Goal: Task Accomplishment & Management: Manage account settings

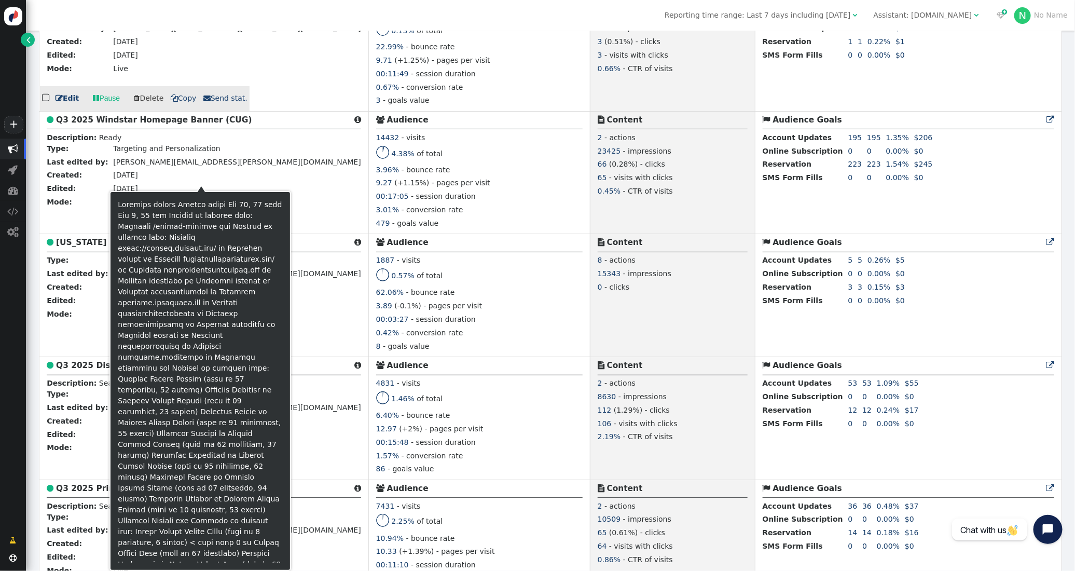
scroll to position [2309, 0]
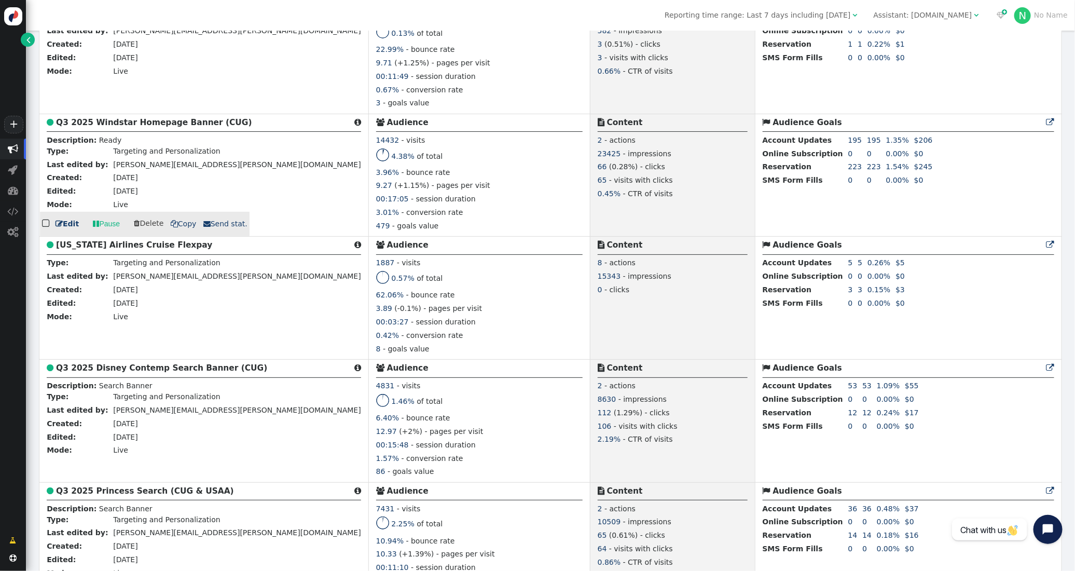
click at [102, 233] on link " Pause" at bounding box center [106, 223] width 41 height 19
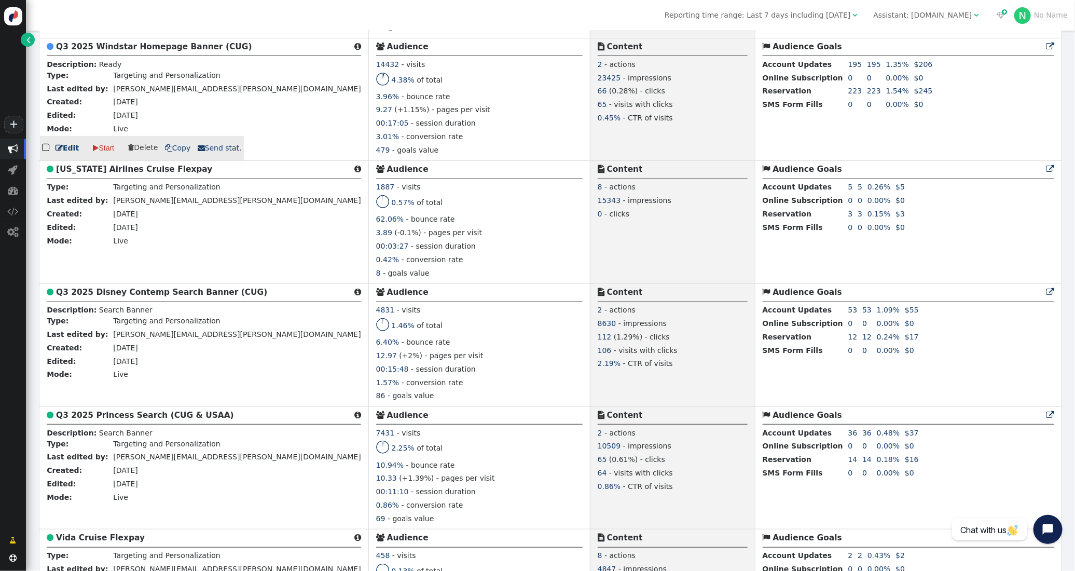
scroll to position [2388, 0]
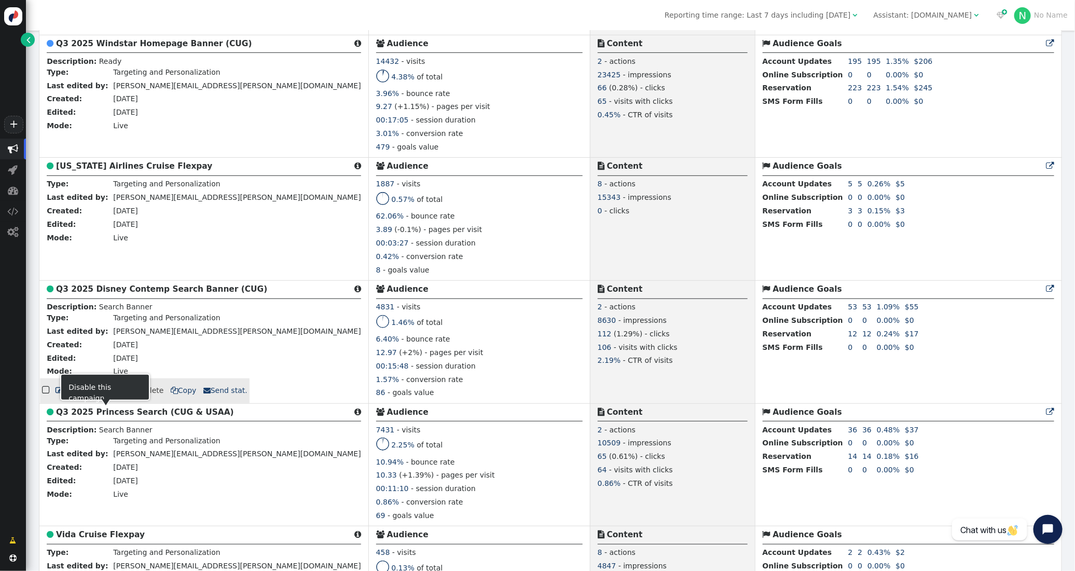
click at [103, 400] on link " Pause" at bounding box center [106, 390] width 41 height 19
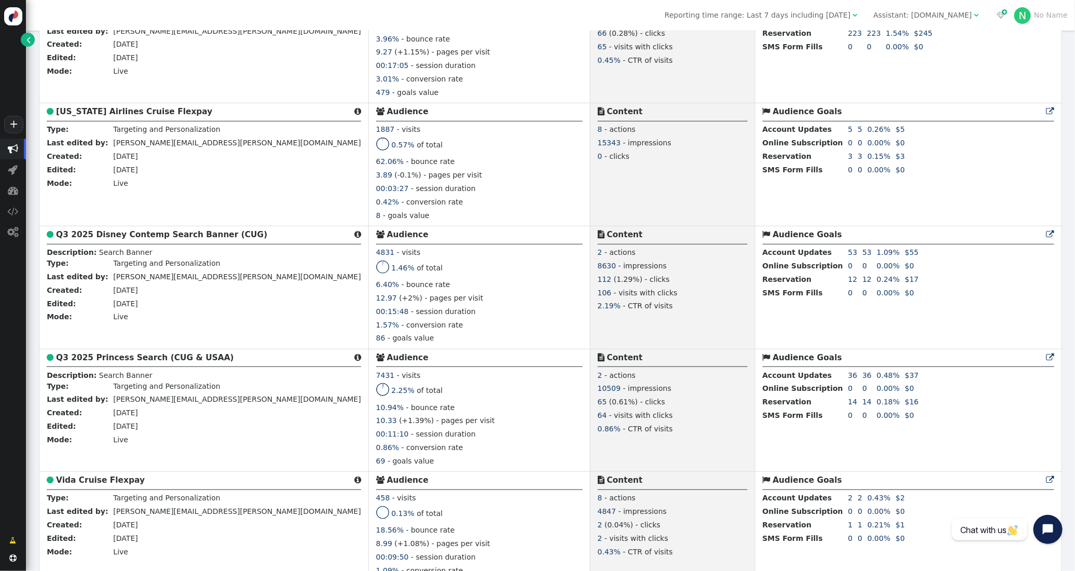
scroll to position [2491, 0]
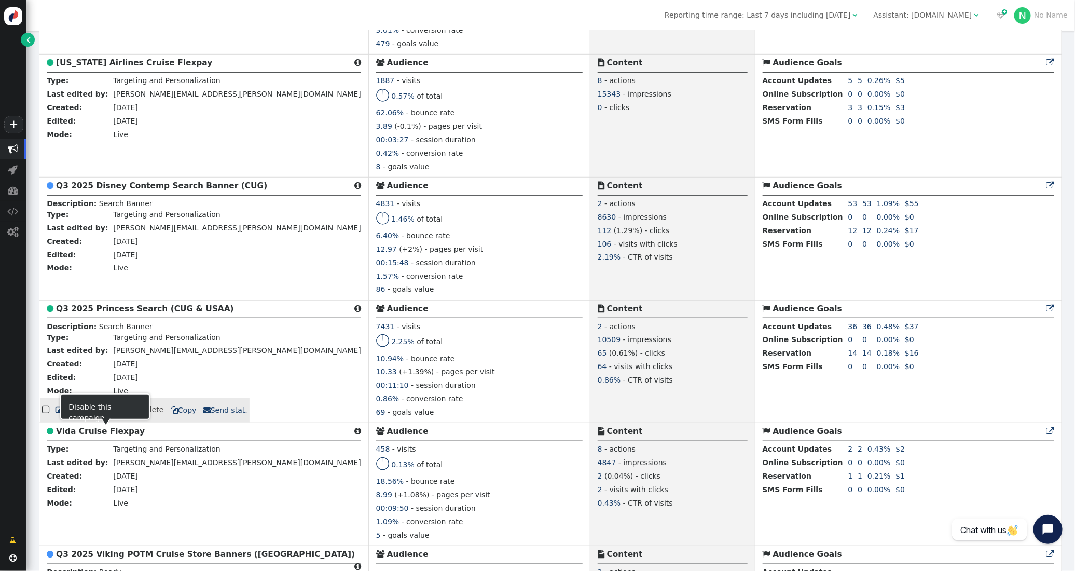
click at [105, 419] on link " Pause" at bounding box center [106, 409] width 41 height 19
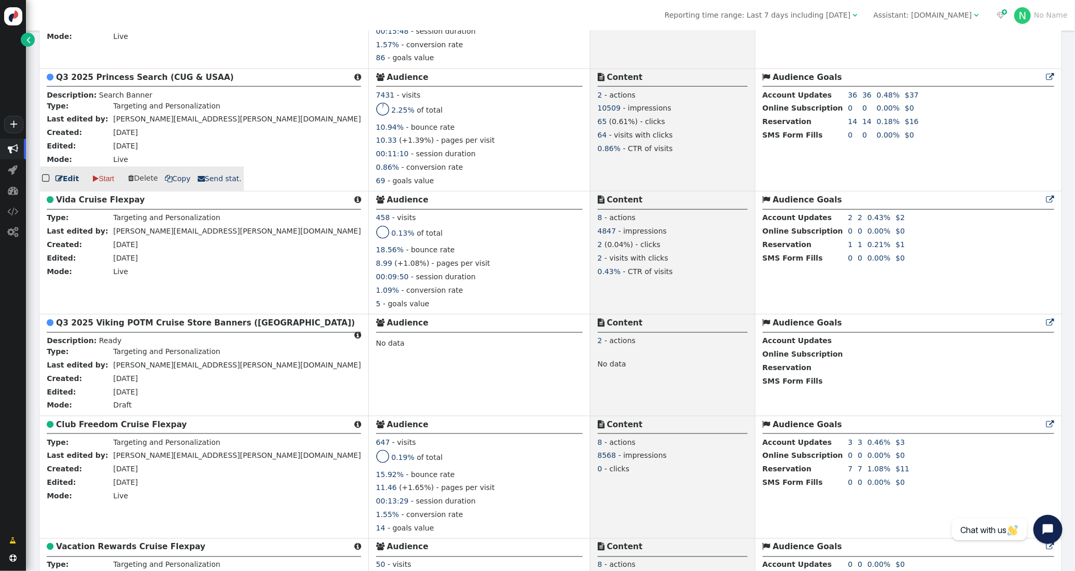
scroll to position [2595, 0]
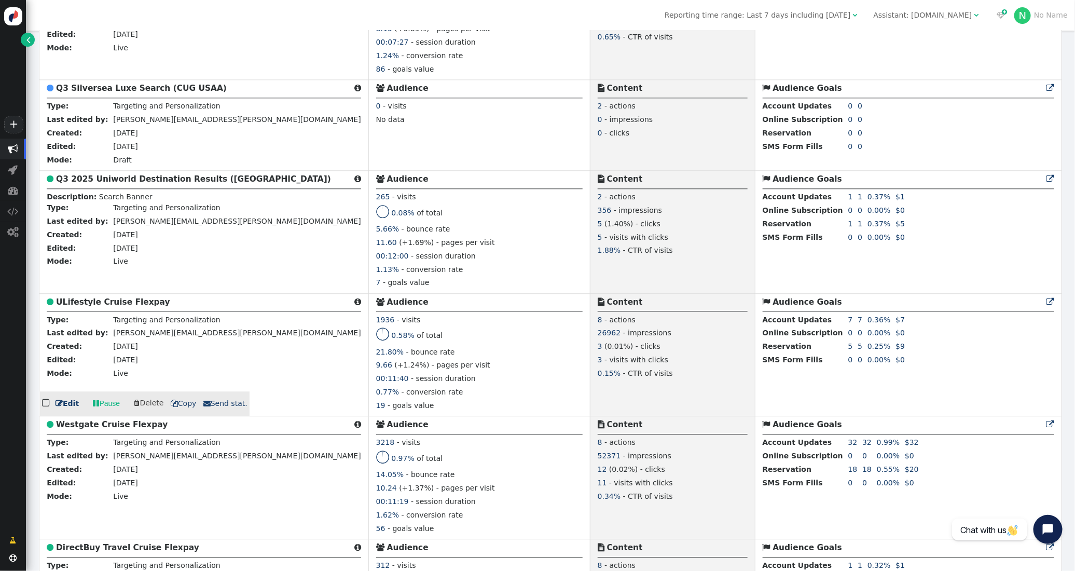
scroll to position [3510, 0]
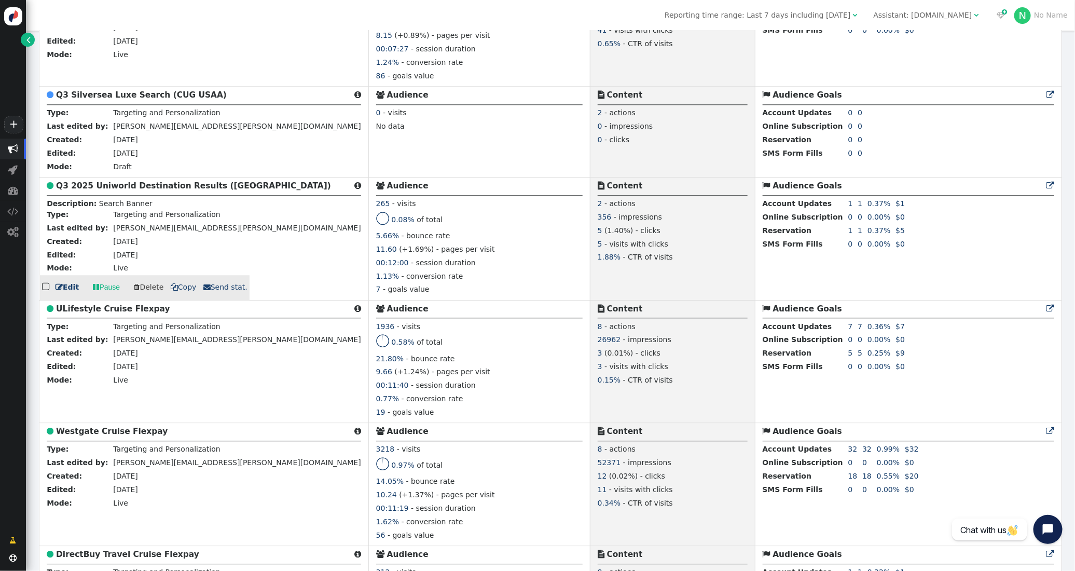
click at [99, 297] on link " Pause" at bounding box center [106, 287] width 41 height 19
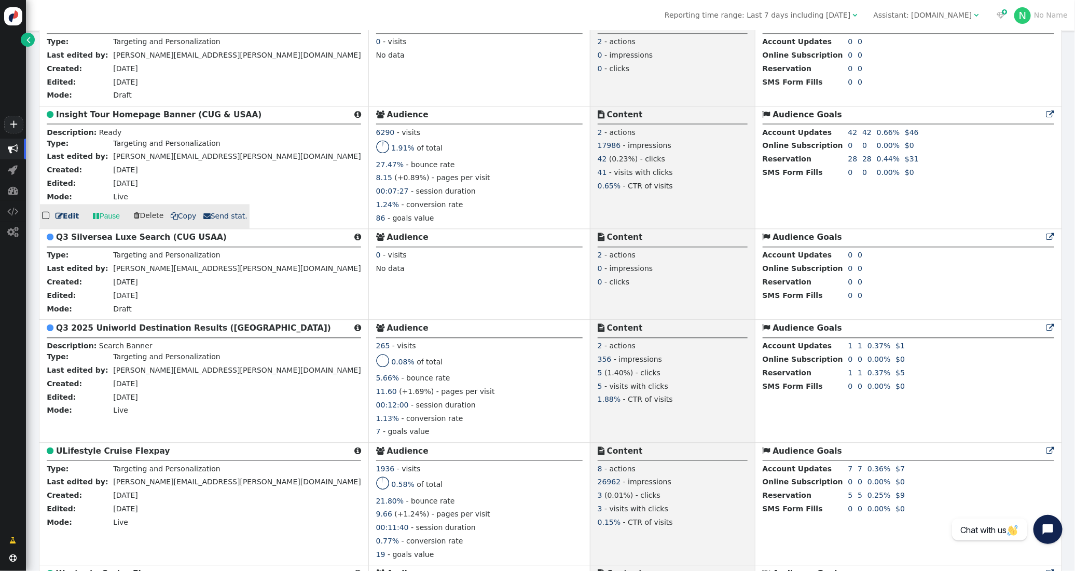
scroll to position [3364, 0]
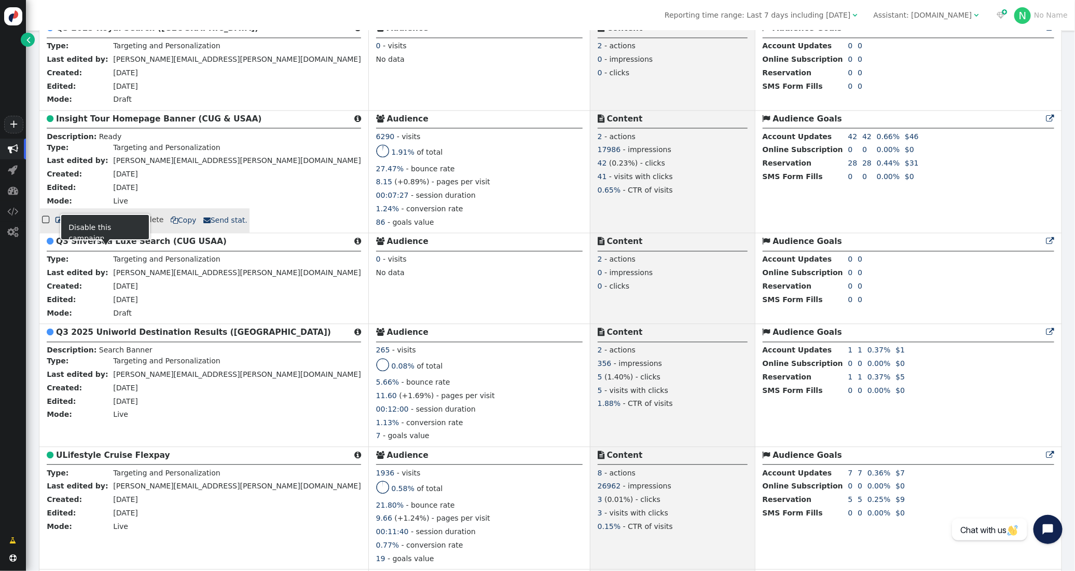
click at [107, 229] on link " Pause" at bounding box center [106, 220] width 41 height 19
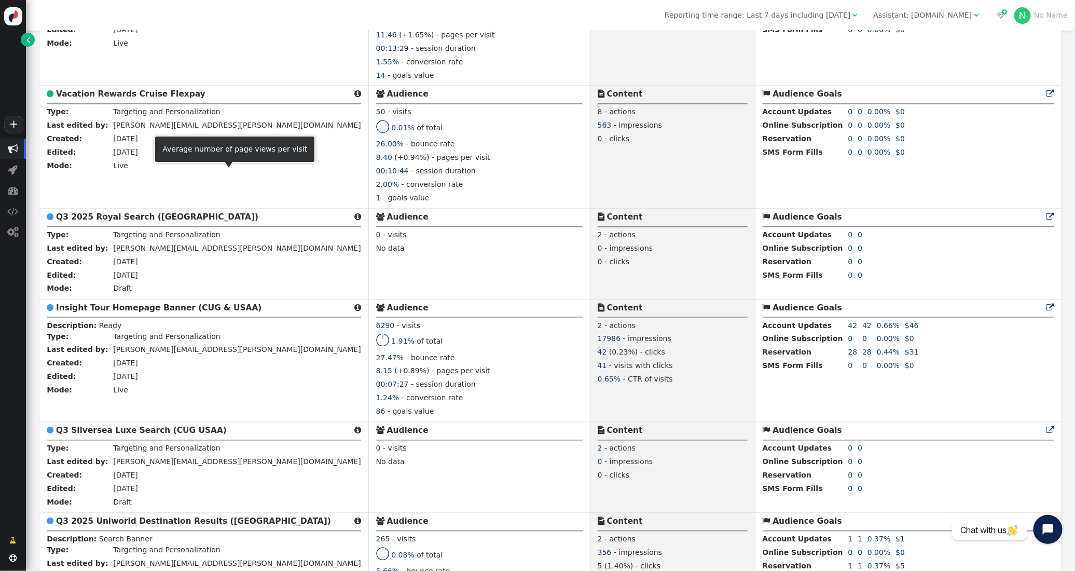
scroll to position [3176, 0]
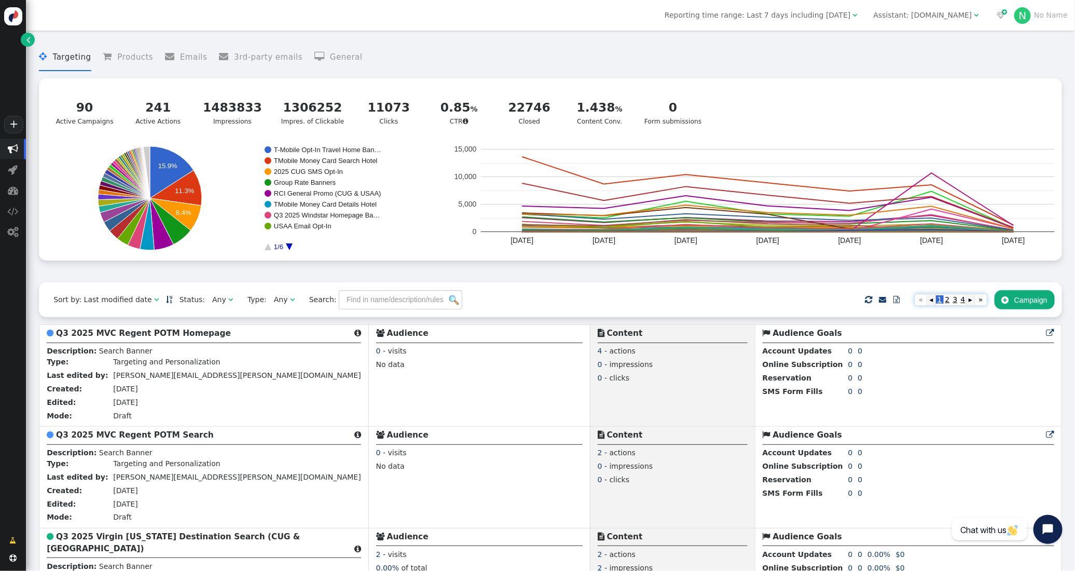
click at [946, 303] on span "2" at bounding box center [948, 299] width 8 height 8
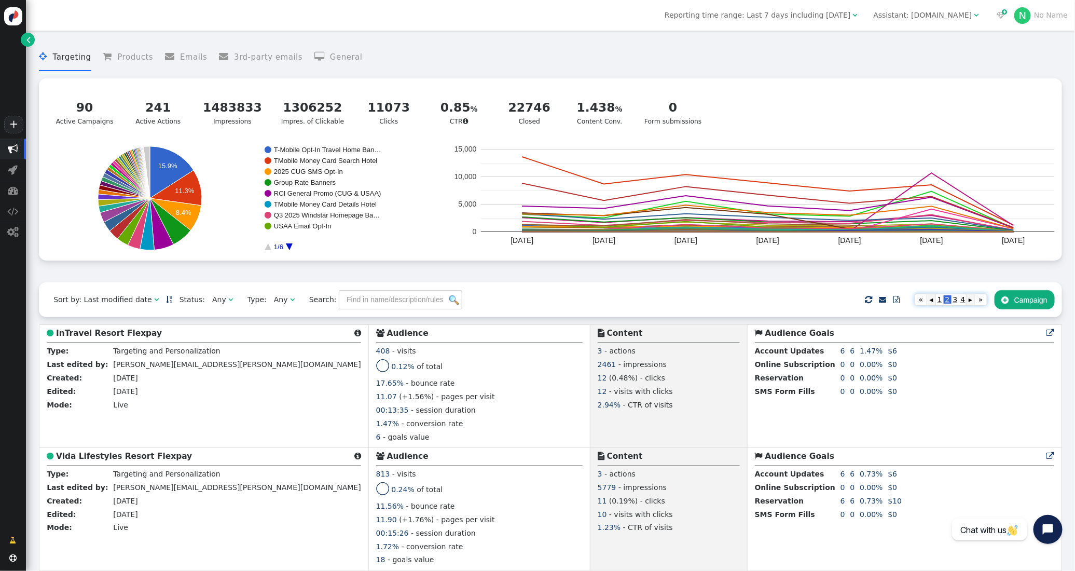
click at [953, 303] on span "3" at bounding box center [955, 299] width 8 height 8
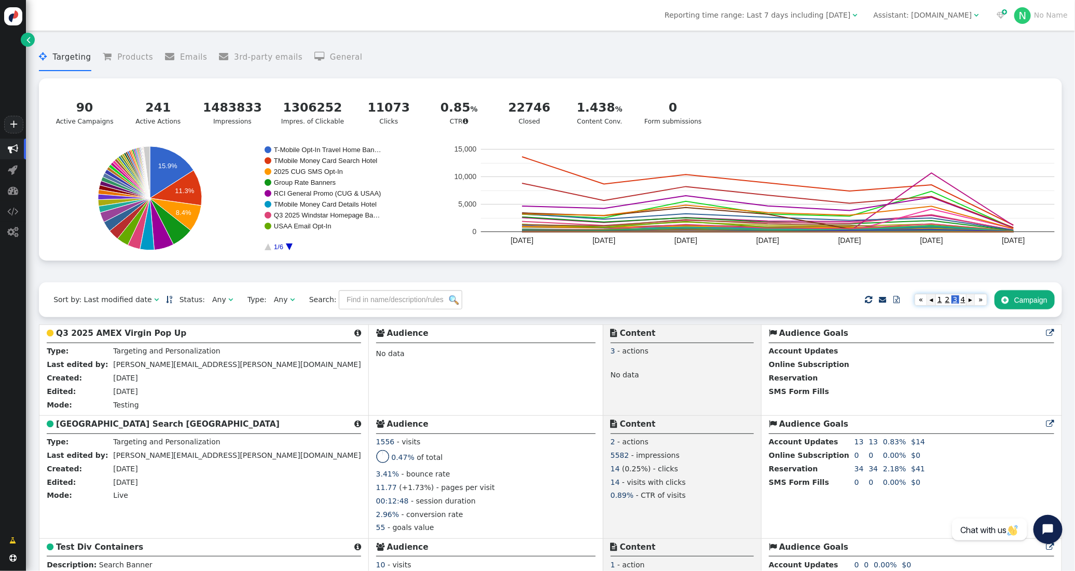
click at [963, 18] on div "Assistant: [DOMAIN_NAME]" at bounding box center [923, 15] width 99 height 11
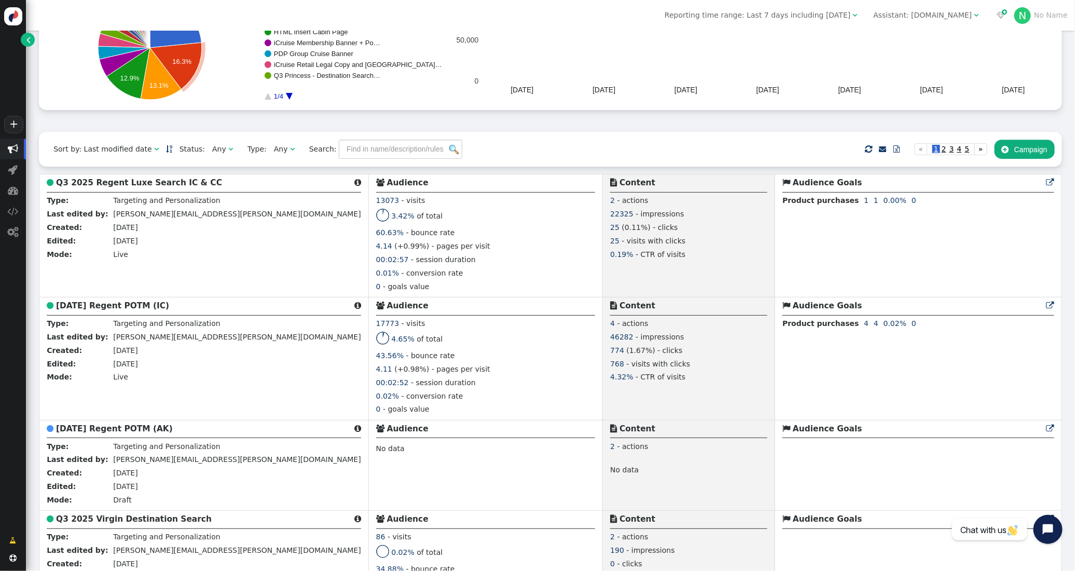
scroll to position [196, 0]
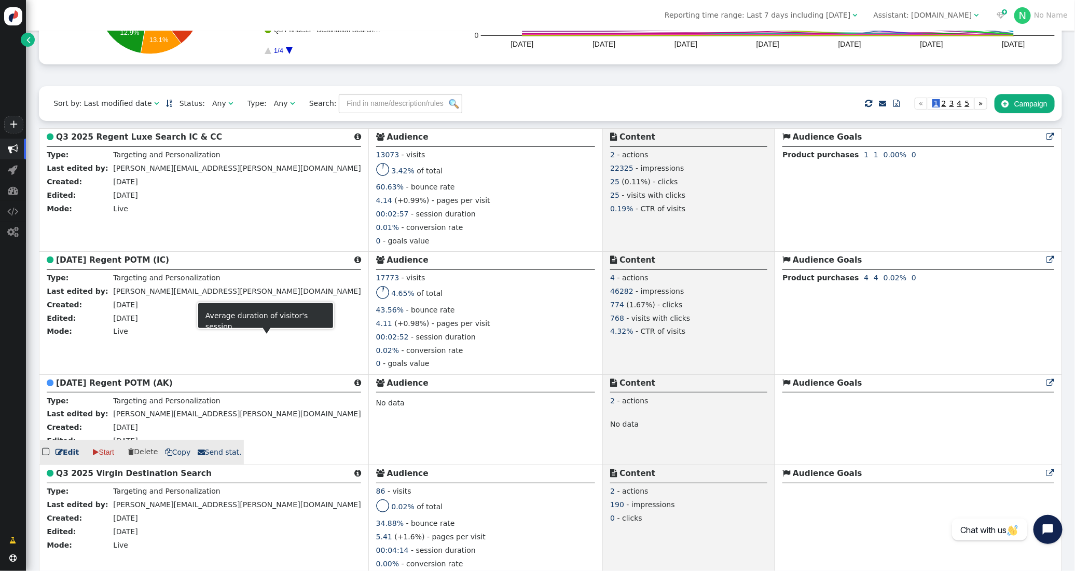
click at [153, 385] on b "September 2025 Regent POTM (AK)" at bounding box center [114, 382] width 117 height 9
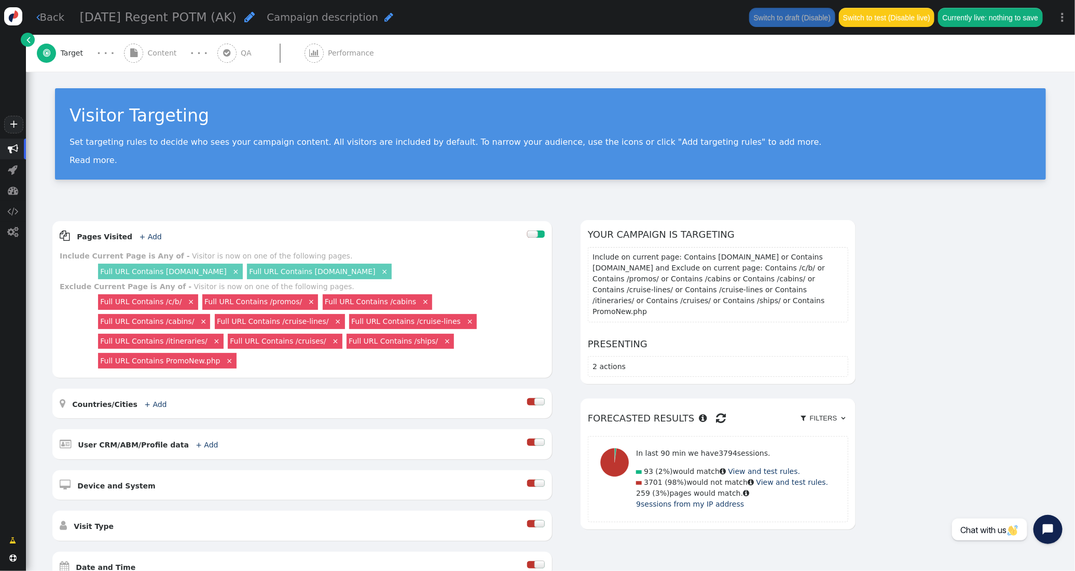
click at [154, 49] on span "Content" at bounding box center [164, 53] width 33 height 11
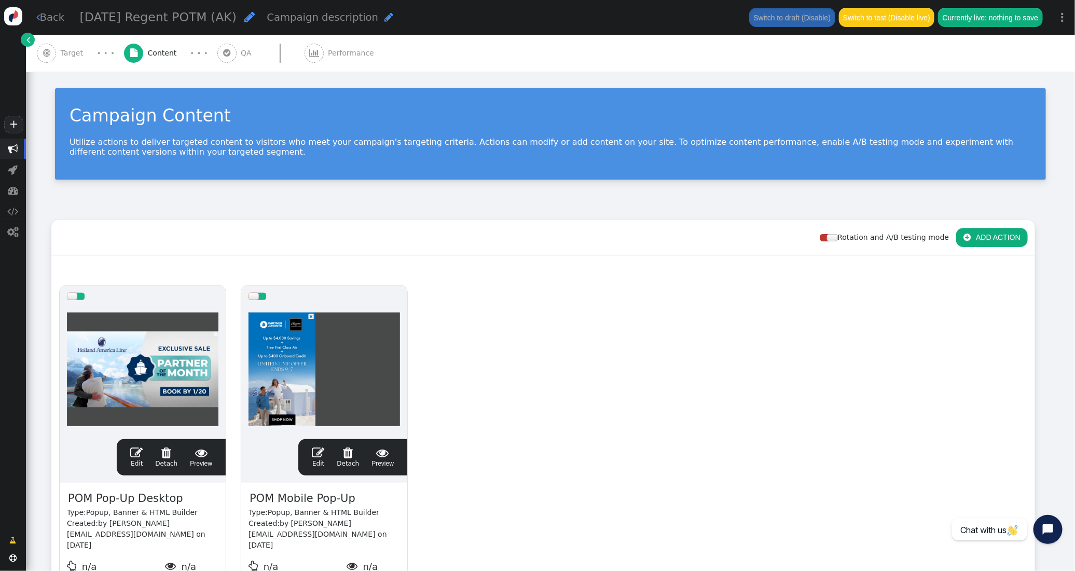
click at [140, 454] on span "" at bounding box center [136, 452] width 12 height 12
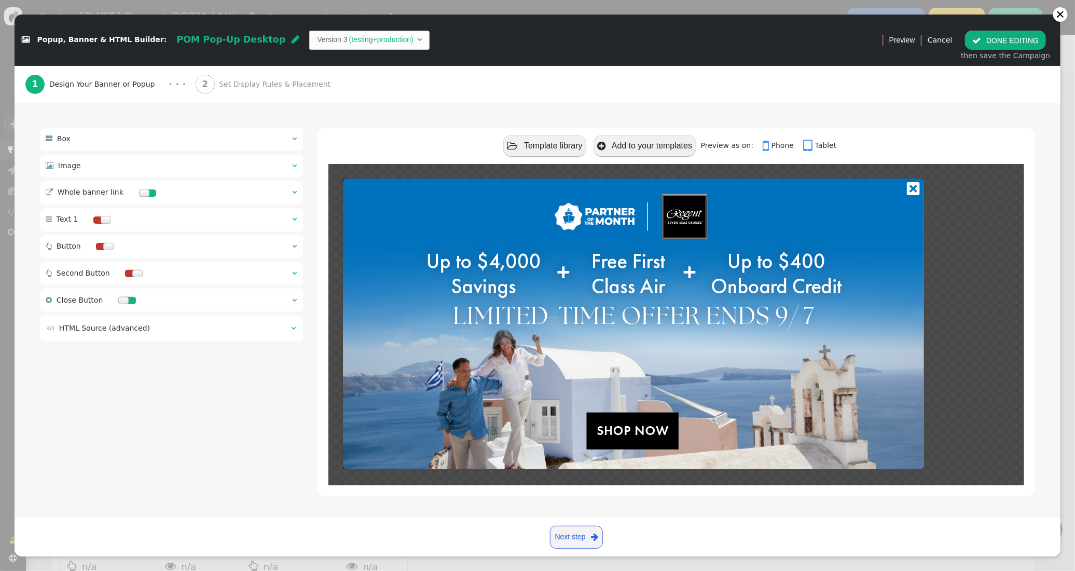
scroll to position [78, 0]
click at [294, 165] on span "" at bounding box center [294, 165] width 5 height 7
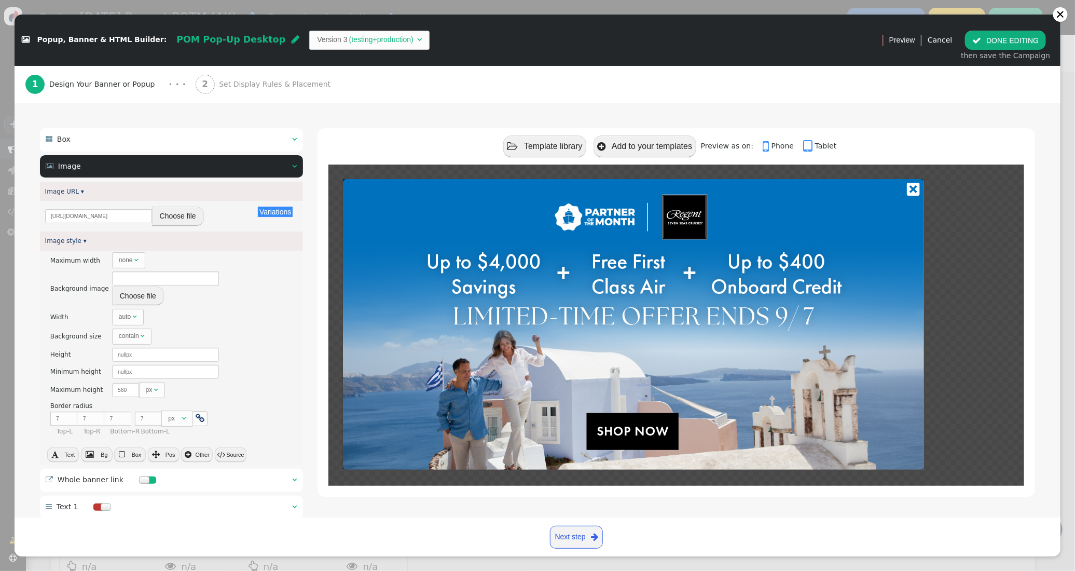
click at [188, 211] on button "Choose file" at bounding box center [178, 215] width 52 height 19
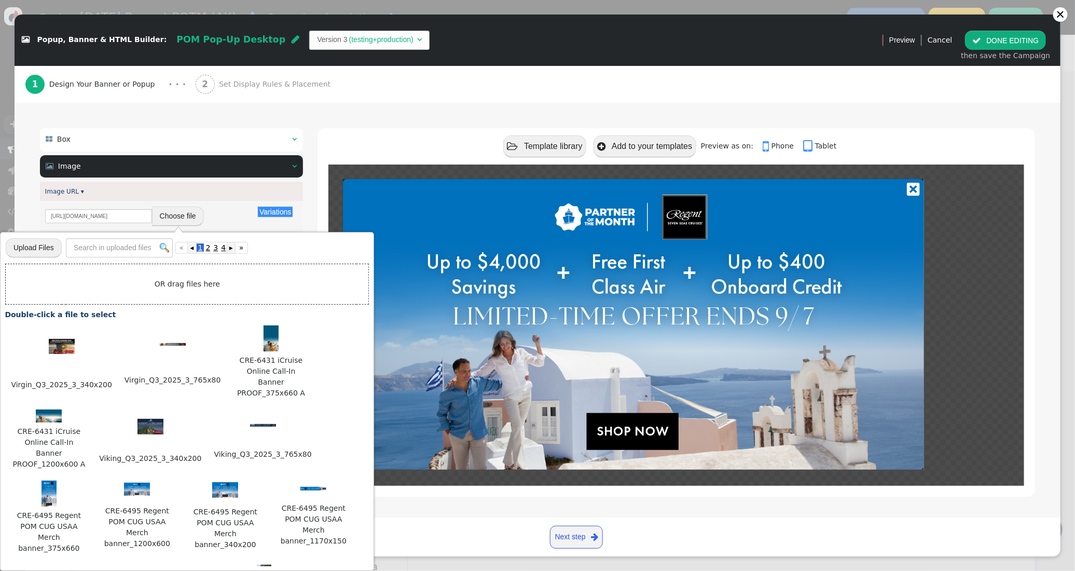
click at [34, 245] on input "file" at bounding box center [34, 248] width 56 height 20
type input "C:\fakepath\1667x833-potm-reg-20250901.jpg"
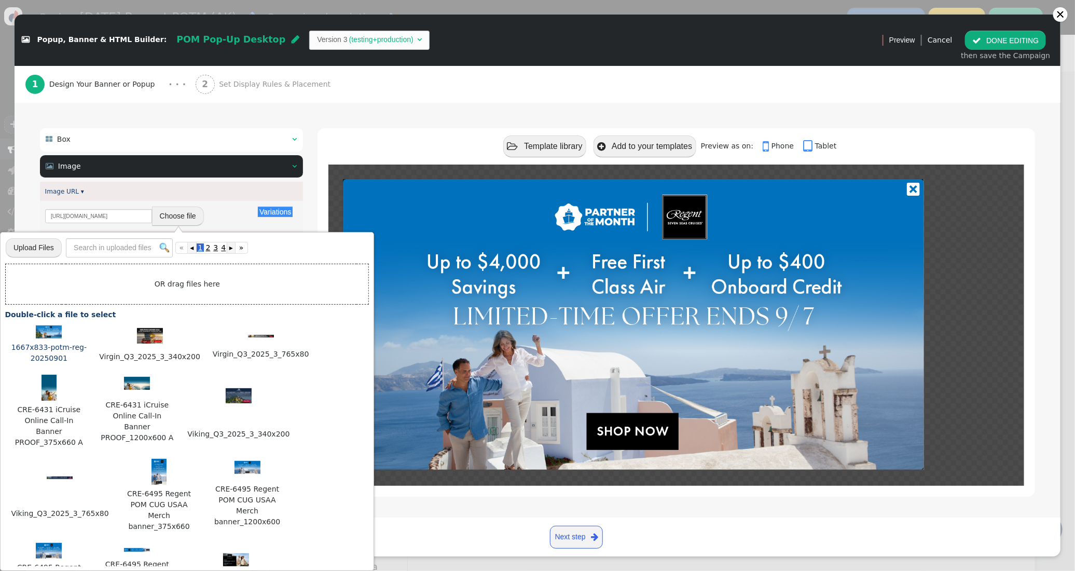
click at [53, 336] on img at bounding box center [49, 331] width 26 height 13
type input "https://cdn.personyze.com/upload/6863/75aa5eb2604470ff.jpeg"
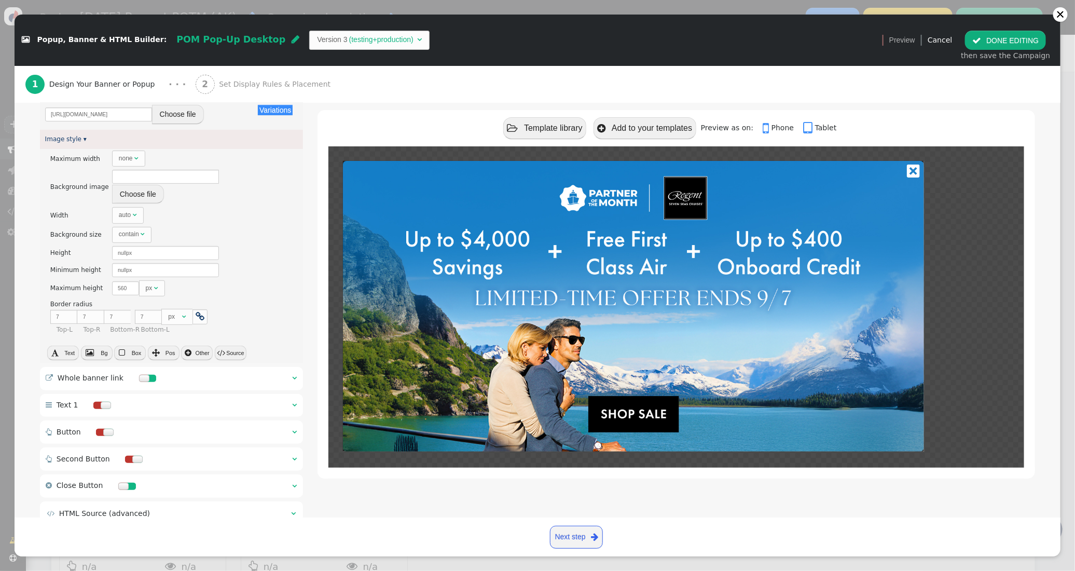
scroll to position [216, 0]
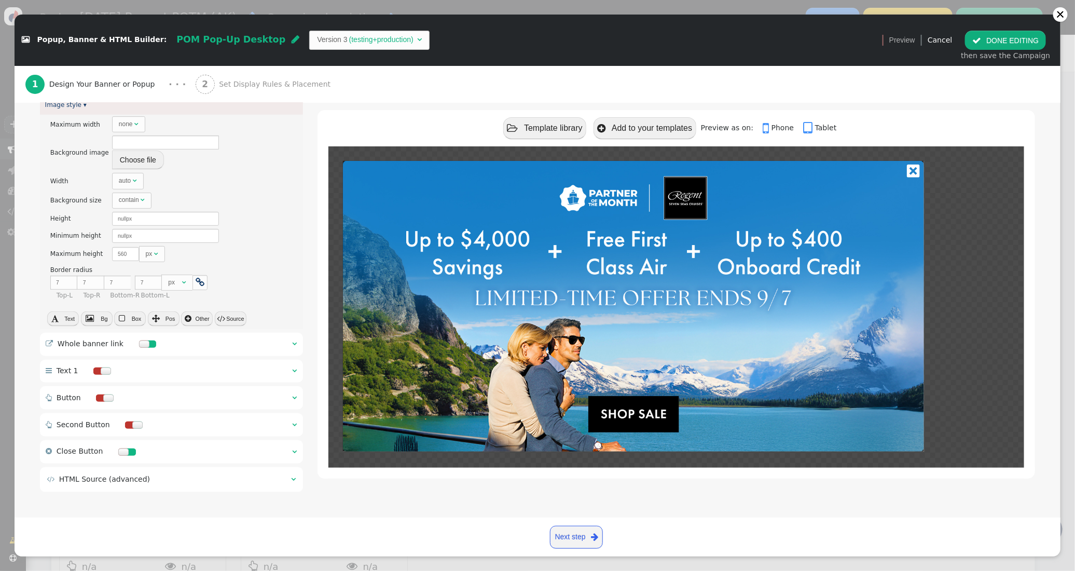
click at [330, 368] on div at bounding box center [676, 306] width 696 height 321
click at [289, 339] on div " Whole banner link  " at bounding box center [171, 344] width 263 height 23
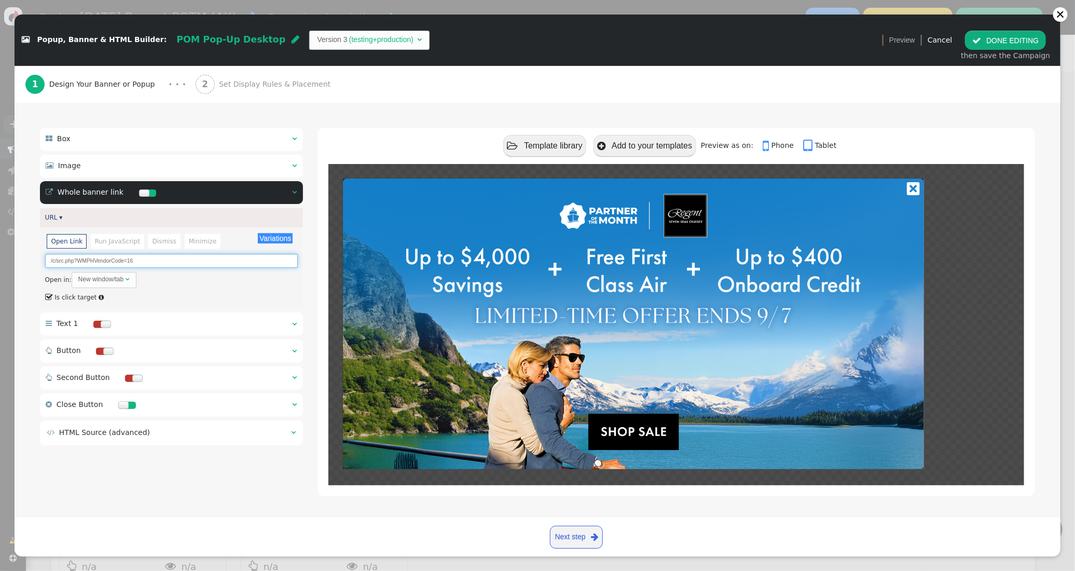
drag, startPoint x: 155, startPoint y: 260, endPoint x: -35, endPoint y: 246, distance: 190.8
click at [0, 246] on html "+  Campaigns  Realtime Visitors  Dashboard  Tracker Settings  Settings  …" at bounding box center [537, 285] width 1075 height 571
paste input "https://www.alaskacruises.com"
type input "https://www.alaskacruises.com/c/src.php?WMPHVendorCode=16"
click at [280, 81] on span "Set Display Rules & Placement" at bounding box center [277, 84] width 116 height 11
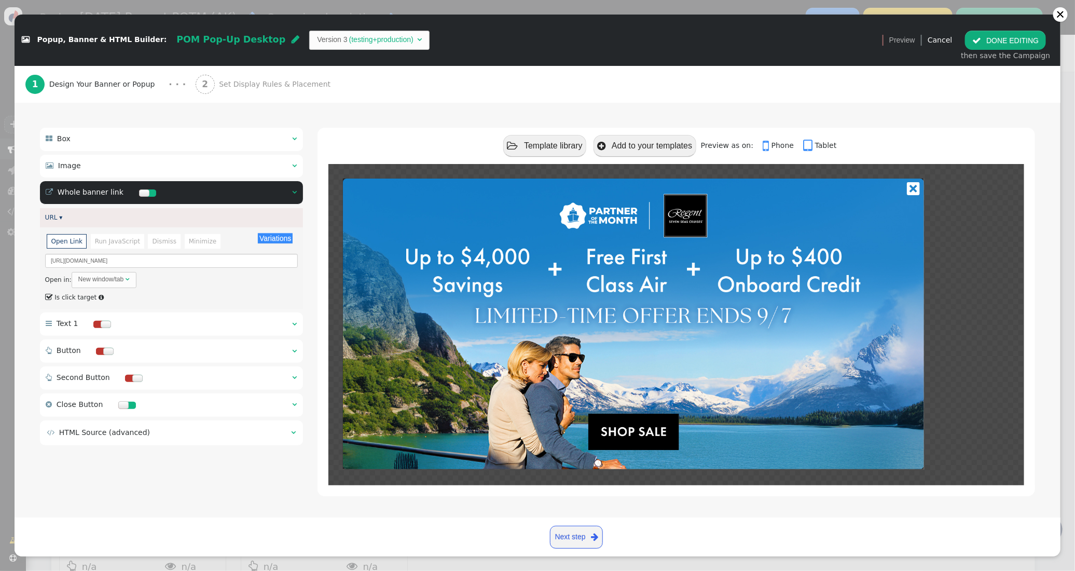
scroll to position [72, 0]
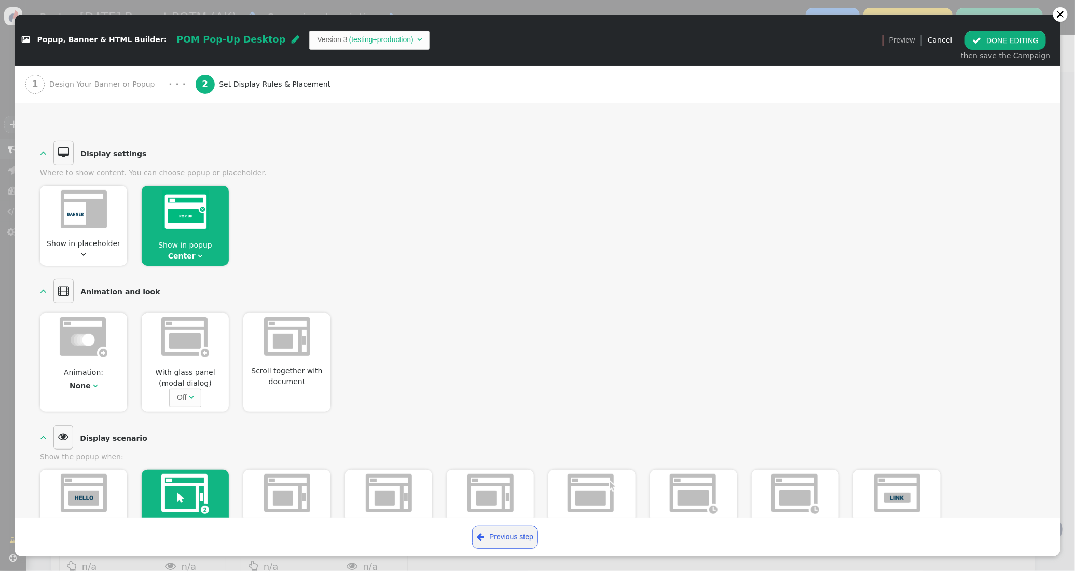
click at [996, 42] on button " DONE EDITING" at bounding box center [1005, 40] width 81 height 19
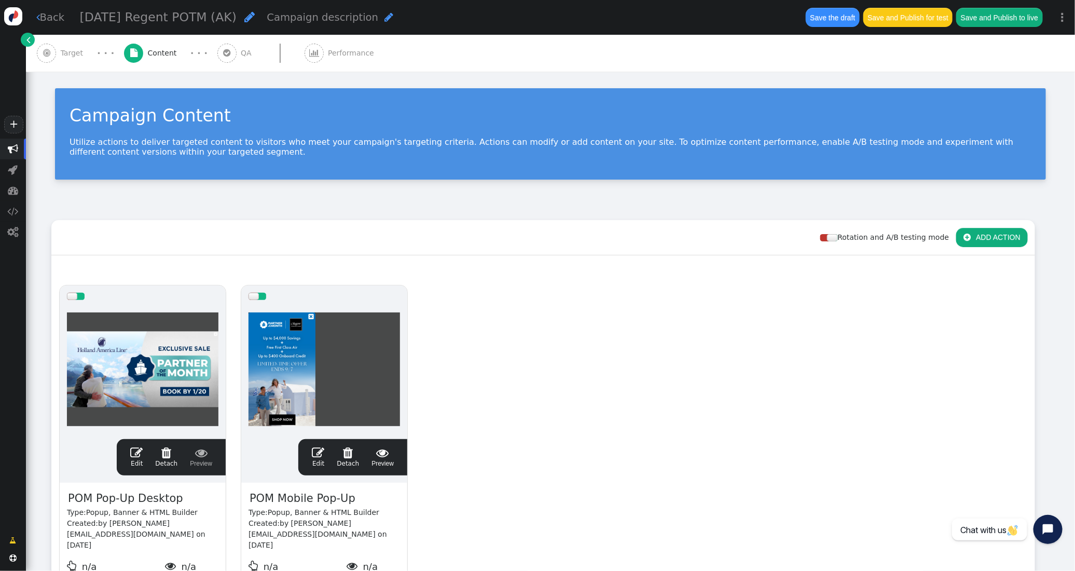
click at [310, 458] on div " Edit  Detach  Preview" at bounding box center [353, 457] width 94 height 22
click at [317, 454] on span "" at bounding box center [318, 452] width 12 height 12
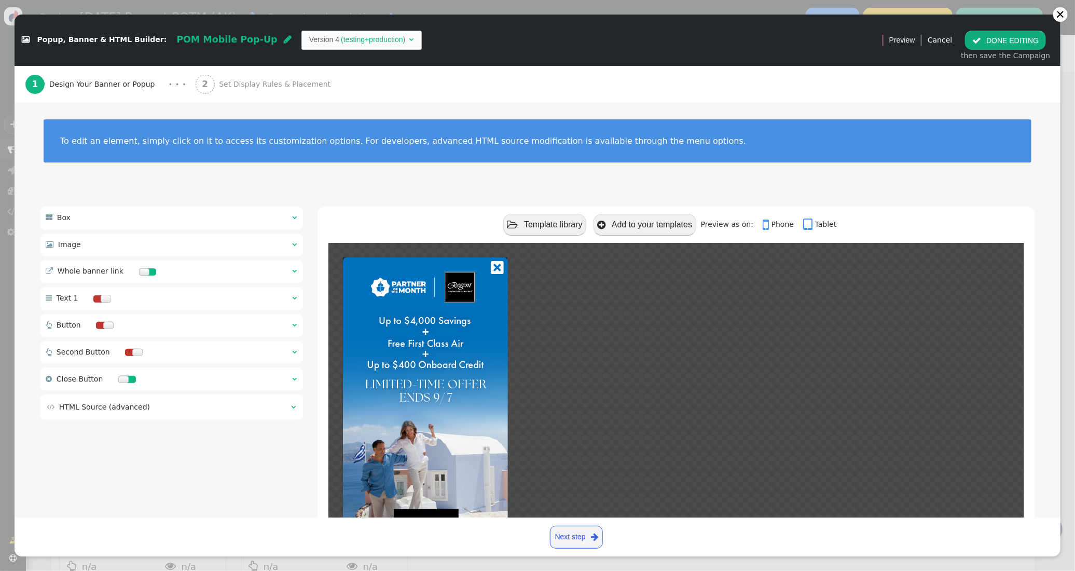
click at [300, 245] on div " Image  " at bounding box center [171, 244] width 263 height 23
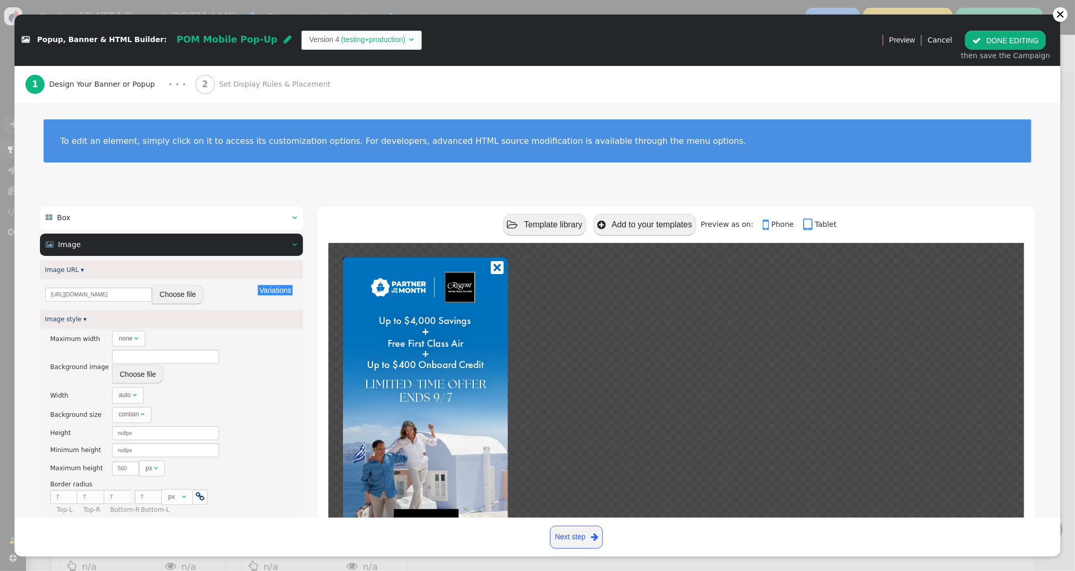
click at [176, 293] on button "Choose file" at bounding box center [178, 294] width 52 height 19
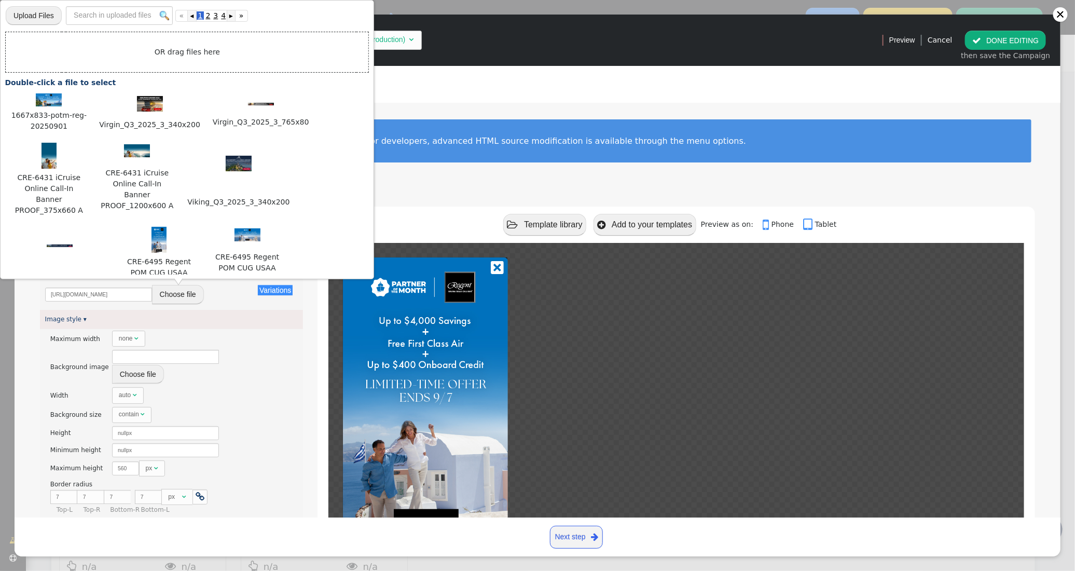
click at [38, 14] on input "file" at bounding box center [34, 15] width 56 height 20
type input "C:\fakepath\521x917-potm-reg-20250901.jpg"
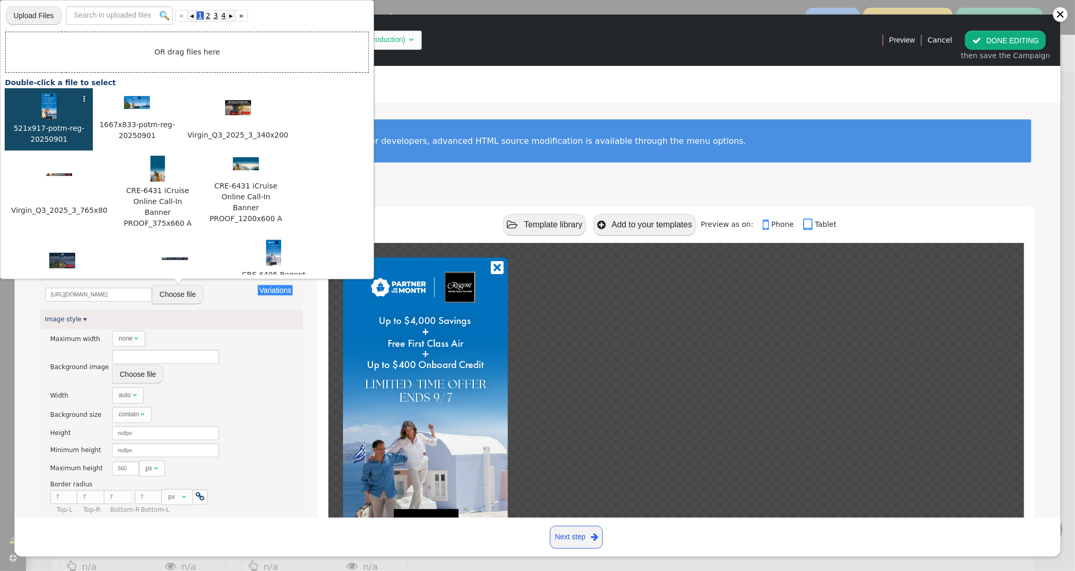
click at [49, 100] on img at bounding box center [48, 106] width 15 height 26
type input "https://cdn.personyze.com/upload/6863/5006359ce501199b.jpeg"
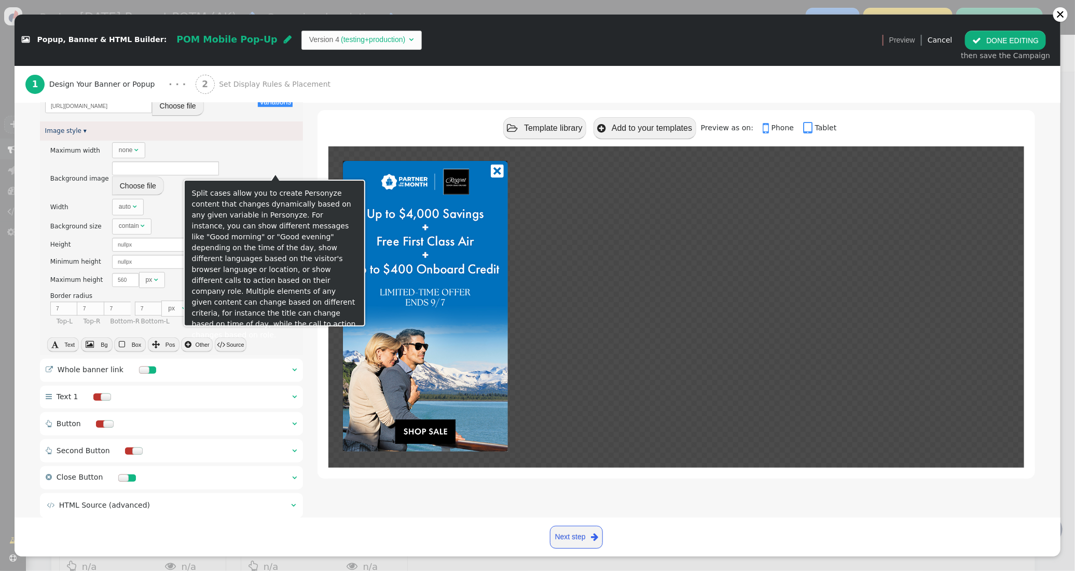
scroll to position [216, 0]
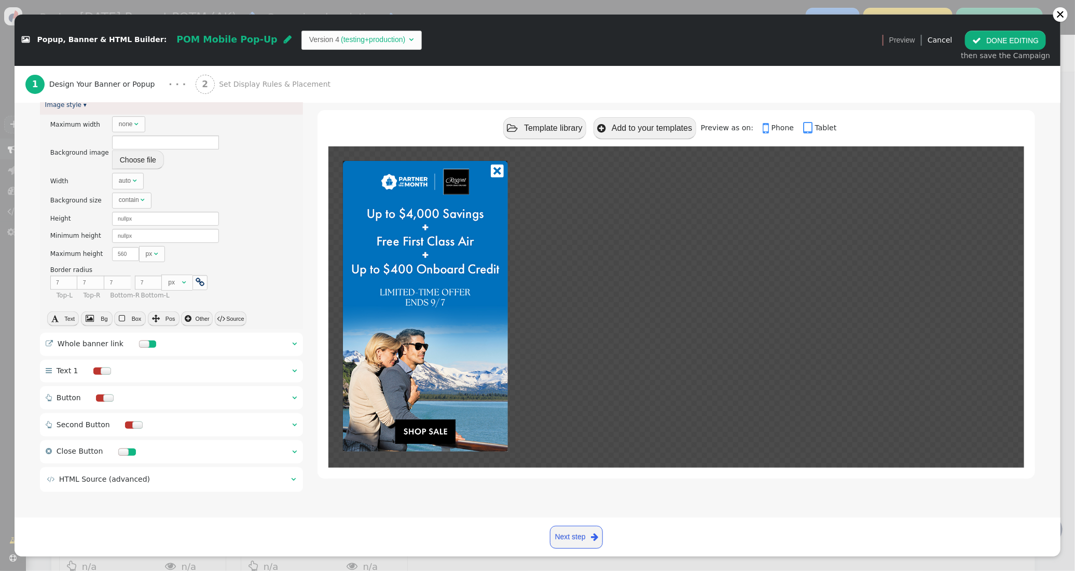
click at [294, 341] on span "" at bounding box center [294, 343] width 5 height 7
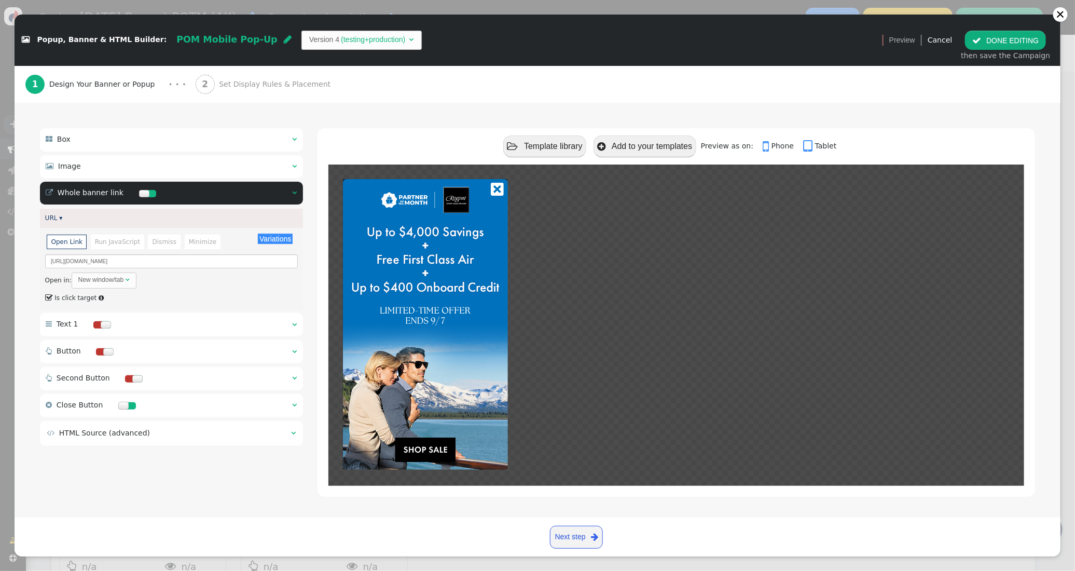
scroll to position [76, 0]
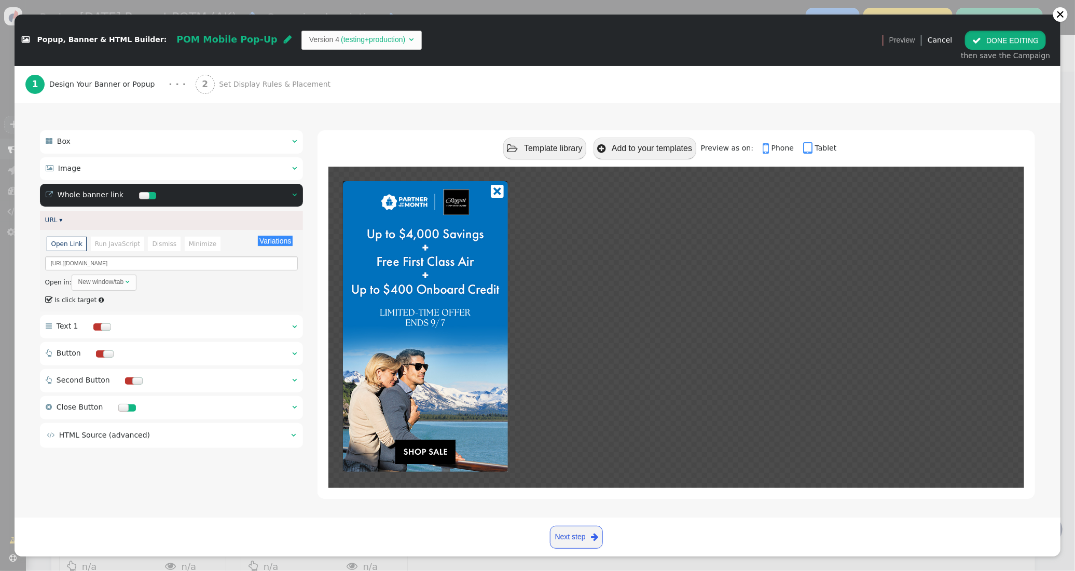
click at [1033, 40] on button " DONE EDITING" at bounding box center [1005, 40] width 81 height 19
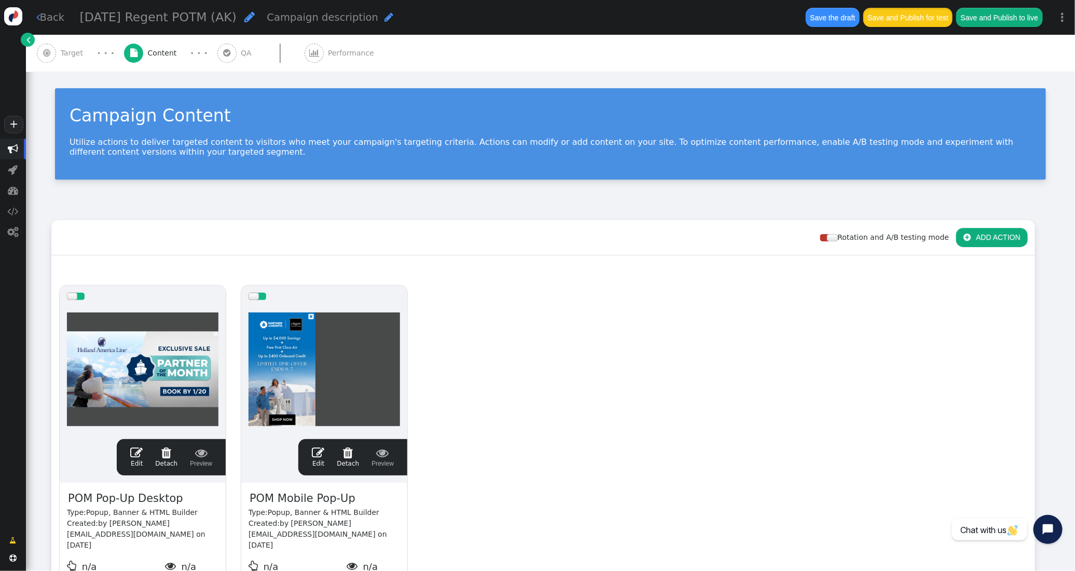
click at [899, 19] on button "Save and Publish for test" at bounding box center [907, 17] width 89 height 19
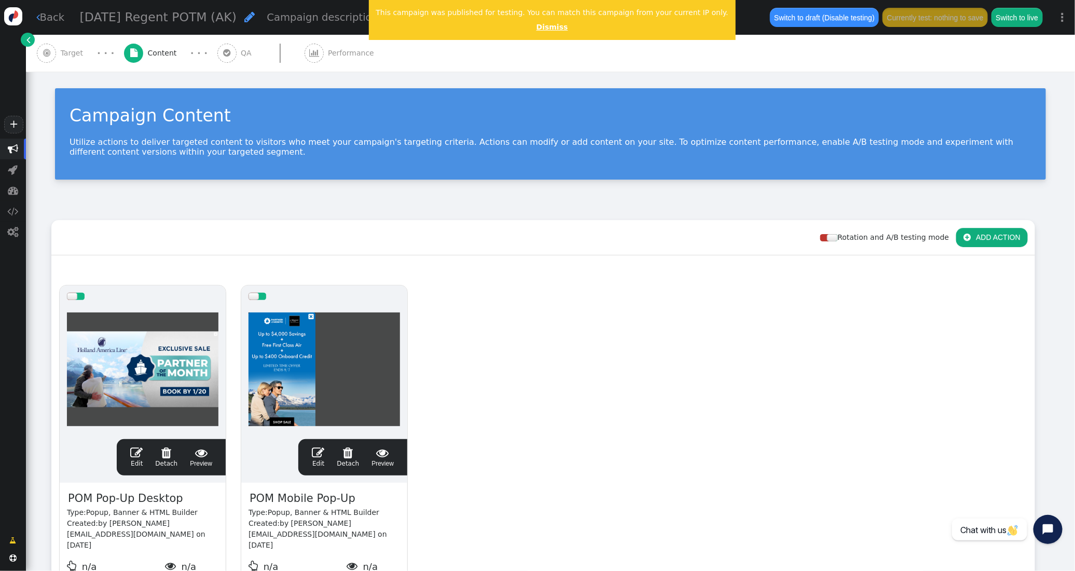
click at [541, 30] on link "Dismiss" at bounding box center [552, 27] width 32 height 8
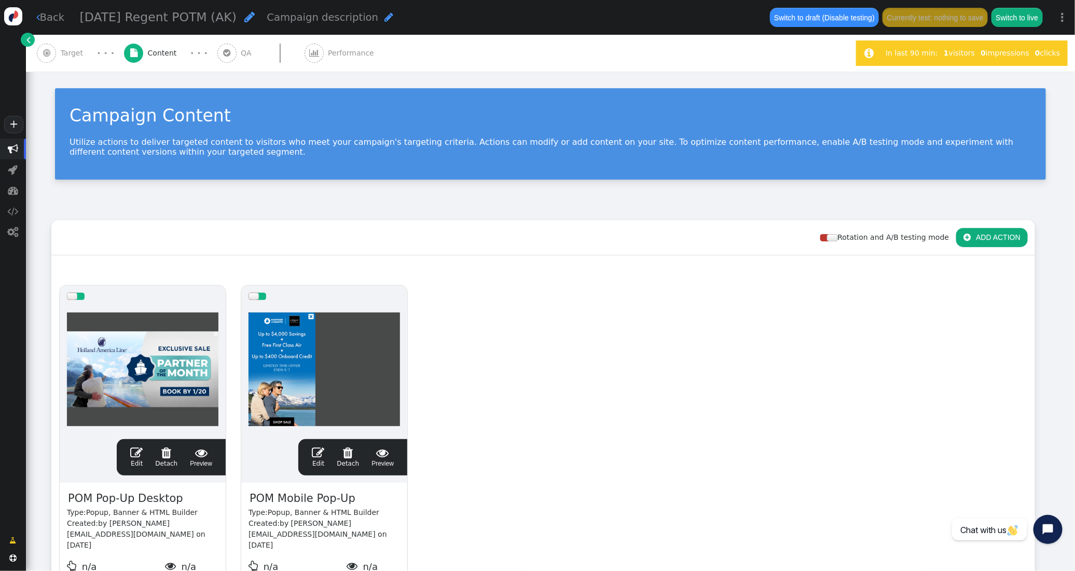
click at [77, 56] on span "Target" at bounding box center [74, 53] width 27 height 11
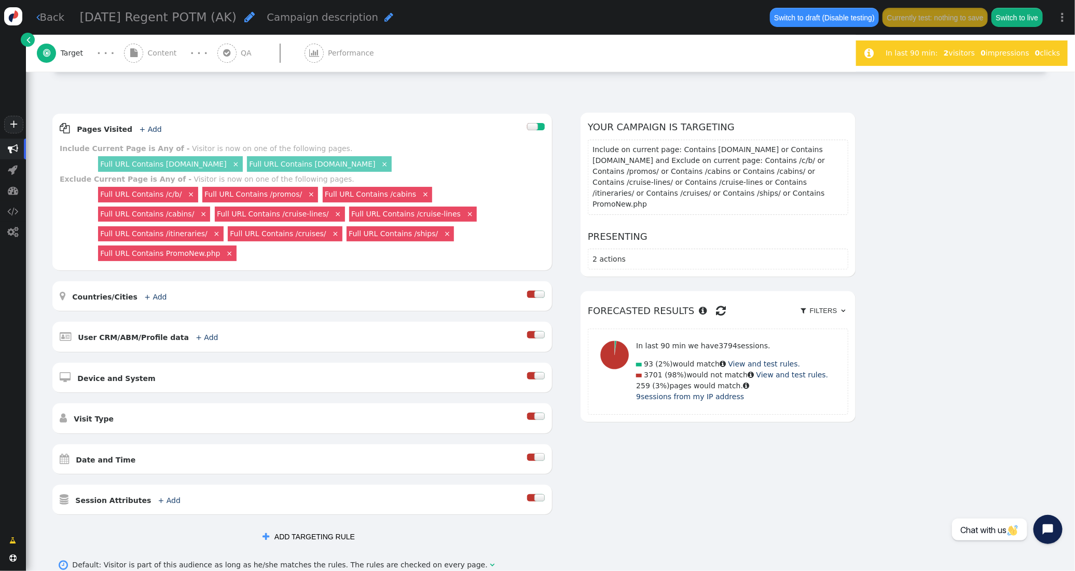
scroll to position [0, 0]
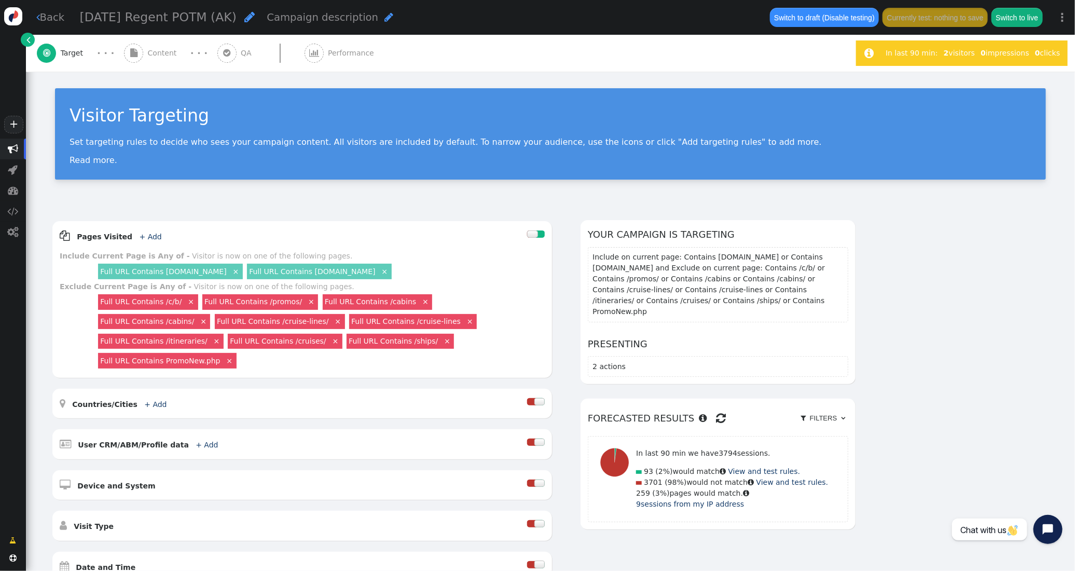
click at [157, 54] on span "Content" at bounding box center [164, 53] width 33 height 11
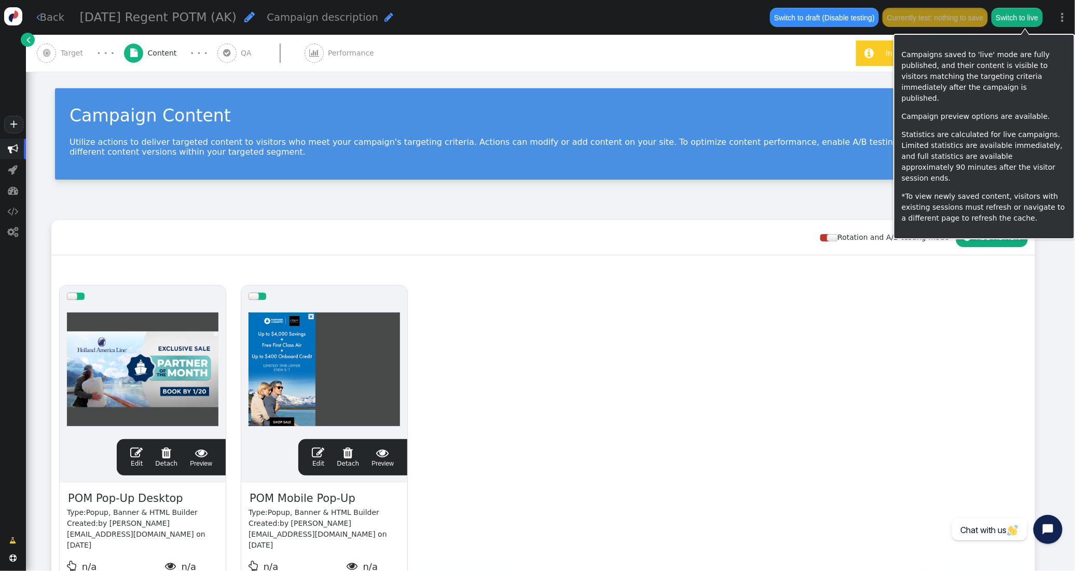
scroll to position [3, 0]
click at [1034, 19] on button "Switch to live" at bounding box center [1016, 17] width 51 height 19
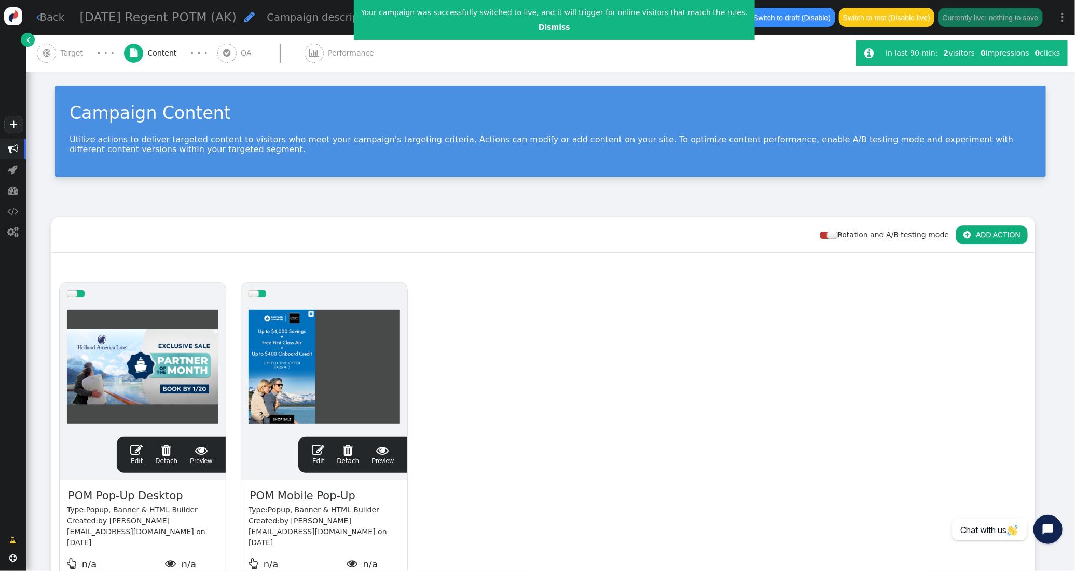
click at [76, 54] on span "Target" at bounding box center [74, 53] width 27 height 11
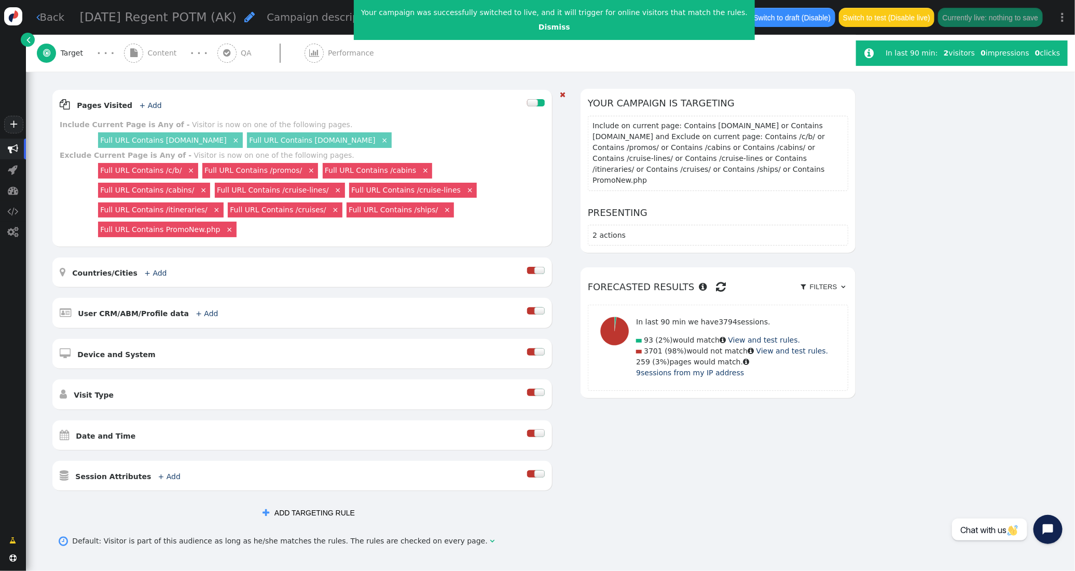
scroll to position [133, 0]
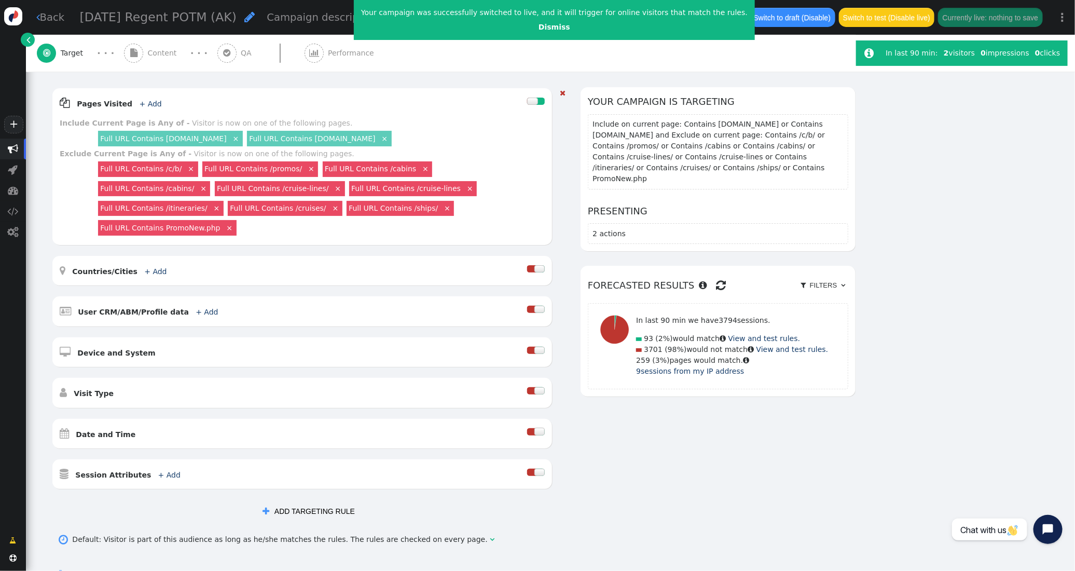
click at [535, 427] on div at bounding box center [539, 430] width 10 height 7
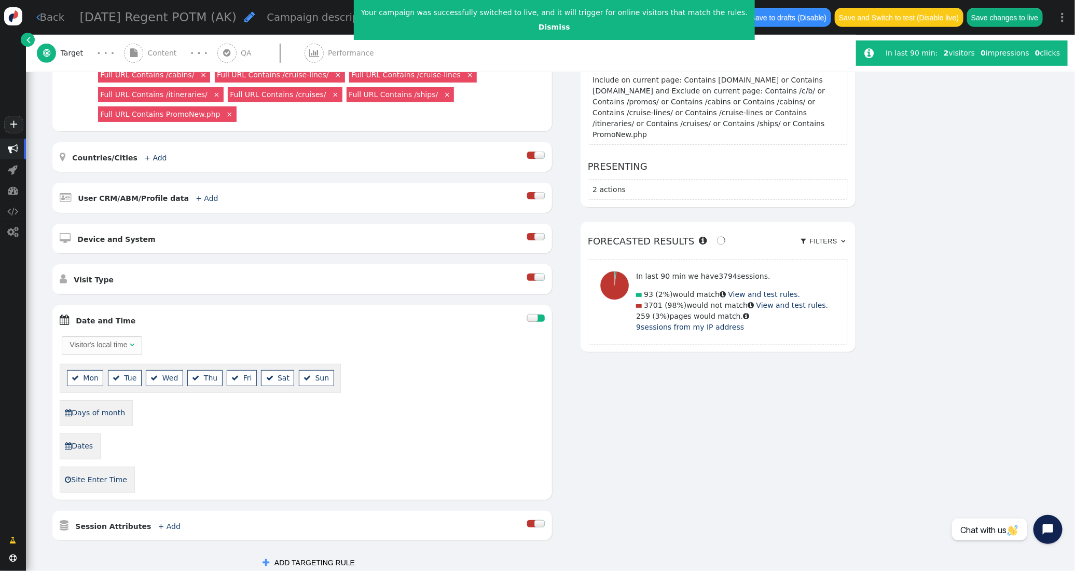
scroll to position [304, 0]
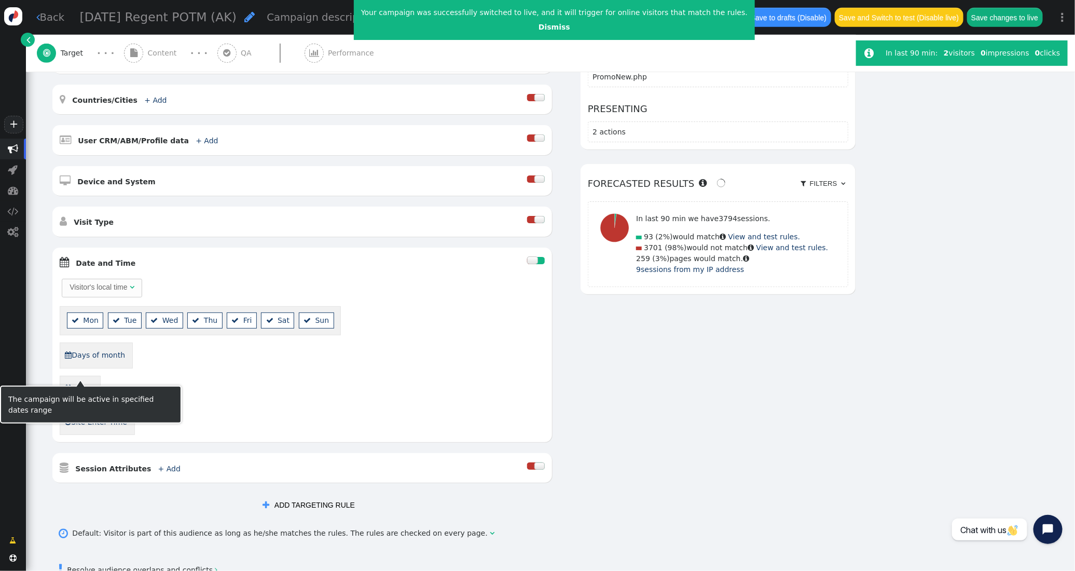
click at [76, 380] on link " Dates" at bounding box center [78, 389] width 29 height 18
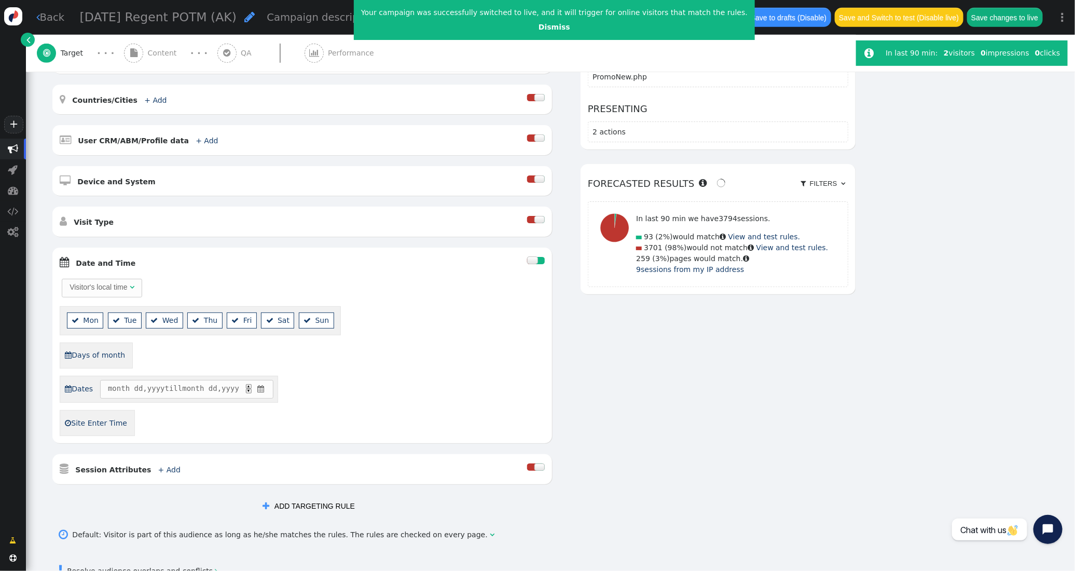
click at [266, 383] on span "" at bounding box center [261, 388] width 10 height 11
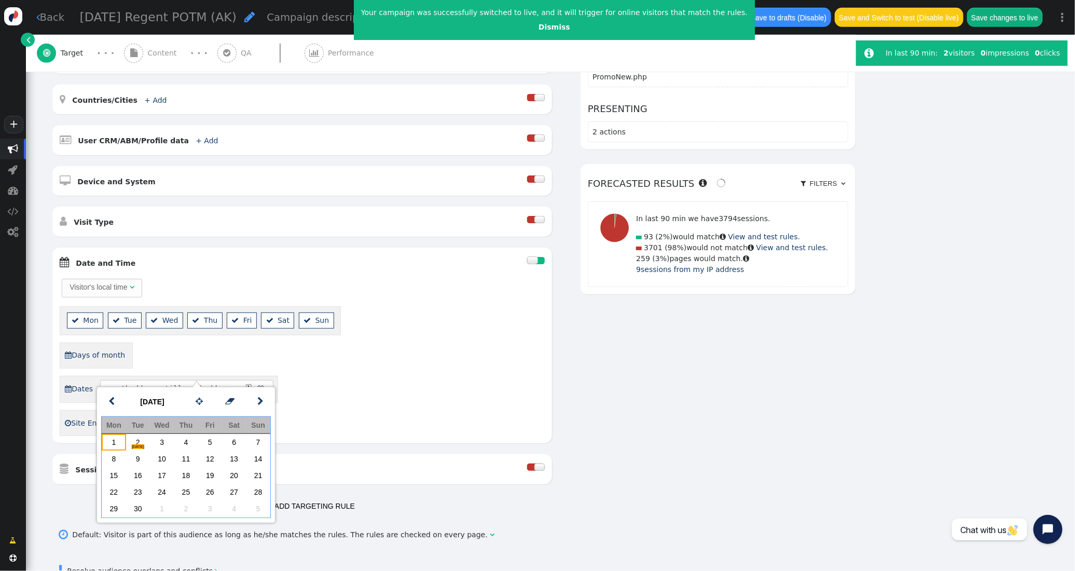
click at [109, 440] on td "1" at bounding box center [114, 442] width 24 height 17
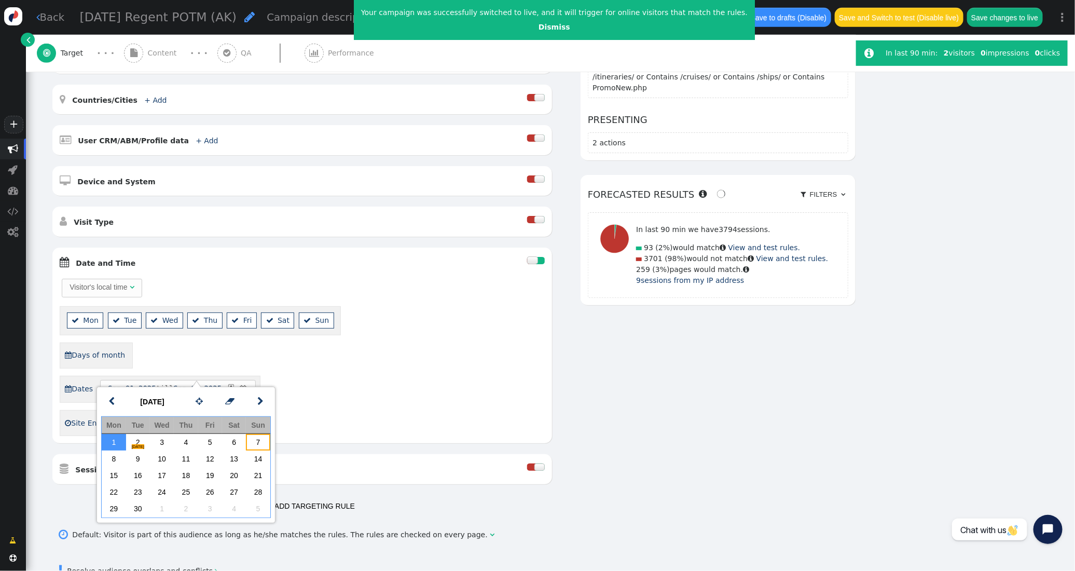
click at [254, 441] on td "7" at bounding box center [258, 442] width 24 height 17
click at [677, 363] on div "AND OR XOR AND     Pages Visited + Add  Include Current Page is Any of - V…" at bounding box center [453, 216] width 804 height 600
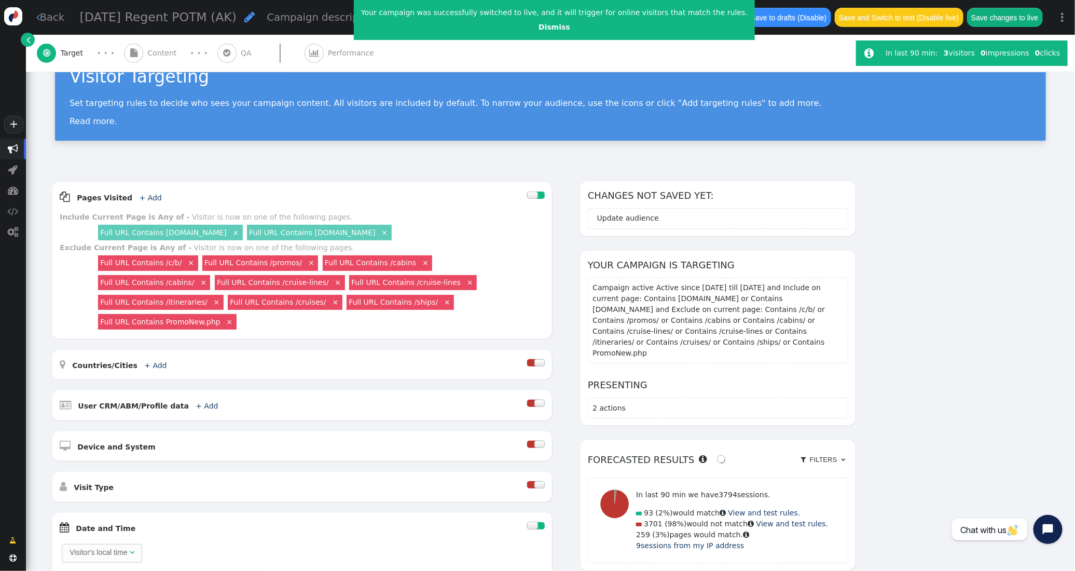
scroll to position [0, 0]
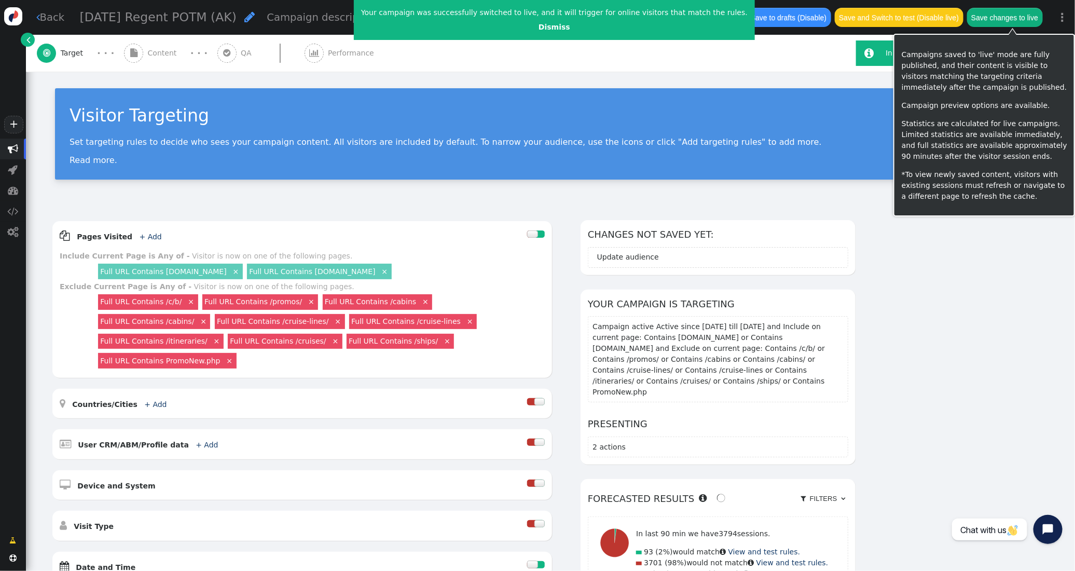
click at [1000, 18] on button "Save changes to live" at bounding box center [1005, 17] width 76 height 19
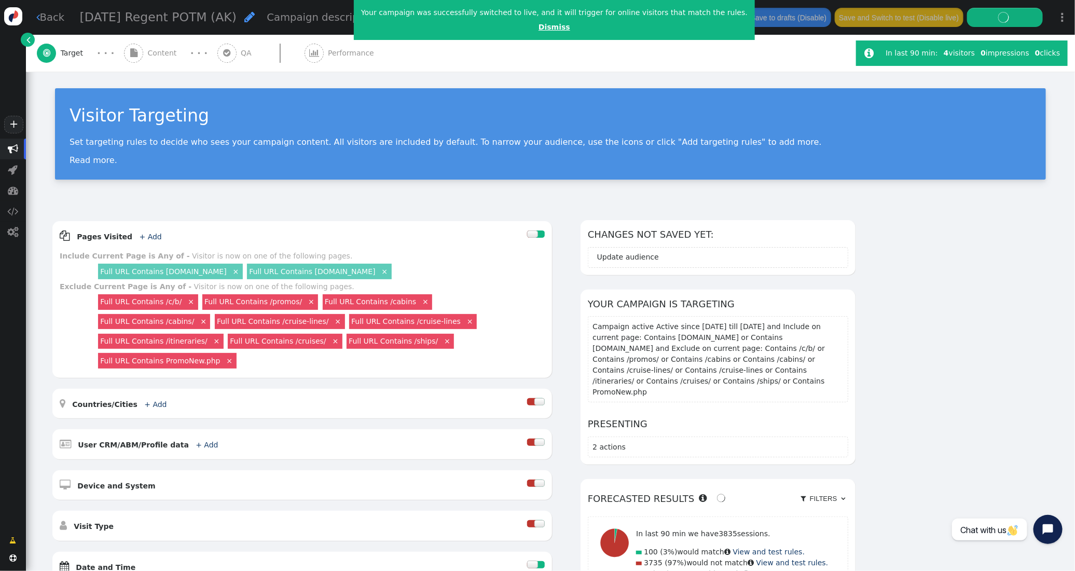
click at [538, 25] on link "Dismiss" at bounding box center [554, 27] width 32 height 8
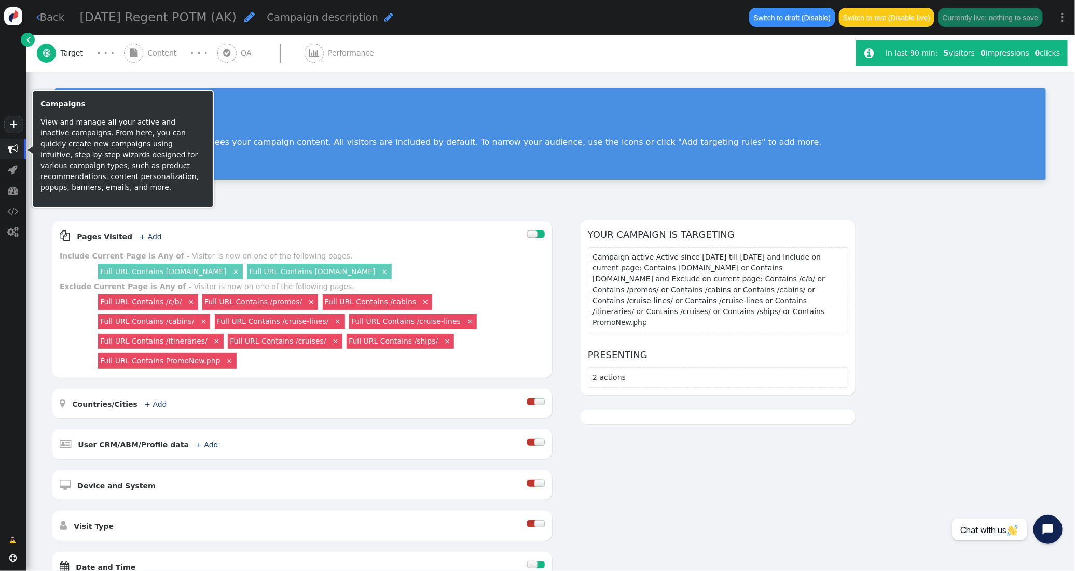
click at [10, 150] on span "" at bounding box center [13, 149] width 10 height 10
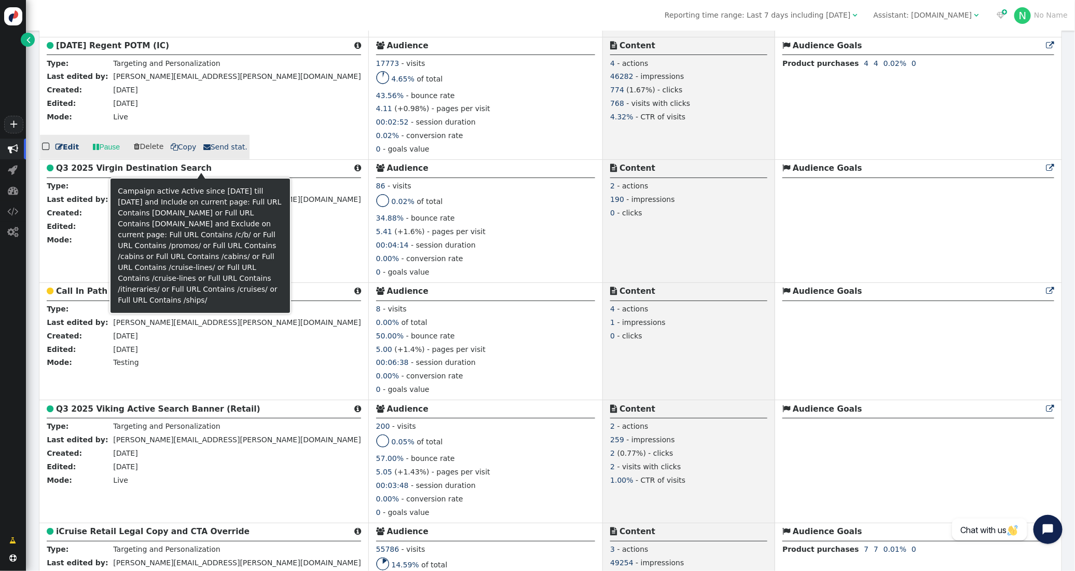
scroll to position [499, 0]
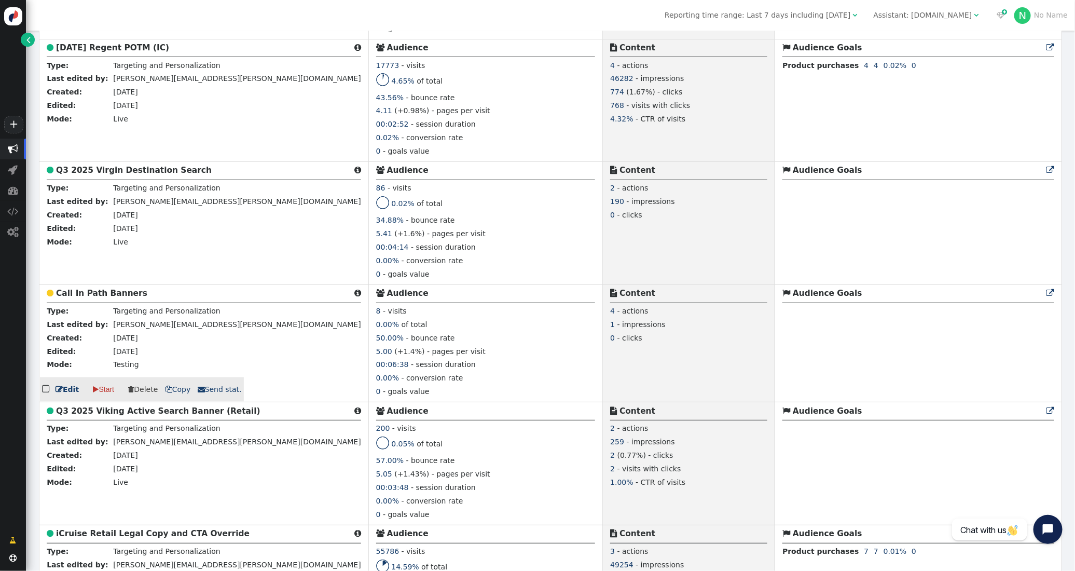
click at [125, 296] on b "Call In Path Banners" at bounding box center [101, 292] width 91 height 9
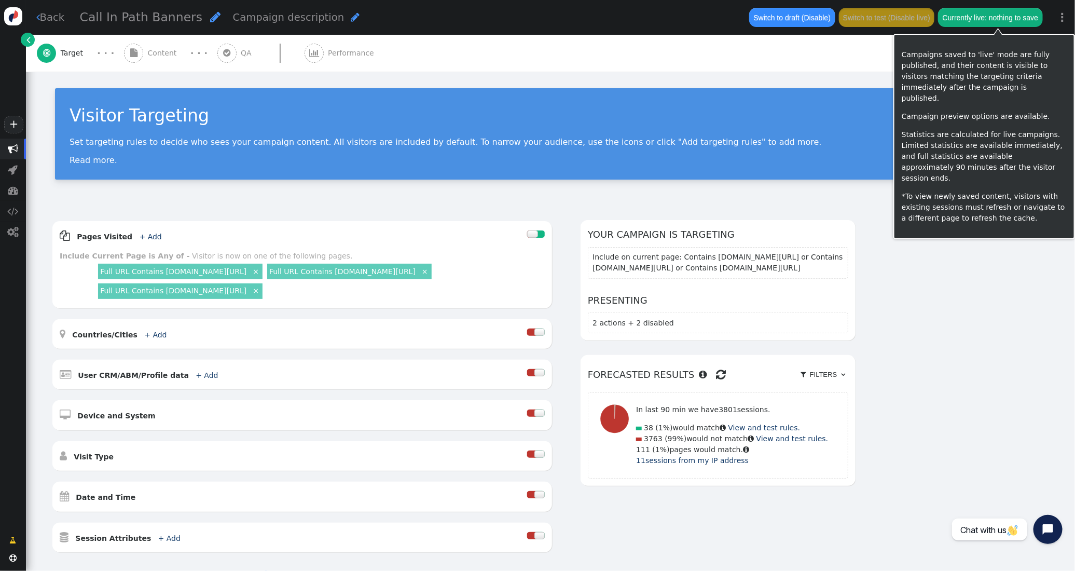
click at [995, 17] on button "Currently live: nothing to save" at bounding box center [990, 17] width 104 height 19
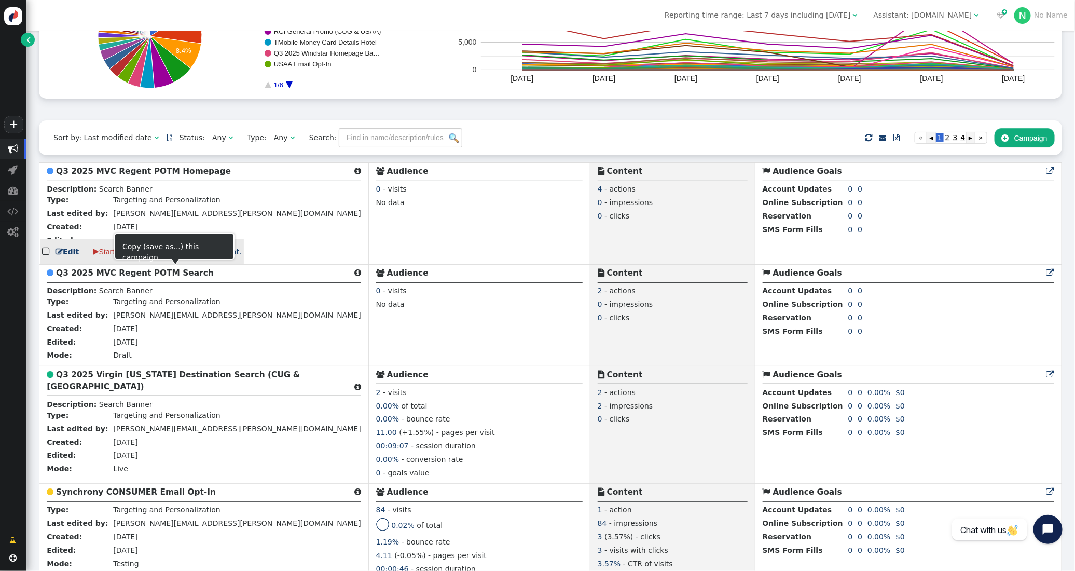
scroll to position [182, 0]
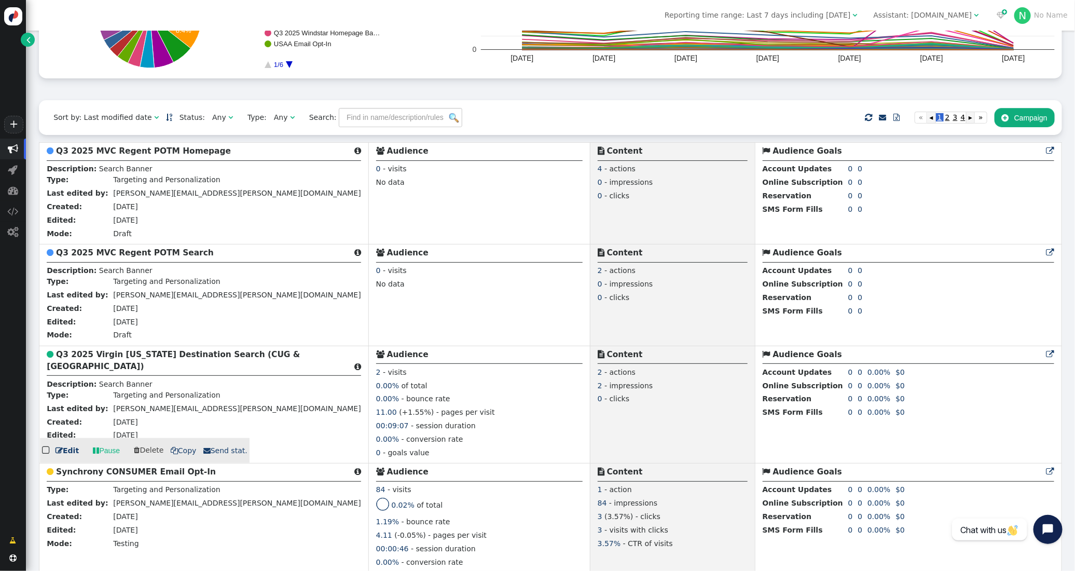
click at [110, 371] on b "Q3 2025 Virgin [US_STATE] Destination Search (CUG & [GEOGRAPHIC_DATA])" at bounding box center [173, 360] width 253 height 21
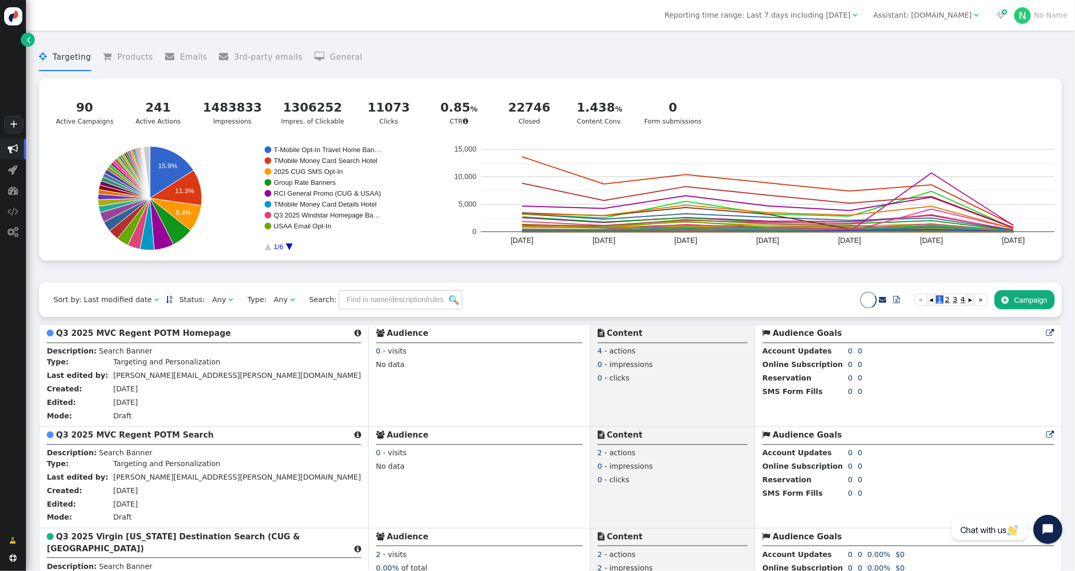
click at [905, 16] on div "Assistant: [DOMAIN_NAME]" at bounding box center [923, 15] width 99 height 11
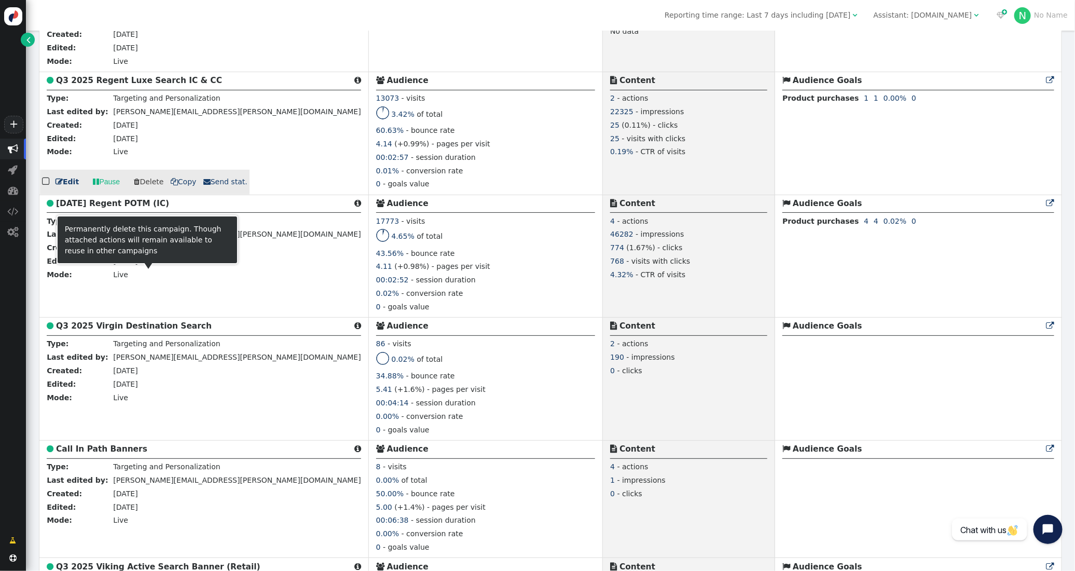
scroll to position [414, 0]
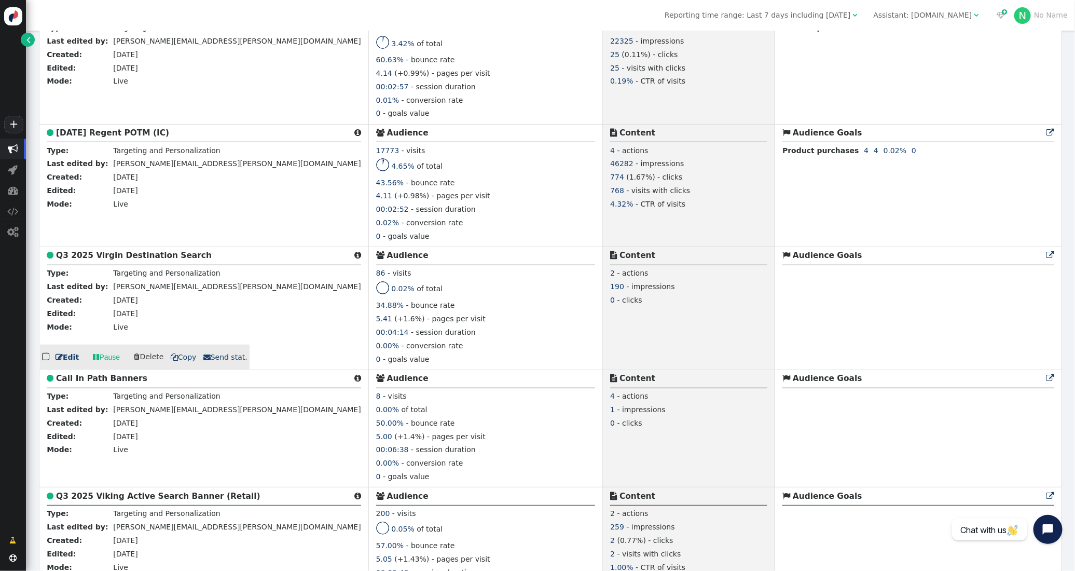
click at [138, 259] on b "Q3 2025 Virgin Destination Search" at bounding box center [134, 255] width 156 height 9
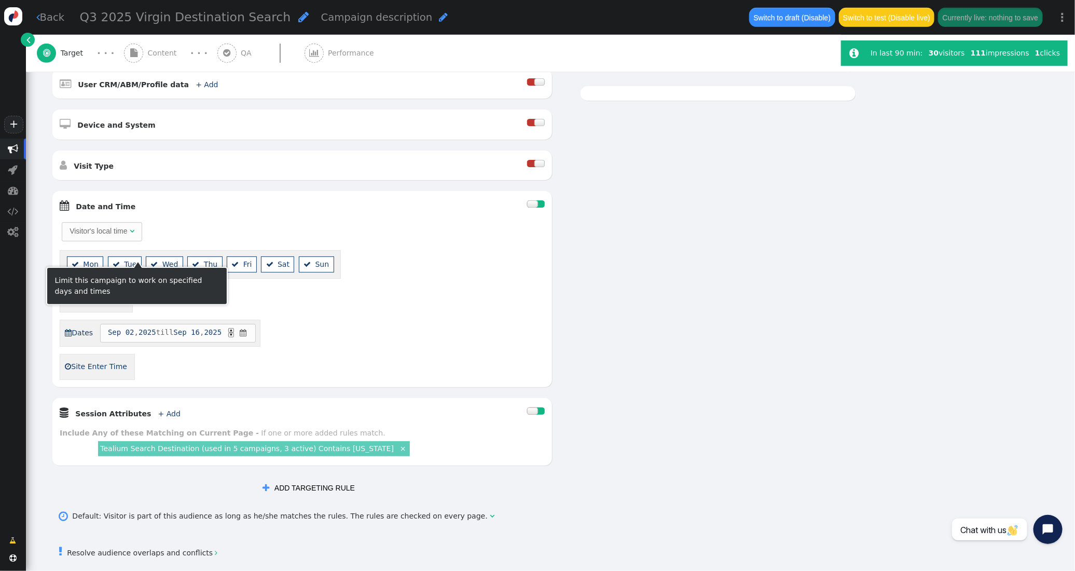
scroll to position [292, 0]
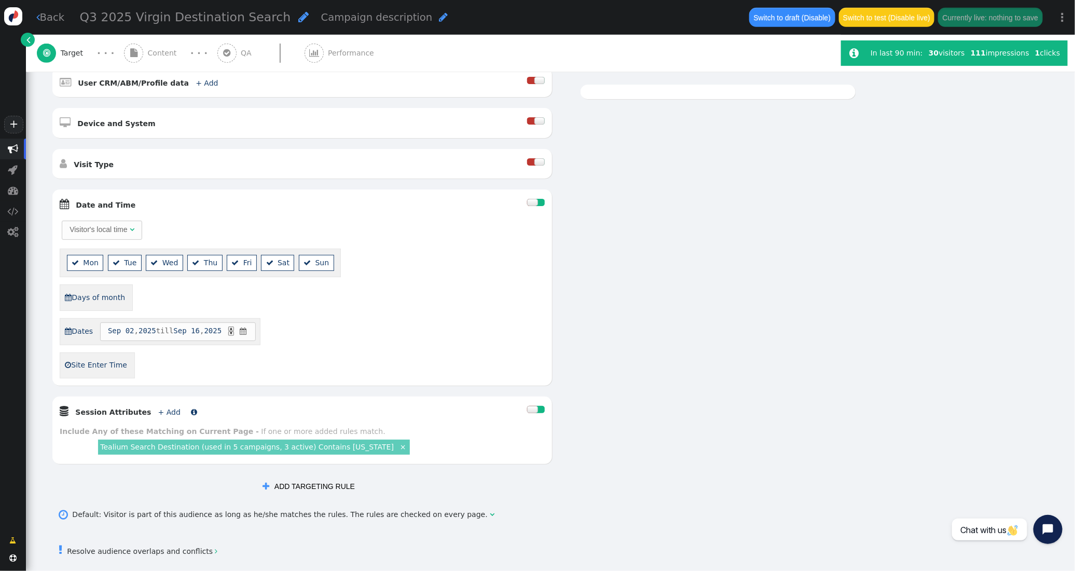
click at [158, 410] on link "+ Add" at bounding box center [169, 412] width 22 height 8
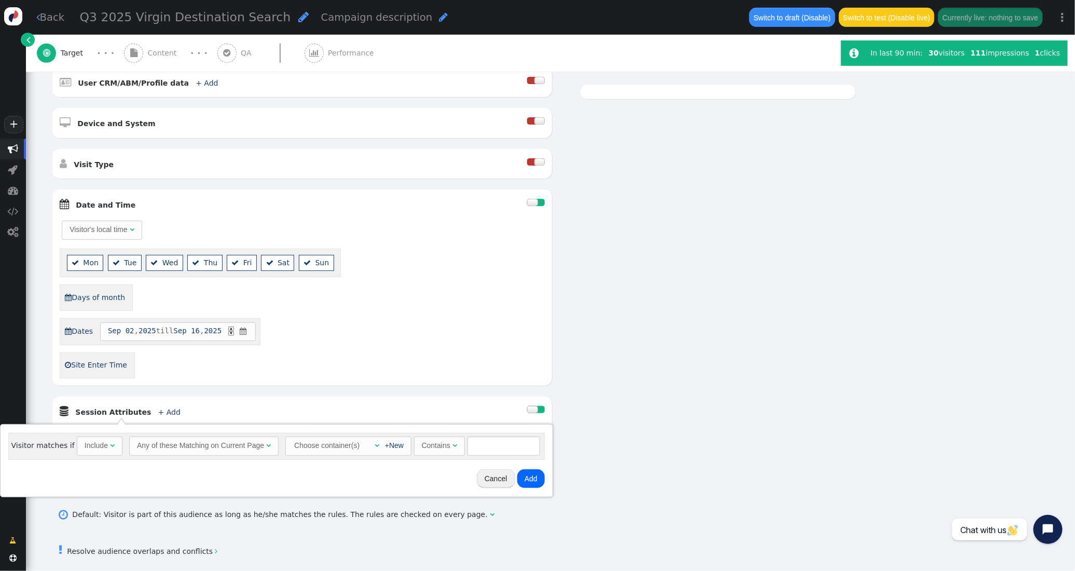
click at [101, 441] on div "Include" at bounding box center [96, 445] width 23 height 11
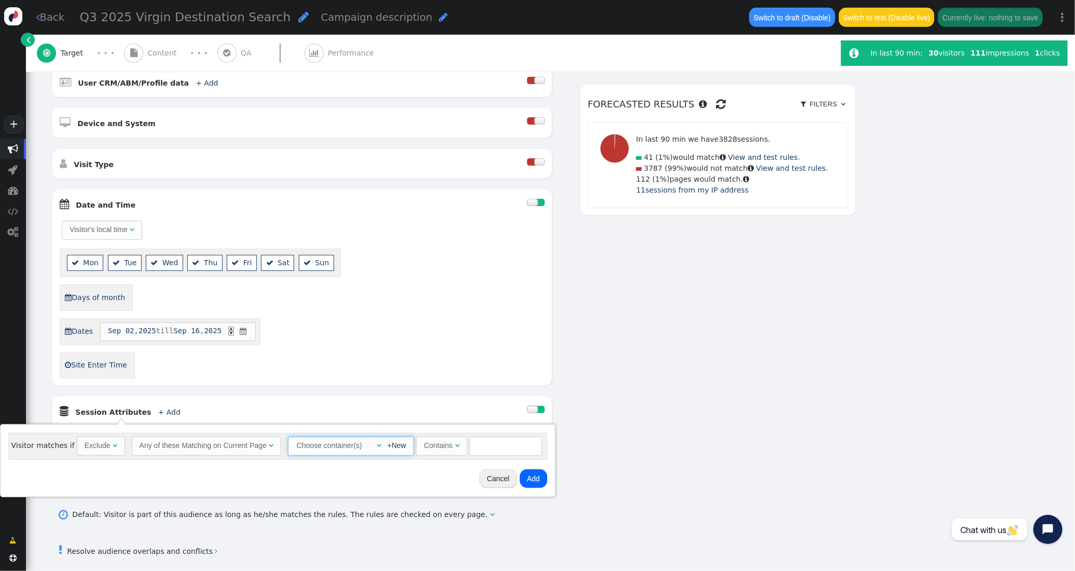
click at [378, 443] on span "" at bounding box center [379, 444] width 5 height 7
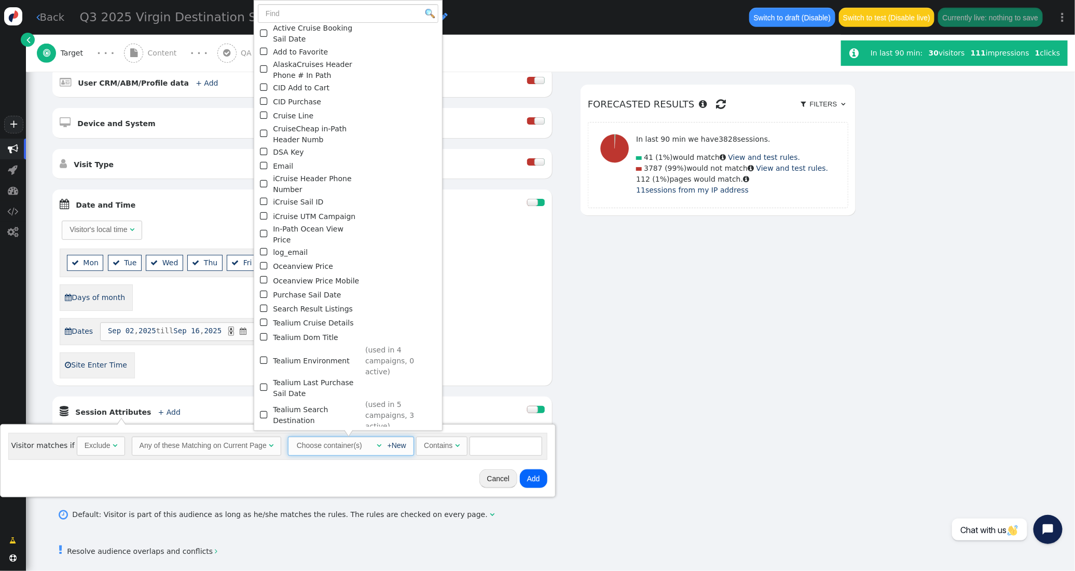
scroll to position [26, 0]
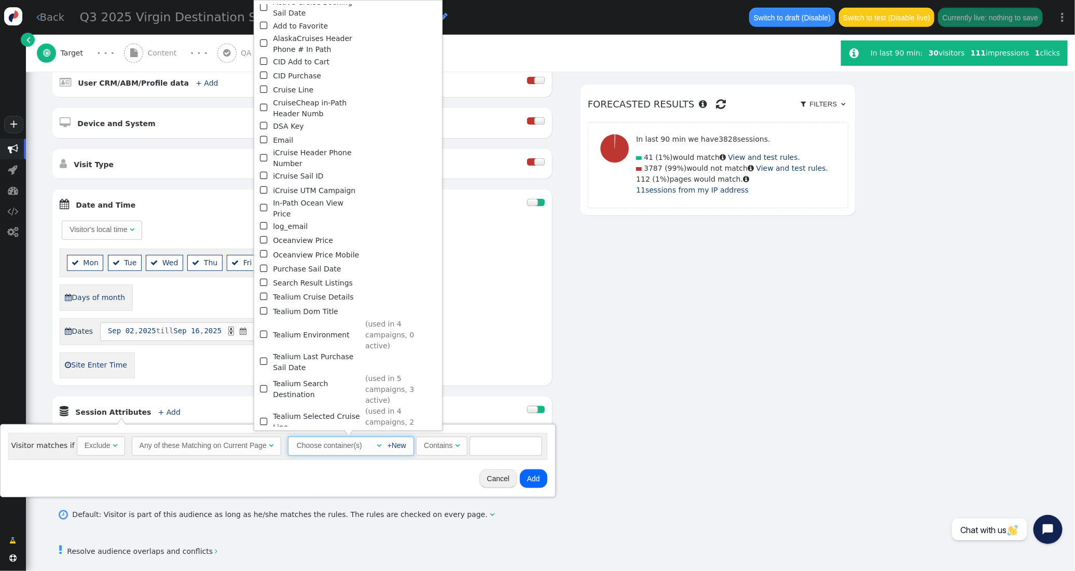
click at [603, 350] on div "AND OR XOR AND     Pages Visited + Add  Include Current Page is Any of - V…" at bounding box center [453, 212] width 804 height 569
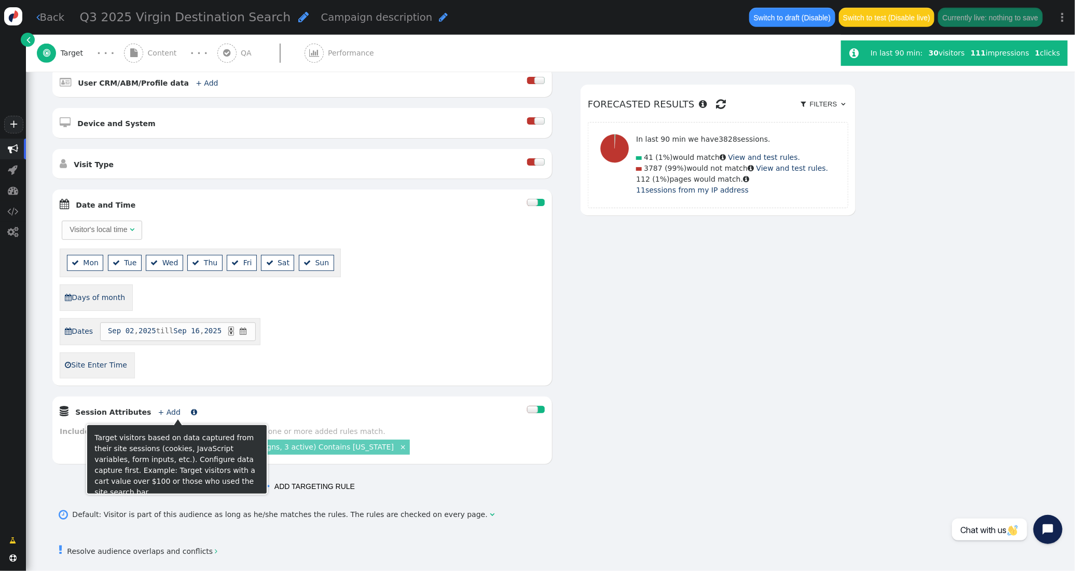
click at [165, 413] on span "+ Add" at bounding box center [169, 412] width 30 height 8
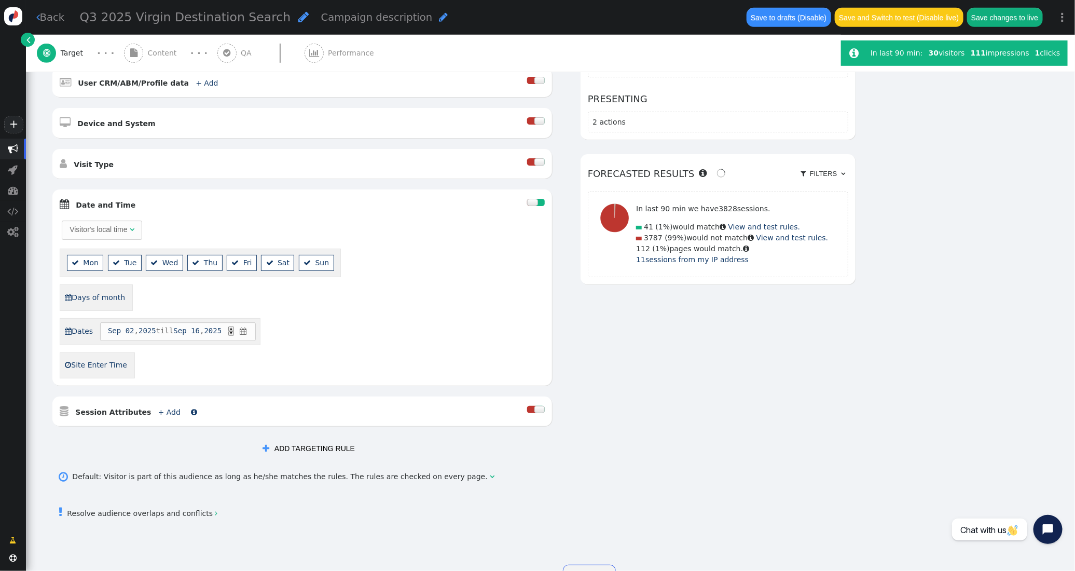
click at [160, 415] on link "+ Add" at bounding box center [169, 412] width 22 height 8
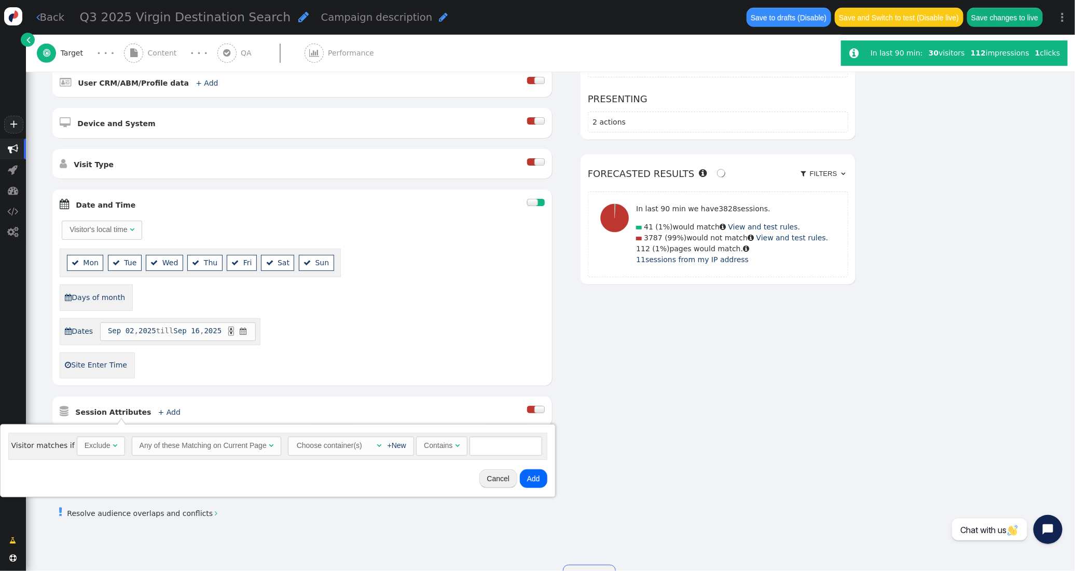
click at [542, 411] on div at bounding box center [539, 409] width 10 height 7
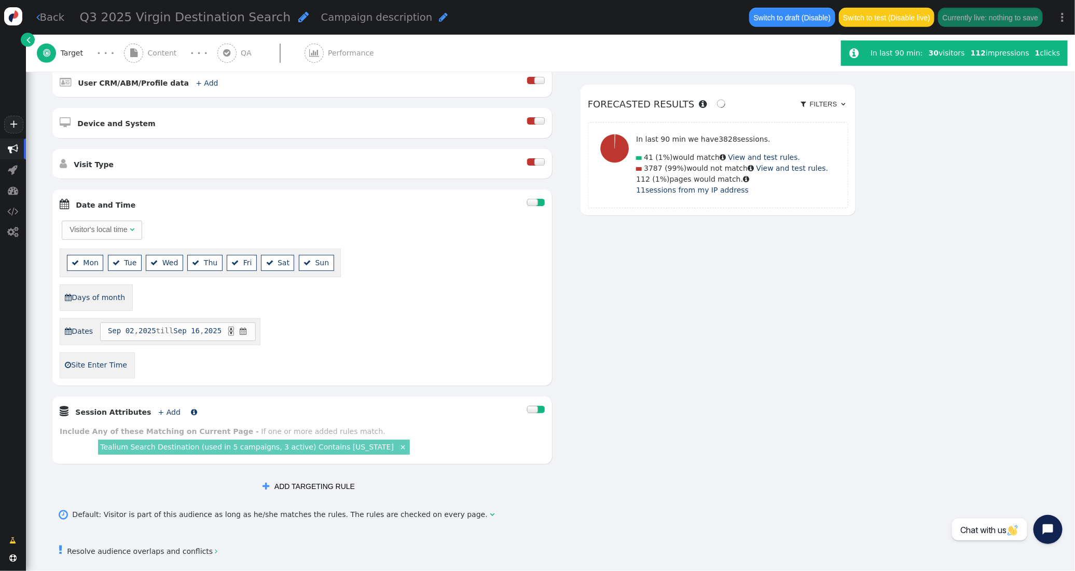
click at [158, 414] on link "+ Add" at bounding box center [169, 412] width 22 height 8
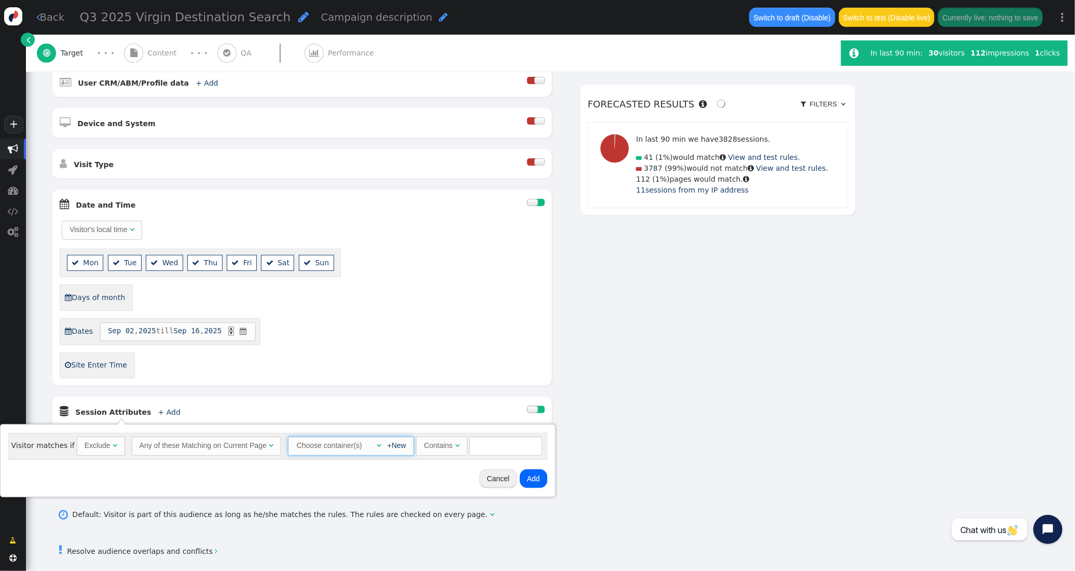
click at [377, 447] on span "" at bounding box center [379, 444] width 5 height 7
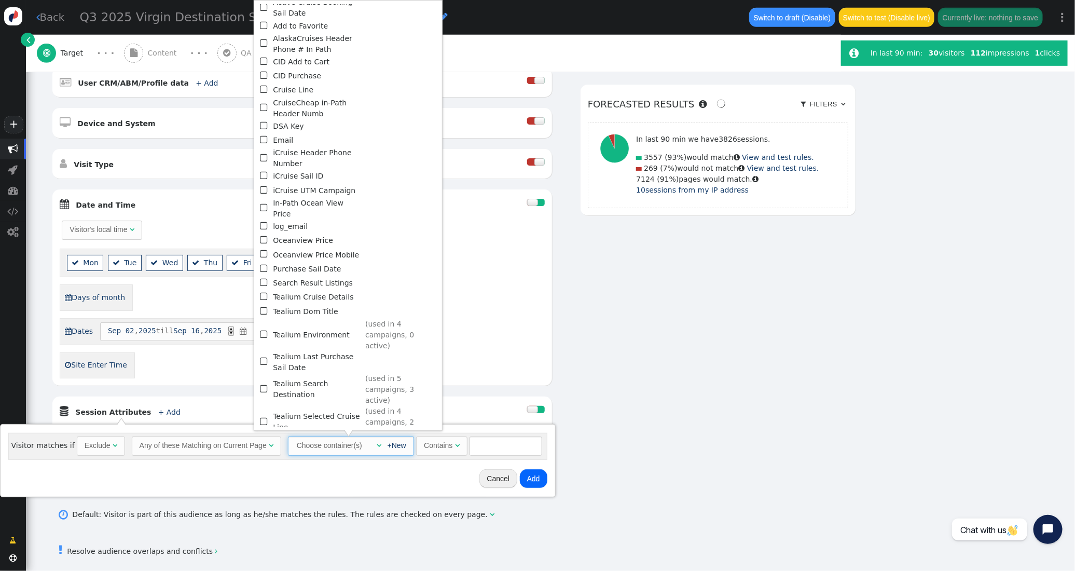
scroll to position [25, 0]
click at [260, 415] on span "" at bounding box center [264, 422] width 9 height 14
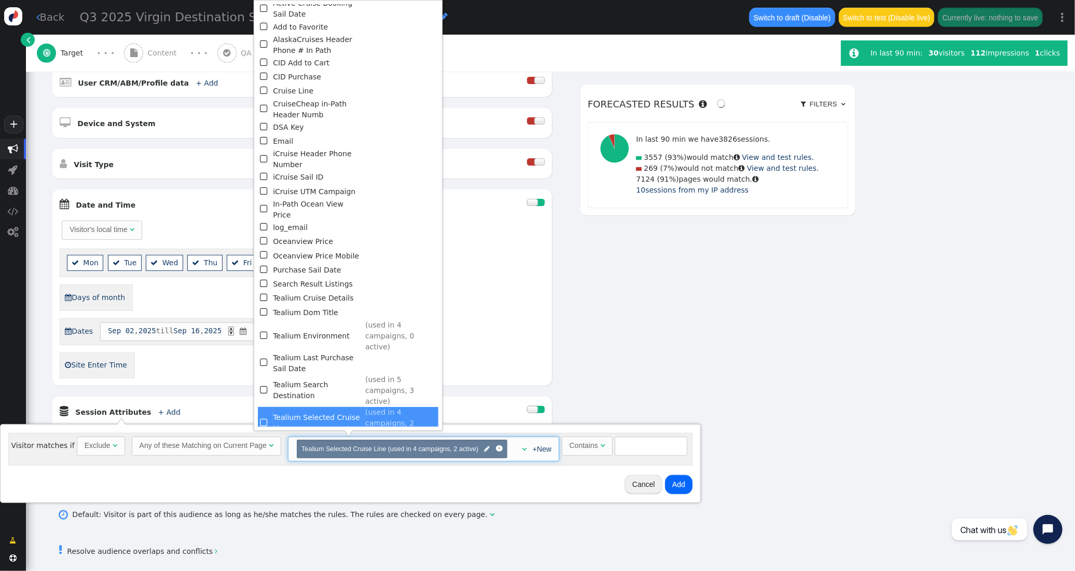
scroll to position [26, 0]
click at [633, 447] on input "text" at bounding box center [651, 445] width 73 height 19
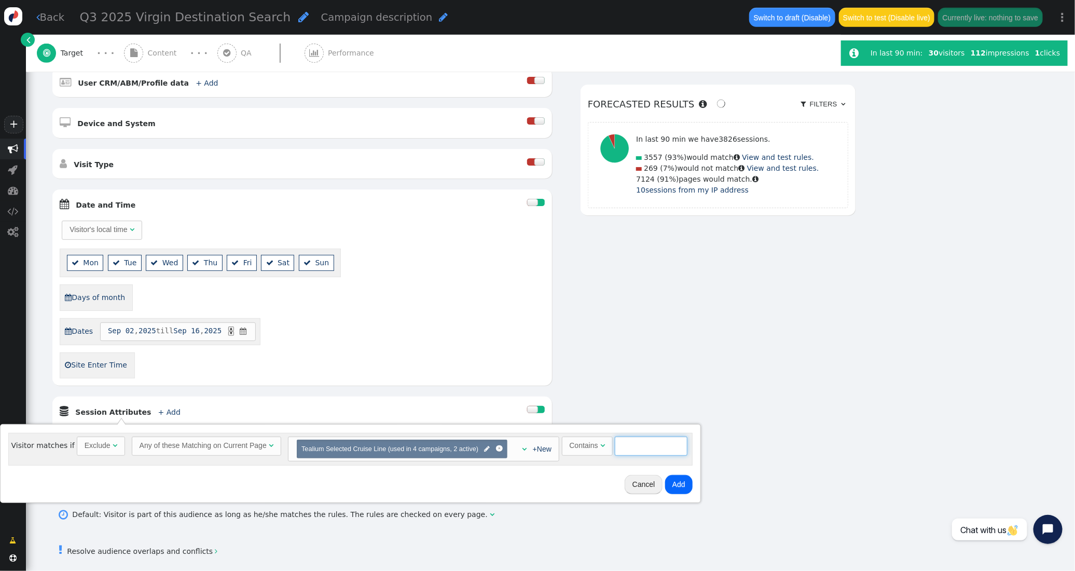
click at [645, 454] on input "text" at bounding box center [651, 445] width 73 height 19
type input "Regent"
click at [683, 486] on button "Add" at bounding box center [678, 484] width 27 height 19
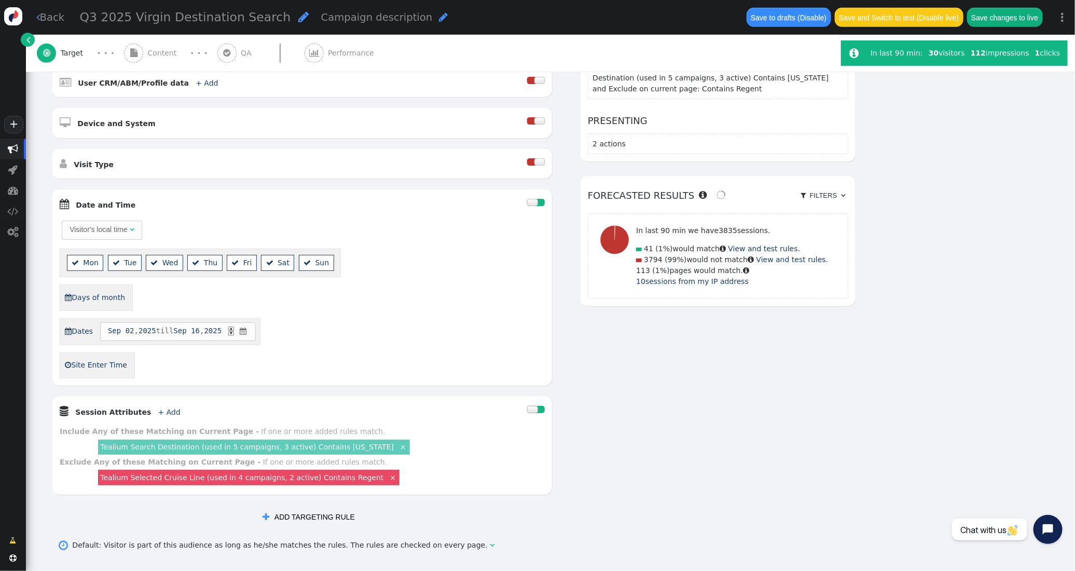
click at [1015, 24] on button "Save changes to live" at bounding box center [1005, 17] width 76 height 19
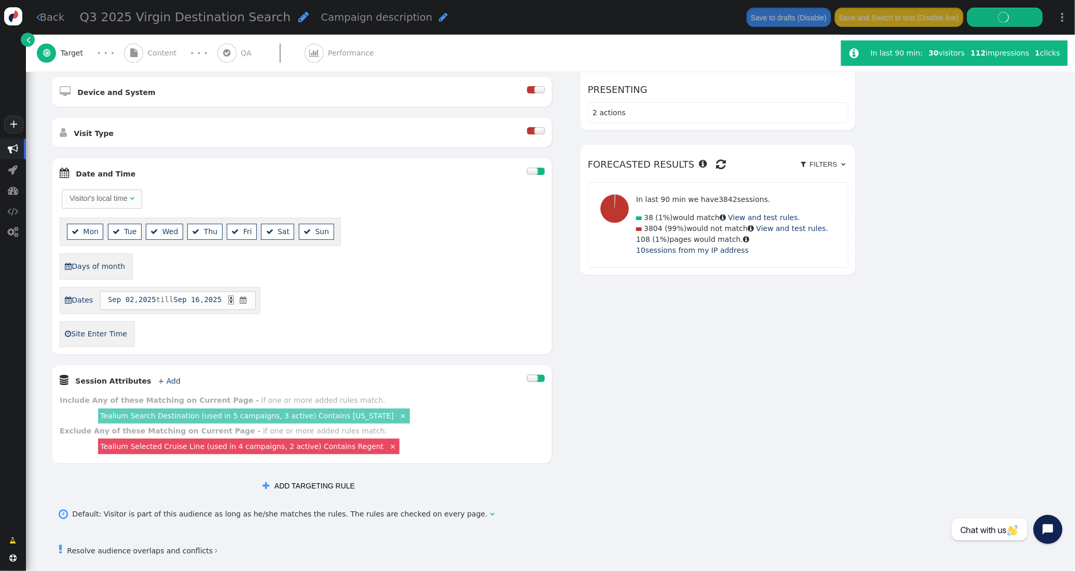
scroll to position [402, 0]
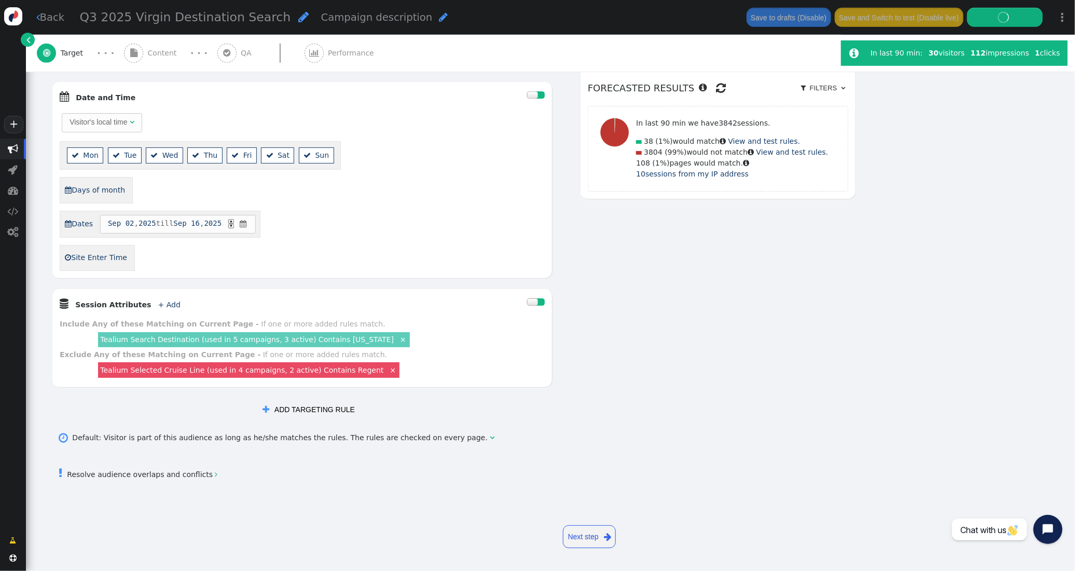
click at [333, 367] on link "Tealium Selected Cruise Line (used in 4 campaigns, 2 active) Contains Regent" at bounding box center [241, 370] width 283 height 8
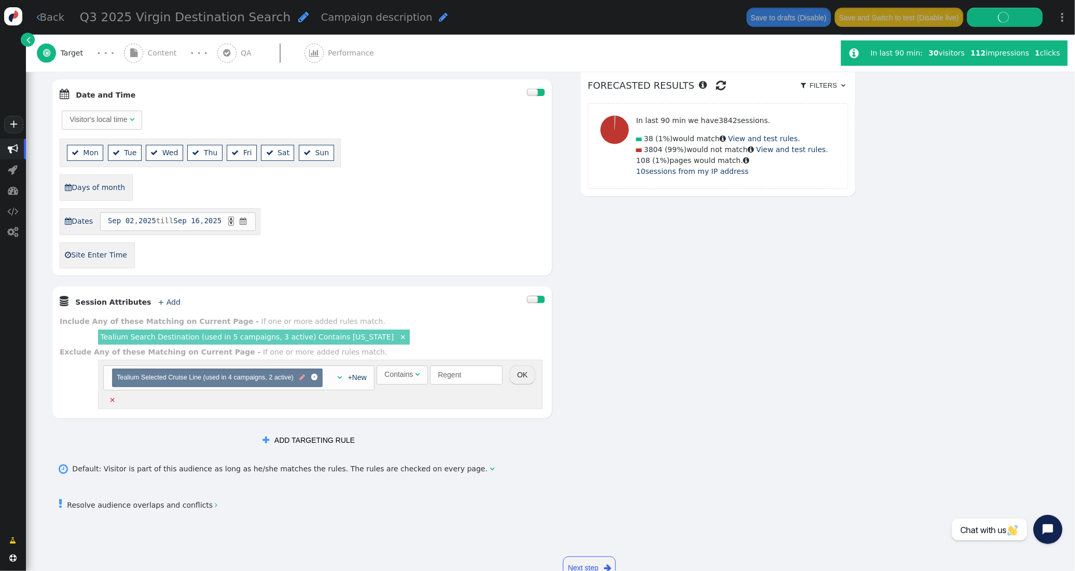
click at [303, 381] on span "" at bounding box center [302, 377] width 6 height 10
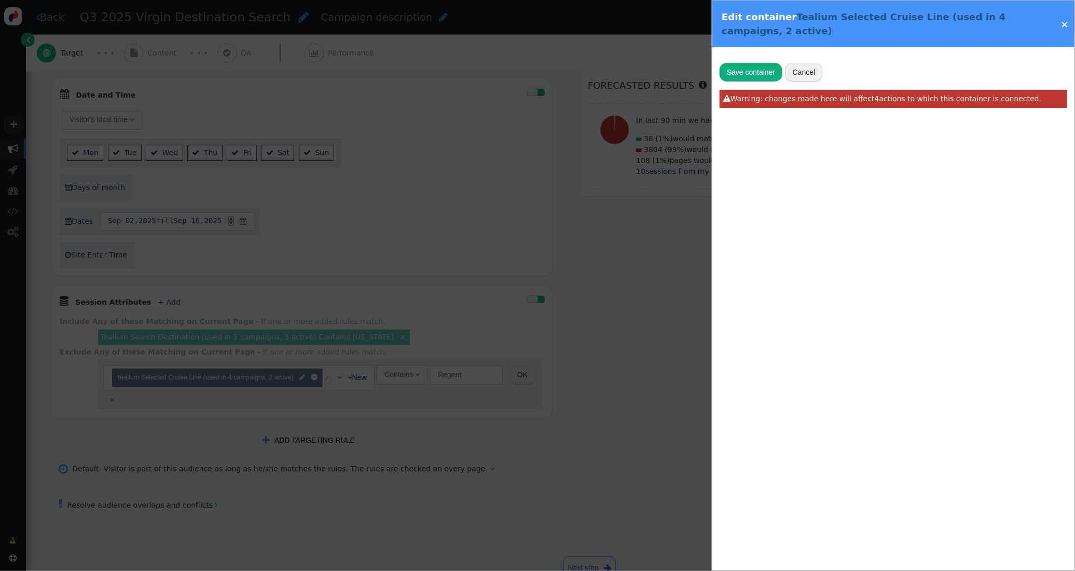
type input "Tealium Selected Cruise Line"
radio input "false"
radio input "true"
type input "utag_data['selected_cruise_line']"
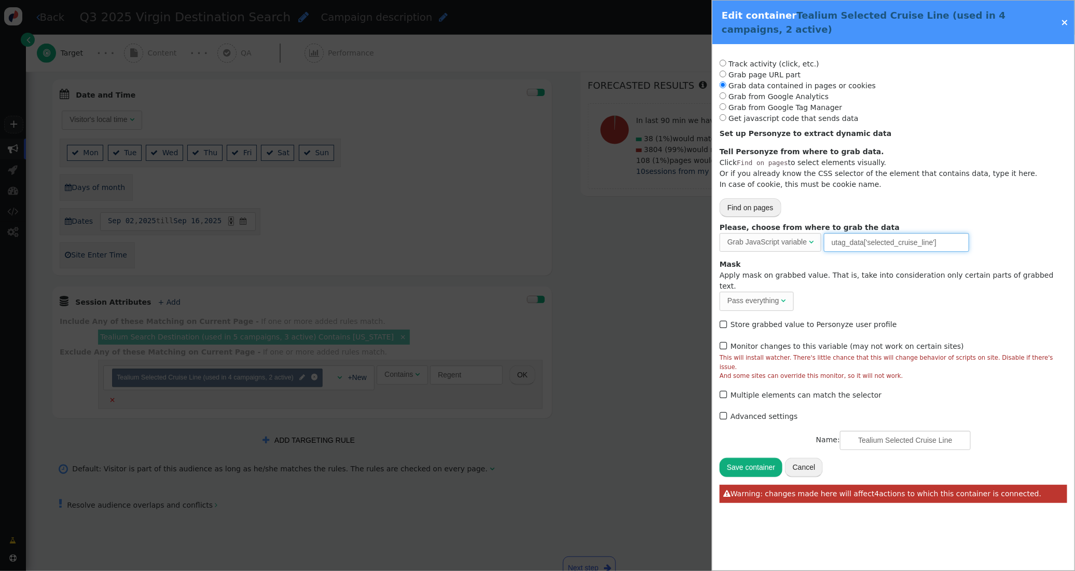
click at [894, 245] on input "utag_data['selected_cruise_line']" at bounding box center [896, 242] width 145 height 19
click at [1067, 24] on link "×" at bounding box center [1065, 22] width 8 height 11
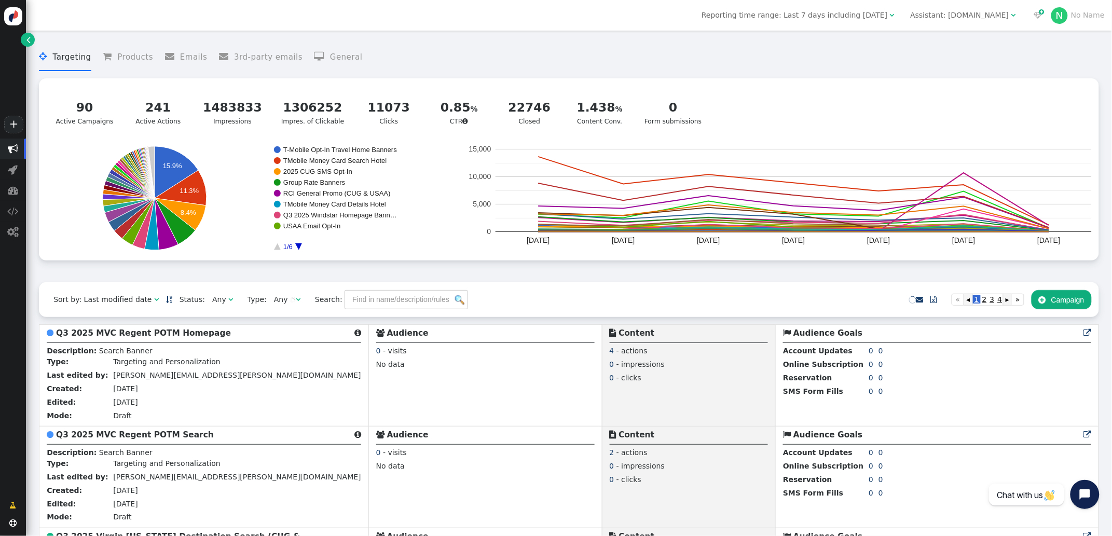
click at [985, 17] on div "Assistant: mustdotravels.com" at bounding box center [959, 15] width 99 height 11
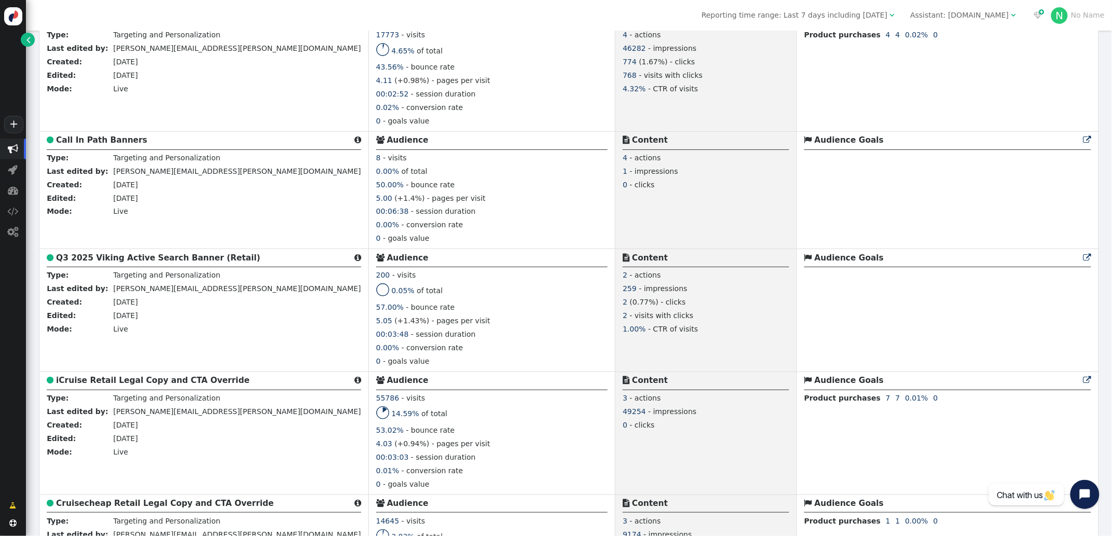
scroll to position [659, 0]
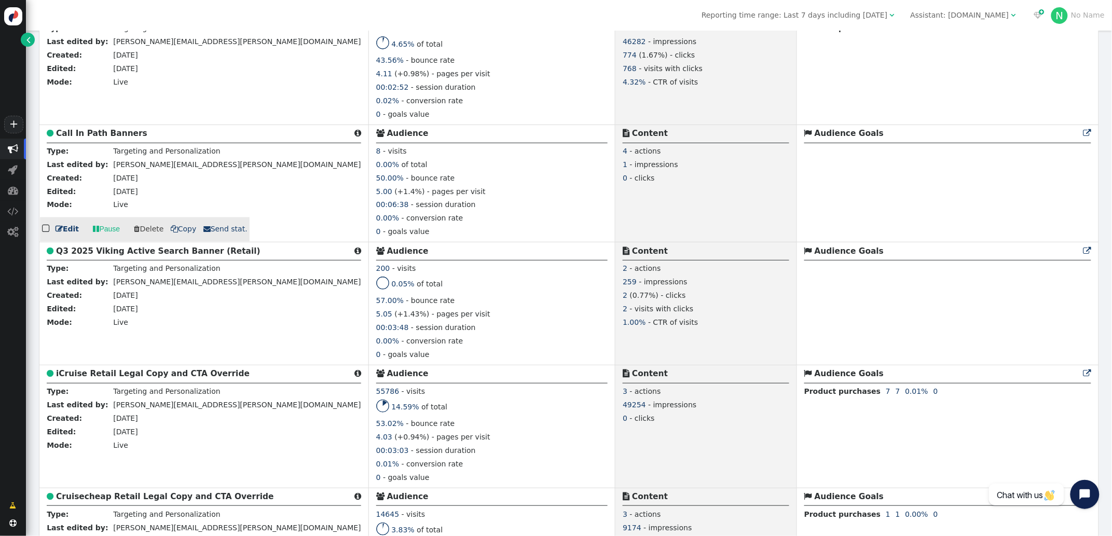
click at [101, 135] on b "Call In Path Banners" at bounding box center [101, 133] width 91 height 9
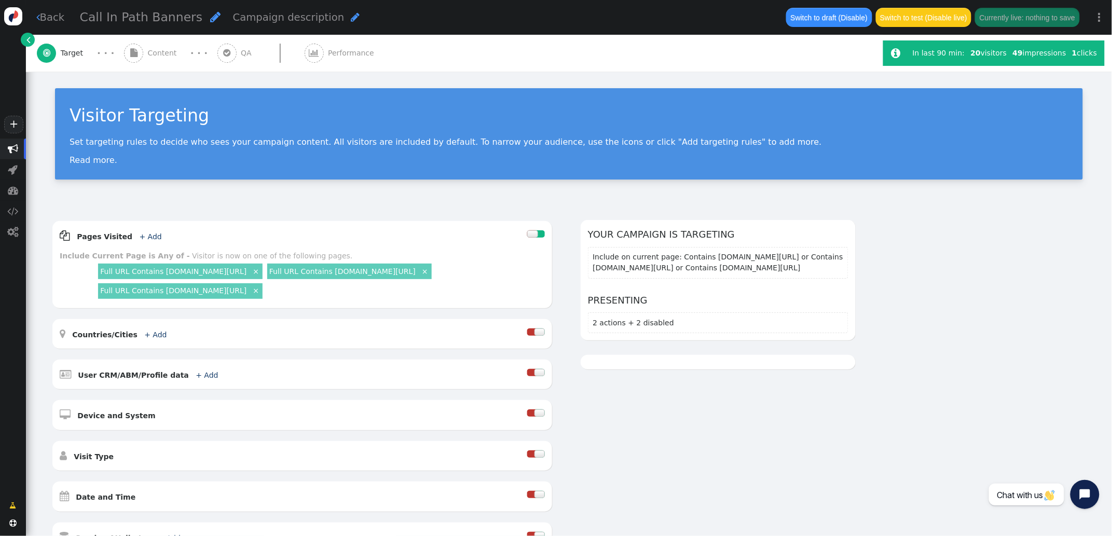
click at [159, 48] on span "Content" at bounding box center [164, 53] width 33 height 11
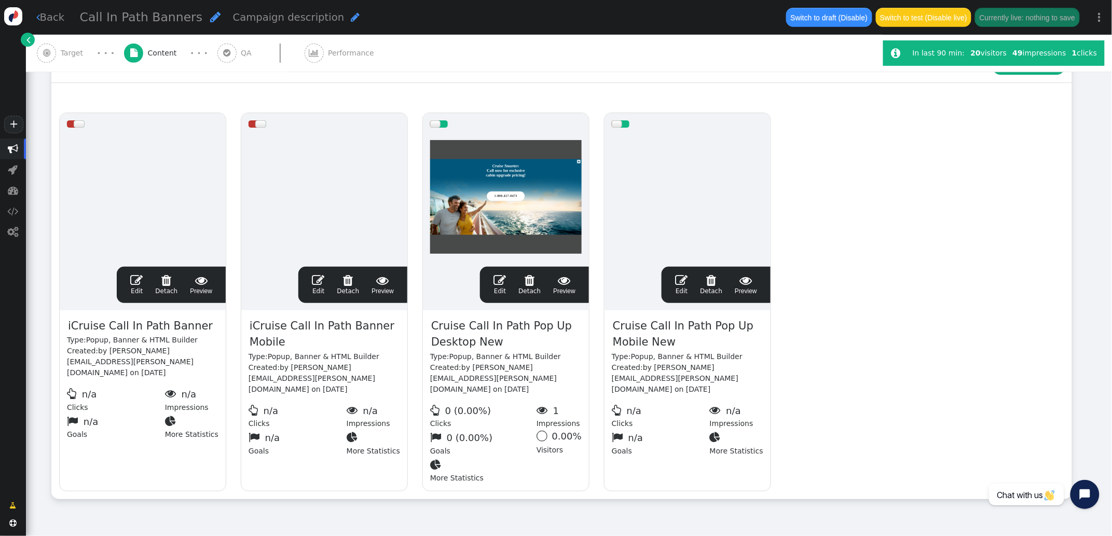
scroll to position [175, 0]
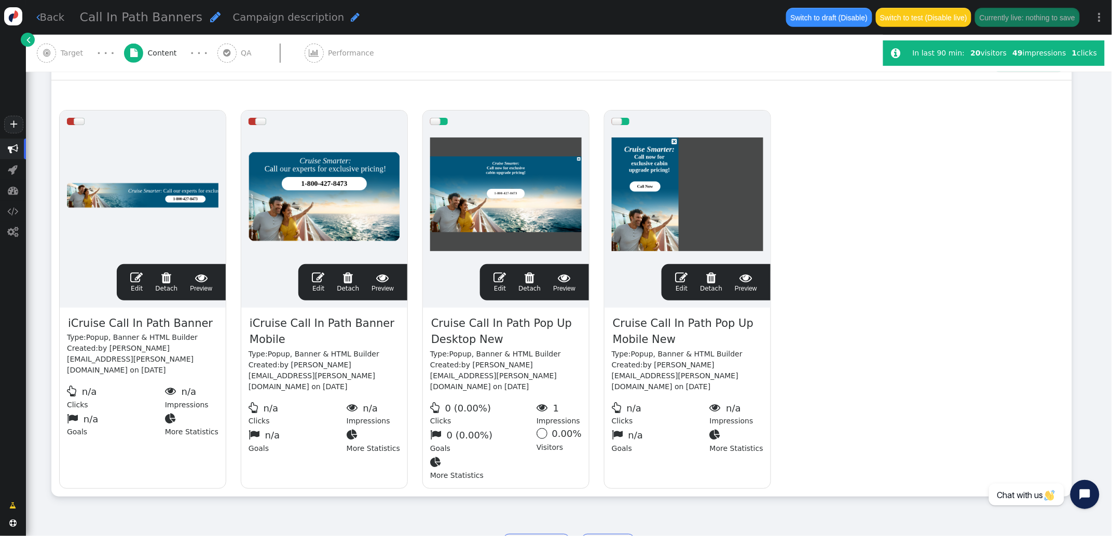
click at [495, 280] on span "" at bounding box center [499, 277] width 12 height 12
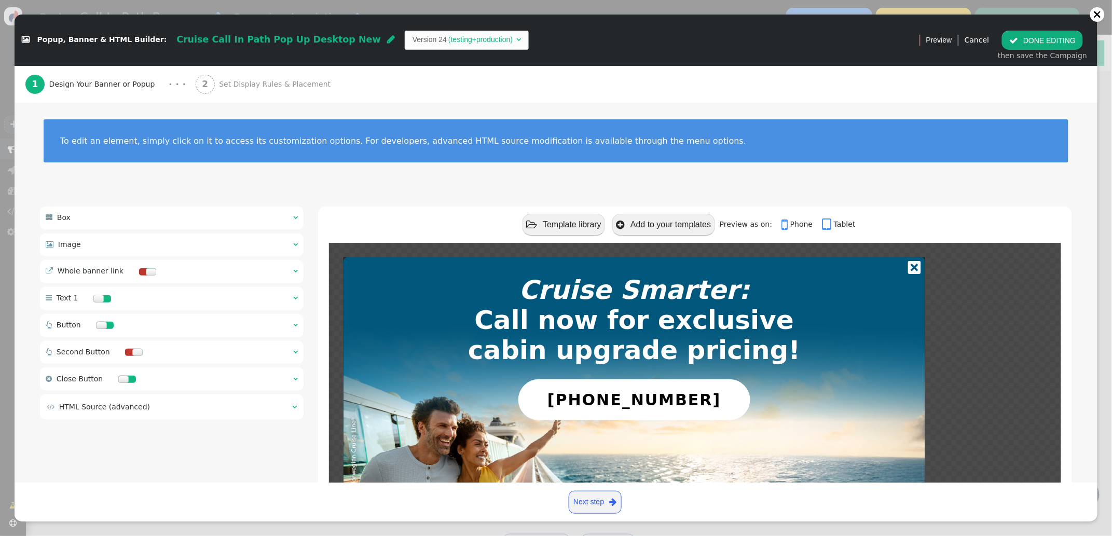
click at [231, 81] on span "Set Display Rules & Placement" at bounding box center [277, 84] width 116 height 11
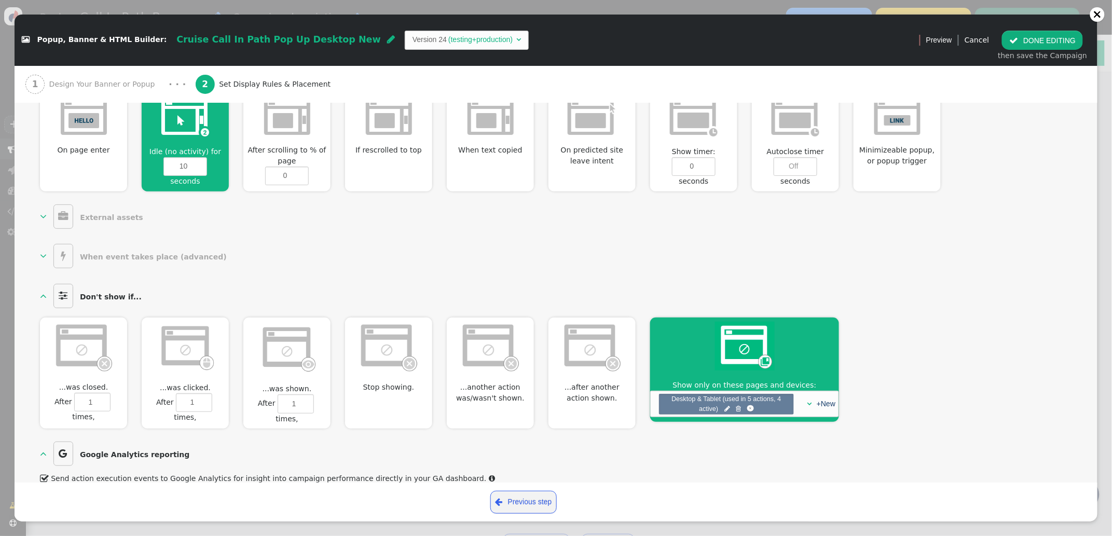
scroll to position [448, 0]
click at [282, 353] on img at bounding box center [287, 349] width 60 height 52
type input "1"
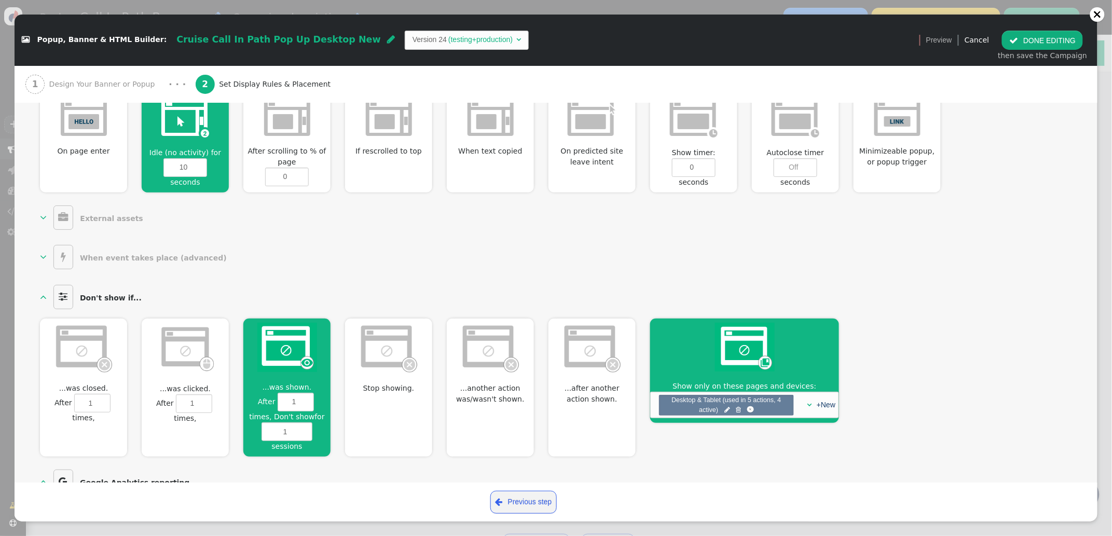
click at [191, 348] on img at bounding box center [186, 348] width 60 height 51
type input "1"
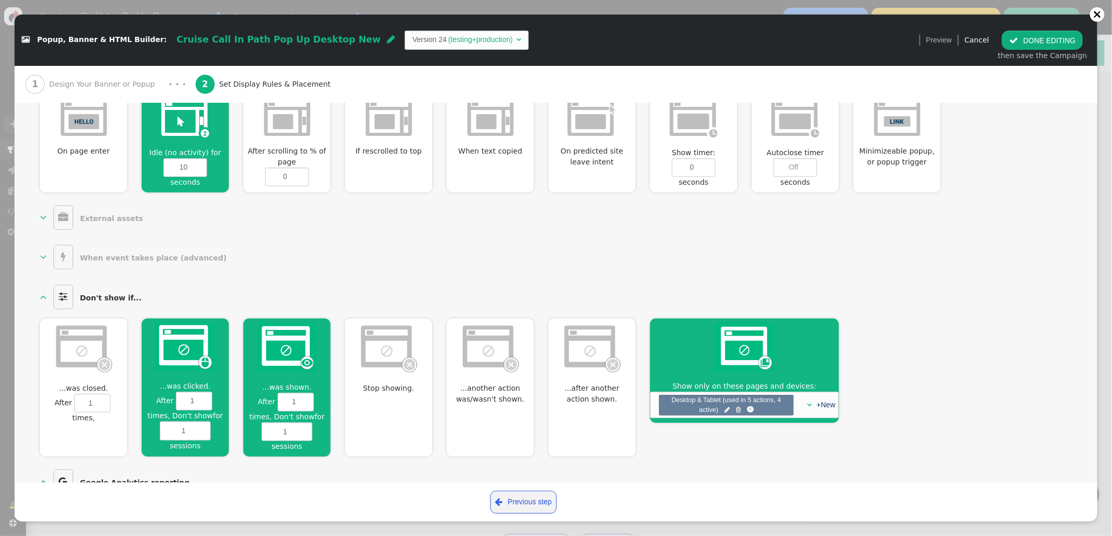
click at [93, 354] on img at bounding box center [84, 348] width 60 height 50
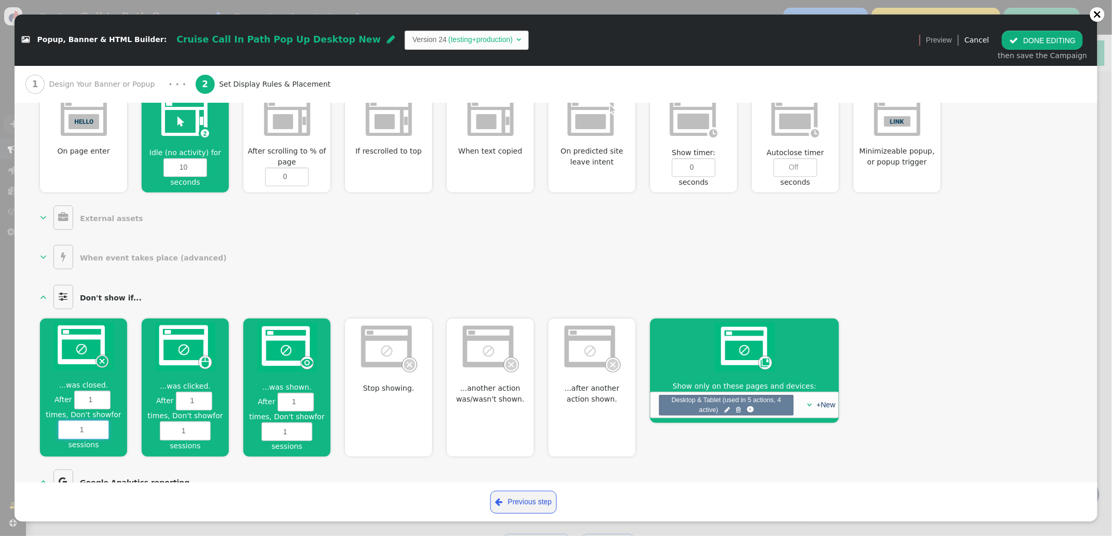
click at [86, 431] on input "1" at bounding box center [83, 429] width 51 height 19
click at [100, 428] on input "2" at bounding box center [83, 429] width 51 height 19
type input "3"
click at [100, 428] on input "3" at bounding box center [83, 429] width 51 height 19
click at [204, 427] on input "2" at bounding box center [185, 430] width 51 height 19
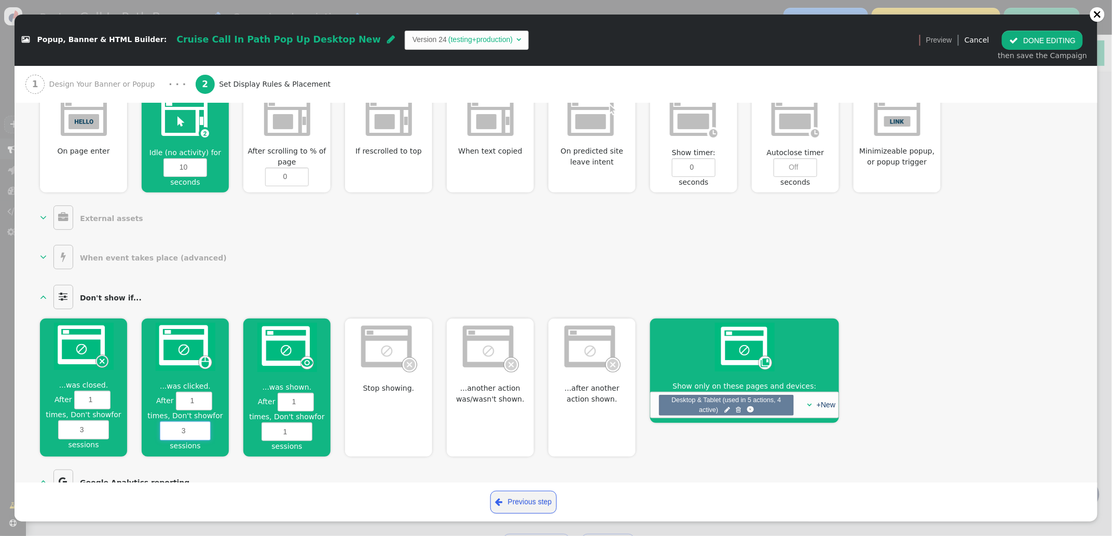
type input "3"
click at [204, 427] on input "3" at bounding box center [185, 430] width 51 height 19
click at [306, 428] on input "2" at bounding box center [286, 431] width 51 height 19
type input "3"
click at [306, 428] on input "3" at bounding box center [286, 431] width 51 height 19
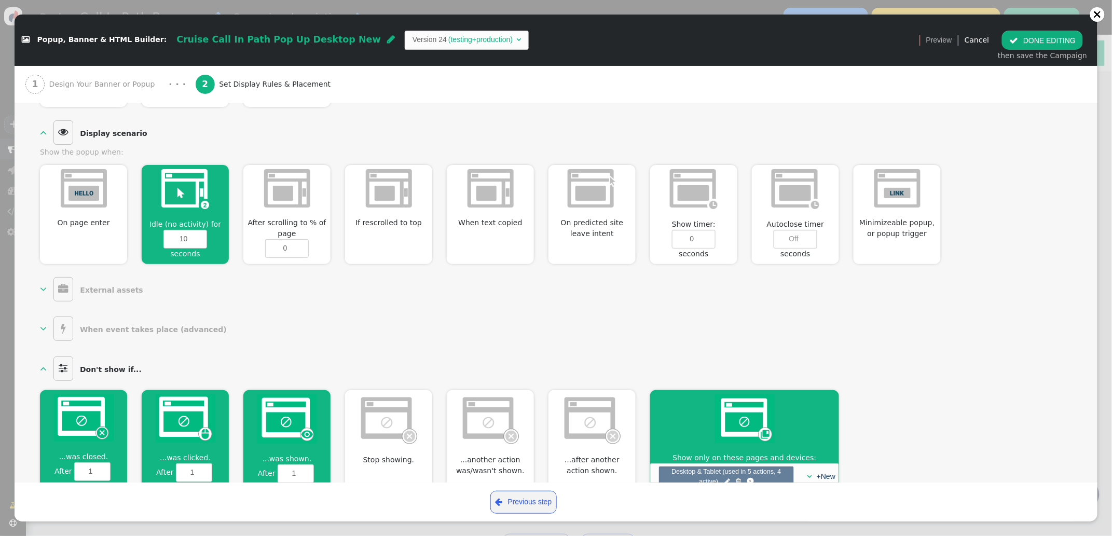
click at [592, 184] on img at bounding box center [591, 188] width 49 height 38
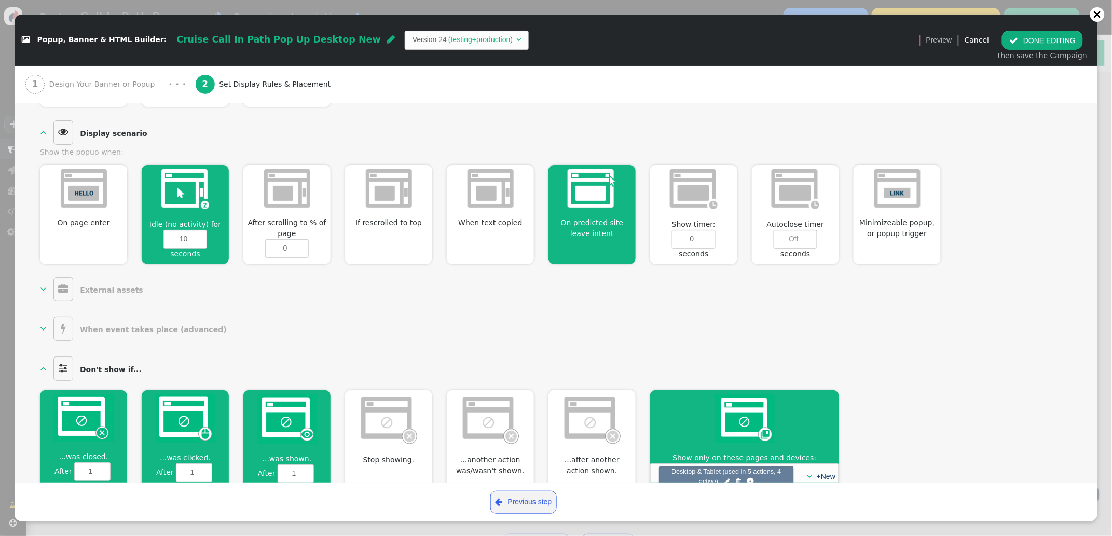
click at [202, 209] on img at bounding box center [185, 189] width 48 height 40
type input "0"
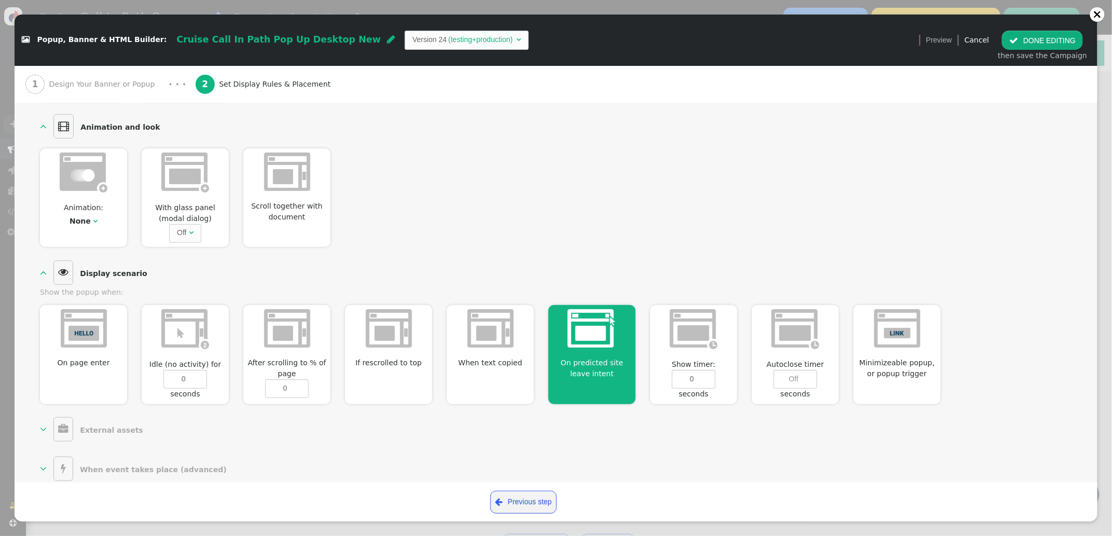
scroll to position [218, 0]
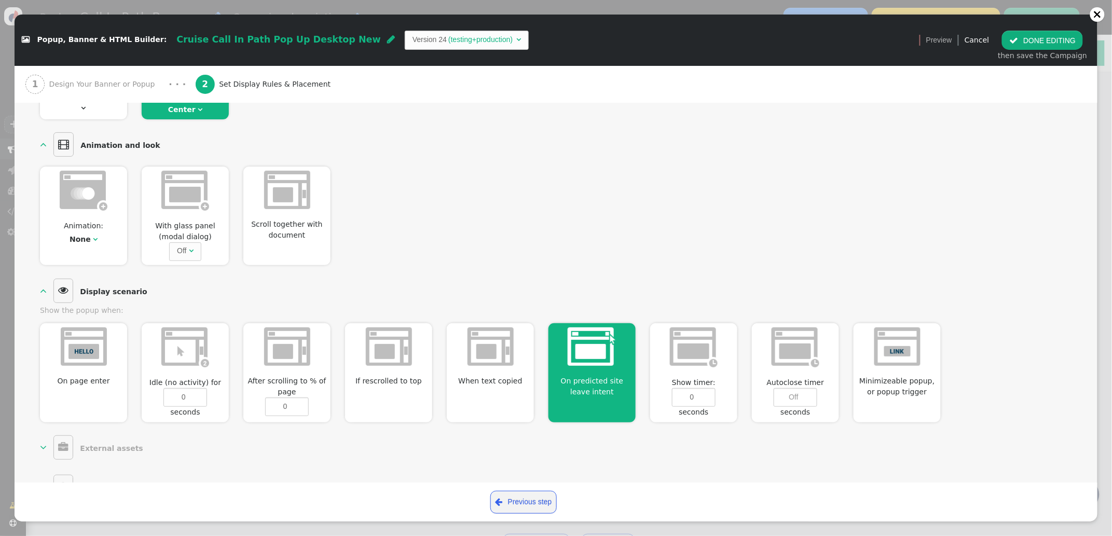
click at [1034, 44] on button " DONE EDITING" at bounding box center [1042, 40] width 81 height 19
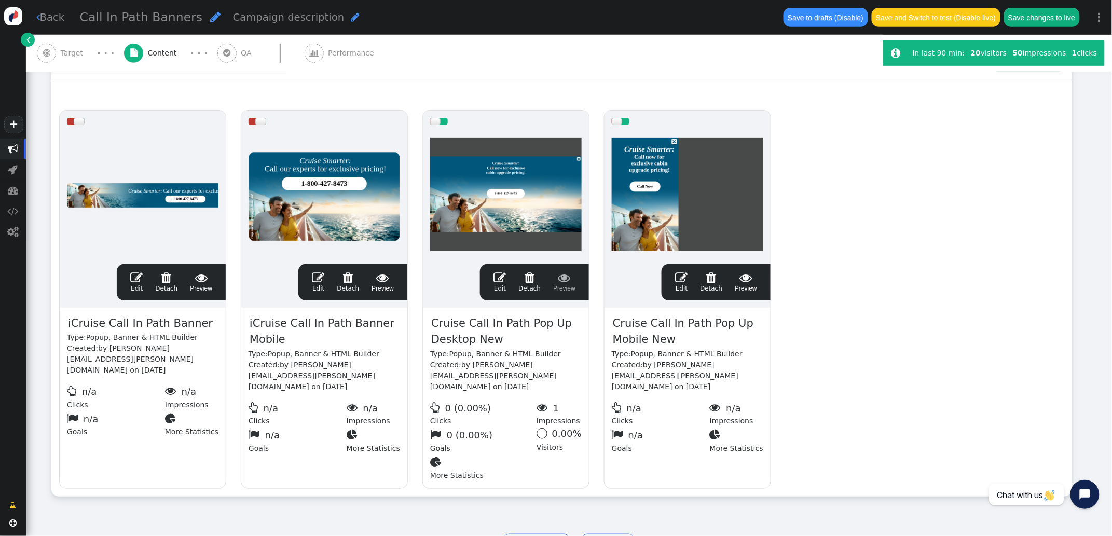
click at [687, 278] on span "" at bounding box center [681, 277] width 12 height 12
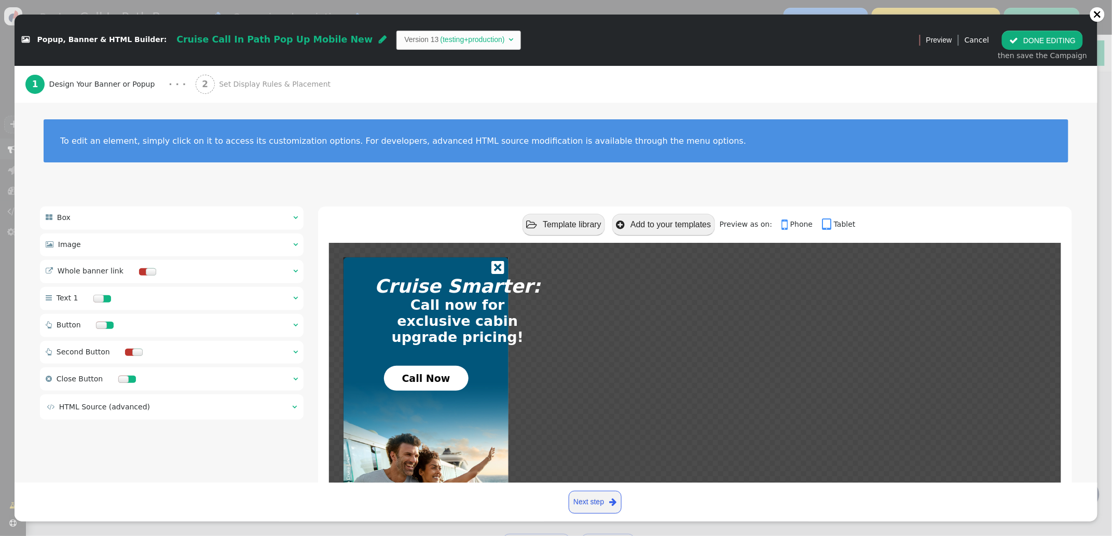
click at [259, 84] on span "Set Display Rules & Placement" at bounding box center [277, 84] width 116 height 11
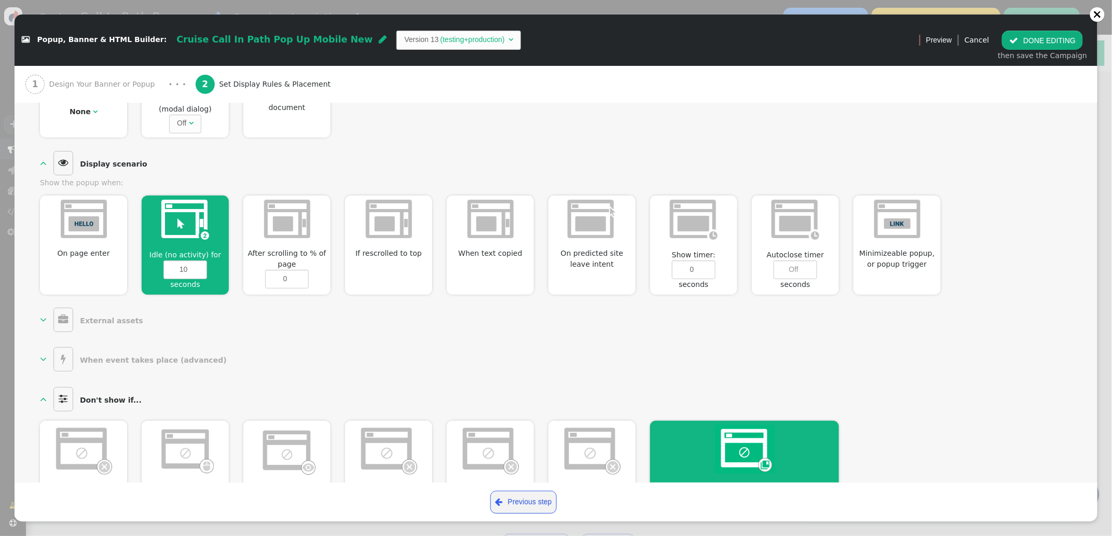
scroll to position [380, 0]
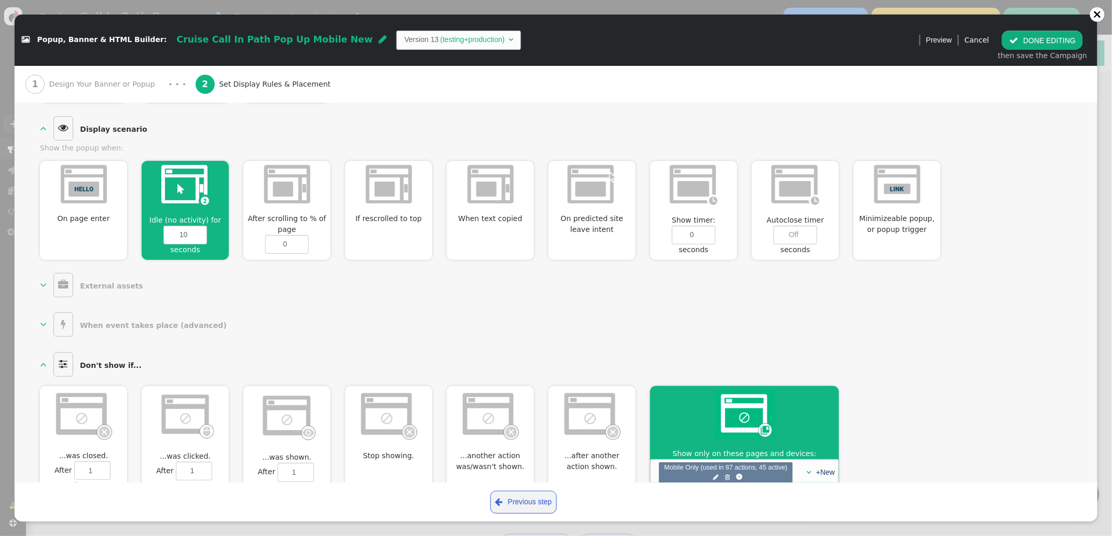
click at [607, 199] on img at bounding box center [591, 184] width 49 height 38
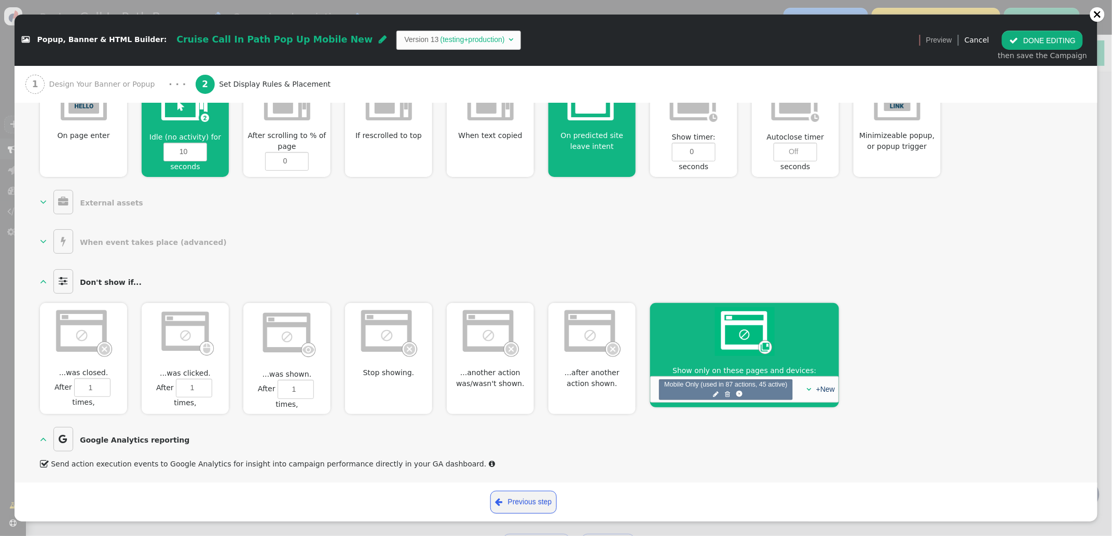
click at [303, 342] on img at bounding box center [287, 333] width 60 height 52
type input "1"
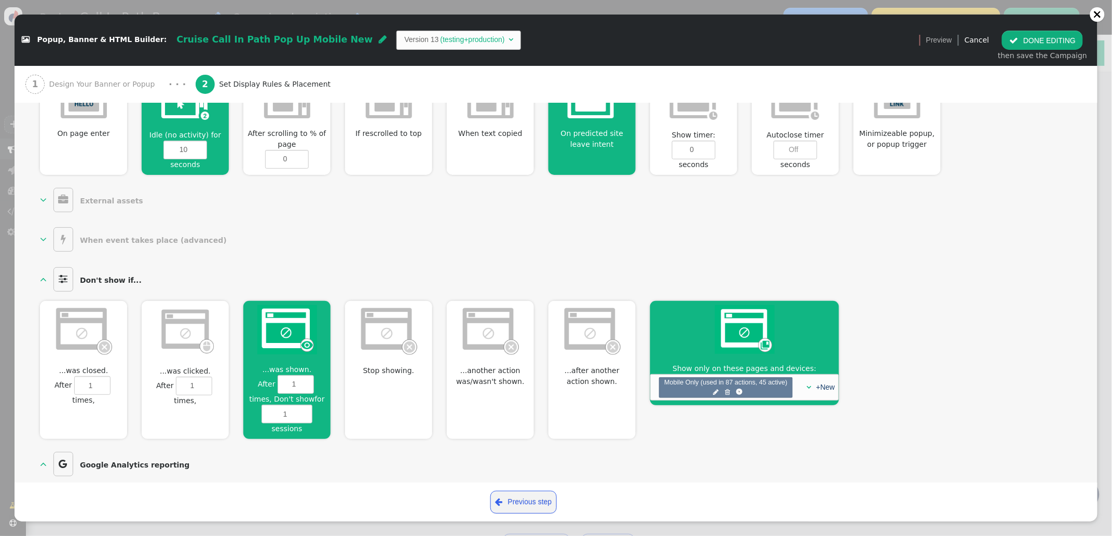
scroll to position [465, 0]
drag, startPoint x: 172, startPoint y: 351, endPoint x: 89, endPoint y: 344, distance: 82.8
click at [172, 351] on img at bounding box center [186, 330] width 60 height 51
type input "1"
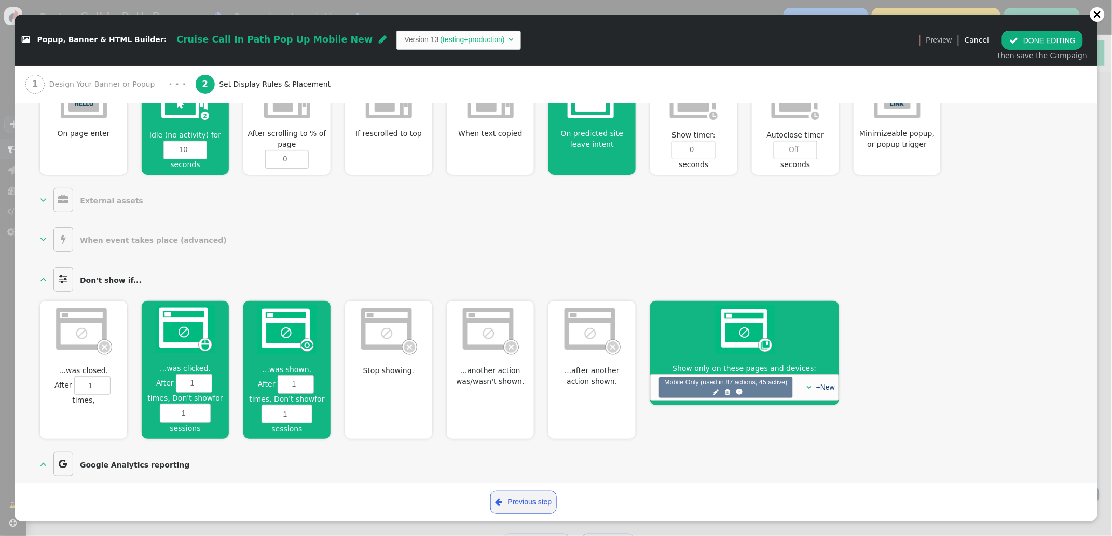
click at [70, 343] on img at bounding box center [84, 330] width 60 height 50
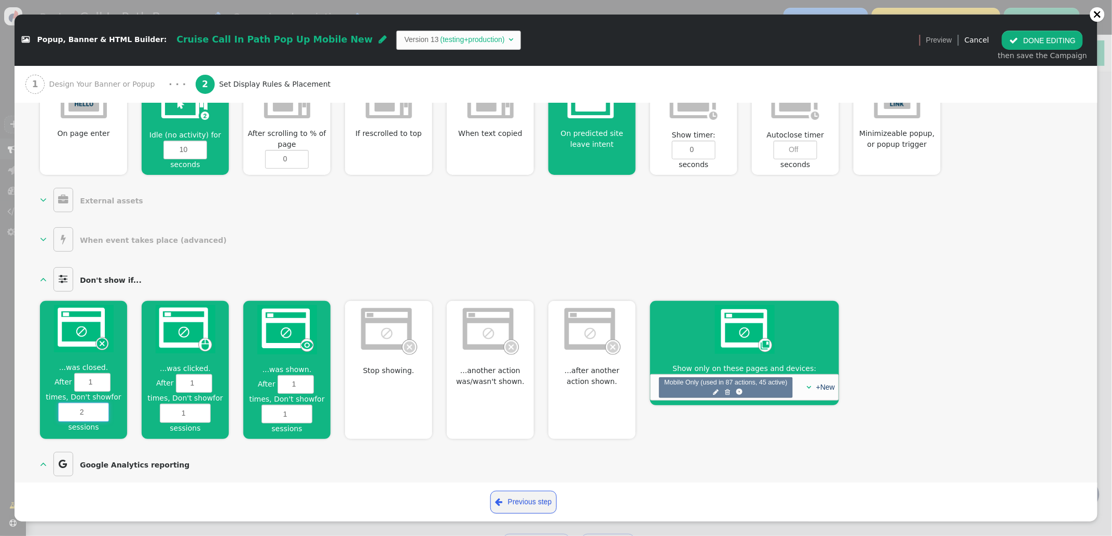
click at [102, 410] on input "2" at bounding box center [83, 412] width 51 height 19
drag, startPoint x: 102, startPoint y: 410, endPoint x: 157, endPoint y: 410, distance: 54.5
type input "3"
click at [103, 410] on input "3" at bounding box center [83, 412] width 51 height 19
click at [204, 409] on input "2" at bounding box center [185, 413] width 51 height 19
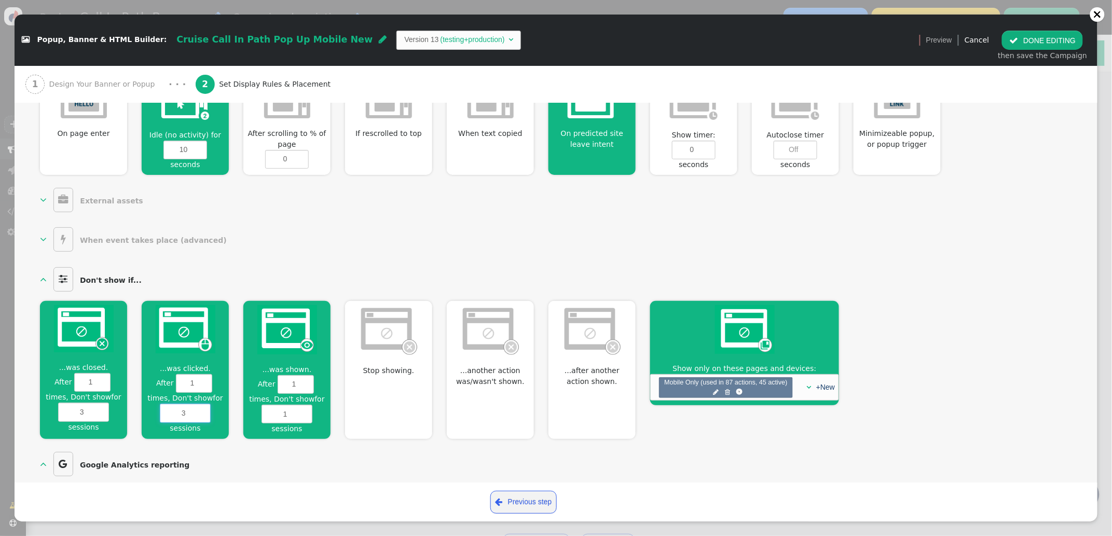
type input "3"
click at [204, 409] on input "3" at bounding box center [185, 413] width 51 height 19
click at [304, 411] on input "2" at bounding box center [286, 414] width 51 height 19
type input "3"
click at [304, 411] on input "3" at bounding box center [286, 414] width 51 height 19
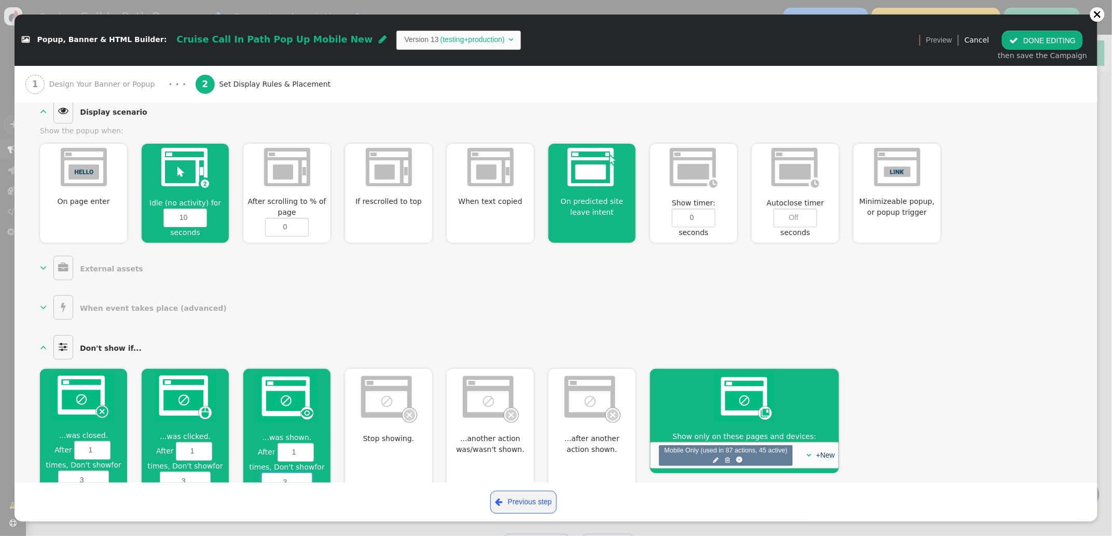
scroll to position [382, 0]
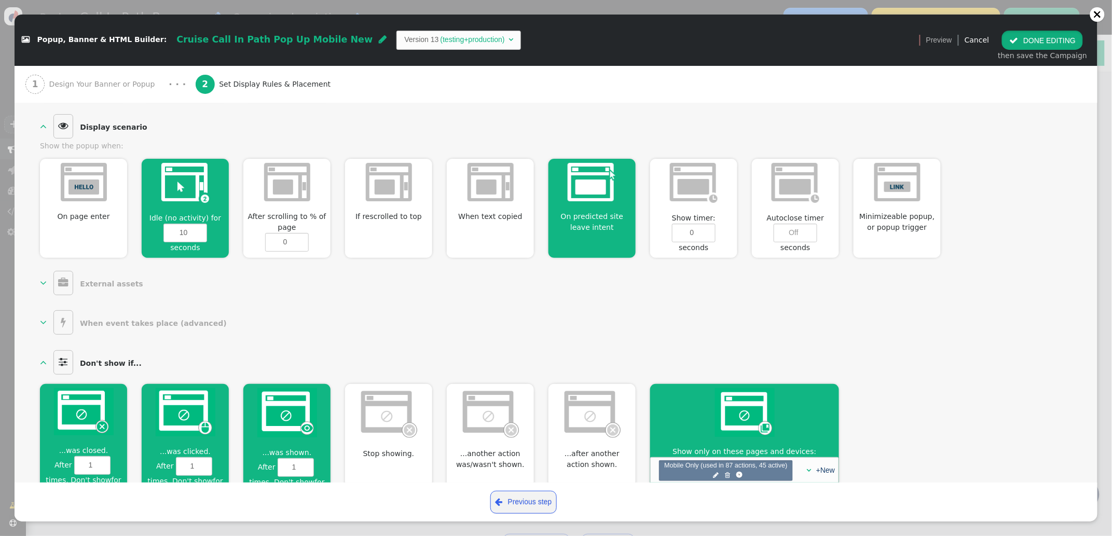
click at [1038, 39] on button " DONE EDITING" at bounding box center [1042, 40] width 81 height 19
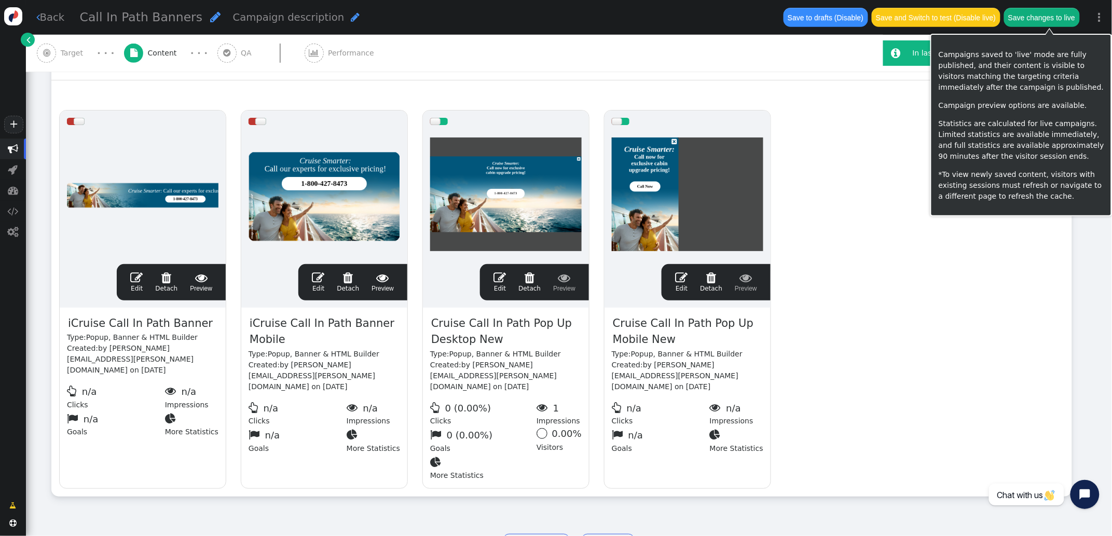
click at [1061, 19] on button "Save changes to live" at bounding box center [1042, 17] width 76 height 19
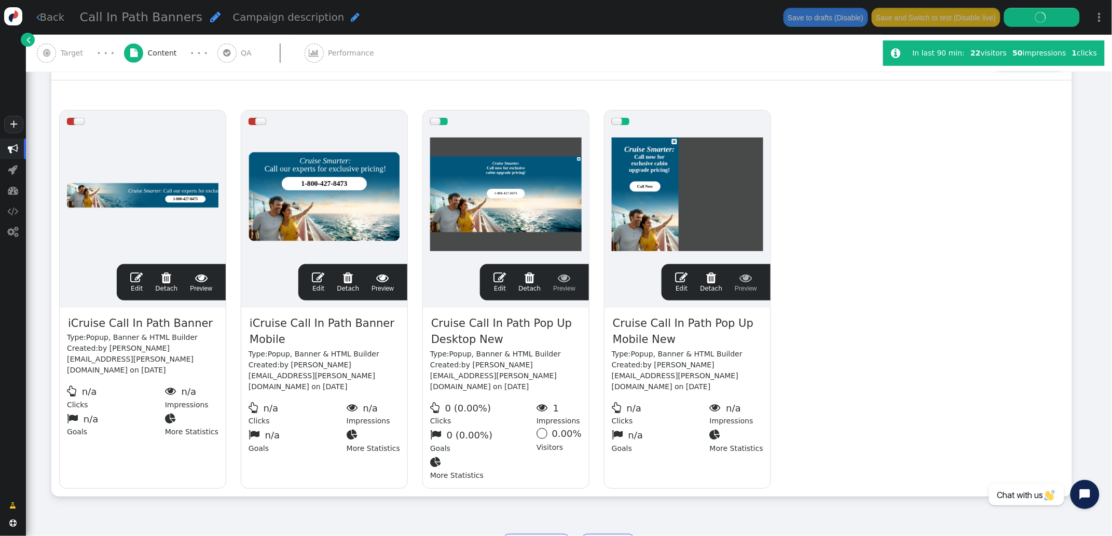
scroll to position [176, 0]
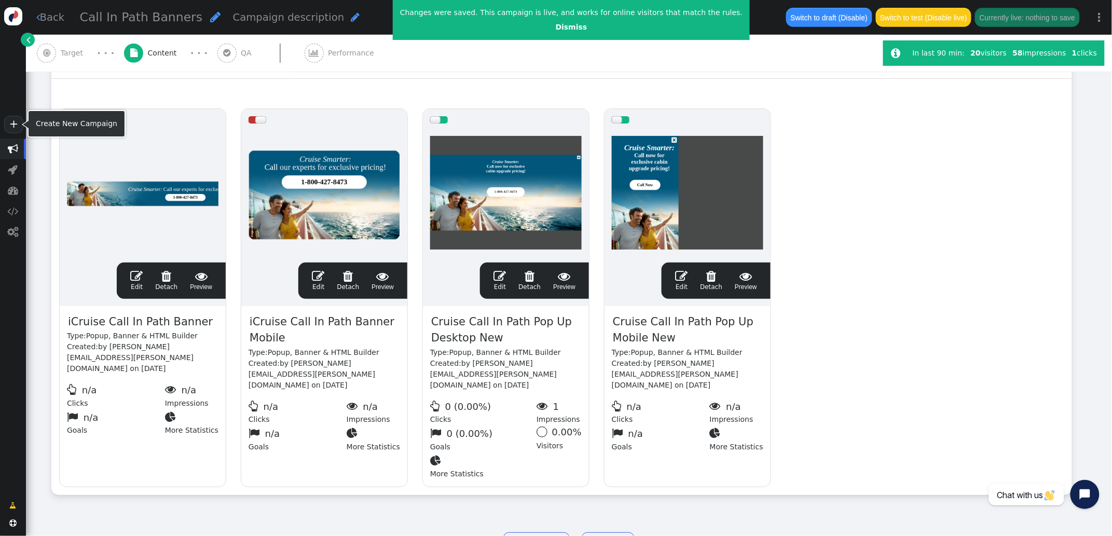
click at [13, 150] on span "" at bounding box center [13, 149] width 10 height 10
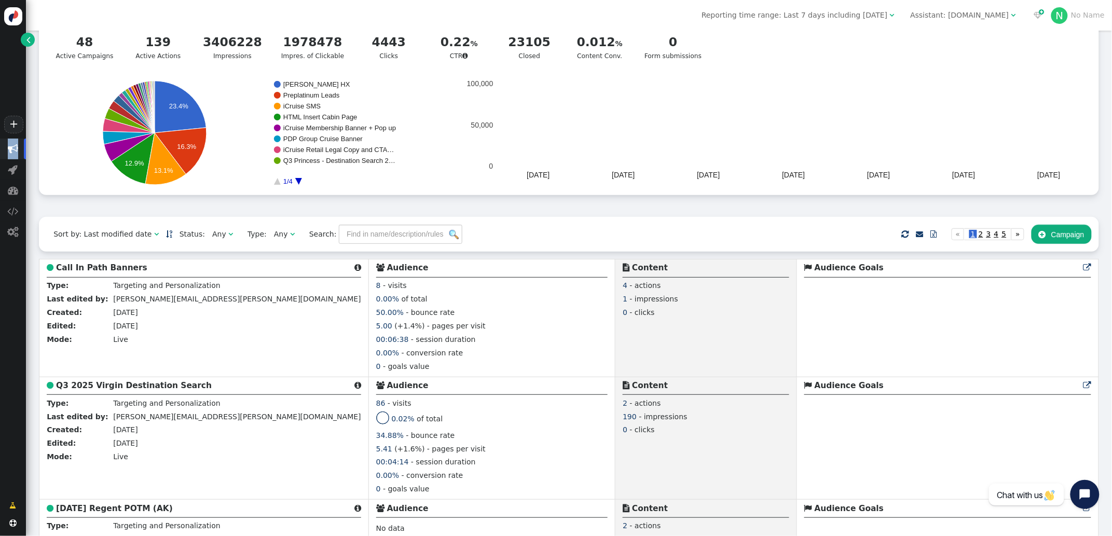
scroll to position [47, 0]
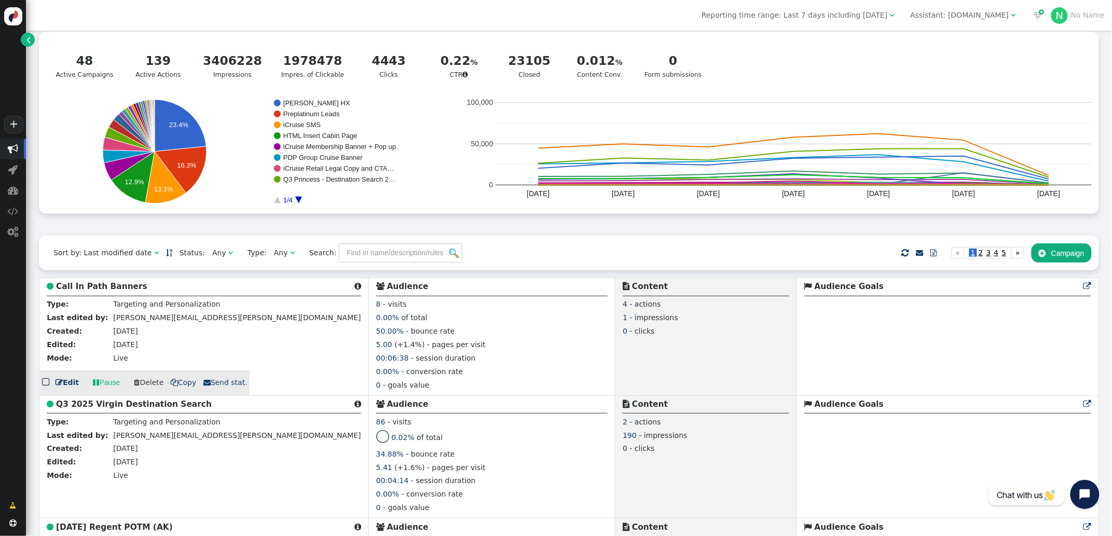
click at [109, 291] on b "Call In Path Banners" at bounding box center [101, 286] width 91 height 9
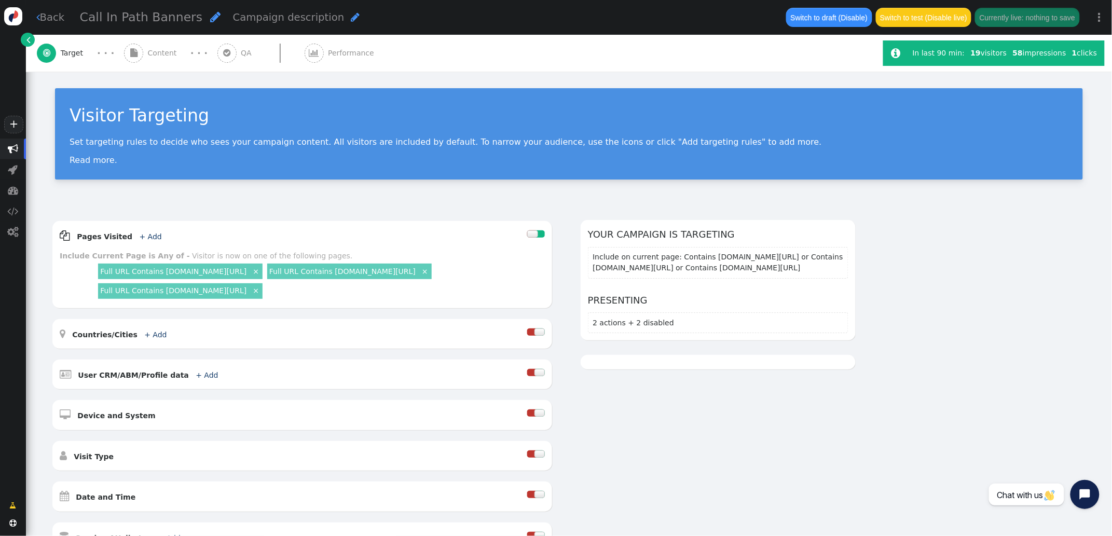
click at [167, 56] on span "Content" at bounding box center [164, 53] width 33 height 11
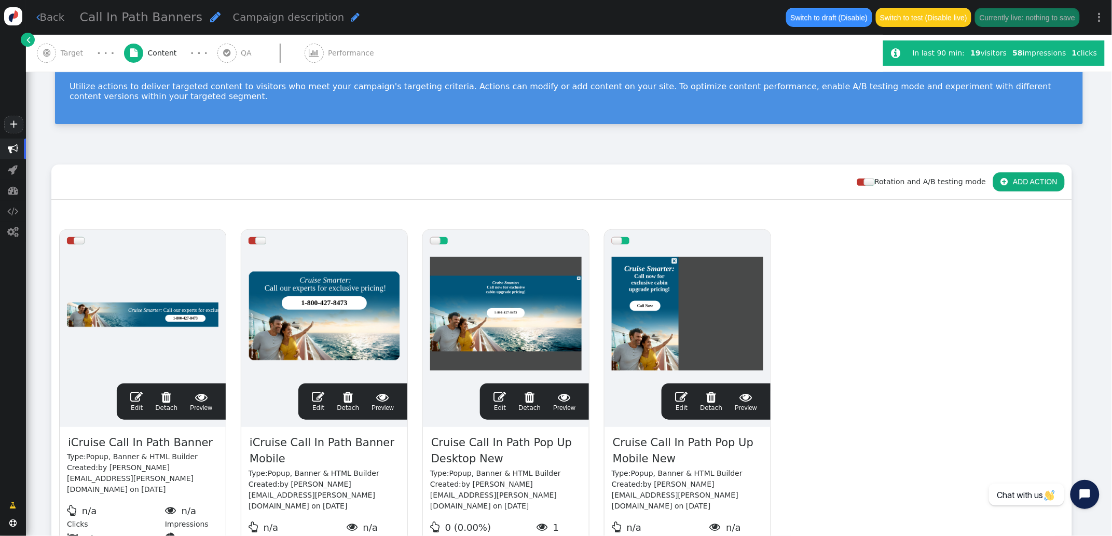
scroll to position [208, 0]
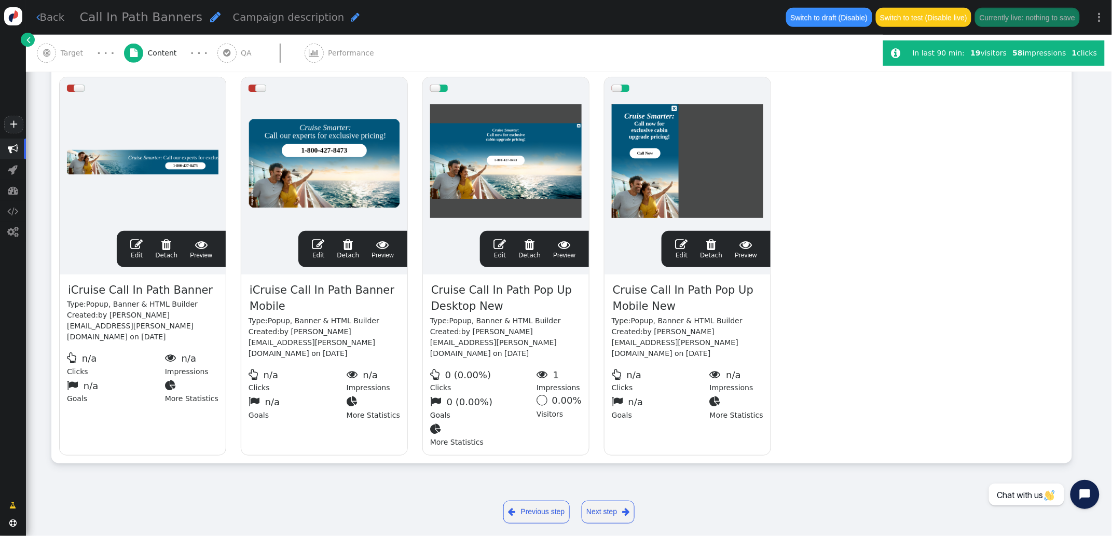
click at [502, 250] on span "" at bounding box center [499, 244] width 12 height 12
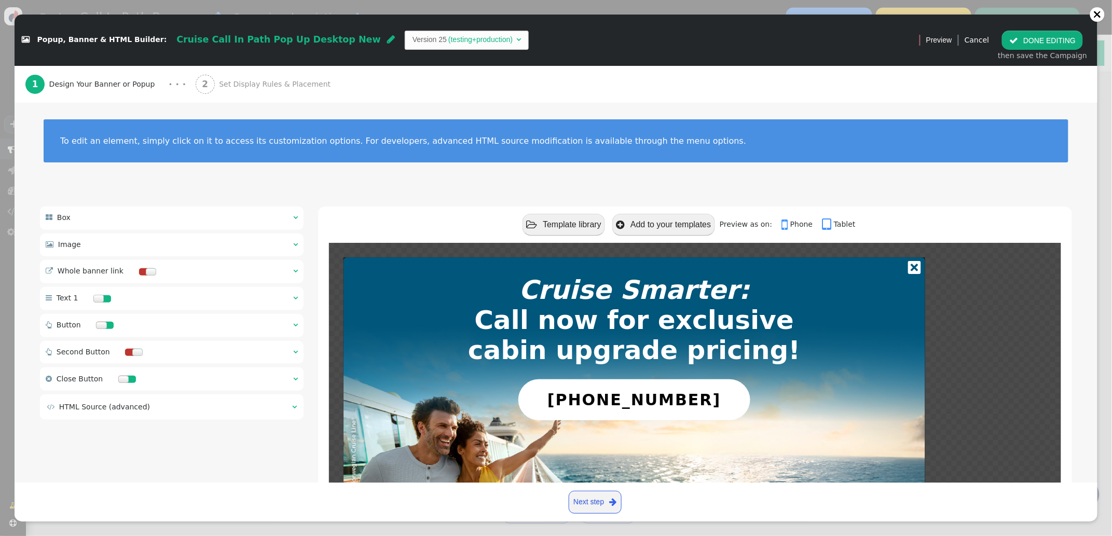
click at [272, 79] on span "Set Display Rules & Placement" at bounding box center [277, 84] width 116 height 11
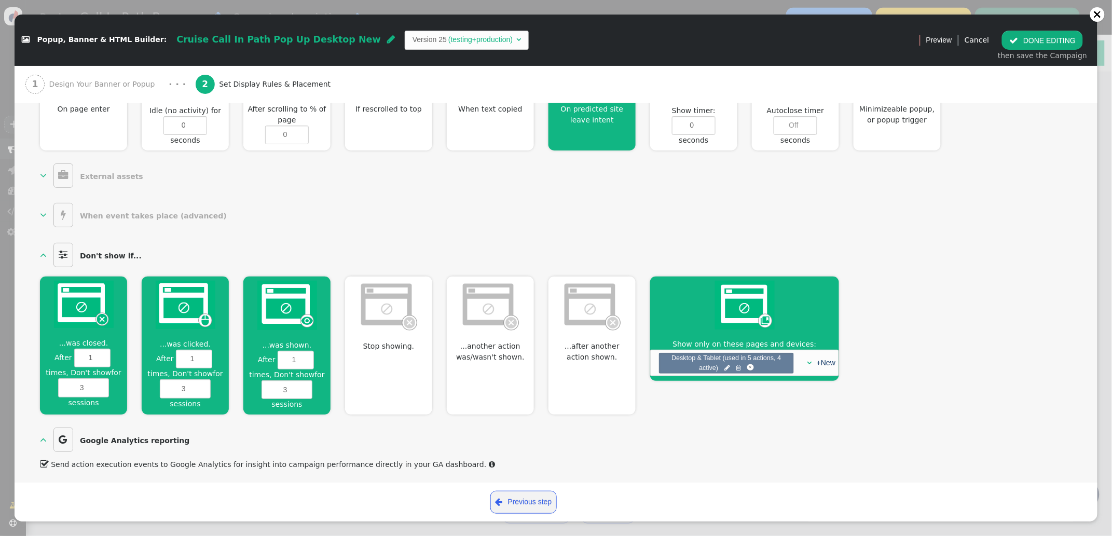
scroll to position [0, 0]
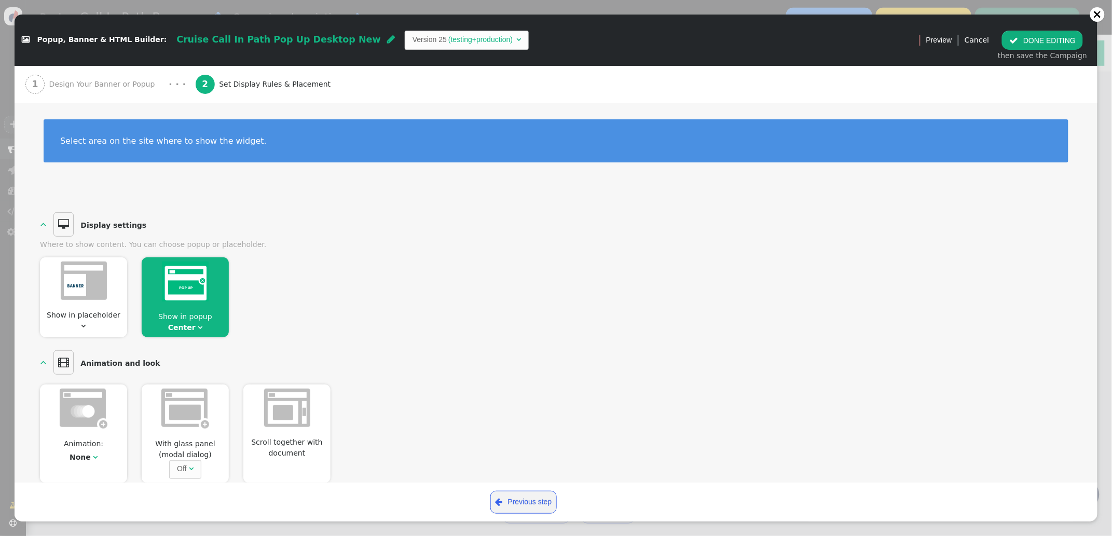
click at [1030, 41] on button " DONE EDITING" at bounding box center [1042, 40] width 81 height 19
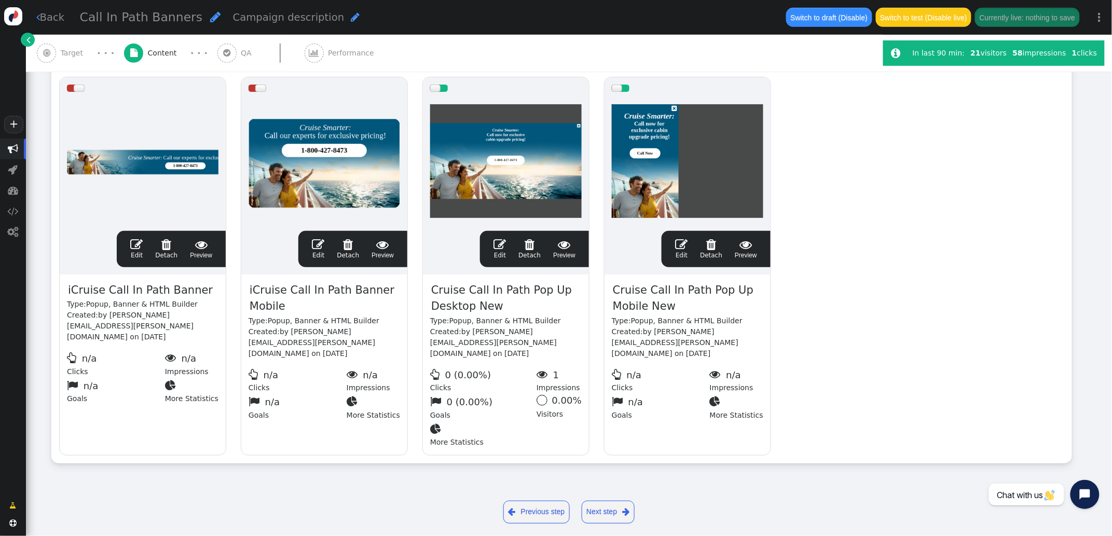
click at [680, 247] on span "" at bounding box center [681, 244] width 12 height 12
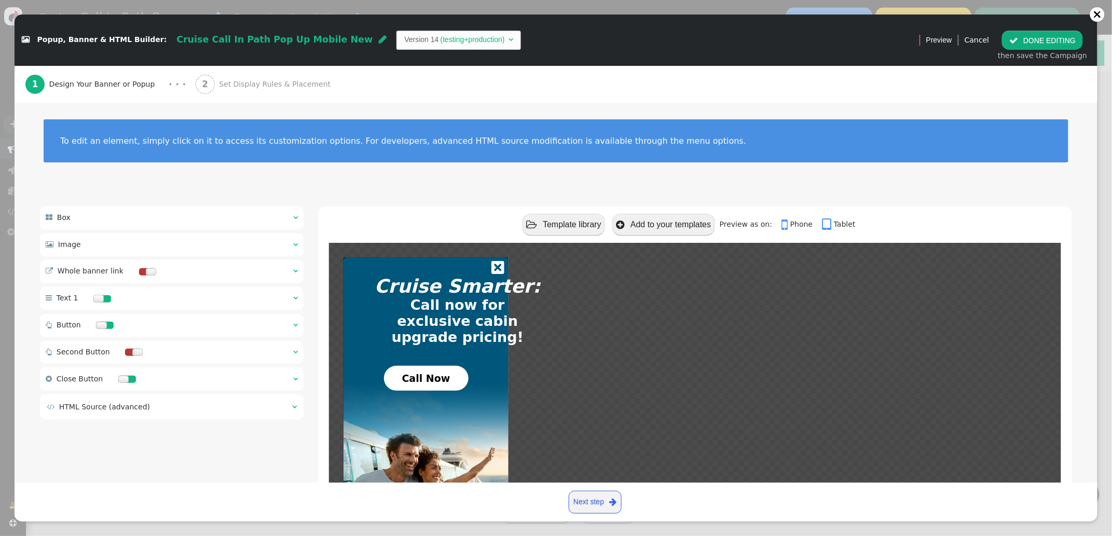
click at [294, 324] on span "" at bounding box center [295, 324] width 5 height 7
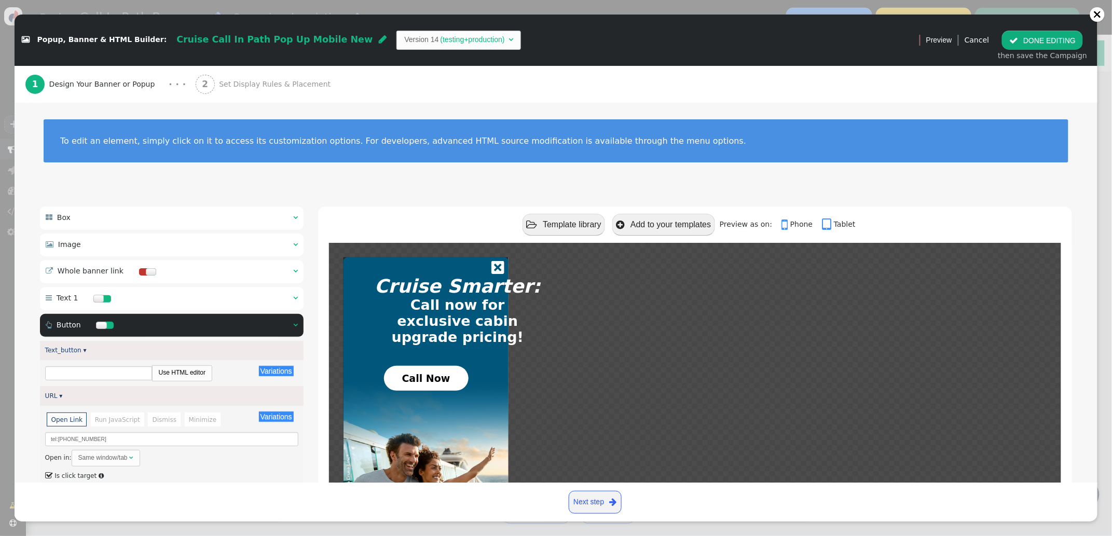
type input "Call Now"
click at [463, 95] on div "1 Design Your Banner or Popup · · · 2 Set Display Rules & Placement" at bounding box center [555, 84] width 1061 height 37
click at [229, 80] on span "Set Display Rules & Placement" at bounding box center [277, 84] width 116 height 11
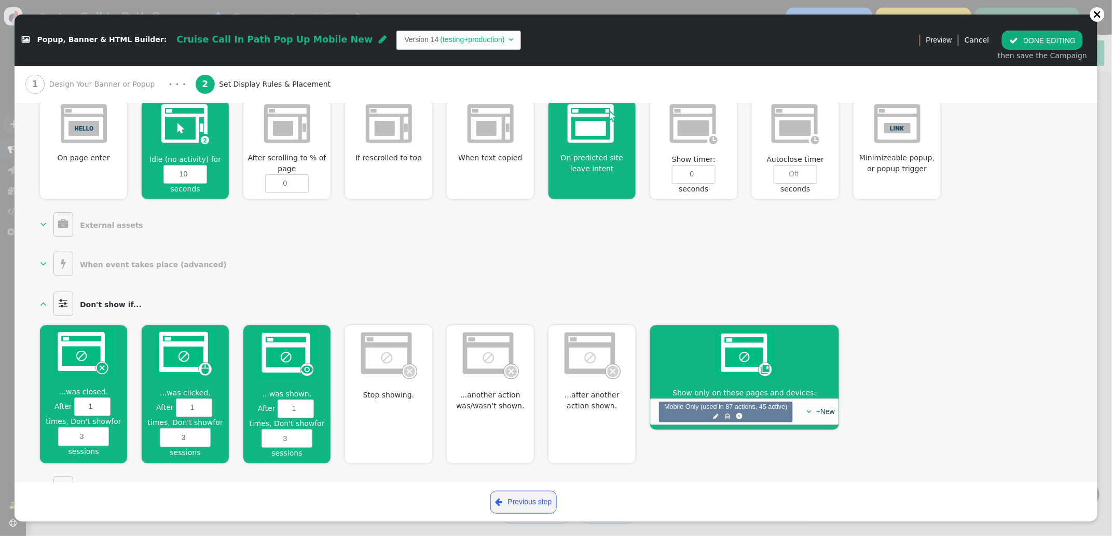
scroll to position [448, 0]
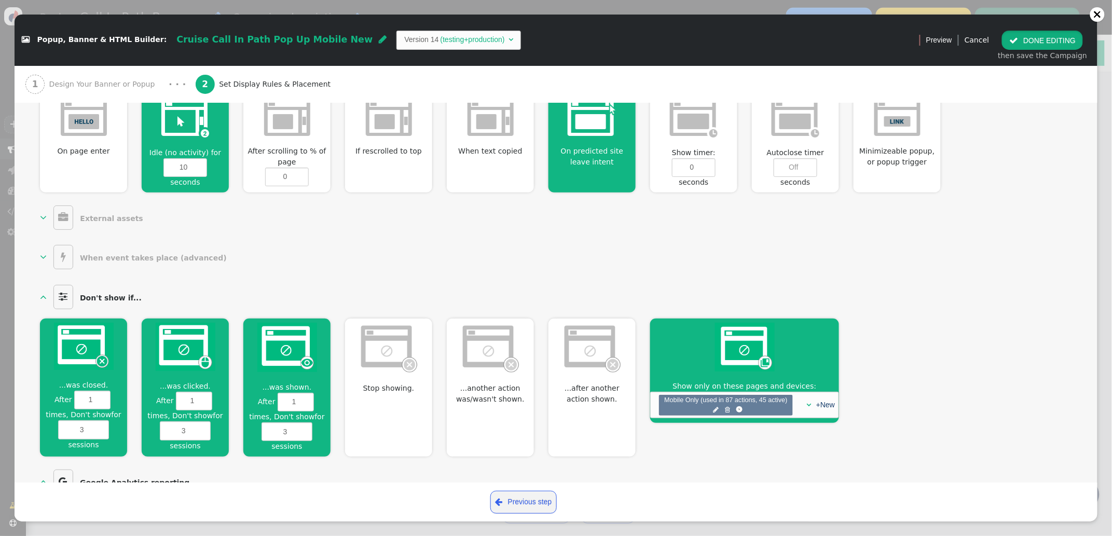
click at [1031, 40] on button " DONE EDITING" at bounding box center [1042, 40] width 81 height 19
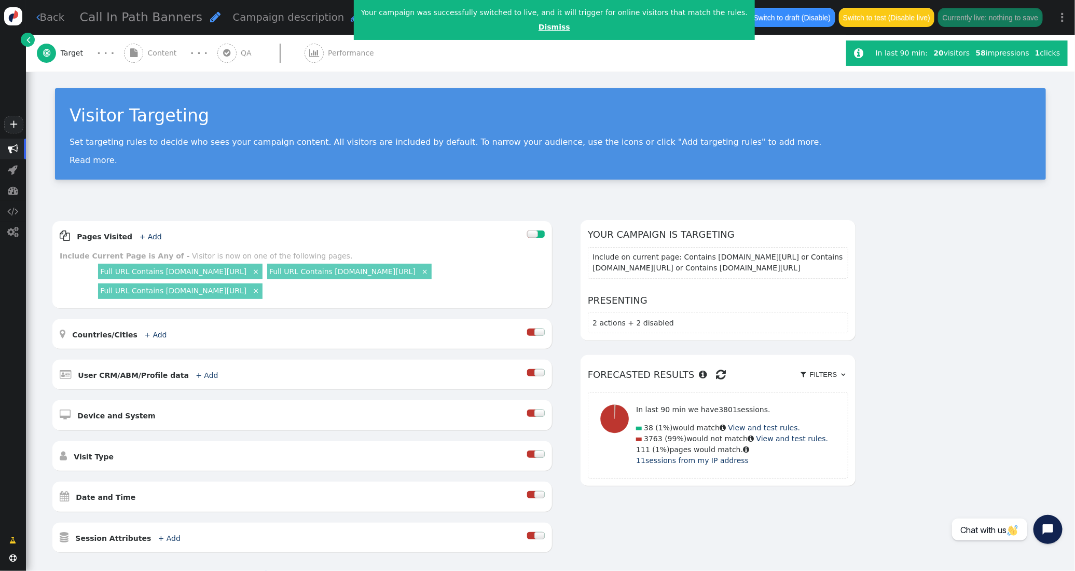
click at [538, 27] on link "Dismiss" at bounding box center [554, 27] width 32 height 8
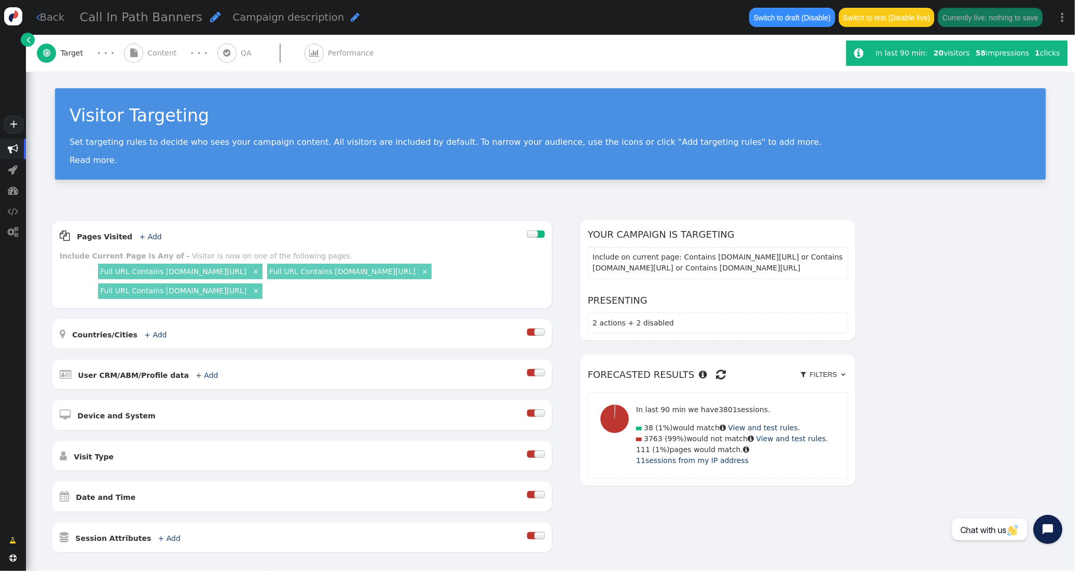
click at [150, 50] on span "Content" at bounding box center [164, 53] width 33 height 11
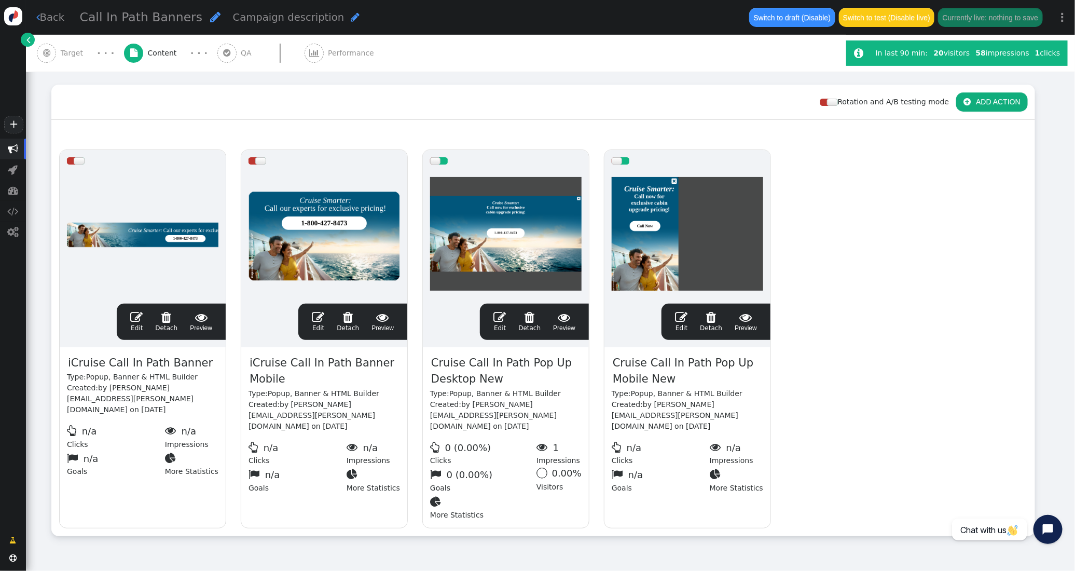
scroll to position [166, 0]
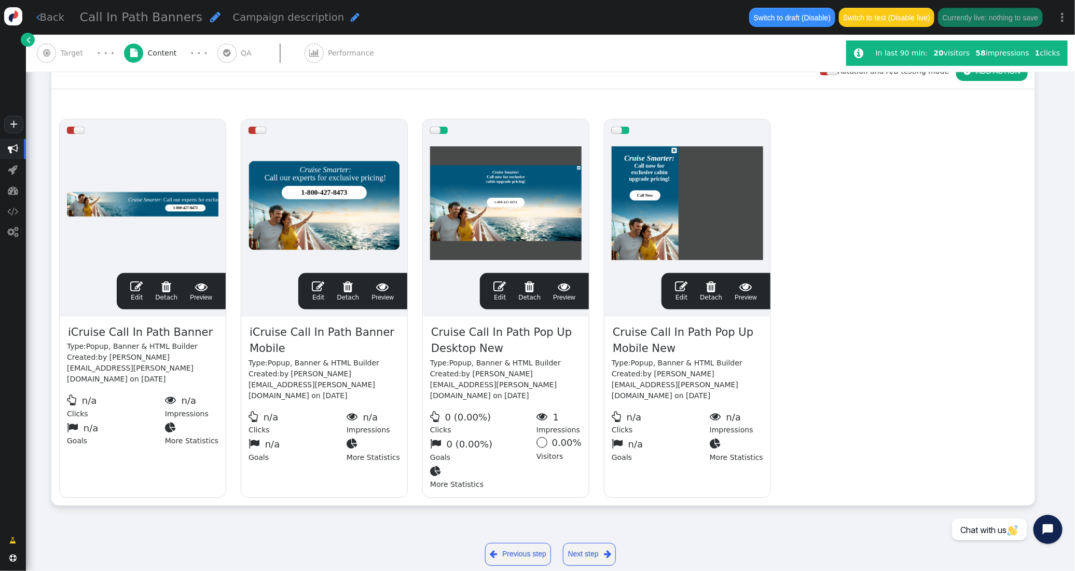
click at [498, 291] on span "" at bounding box center [499, 286] width 12 height 12
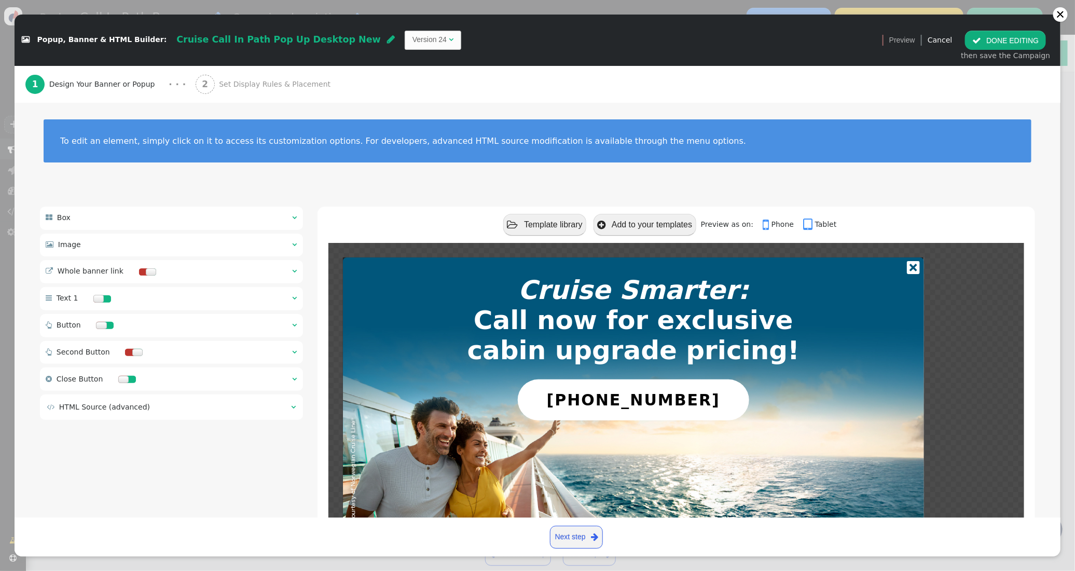
click at [294, 325] on span "" at bounding box center [294, 324] width 5 height 7
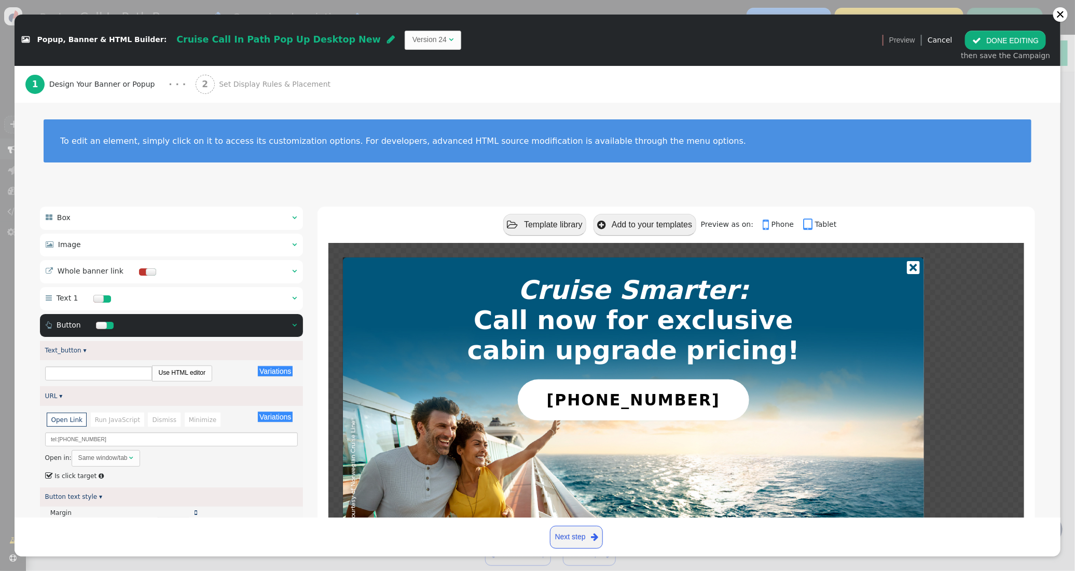
type input "[PHONE_NUMBER]"
click at [294, 325] on span "" at bounding box center [294, 324] width 5 height 7
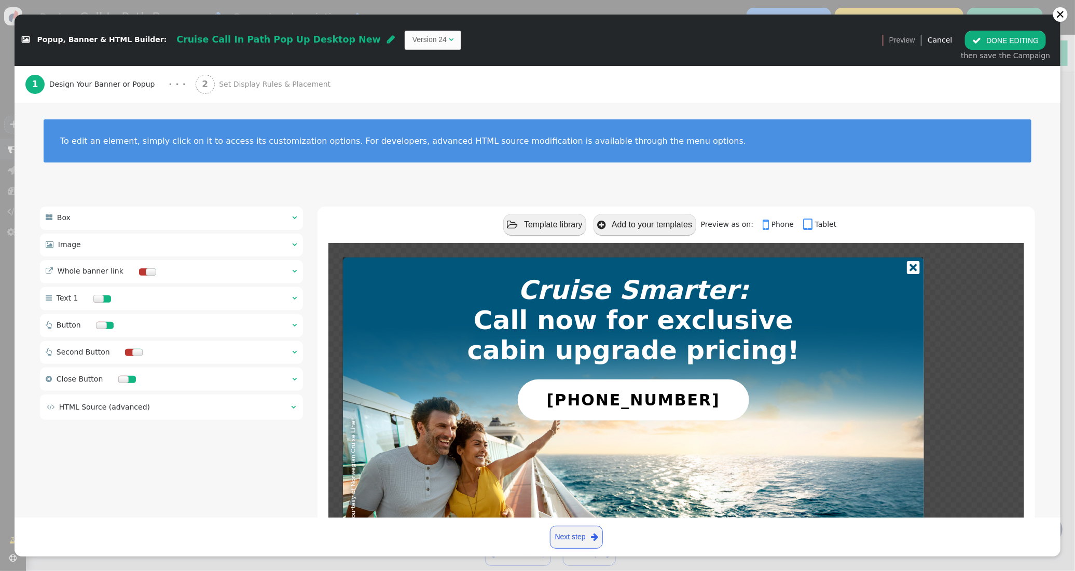
click at [235, 80] on span "Set Display Rules & Placement" at bounding box center [277, 84] width 116 height 11
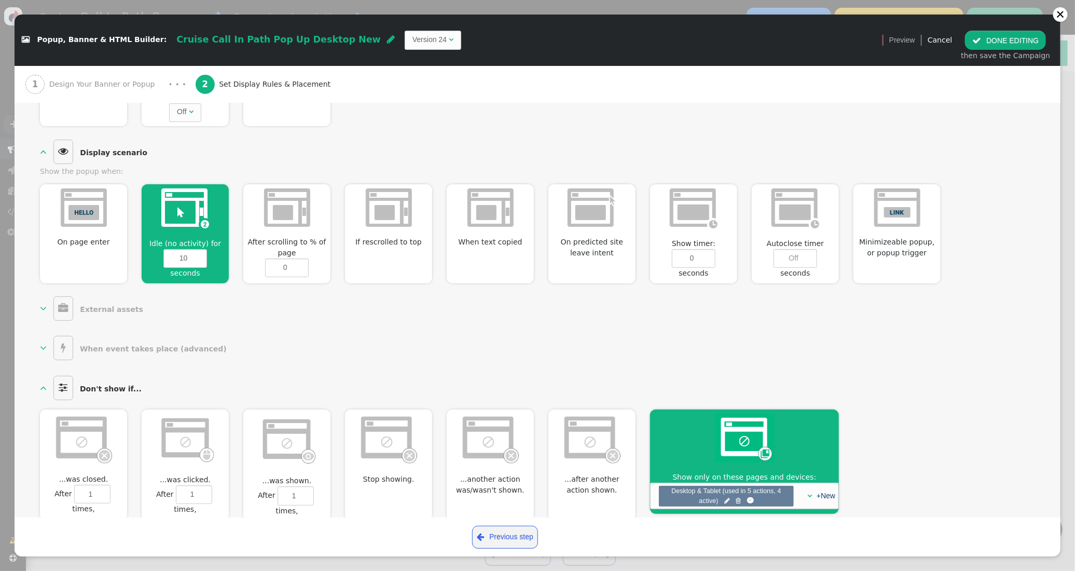
scroll to position [431, 0]
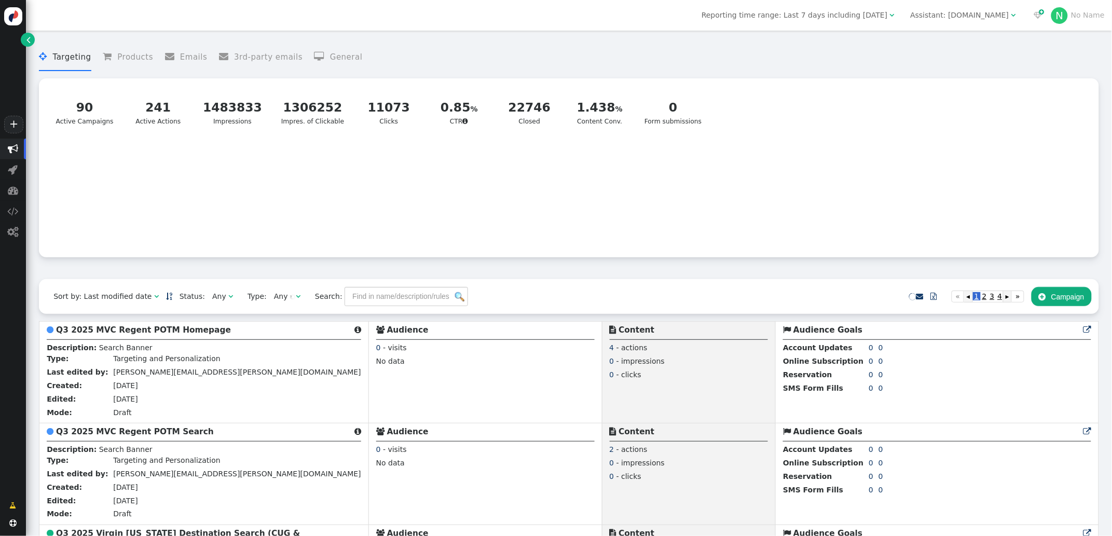
click at [938, 13] on div "Assistant: mustdotravels.com" at bounding box center [959, 15] width 99 height 11
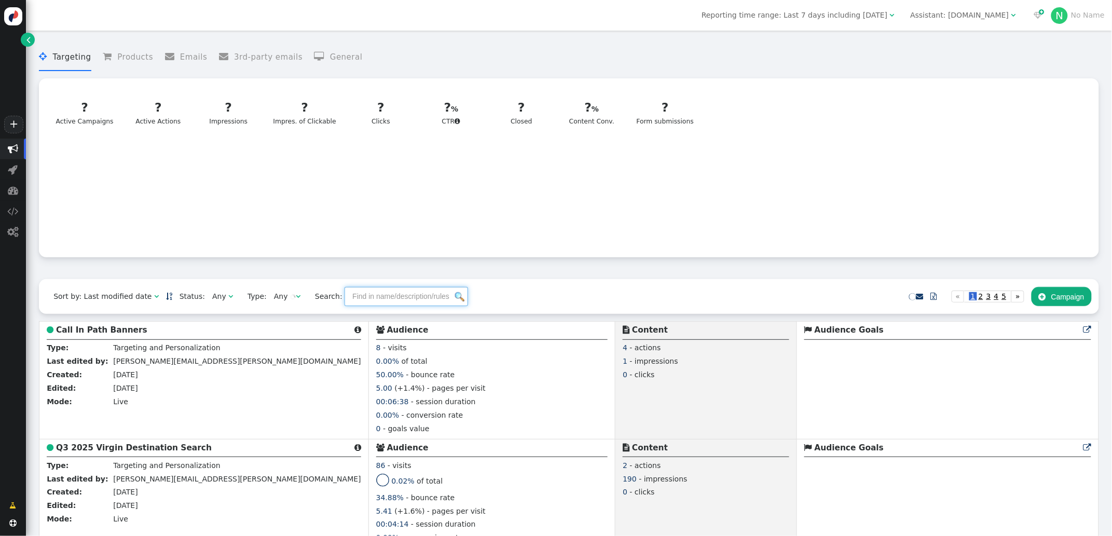
click at [391, 301] on input "text" at bounding box center [405, 296] width 123 height 19
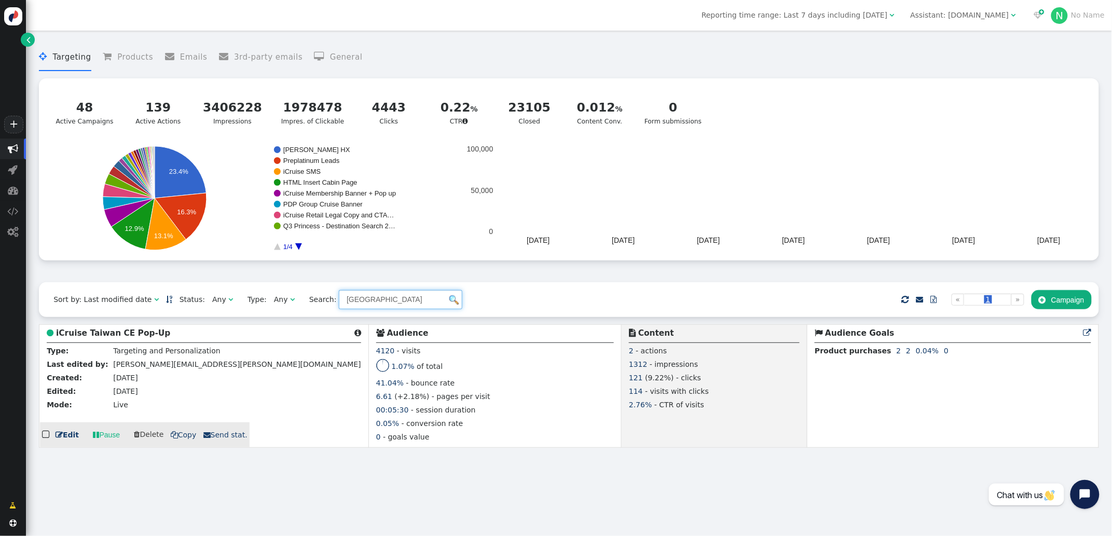
type input "[GEOGRAPHIC_DATA]"
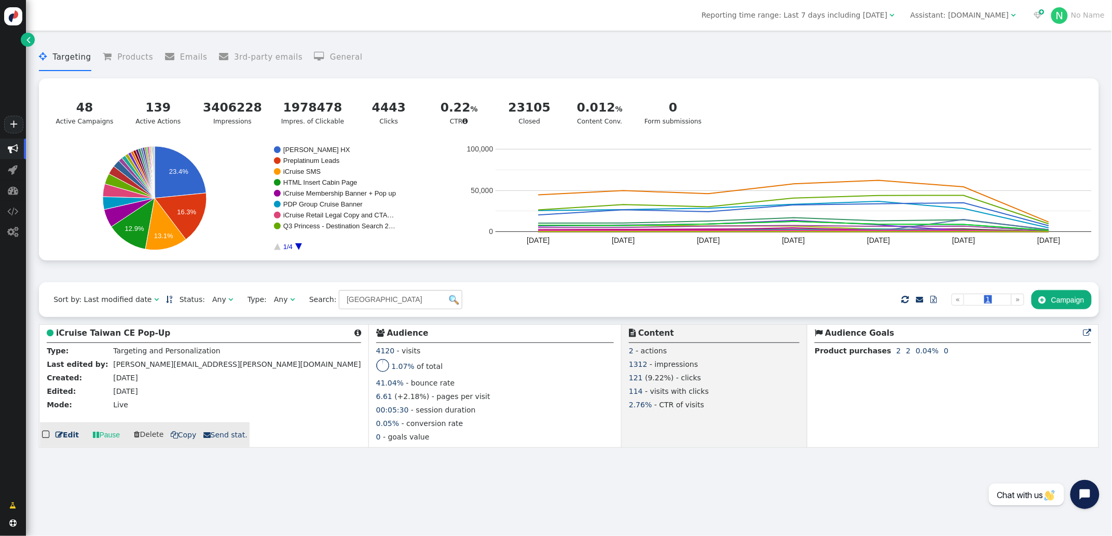
click at [99, 329] on td " iCruise [GEOGRAPHIC_DATA] CE Pop-Up  Type: Targeting and Personalization Las…" at bounding box center [203, 386] width 329 height 123
click at [99, 336] on b "iCruise Taiwan CE Pop-Up" at bounding box center [113, 332] width 114 height 9
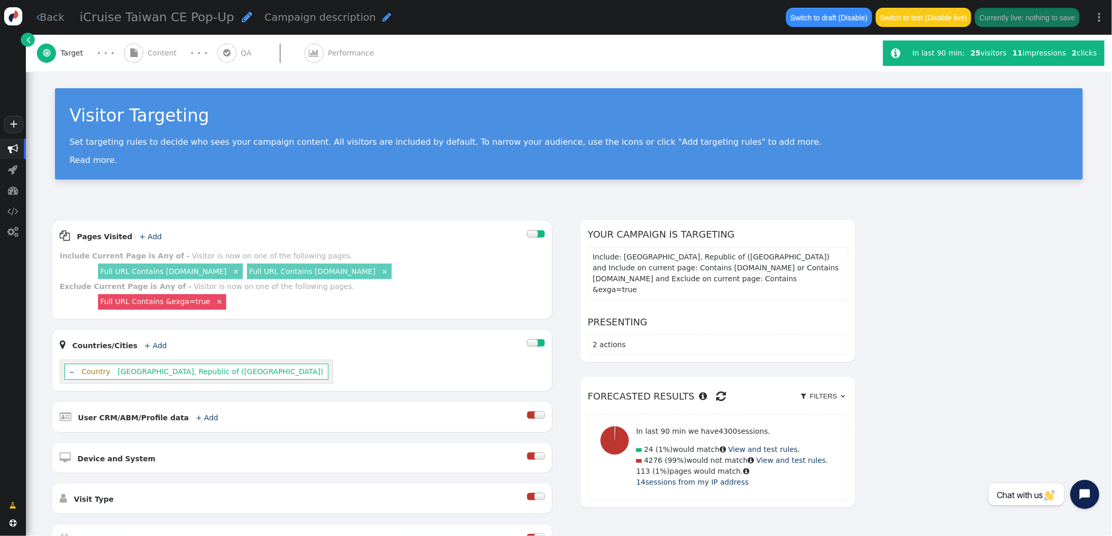
click at [152, 55] on span "Content" at bounding box center [164, 53] width 33 height 11
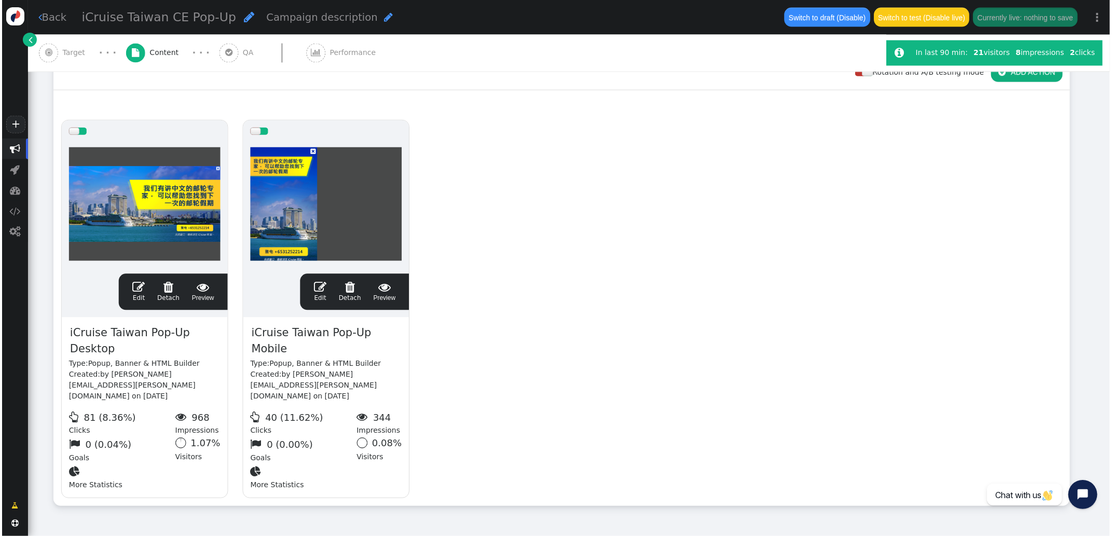
scroll to position [165, 0]
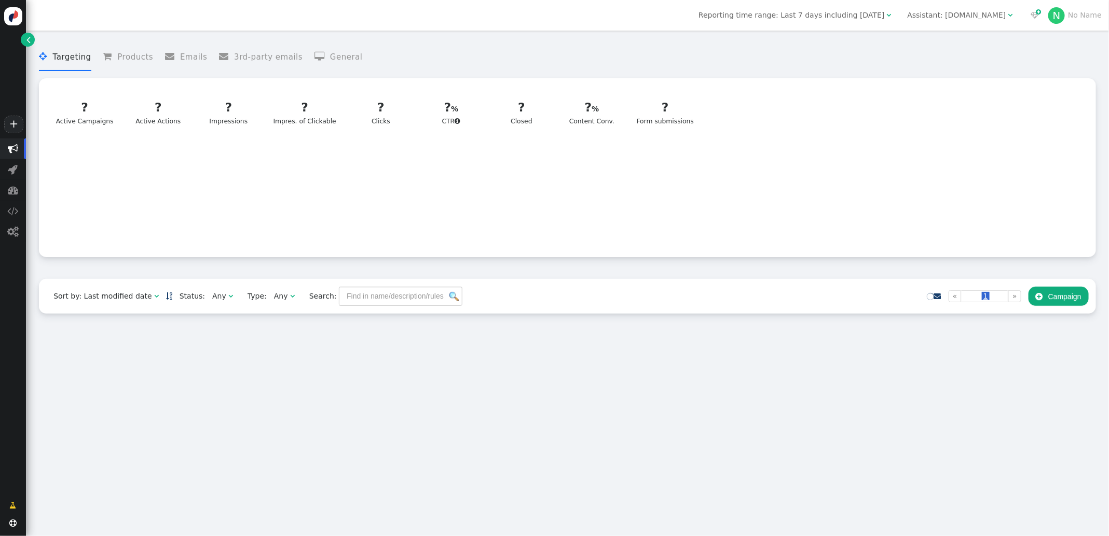
click at [966, 15] on div "Assistant: [DOMAIN_NAME]" at bounding box center [956, 15] width 99 height 11
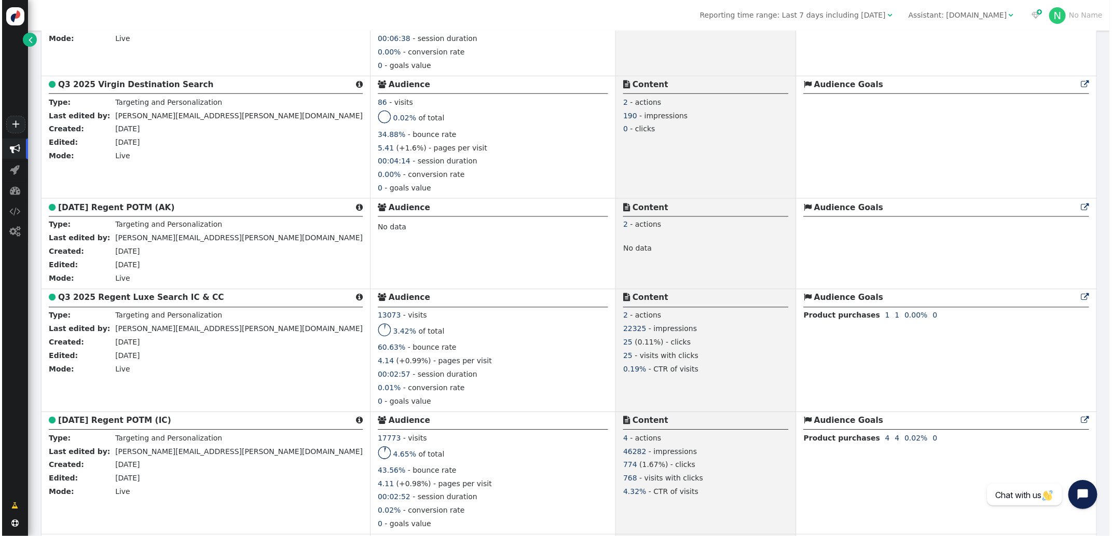
scroll to position [366, 0]
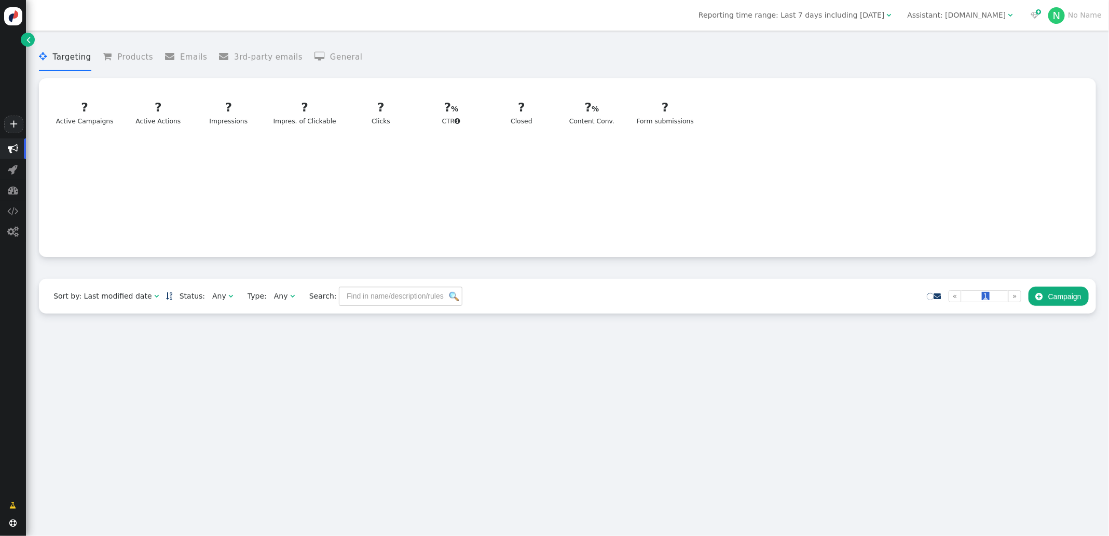
click at [972, 19] on div "Assistant: [DOMAIN_NAME]" at bounding box center [956, 15] width 99 height 11
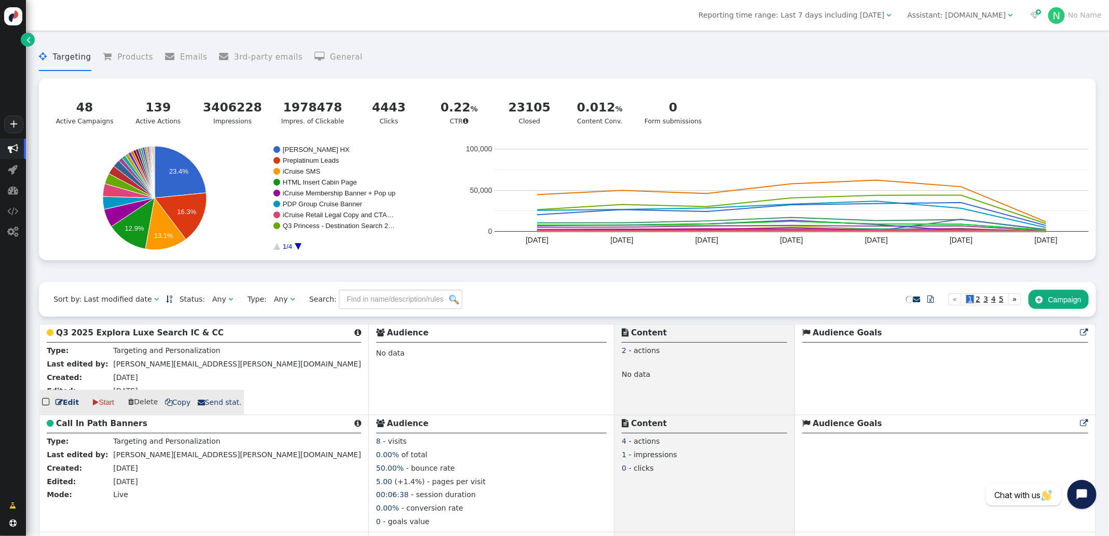
click at [137, 336] on b "Q3 2025 Explora Luxe Search IC & CC" at bounding box center [140, 332] width 168 height 9
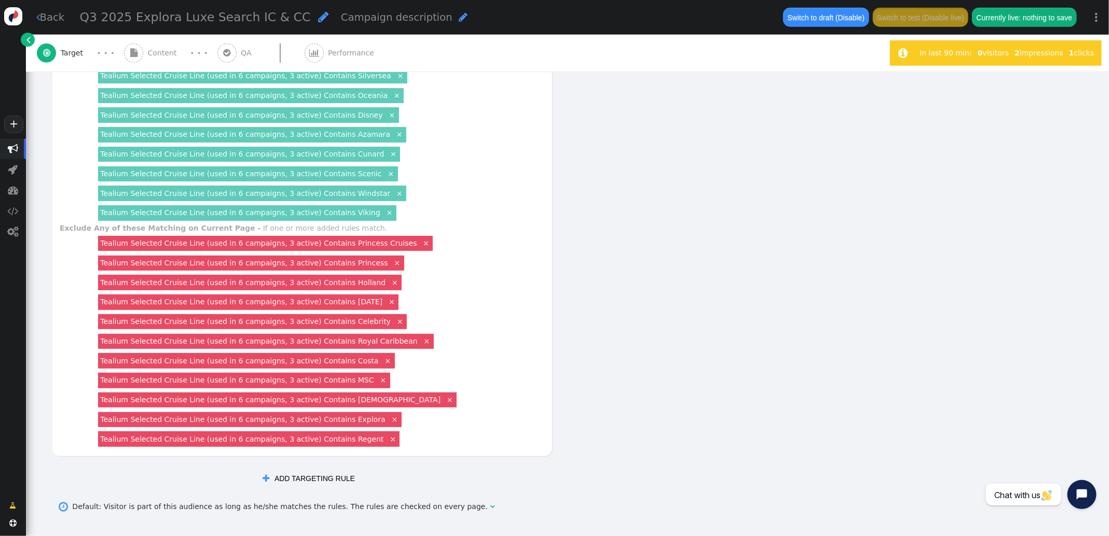
scroll to position [515, 0]
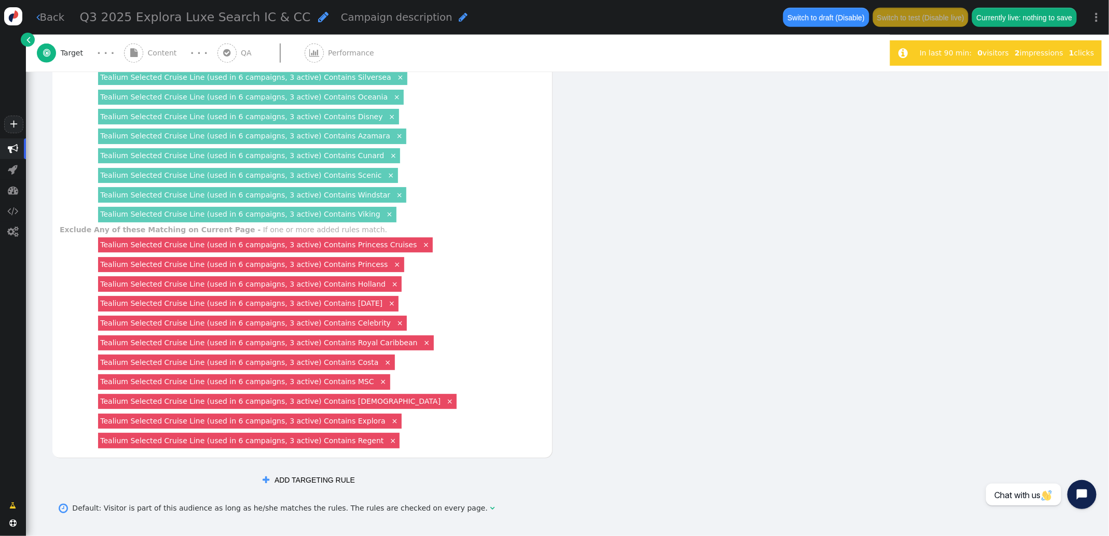
click at [340, 422] on link "Tealium Selected Cruise Line (used in 6 campaigns, 3 active) Contains Explora" at bounding box center [242, 421] width 285 height 8
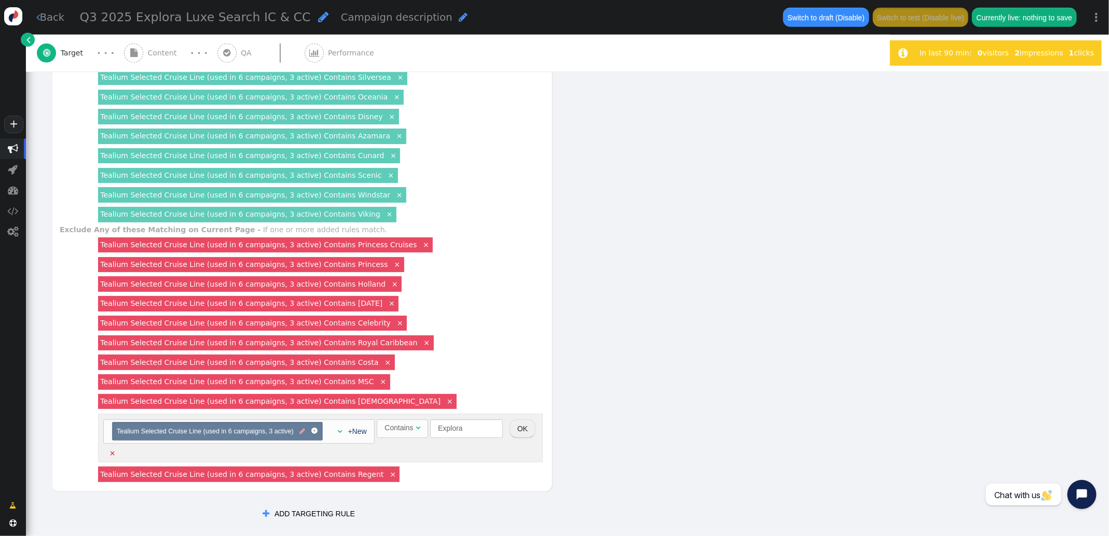
click at [299, 432] on span "" at bounding box center [302, 432] width 6 height 10
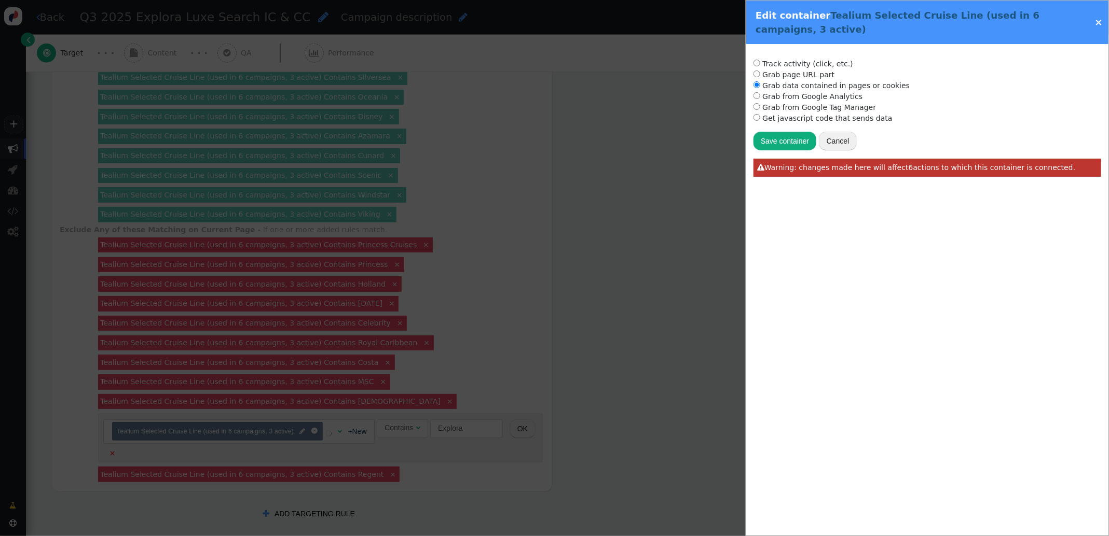
radio input "true"
type input "utag_data['selected_cruise_line']"
type input "Tealium Selected Cruise Line"
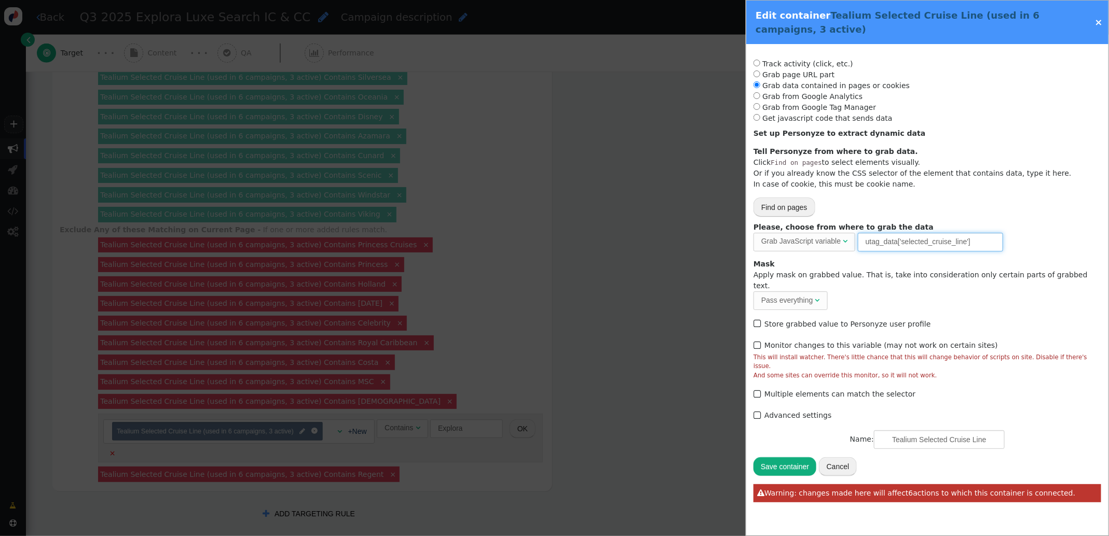
drag, startPoint x: 890, startPoint y: 241, endPoint x: 915, endPoint y: 241, distance: 24.4
click at [892, 241] on input "utag_data['selected_cruise_line']" at bounding box center [929, 242] width 145 height 19
click at [584, 194] on div at bounding box center [554, 268] width 1109 height 536
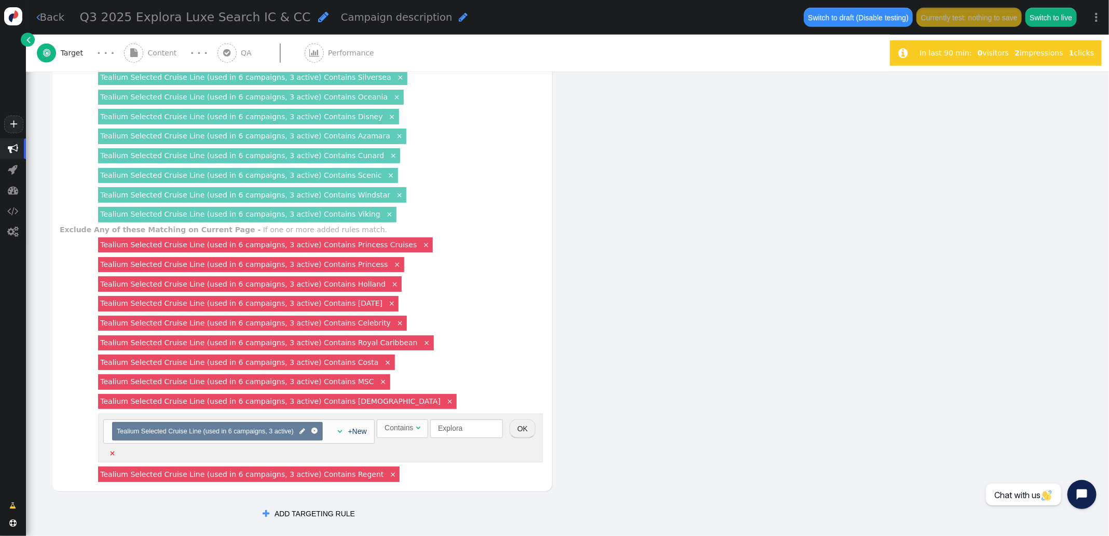
click at [584, 194] on div "AND OR XOR AND     Pages Visited + Add  Include Current Page is Any of - V…" at bounding box center [453, 114] width 804 height 819
click at [522, 426] on button "OK" at bounding box center [522, 429] width 26 height 19
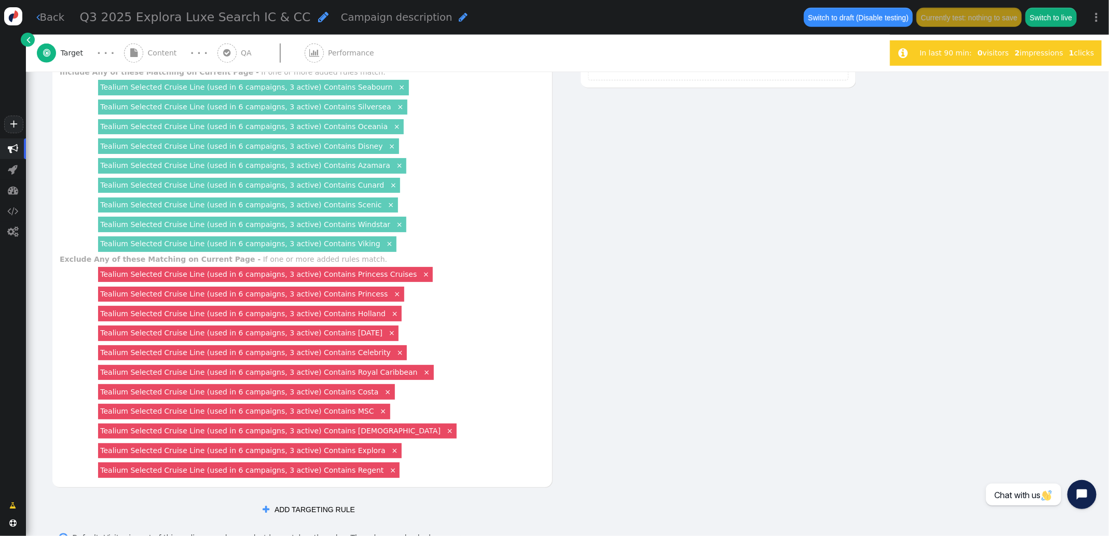
scroll to position [483, 0]
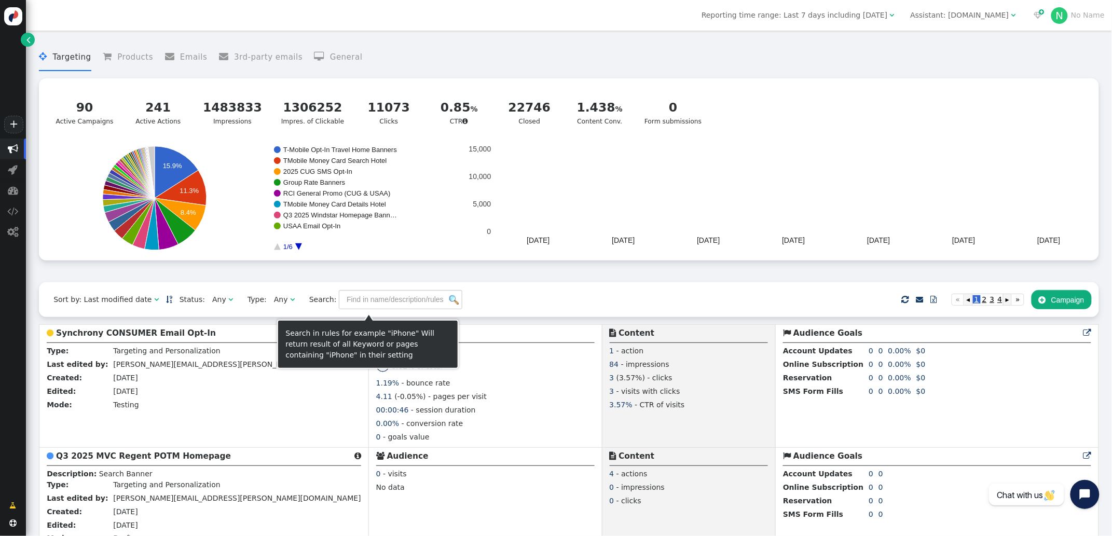
scroll to position [89, 0]
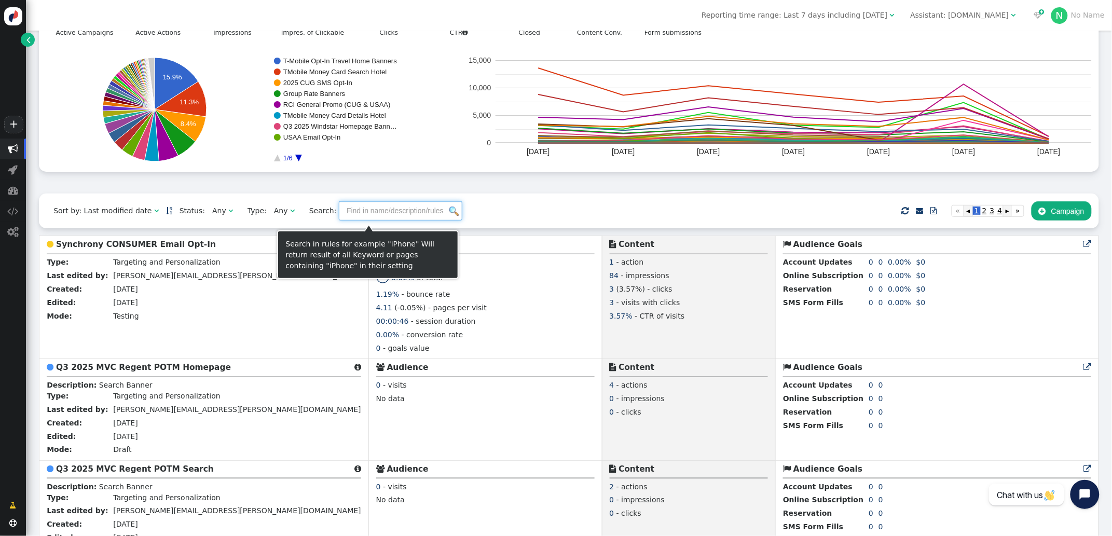
click at [373, 215] on input "text" at bounding box center [400, 210] width 123 height 19
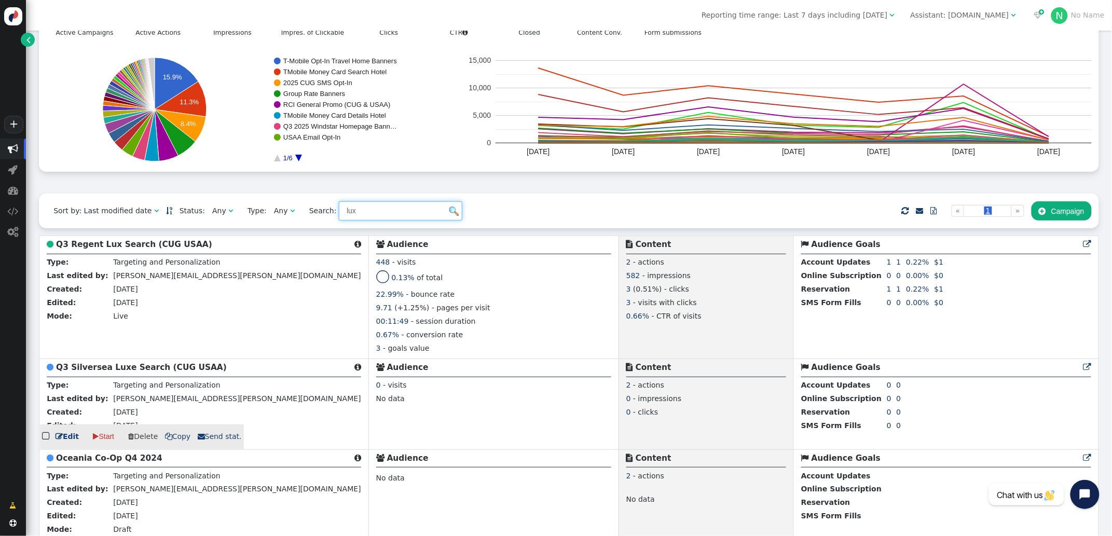
type input "lux"
click at [119, 369] on b "Q3 Silversea Luxe Search (CUG USAA)" at bounding box center [141, 367] width 171 height 9
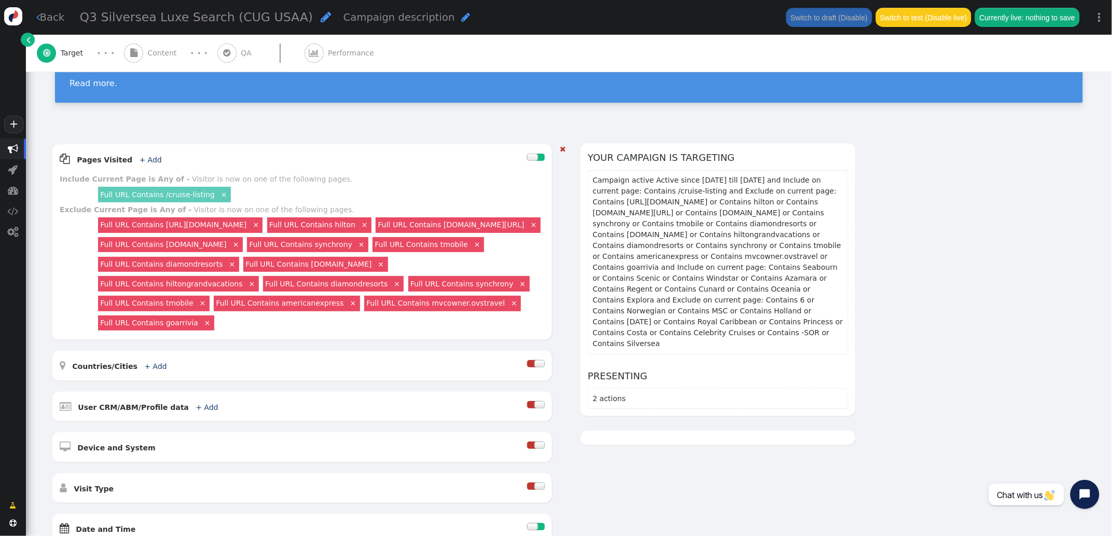
scroll to position [79, 0]
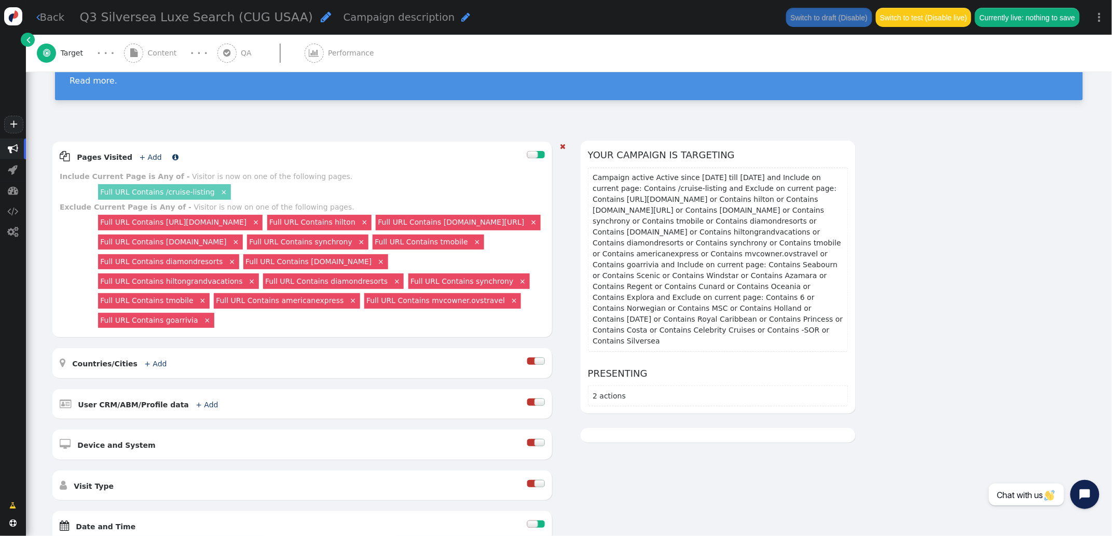
click at [142, 155] on link "+ Add" at bounding box center [151, 157] width 22 height 8
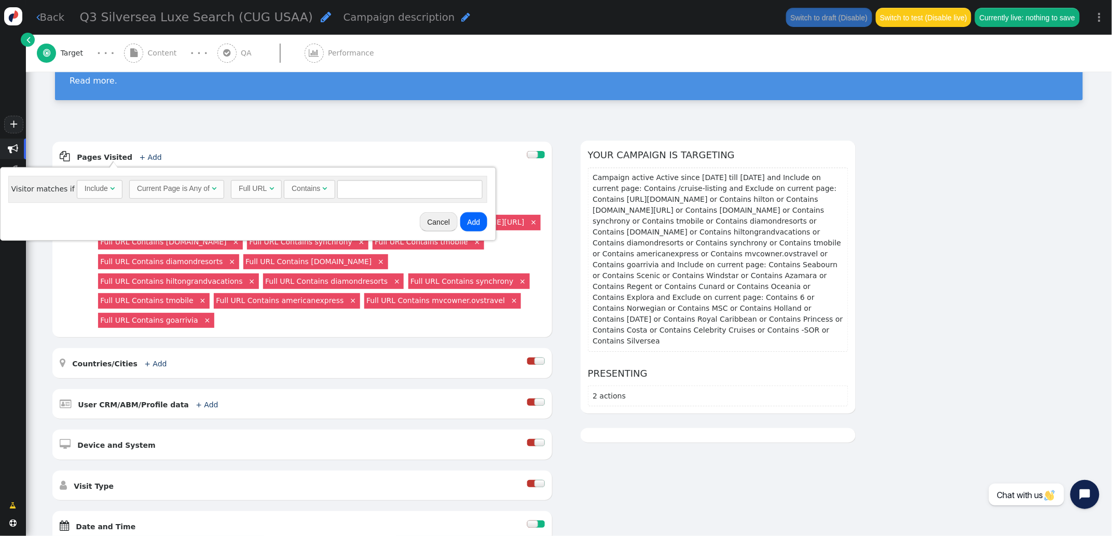
click at [94, 192] on div "Include" at bounding box center [96, 188] width 23 height 11
drag, startPoint x: 95, startPoint y: 231, endPoint x: 113, endPoint y: 230, distance: 17.7
click at [396, 192] on input "text" at bounding box center [412, 189] width 145 height 19
type input "ccruises"
click at [479, 217] on button "Add" at bounding box center [475, 221] width 27 height 19
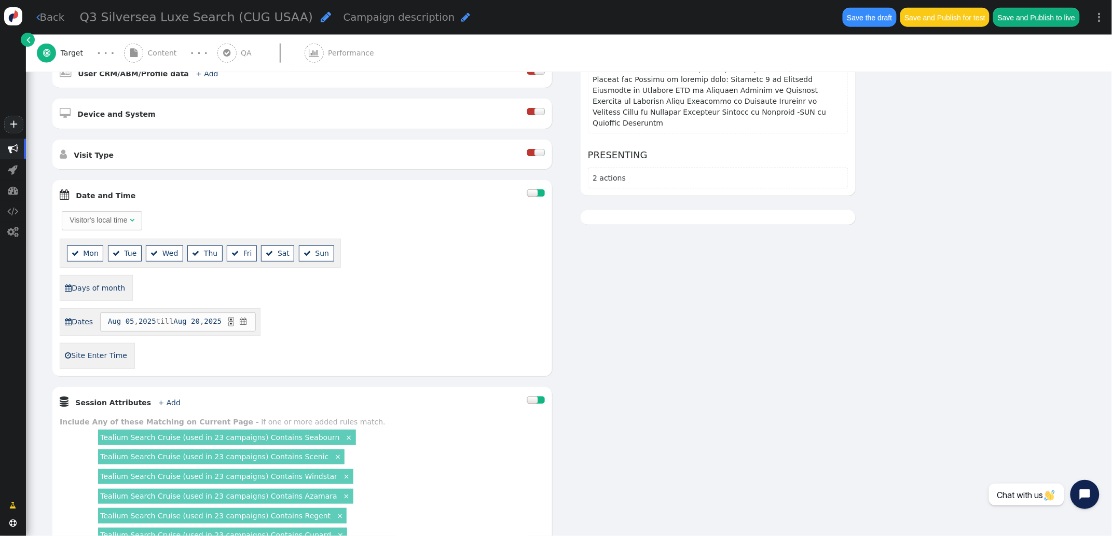
scroll to position [460, 0]
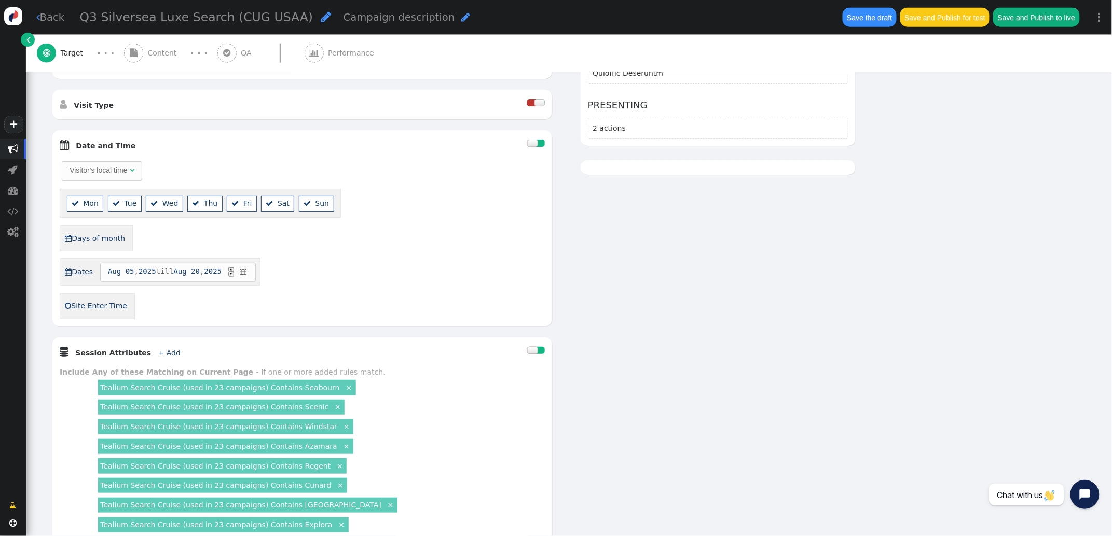
click at [533, 153] on div at bounding box center [536, 144] width 18 height 15
click at [535, 147] on div at bounding box center [532, 143] width 10 height 7
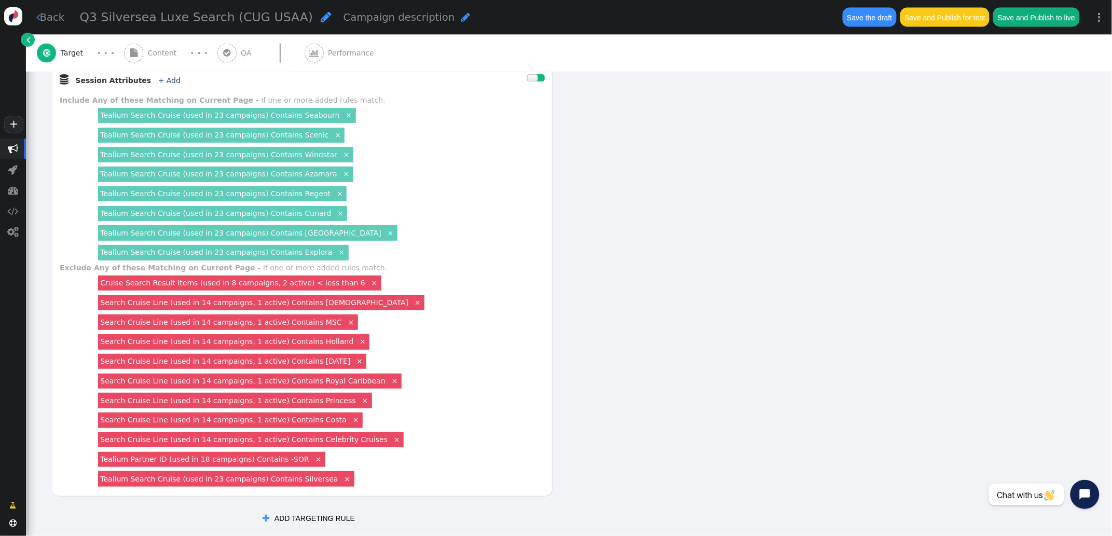
scroll to position [567, 0]
click at [294, 255] on link "Tealium Search Cruise (used in 23 campaigns) Contains Explora" at bounding box center [216, 251] width 232 height 8
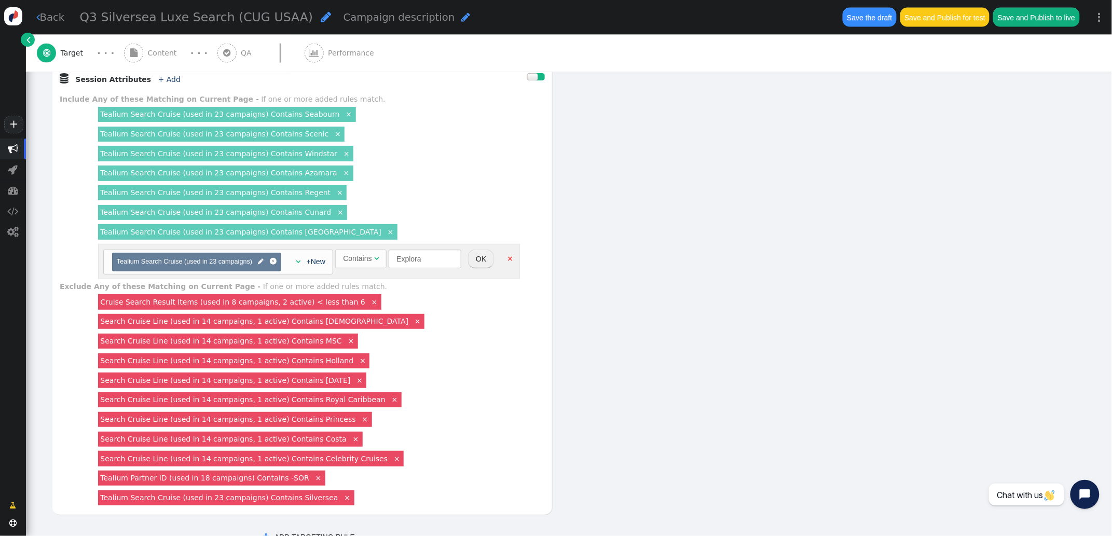
click at [512, 262] on link "×" at bounding box center [509, 257] width 9 height 9
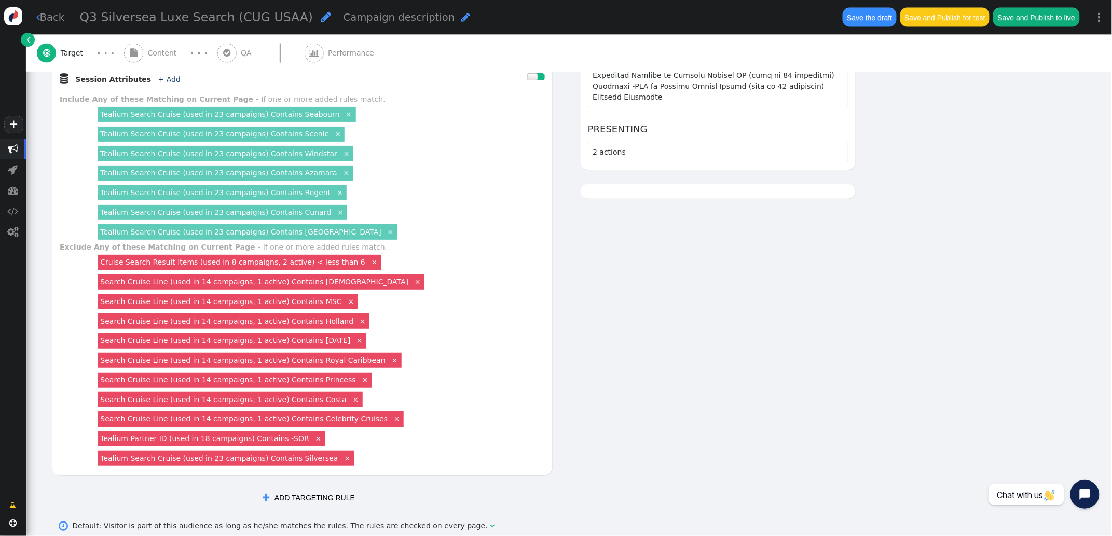
click at [431, 242] on div "Tealium Search Cruise (used in 23 campaigns) Contains Seabourn × Tealium Search…" at bounding box center [320, 173] width 449 height 137
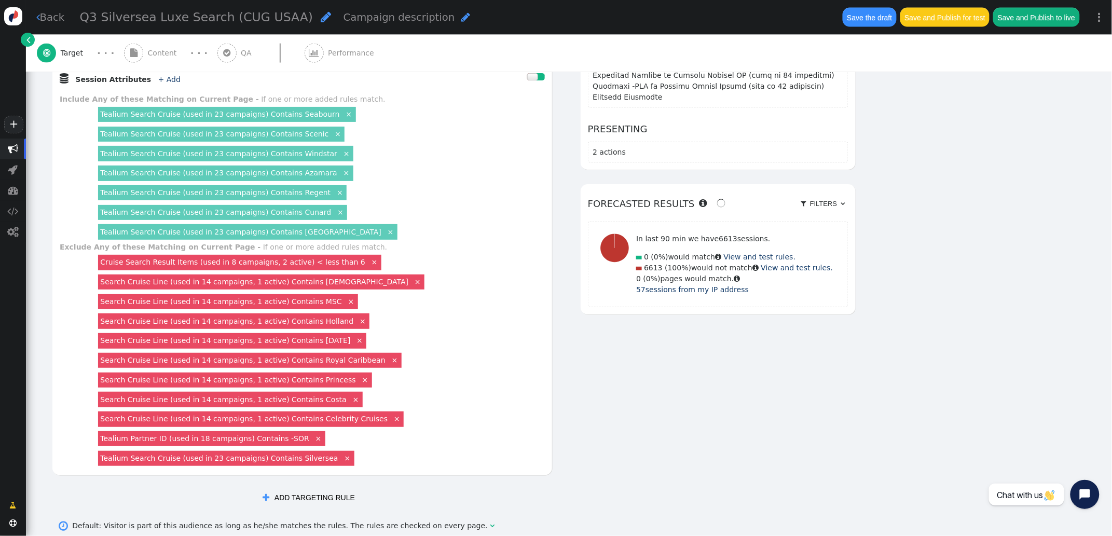
click at [335, 197] on link "×" at bounding box center [339, 191] width 9 height 9
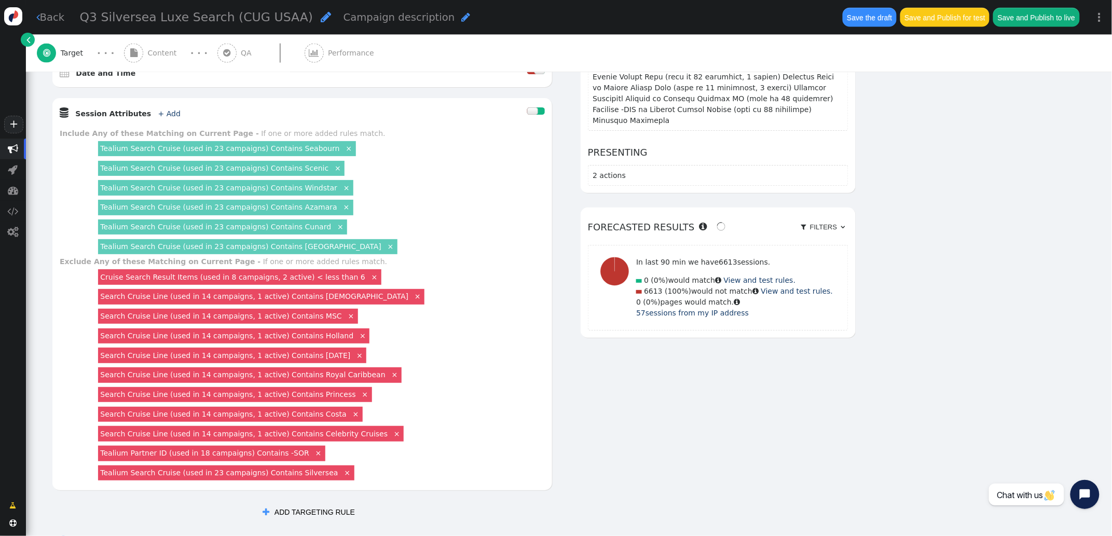
scroll to position [520, 0]
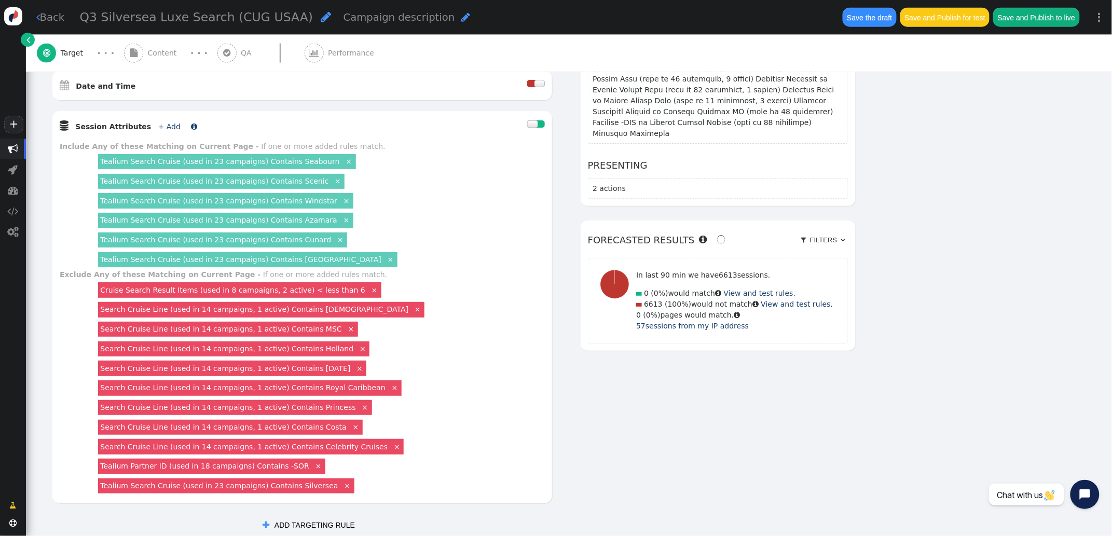
click at [162, 131] on link "+ Add" at bounding box center [169, 126] width 22 height 8
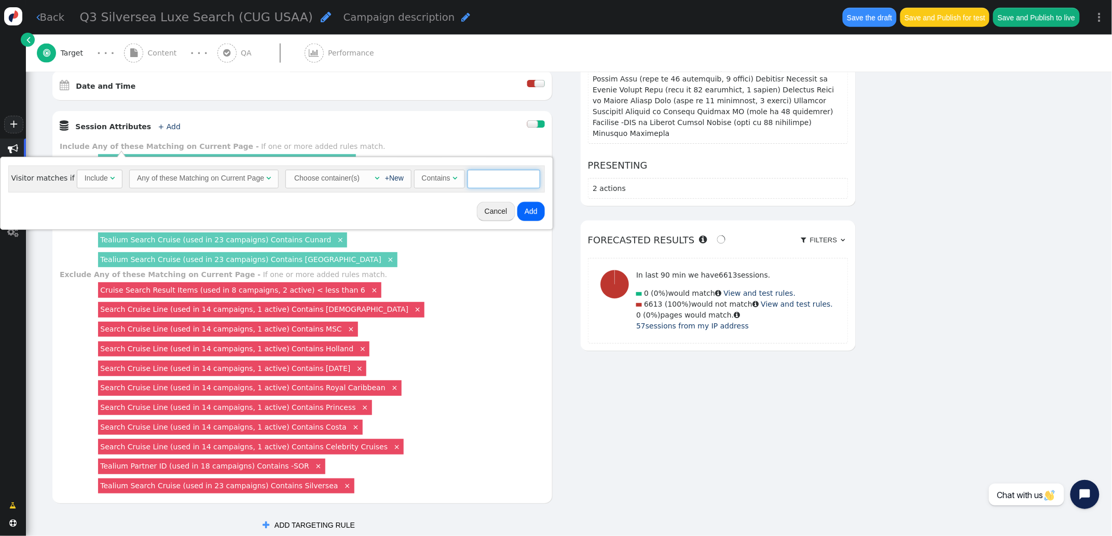
click at [481, 179] on input "text" at bounding box center [503, 179] width 73 height 19
type input "Silversea"
click at [375, 177] on span "" at bounding box center [377, 177] width 5 height 7
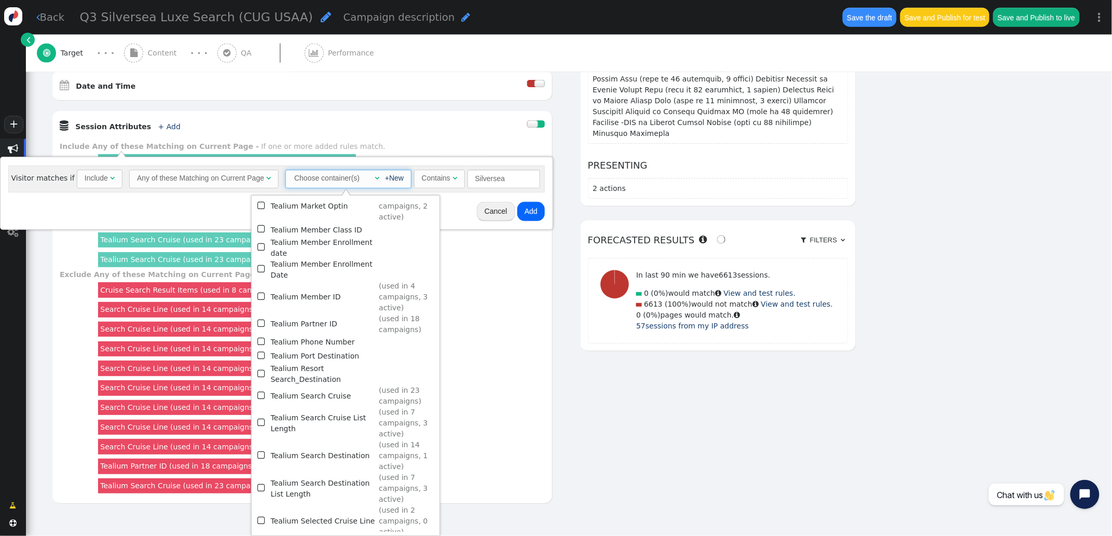
scroll to position [1093, 0]
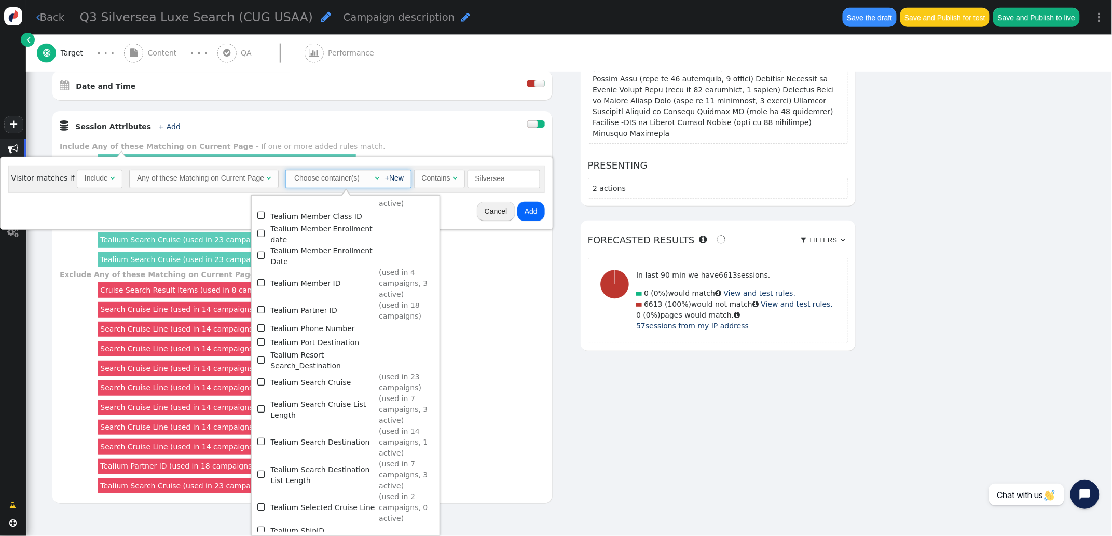
click at [260, 375] on span "" at bounding box center [261, 382] width 9 height 14
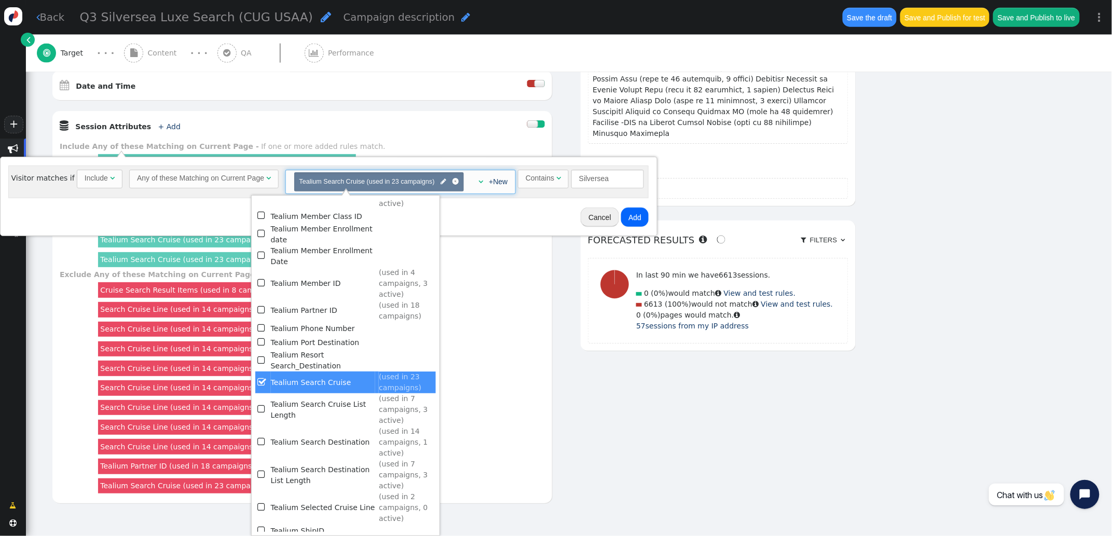
click at [631, 216] on button "Add" at bounding box center [634, 216] width 27 height 19
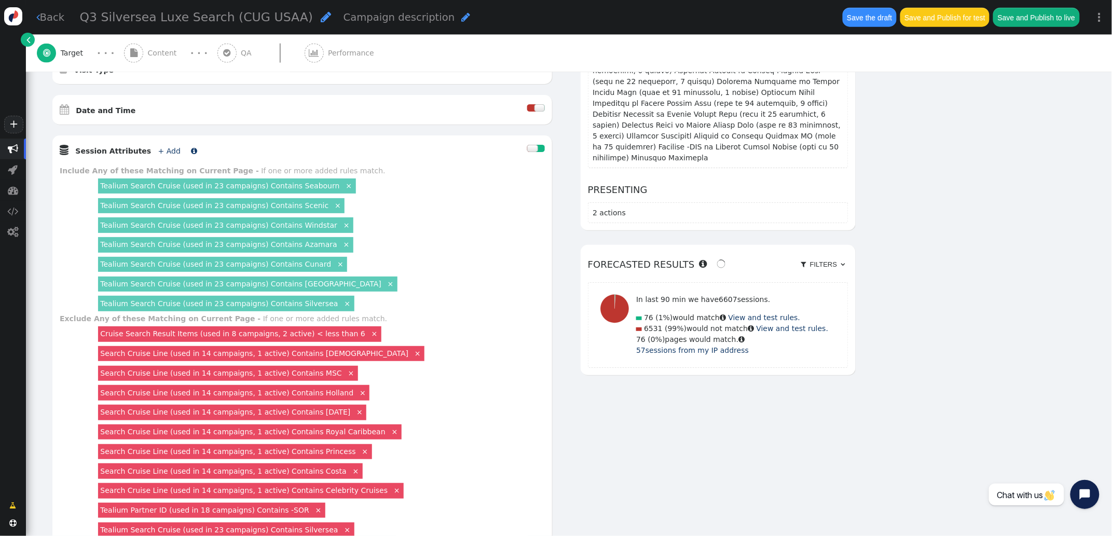
click at [160, 155] on link "+ Add" at bounding box center [169, 151] width 22 height 8
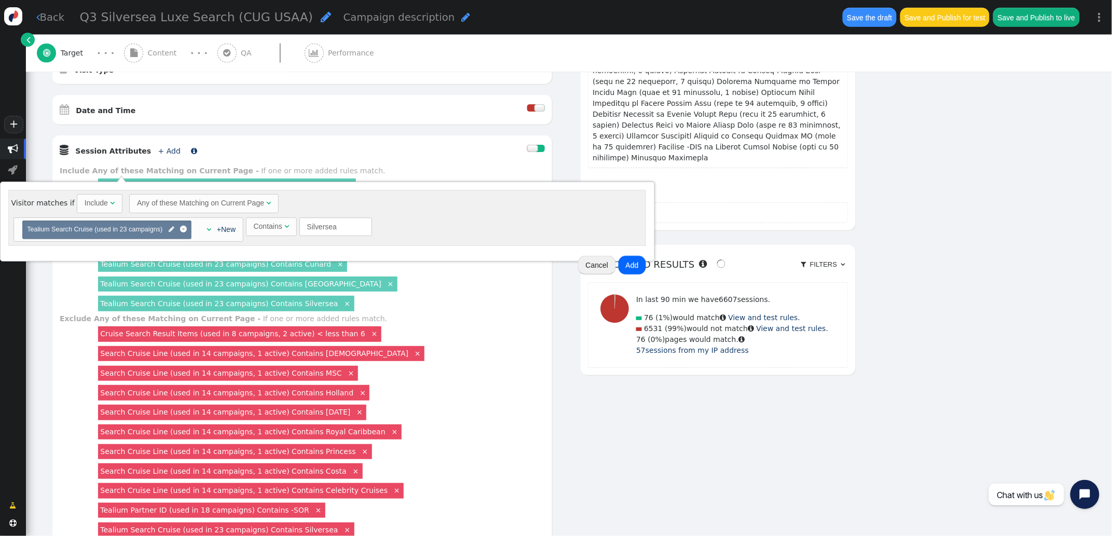
scroll to position [497, 0]
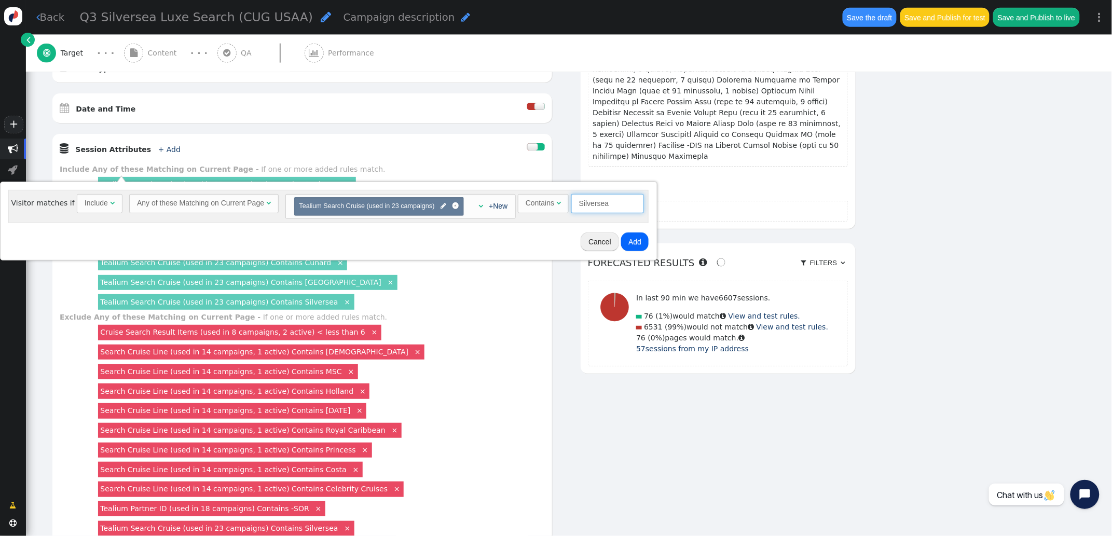
drag, startPoint x: 614, startPoint y: 205, endPoint x: 375, endPoint y: 184, distance: 240.5
click at [375, 184] on div "Visitor matches if Include  Any of these Matching on Current Page  Choose con…" at bounding box center [328, 221] width 657 height 79
type input "Viking"
click at [636, 245] on button "Add" at bounding box center [634, 241] width 27 height 19
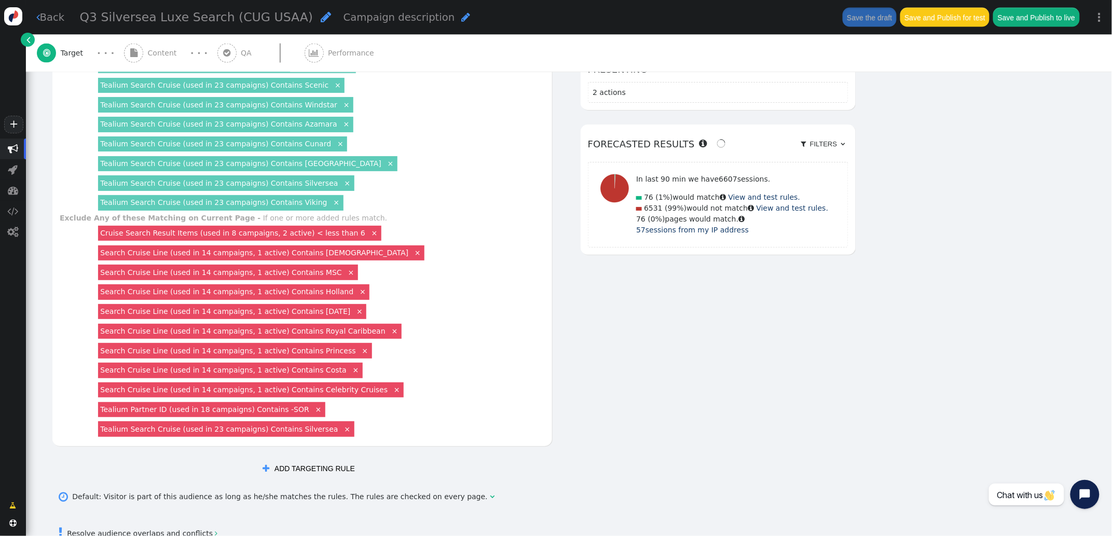
scroll to position [624, 0]
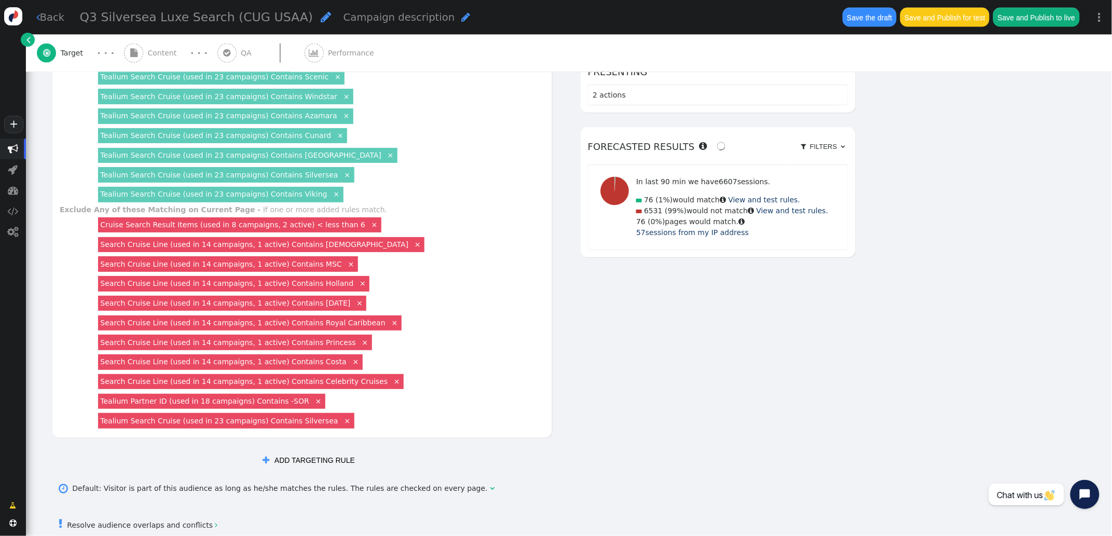
click at [312, 425] on link "Tealium Search Cruise (used in 23 campaigns) Contains Silversea" at bounding box center [219, 421] width 238 height 8
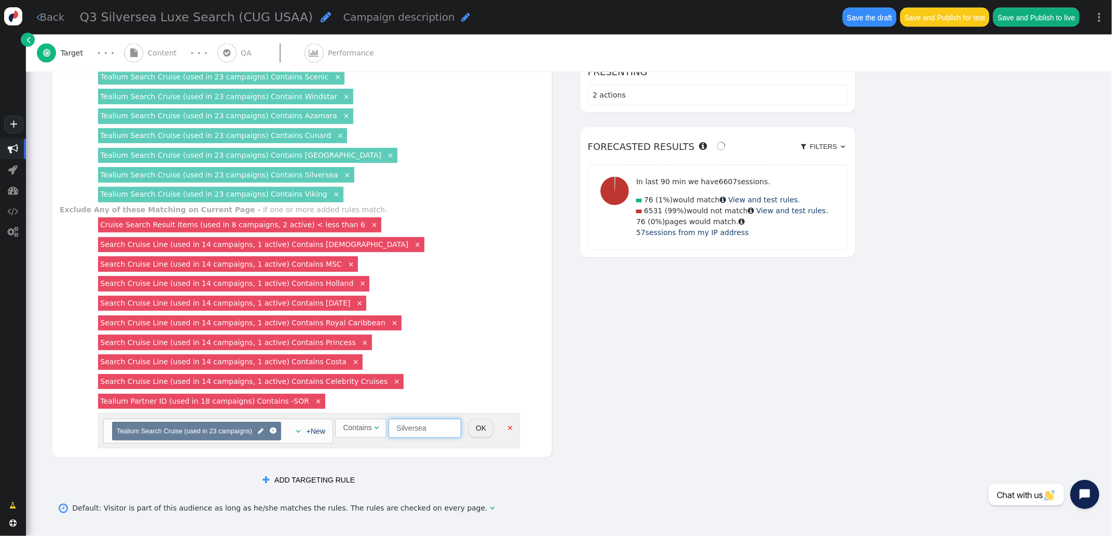
drag, startPoint x: 409, startPoint y: 443, endPoint x: 337, endPoint y: 434, distance: 72.6
click at [337, 435] on div "Choose container(s) Tealium Search Cruise (used in 23 campaigns)   +New Conta…" at bounding box center [309, 430] width 422 height 35
type input "Explora"
click at [487, 437] on button "OK" at bounding box center [481, 428] width 26 height 19
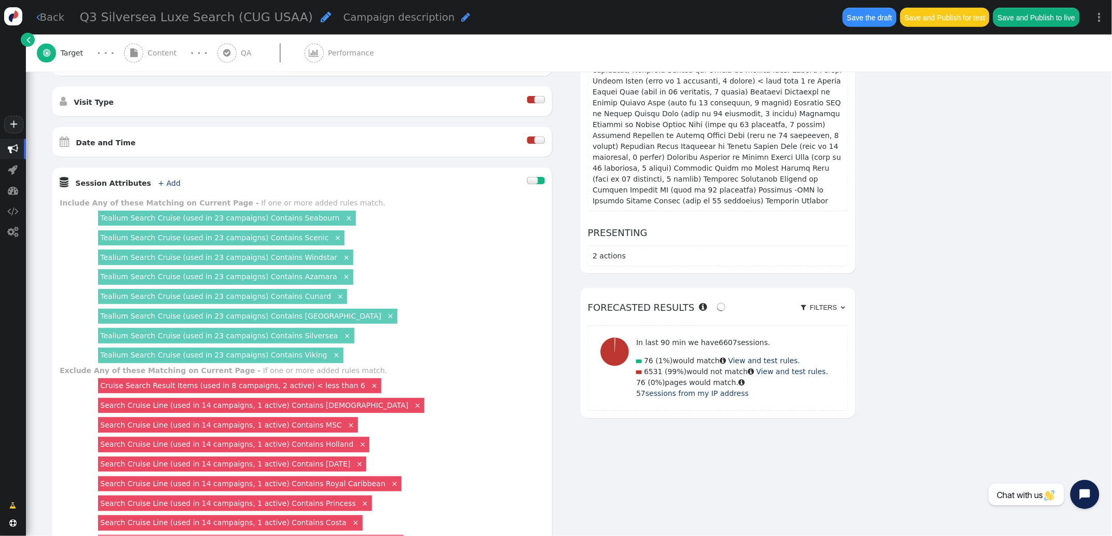
scroll to position [462, 0]
click at [160, 188] on link "+ Add" at bounding box center [169, 184] width 22 height 8
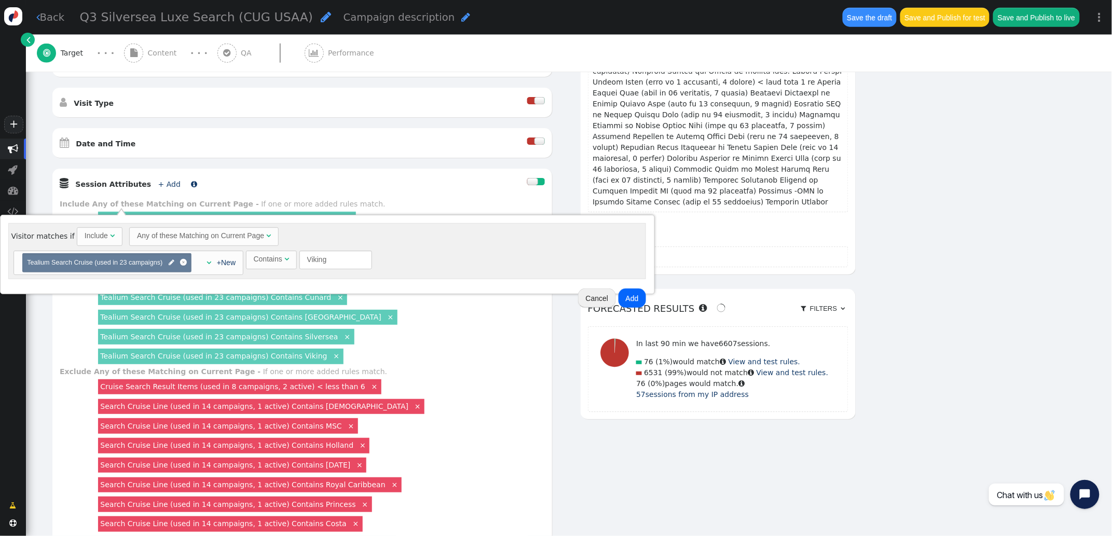
scroll to position [460, 0]
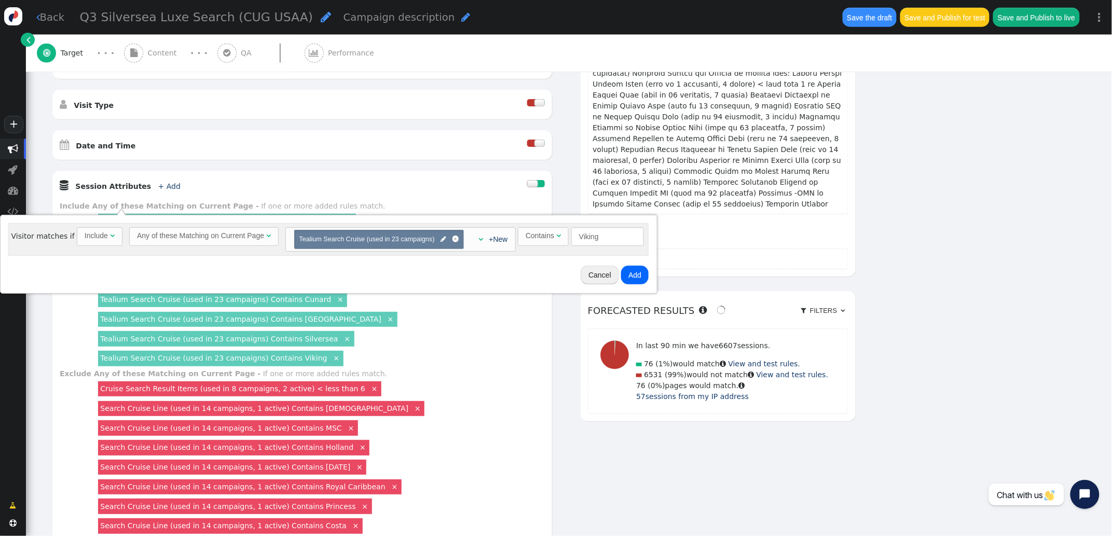
click at [99, 234] on div "Include" at bounding box center [96, 235] width 23 height 11
drag, startPoint x: 618, startPoint y: 238, endPoint x: 518, endPoint y: 237, distance: 99.6
click at [520, 237] on span "Contains  Viking" at bounding box center [583, 236] width 126 height 8
type input "Regent"
click at [640, 276] on button "Add" at bounding box center [637, 275] width 27 height 19
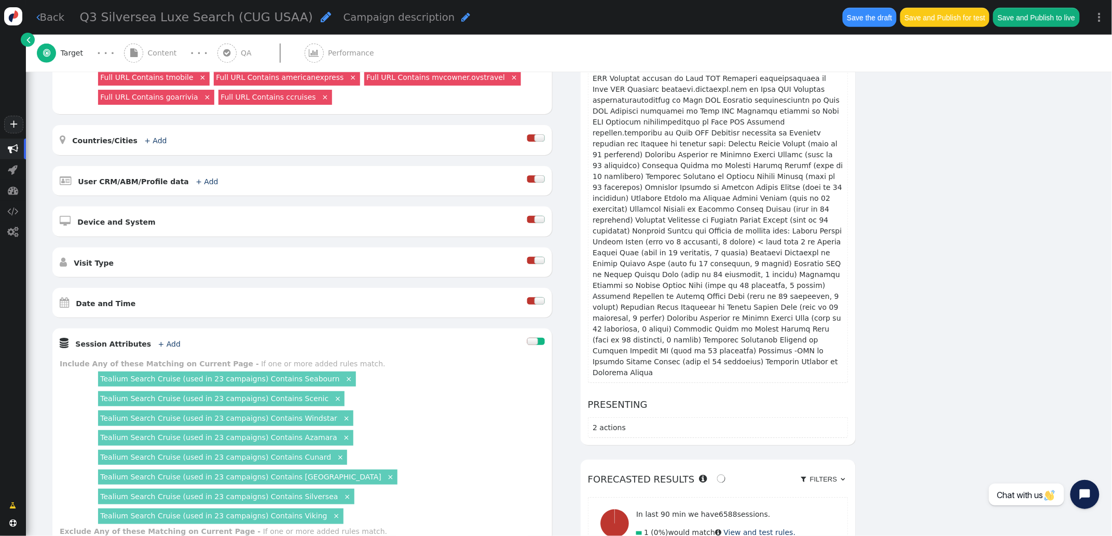
scroll to position [0, 0]
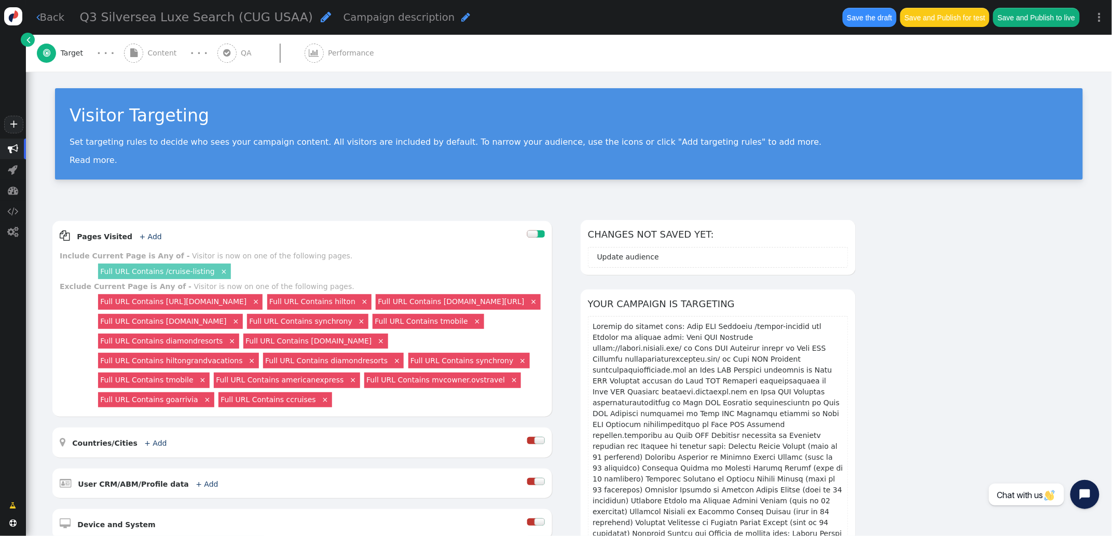
click at [157, 50] on span "Content" at bounding box center [164, 53] width 33 height 11
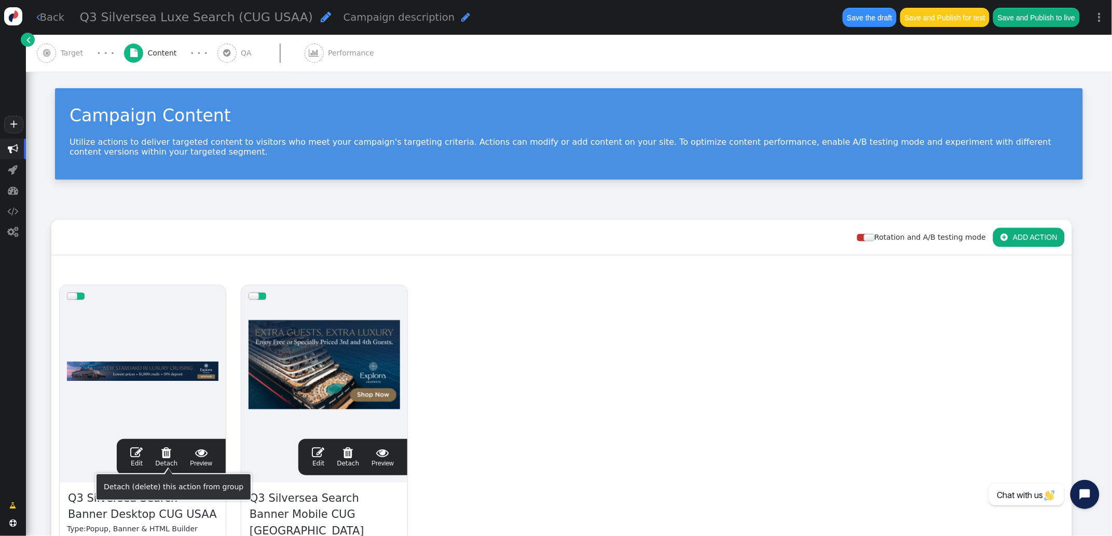
click at [98, 506] on span "Q3 Silversea Search Banner Desktop CUG USAA" at bounding box center [142, 507] width 151 height 34
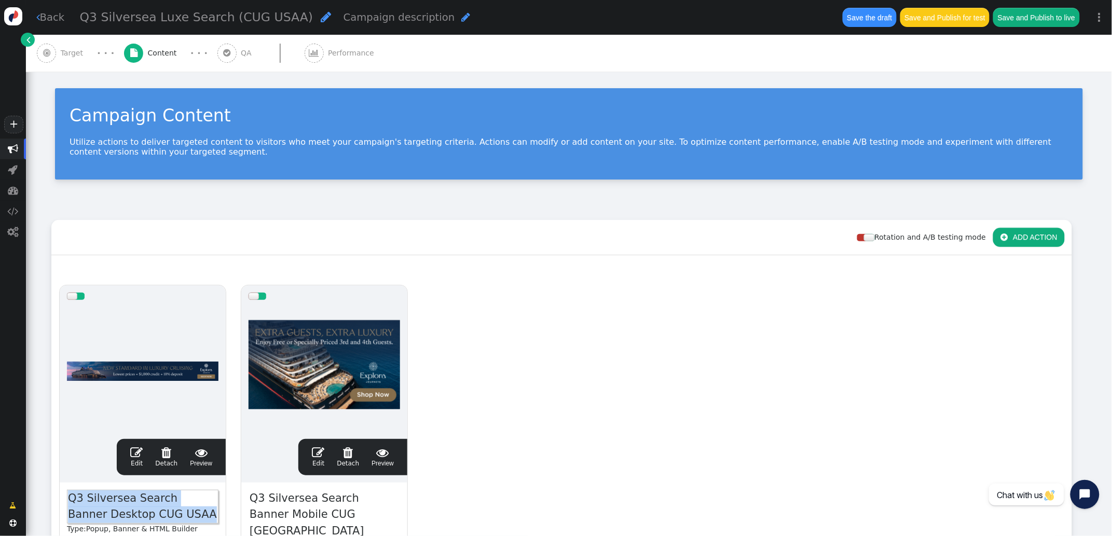
click at [110, 497] on span "Q3 Silversea Search Banner Desktop CUG USAA" at bounding box center [142, 507] width 151 height 34
click at [129, 498] on span "Q3 Silversea Search Banner Desktop CUG USAA" at bounding box center [142, 507] width 151 height 34
drag, startPoint x: 115, startPoint y: 500, endPoint x: 97, endPoint y: 498, distance: 18.3
click at [88, 500] on span "Q3 Silversea Search Banner Desktop CUG USAA" at bounding box center [142, 507] width 151 height 34
drag, startPoint x: 286, startPoint y: 509, endPoint x: 303, endPoint y: 501, distance: 19.0
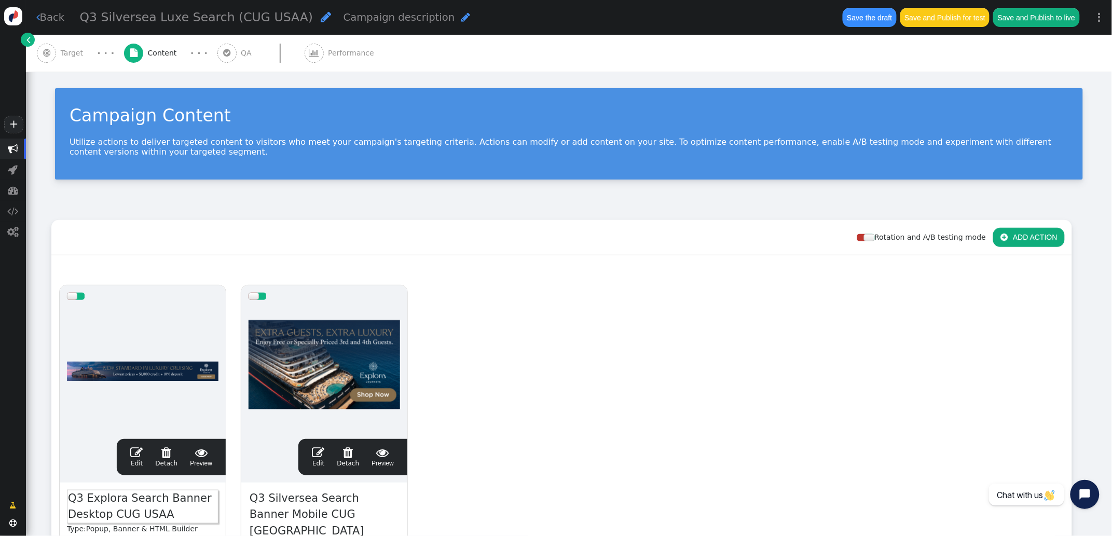
click at [287, 508] on span "Q3 Silversea Search Banner Mobile CUG USAA" at bounding box center [323, 515] width 151 height 50
click at [305, 500] on span "Q3 Silversea Search Banner Mobile CUG USAA" at bounding box center [323, 515] width 151 height 50
drag, startPoint x: 310, startPoint y: 499, endPoint x: 280, endPoint y: 496, distance: 29.7
click at [269, 498] on span "Q3 Silversea Search Banner Mobile CUG USAA" at bounding box center [323, 515] width 151 height 50
click at [143, 450] on span "" at bounding box center [136, 452] width 12 height 12
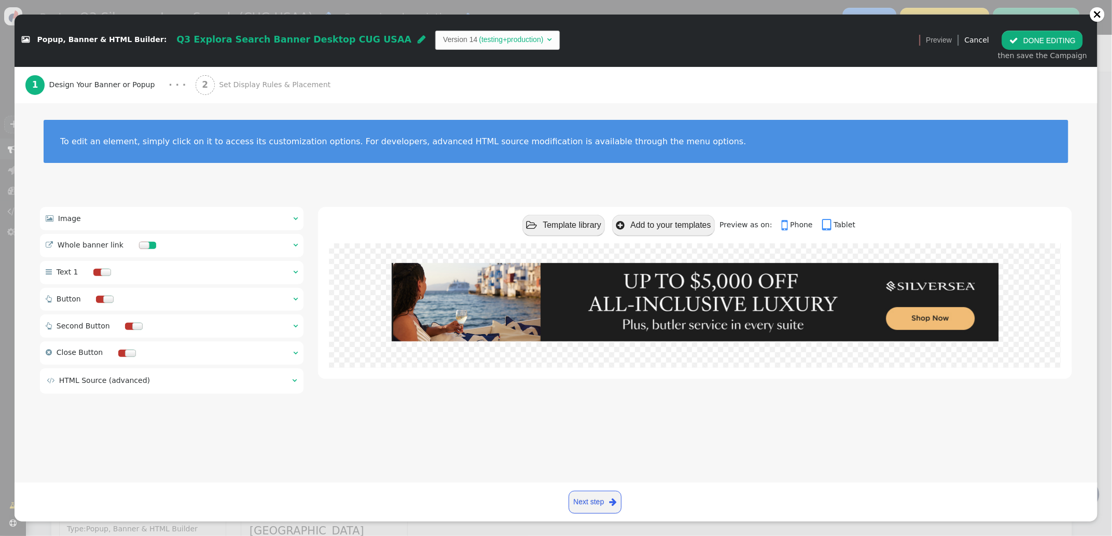
click at [296, 218] on span "" at bounding box center [295, 218] width 5 height 7
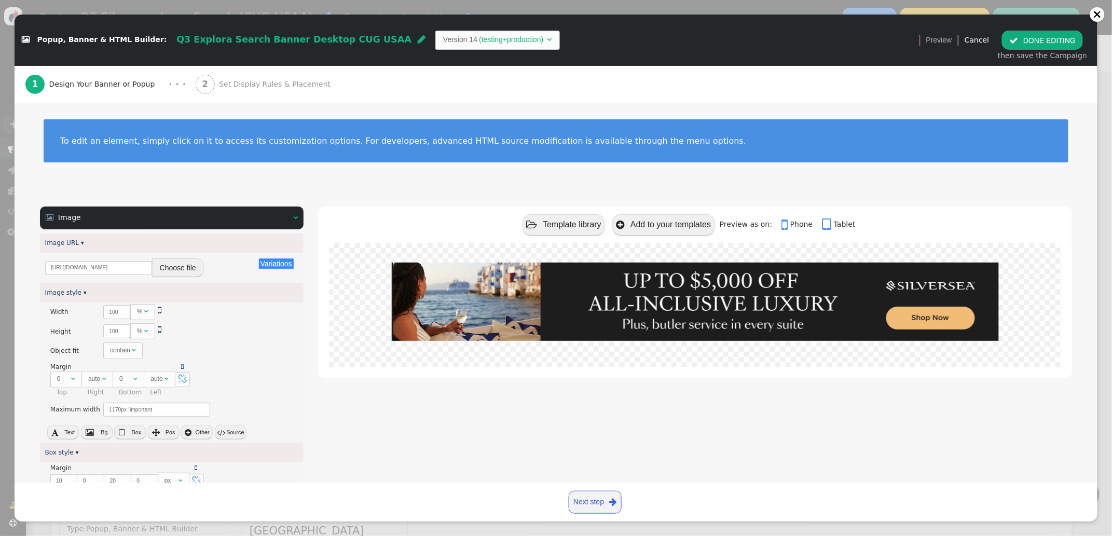
click at [178, 269] on button "Choose file" at bounding box center [178, 267] width 52 height 19
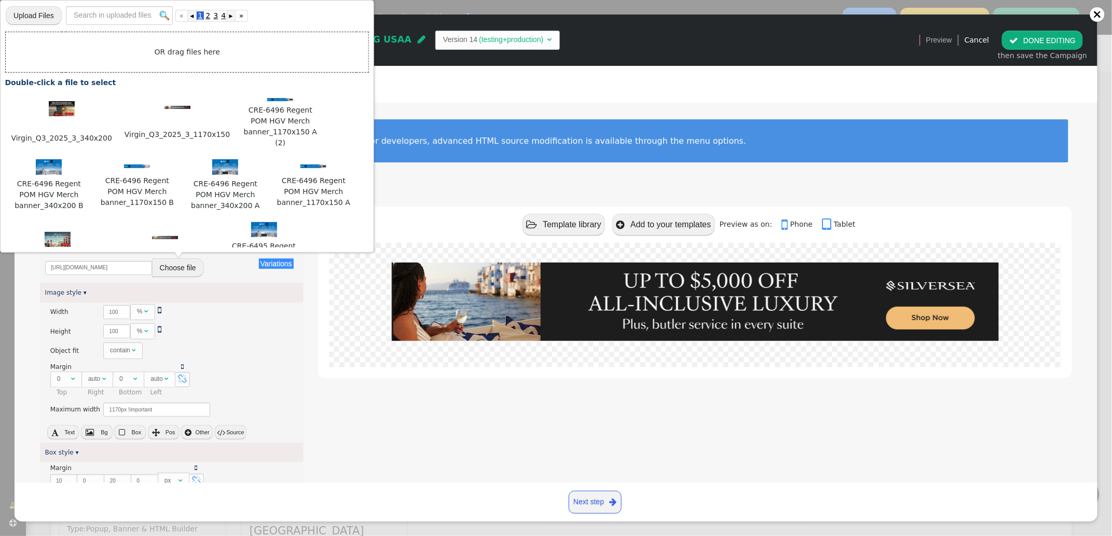
click at [30, 15] on input "file" at bounding box center [34, 15] width 56 height 20
type input "C:\fakepath\Explora_Q3_2025_1170x150.jpg"
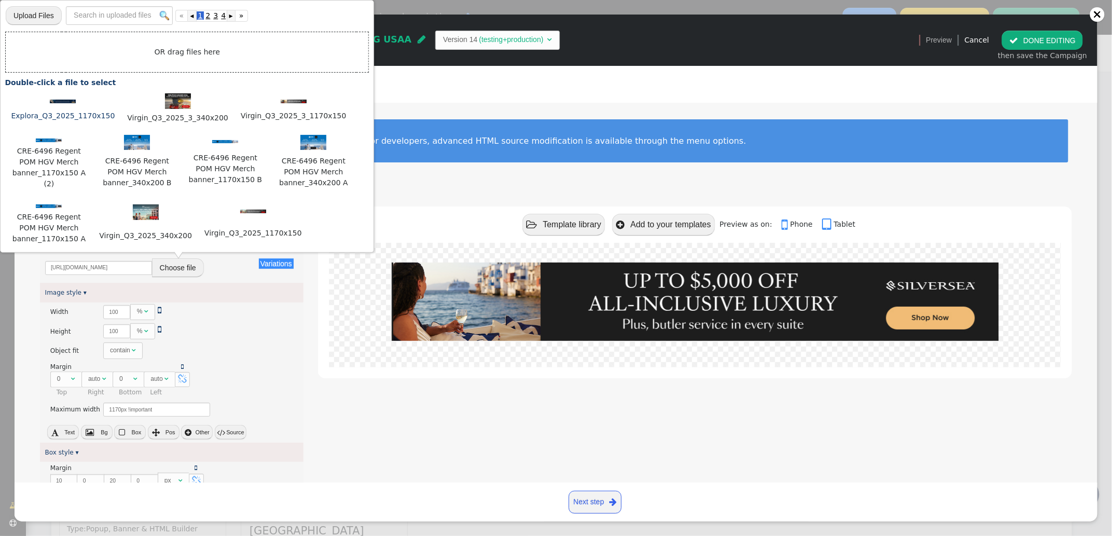
click at [60, 102] on img at bounding box center [63, 102] width 26 height 4
type input "https://cdn.personyze.com/upload/5748/03fb0dcbc4d36be0.jpeg"
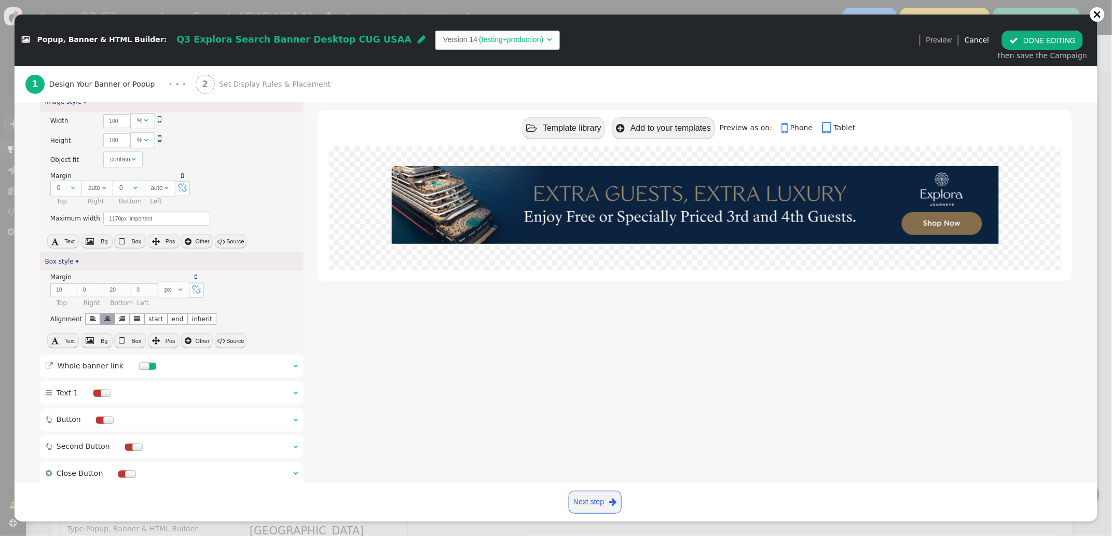
scroll to position [250, 0]
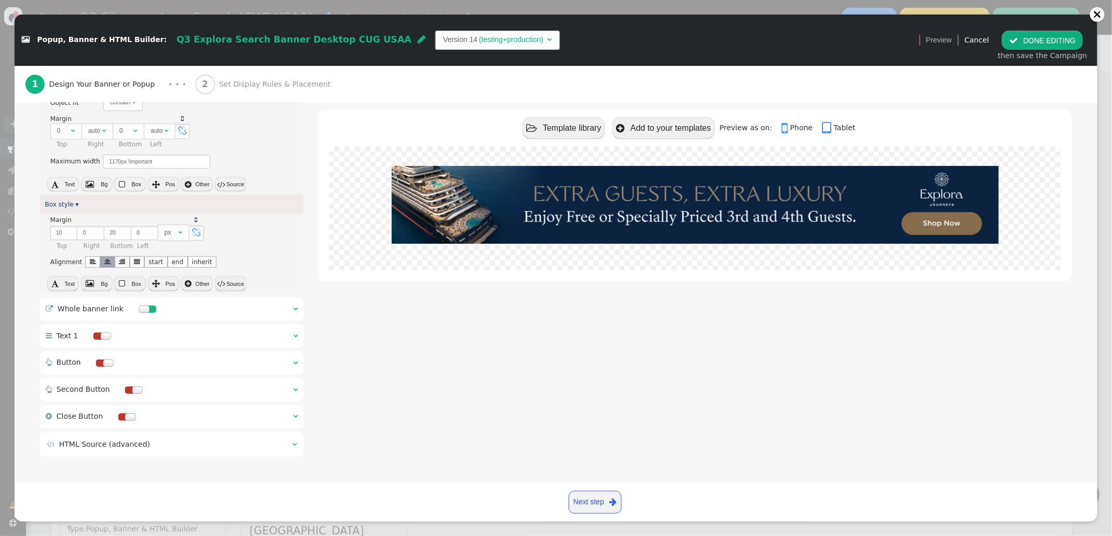
click at [297, 309] on span "" at bounding box center [295, 308] width 5 height 7
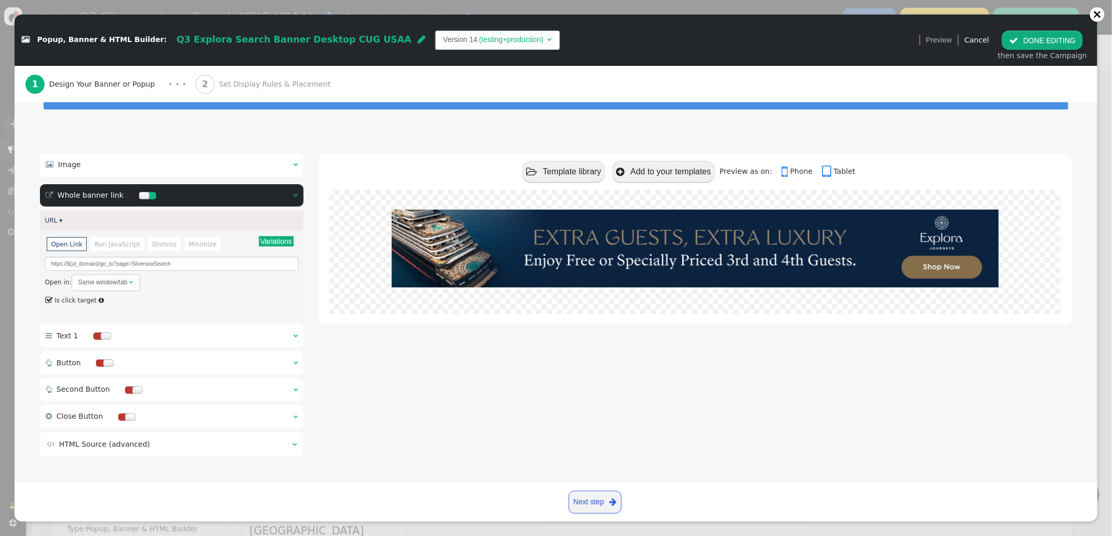
scroll to position [0, 0]
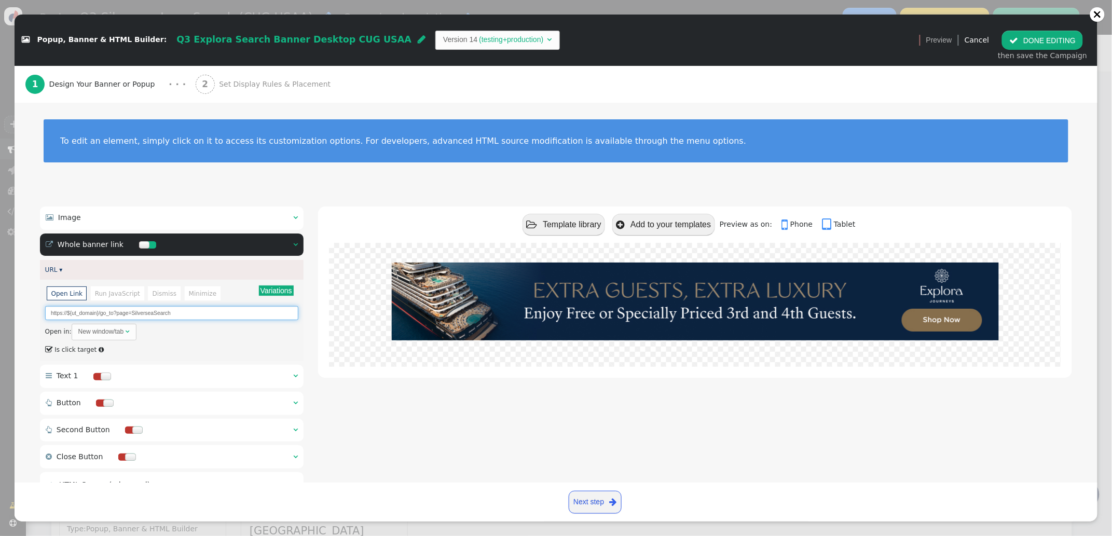
drag, startPoint x: 154, startPoint y: 315, endPoint x: 133, endPoint y: 316, distance: 20.8
click at [133, 315] on input "https://${ut_domain}/go_to?page=SilverseaSearch" at bounding box center [172, 313] width 254 height 14
drag, startPoint x: 168, startPoint y: 314, endPoint x: 131, endPoint y: 315, distance: 36.9
click at [131, 315] on input "https://${ut_domain}/go_to?page=ExploraSearch" at bounding box center [172, 313] width 254 height 14
type input "https://${ut_domain}/go_to?page=ExploraSearch"
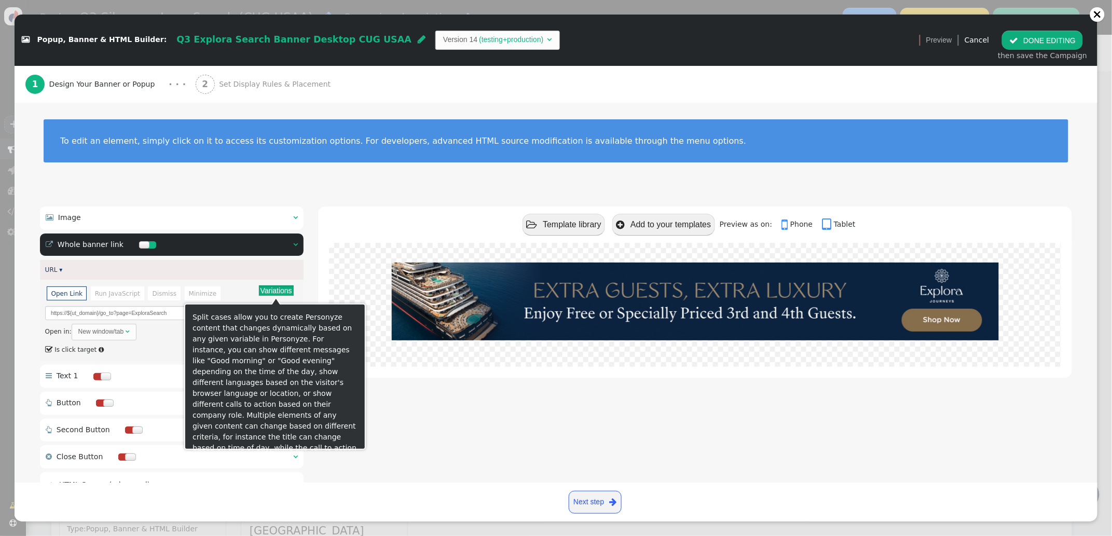
drag, startPoint x: 279, startPoint y: 289, endPoint x: 291, endPoint y: 283, distance: 13.2
click at [279, 288] on button "Variations" at bounding box center [276, 290] width 35 height 10
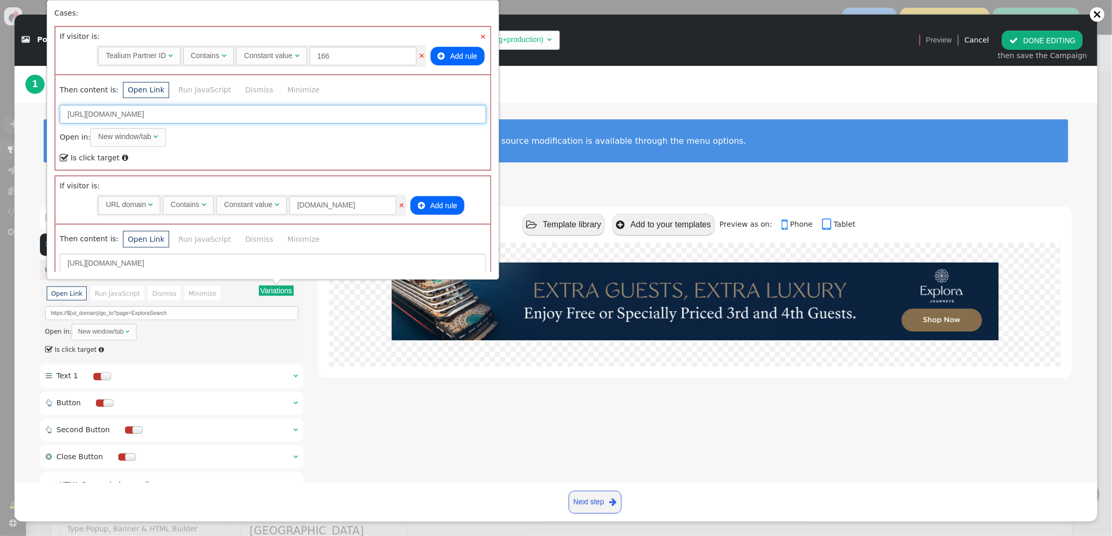
drag, startPoint x: 288, startPoint y: 117, endPoint x: 228, endPoint y: 118, distance: 60.2
click at [228, 118] on input "https://neamb.lifestylecollection.com/go_to?page=SilverseaSearch" at bounding box center [273, 114] width 426 height 19
paste input "Explor"
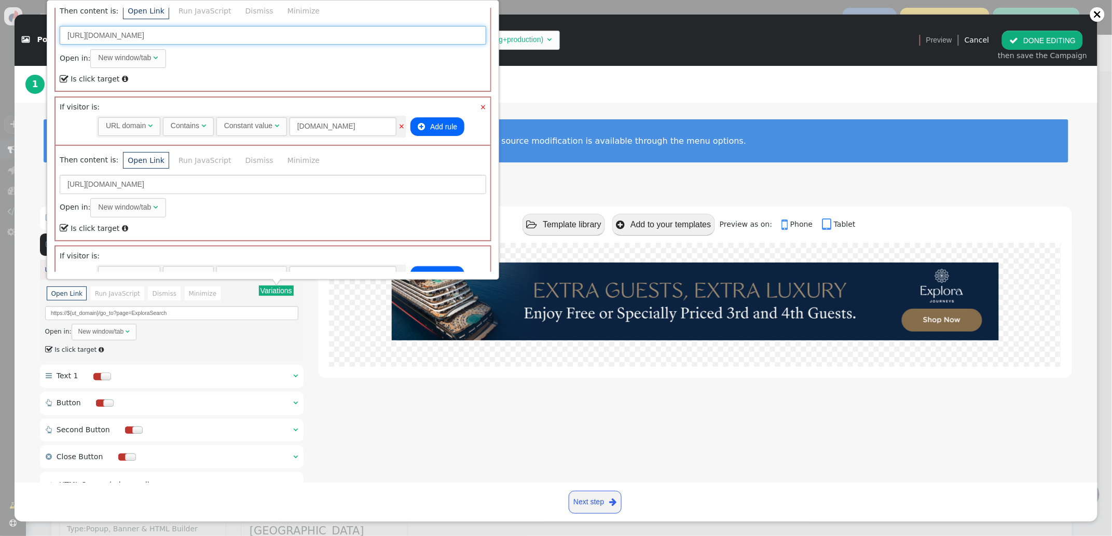
type input "https://neamb.lifestylecollection.com/go_to?page=ExploraSearch"
drag, startPoint x: 264, startPoint y: 186, endPoint x: 203, endPoint y: 186, distance: 60.7
click at [198, 186] on input "https://travel.redweek.com/go_to?page=SilverseaSearch" at bounding box center [273, 186] width 426 height 19
paste input "Explor"
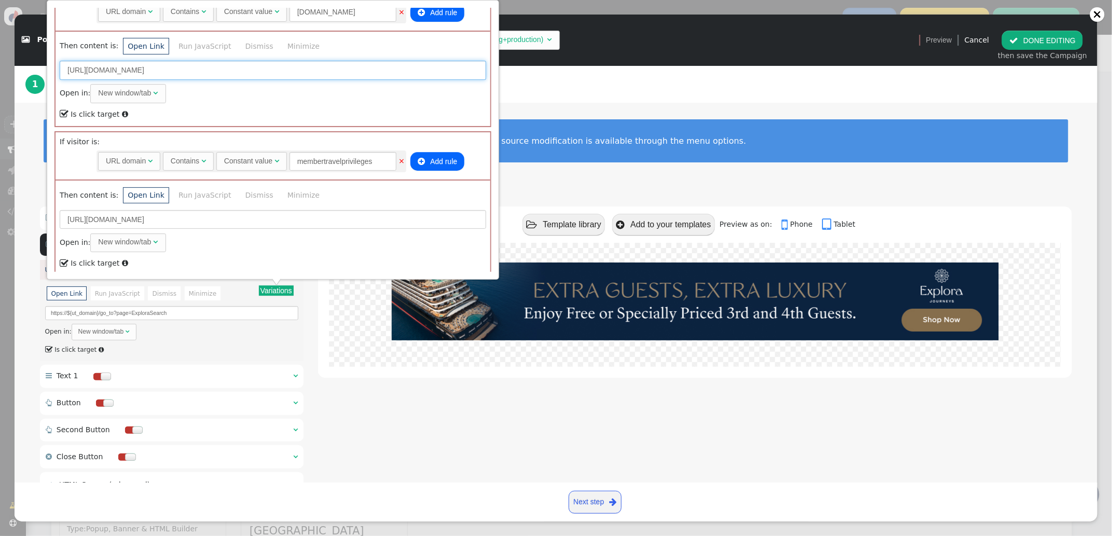
scroll to position [201, 0]
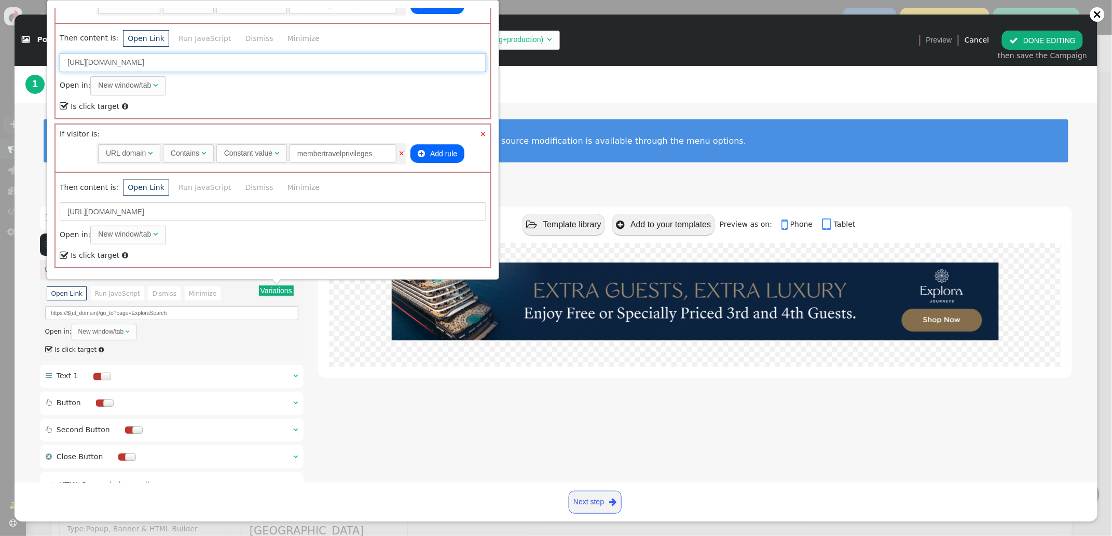
type input "https://travel.redweek.com/go_to?page=ExploraSearch"
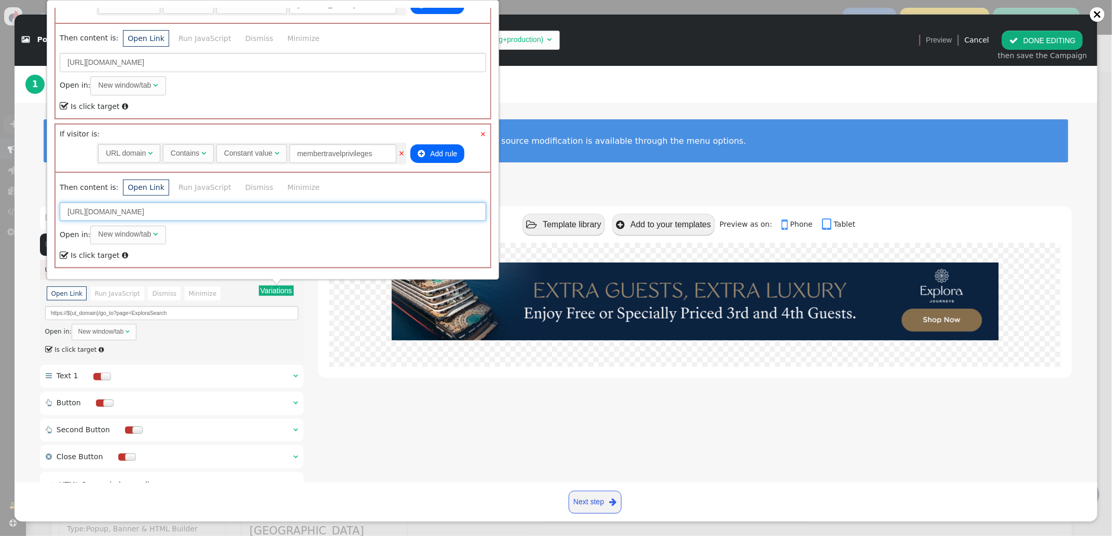
drag, startPoint x: 290, startPoint y: 212, endPoint x: 226, endPoint y: 210, distance: 64.9
click at [224, 211] on input "https://membertravelprivileges.com/go_to?page=SilverseaSearch" at bounding box center [273, 211] width 426 height 19
paste input "Explor"
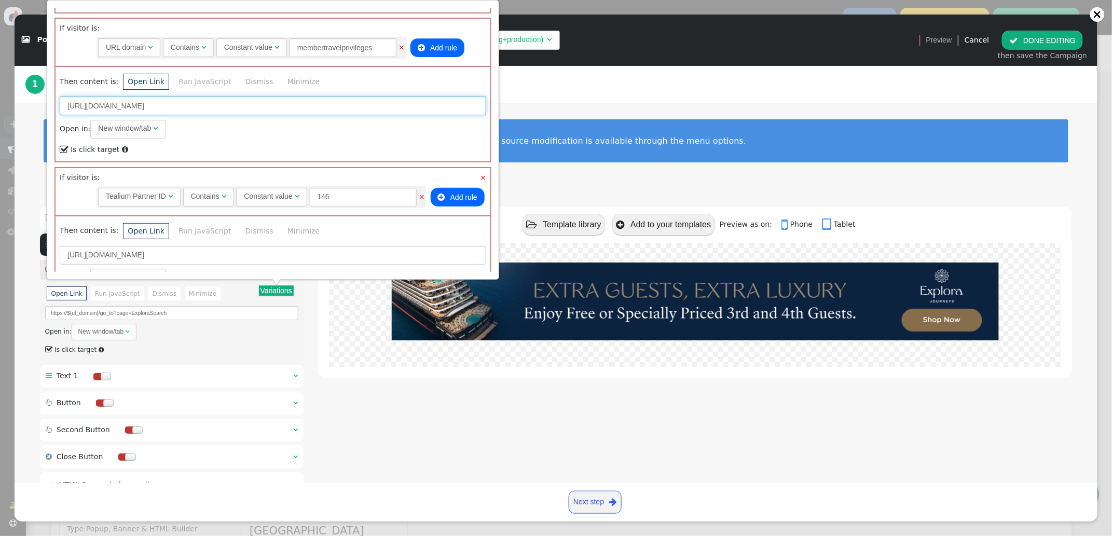
scroll to position [323, 0]
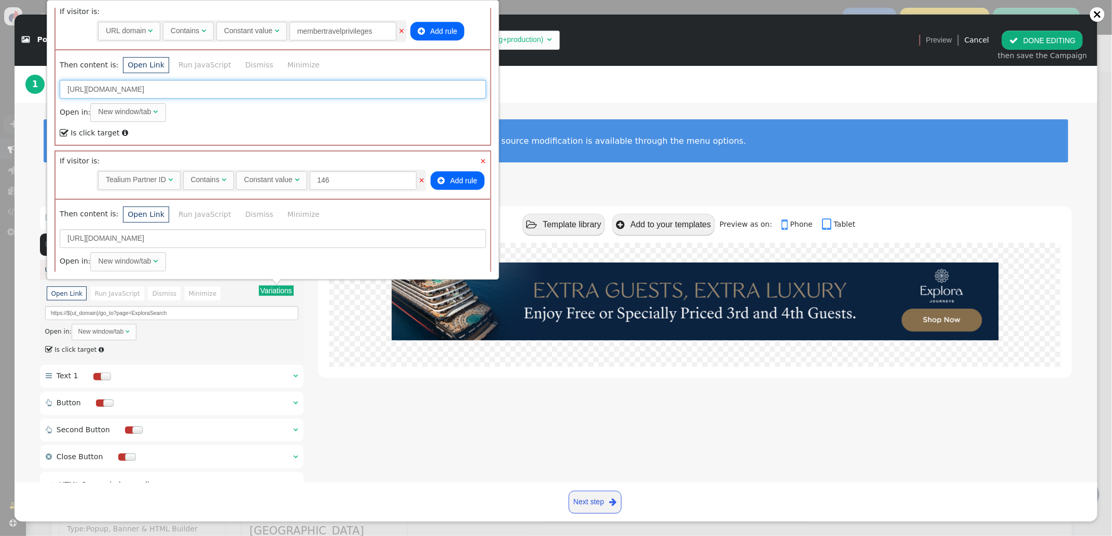
type input "https://membertravelprivileges.com/go_to?page=ExploraSearch"
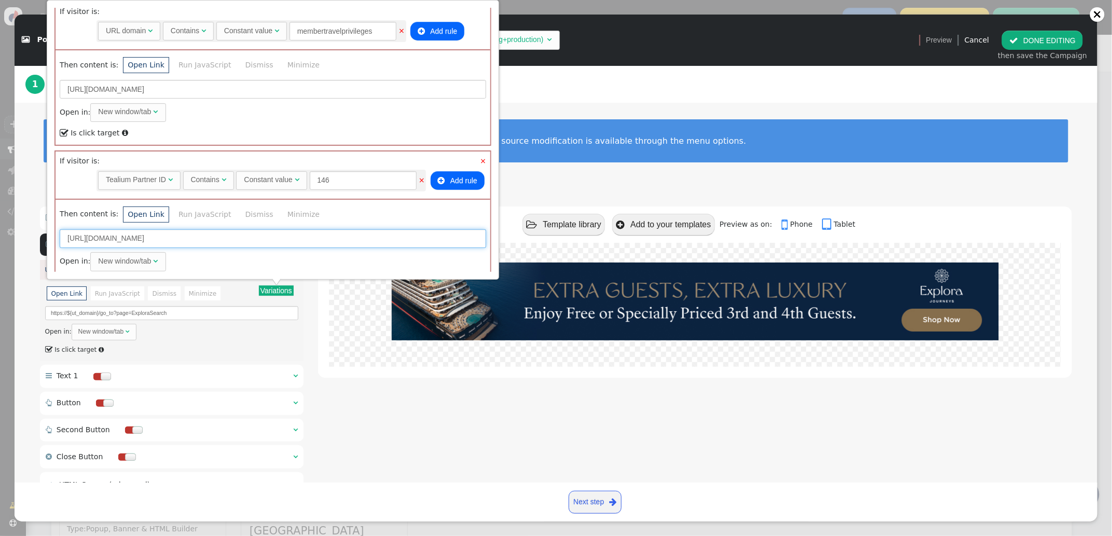
drag, startPoint x: 244, startPoint y: 238, endPoint x: 200, endPoint y: 238, distance: 44.6
click at [200, 238] on input "https://travel.directbuy.com/go_to?page=SilverseaSearch" at bounding box center [273, 238] width 426 height 19
paste input "Explor"
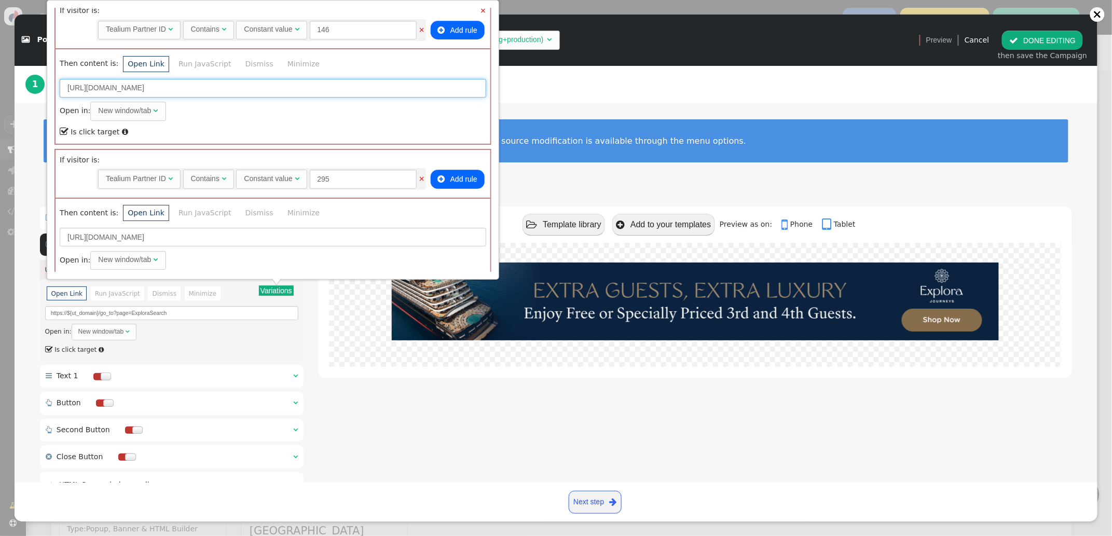
scroll to position [476, 0]
type input "https://travel.directbuy.com/go_to?page=ExploraSearch"
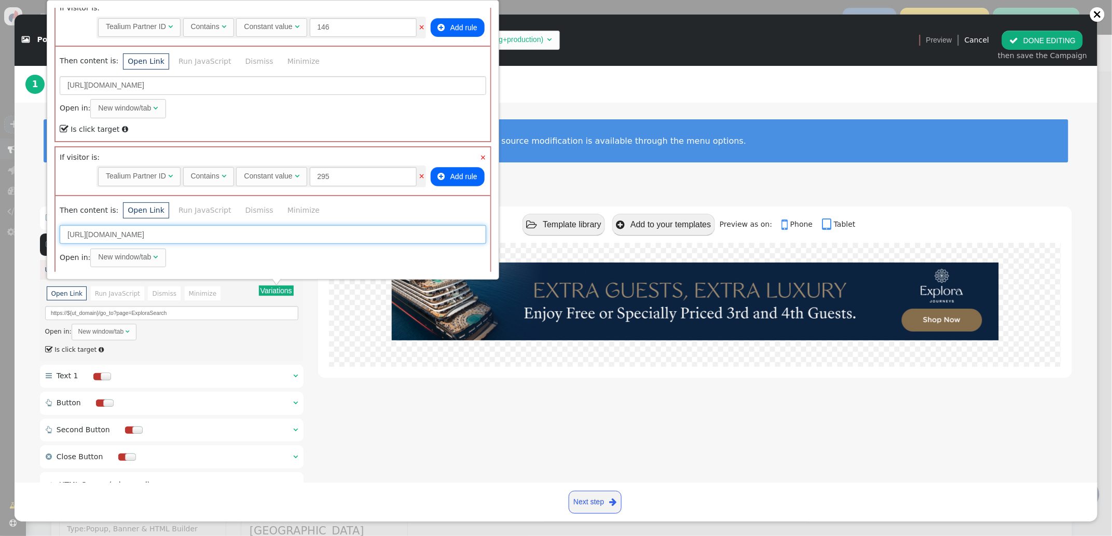
drag, startPoint x: 284, startPoint y: 232, endPoint x: 221, endPoint y: 232, distance: 62.8
click at [218, 232] on input "https://travel.touchofmodern.com/go_to?page=SilverseaSearch" at bounding box center [273, 234] width 426 height 19
paste input "Explor"
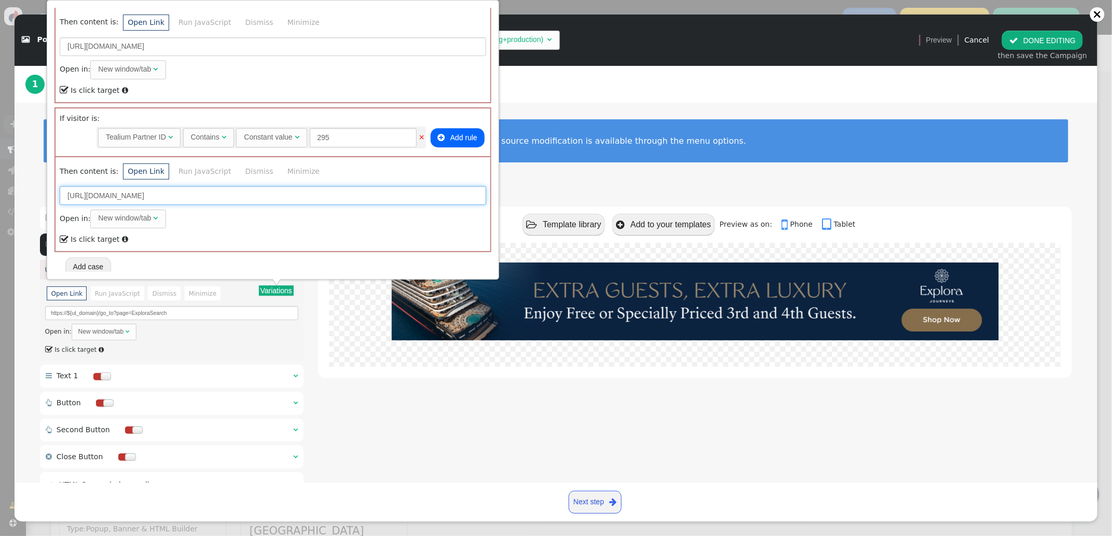
scroll to position [0, 0]
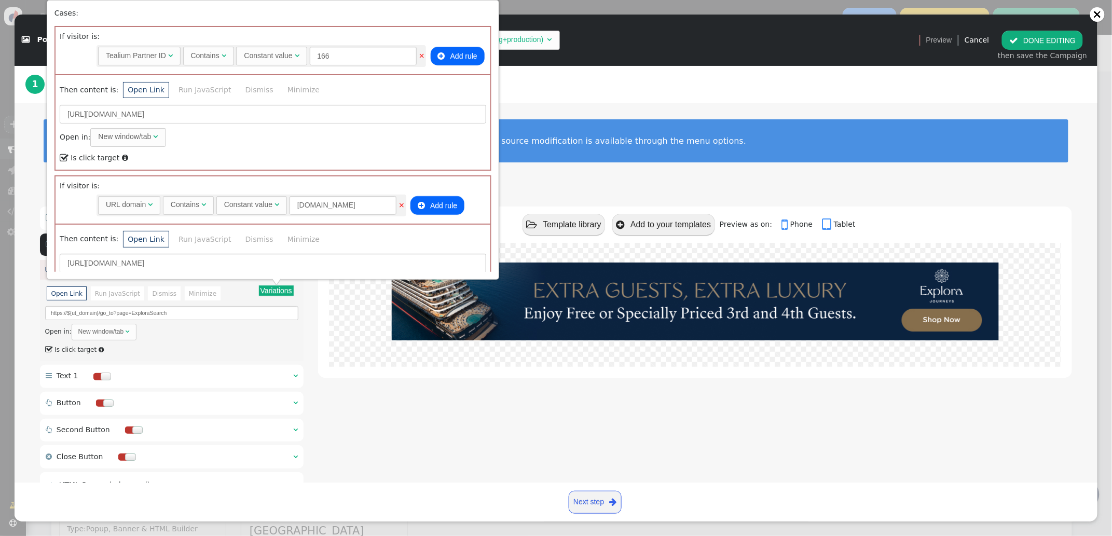
type input "https://travel.touchofmodern.com/go_to?page=ExploraSearch"
drag, startPoint x: 708, startPoint y: 193, endPoint x: 680, endPoint y: 188, distance: 28.0
click at [707, 192] on div " Image   Image URL ▾ Variations There are alternatives. Default value: https…" at bounding box center [556, 354] width 1083 height 324
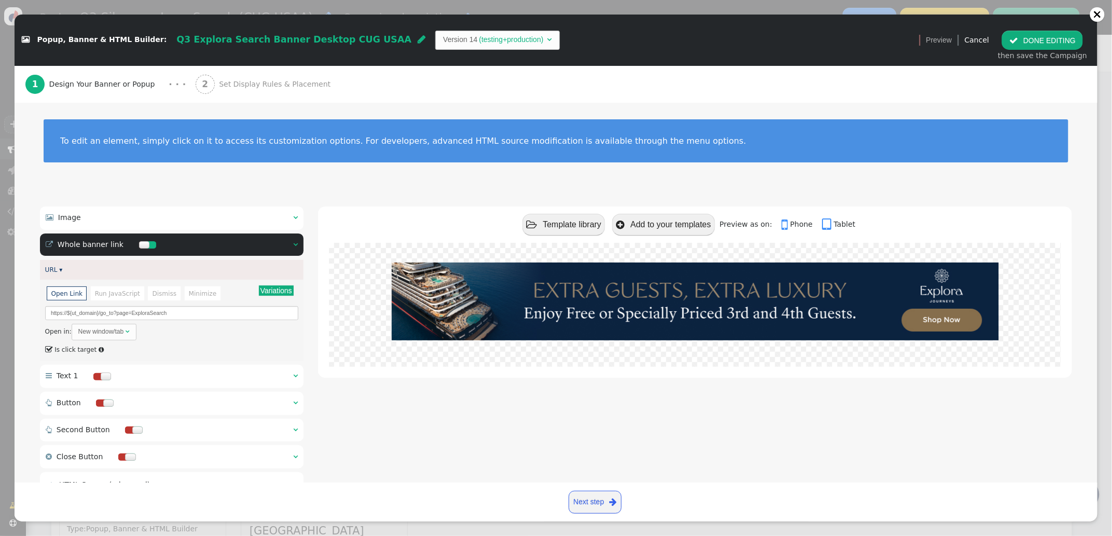
click at [268, 81] on span "Set Display Rules & Placement" at bounding box center [277, 84] width 116 height 11
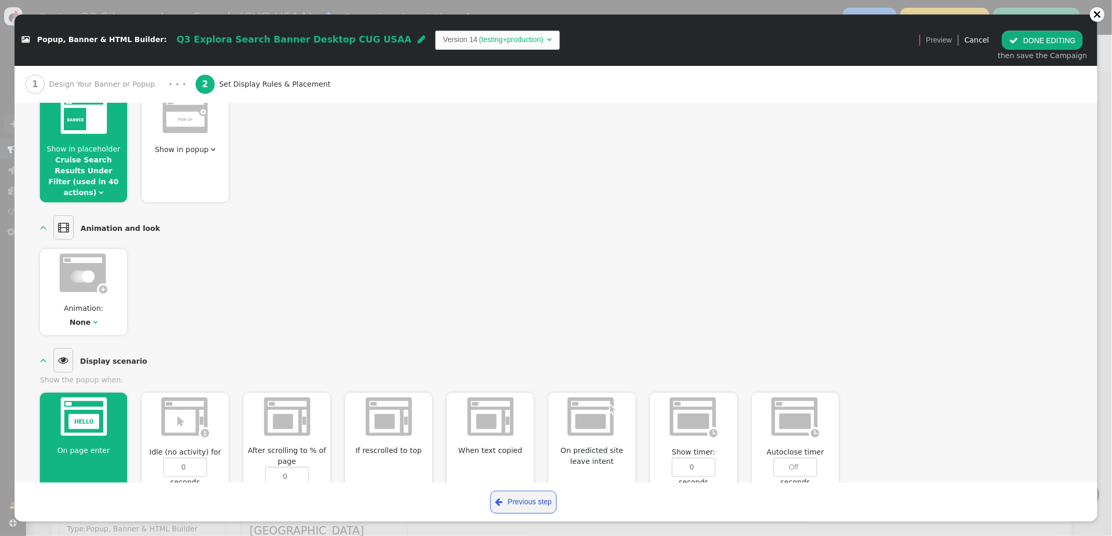
scroll to position [174, 0]
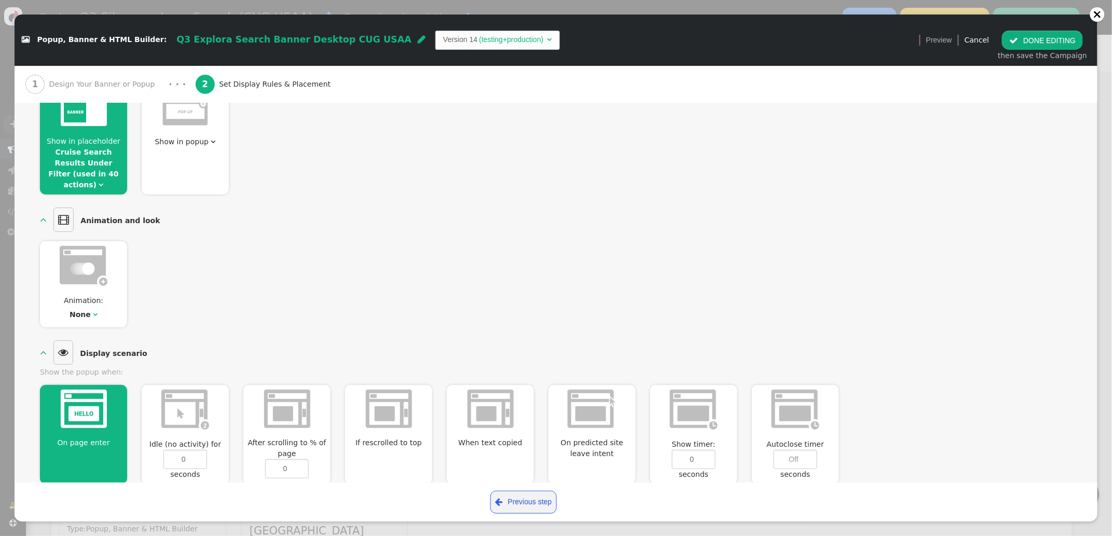
click at [92, 158] on link "Cruise Search Results Under Filter (used in 40 actions)" at bounding box center [83, 168] width 70 height 41
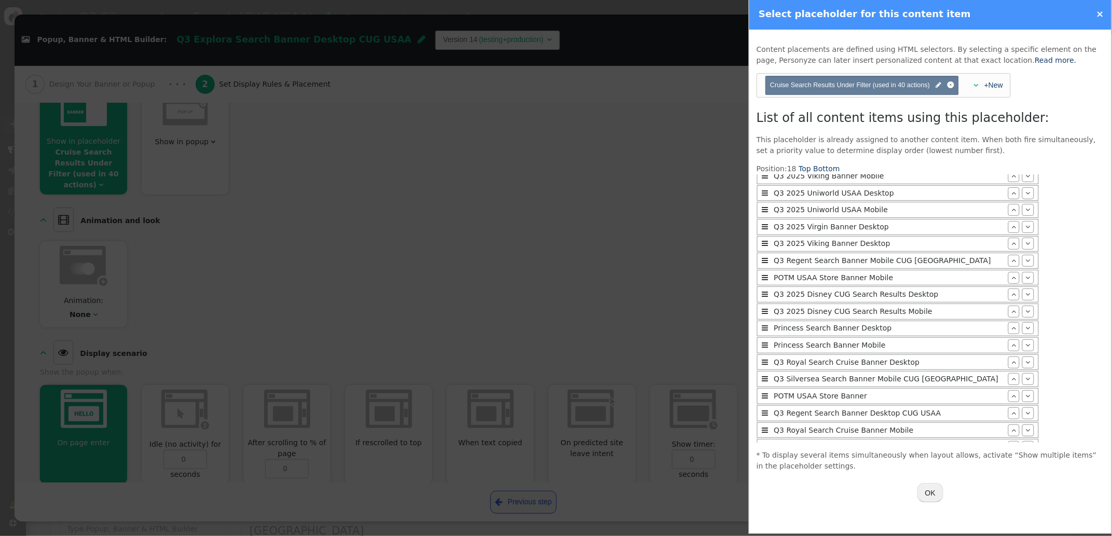
scroll to position [0, 0]
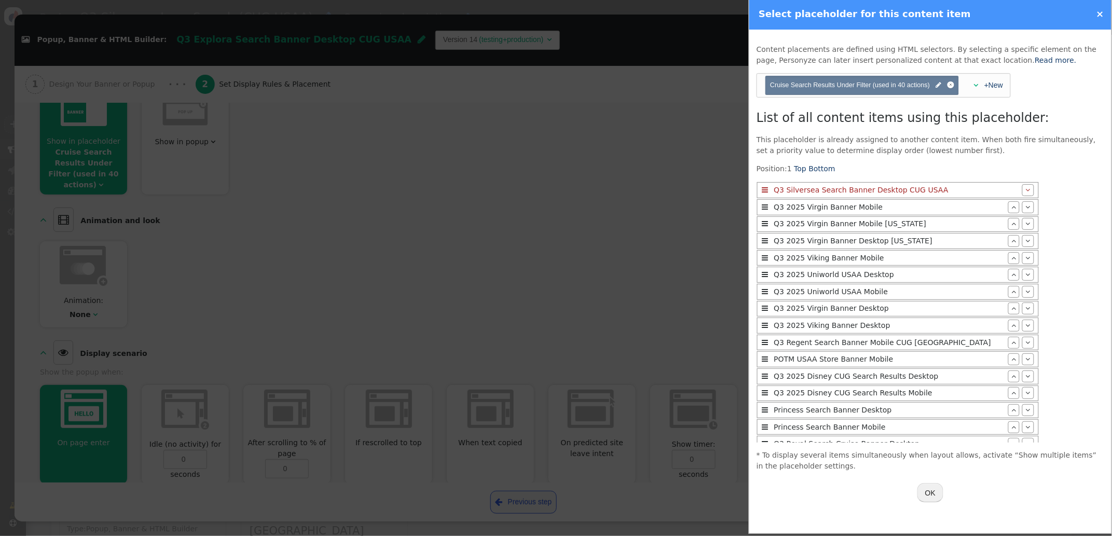
click at [935, 494] on button "OK" at bounding box center [930, 492] width 26 height 19
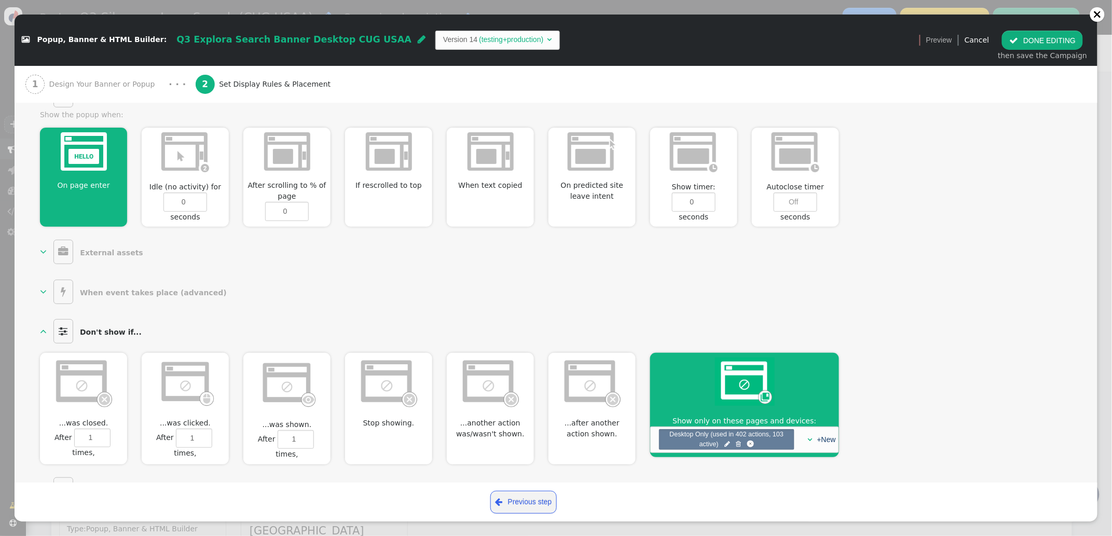
scroll to position [472, 0]
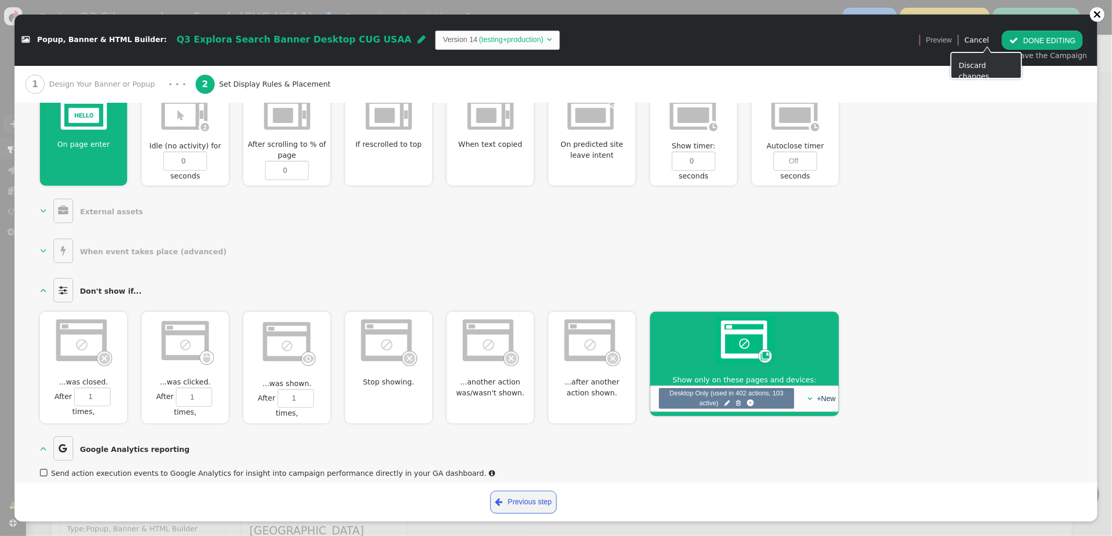
click at [1018, 39] on span "" at bounding box center [1013, 40] width 9 height 8
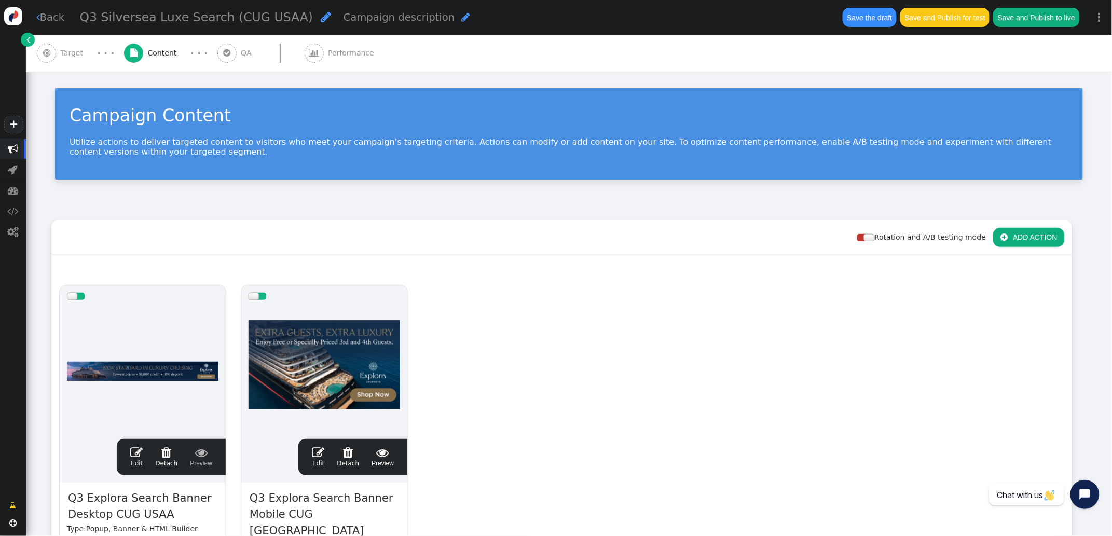
click at [315, 452] on span "" at bounding box center [318, 452] width 12 height 12
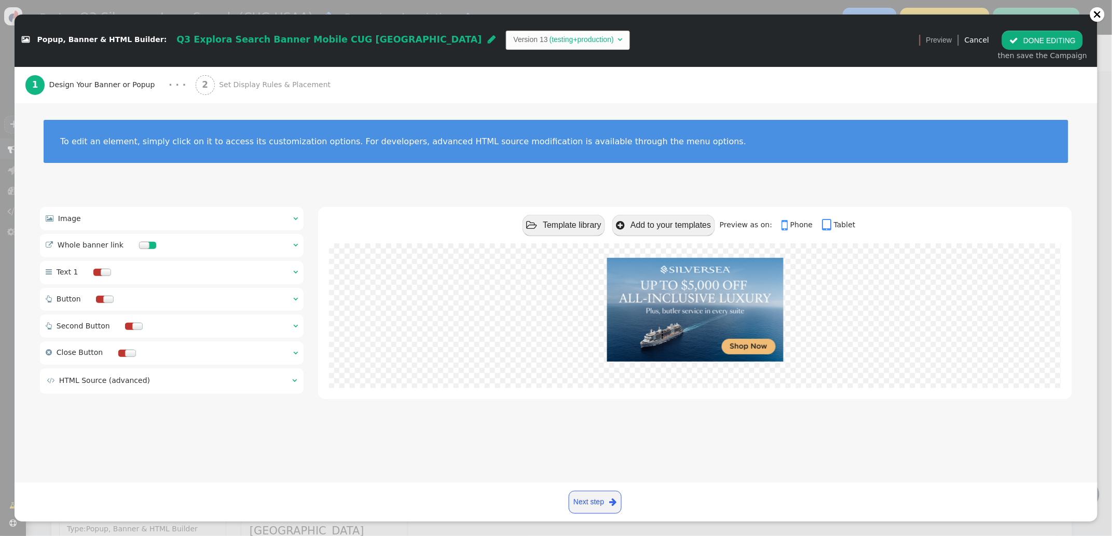
click at [296, 220] on span "" at bounding box center [295, 218] width 5 height 7
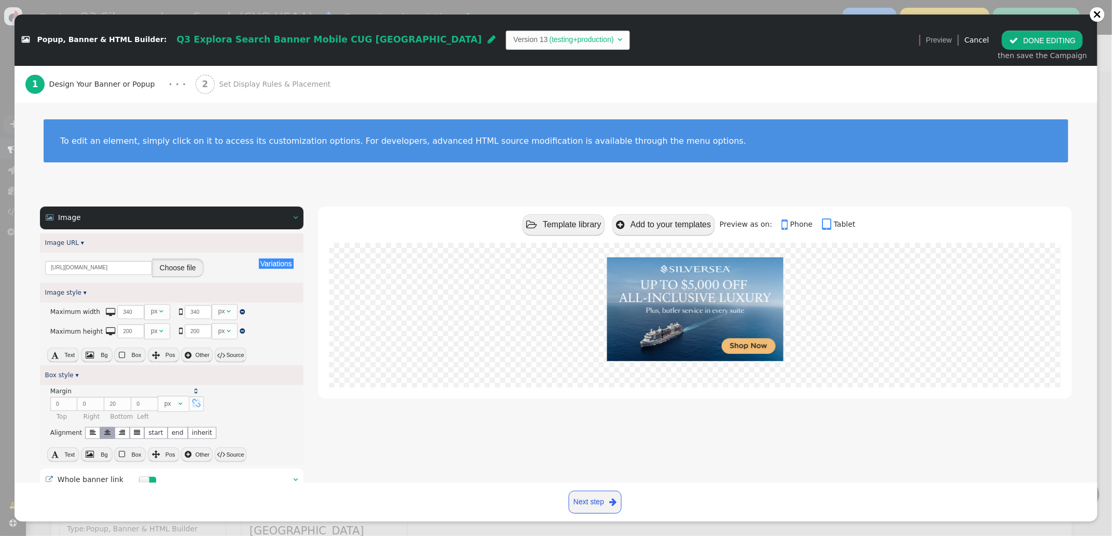
click at [172, 271] on button "Choose file" at bounding box center [178, 267] width 52 height 19
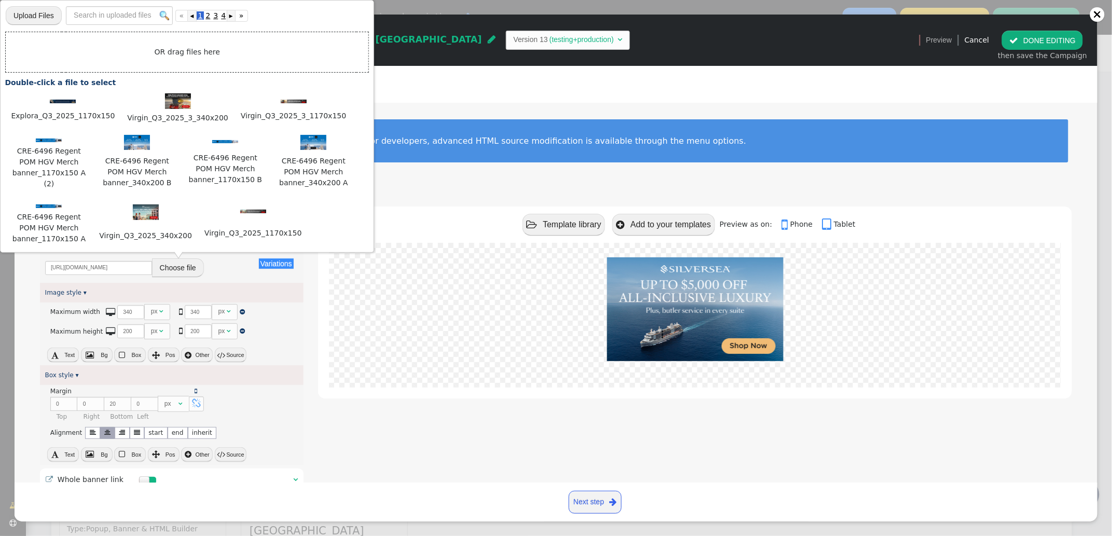
click at [27, 22] on input "file" at bounding box center [34, 15] width 56 height 20
type input "C:\fakepath\Explora_Q3_2025_340x200.jpg"
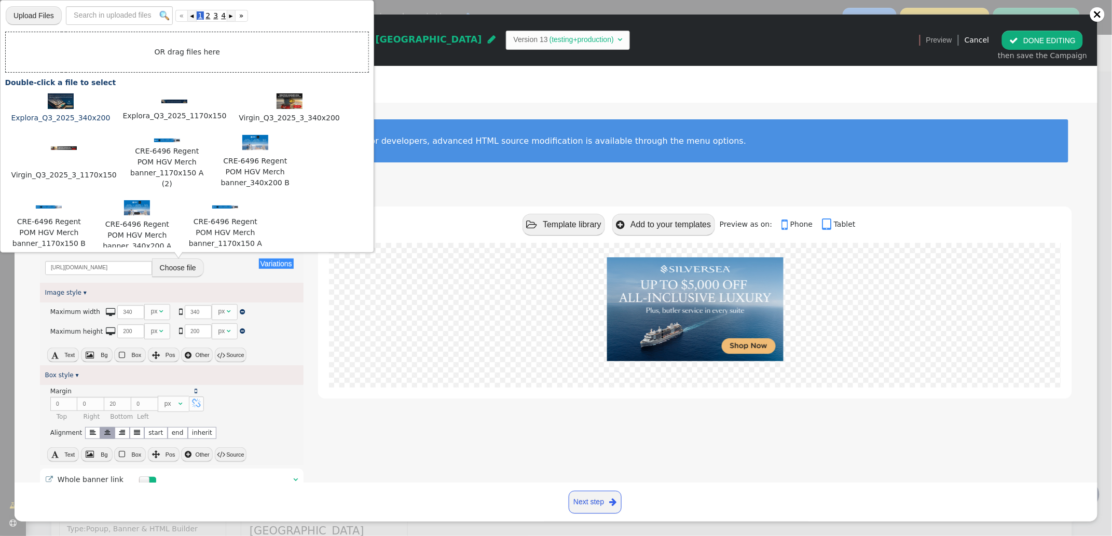
click at [52, 104] on img at bounding box center [61, 101] width 26 height 16
type input "https://cdn.personyze.com/upload/5748/37a0ba13edf67c1b.jpeg"
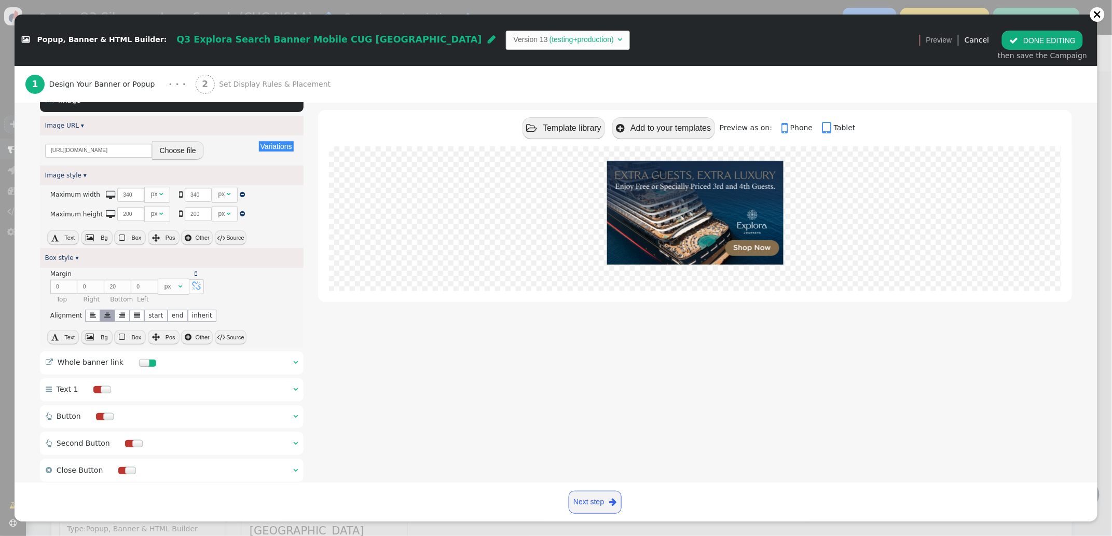
scroll to position [172, 0]
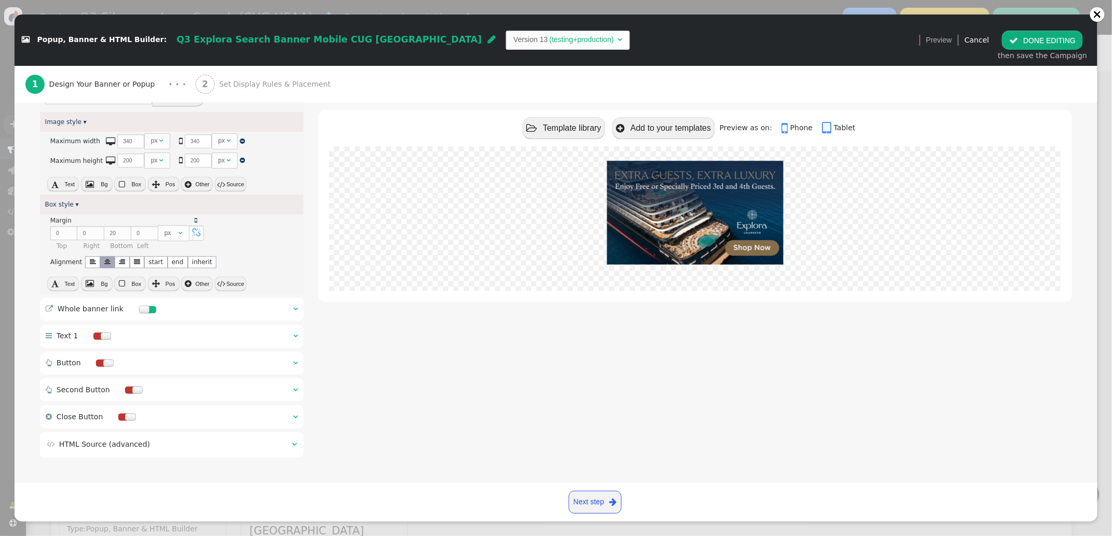
click at [289, 304] on div " Whole banner link  " at bounding box center [172, 309] width 264 height 23
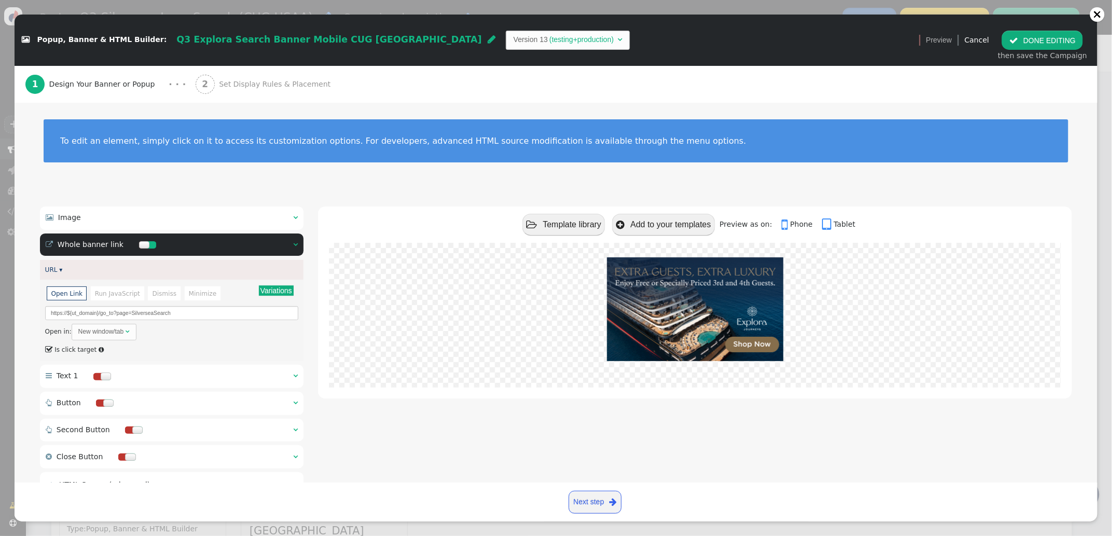
scroll to position [41, 0]
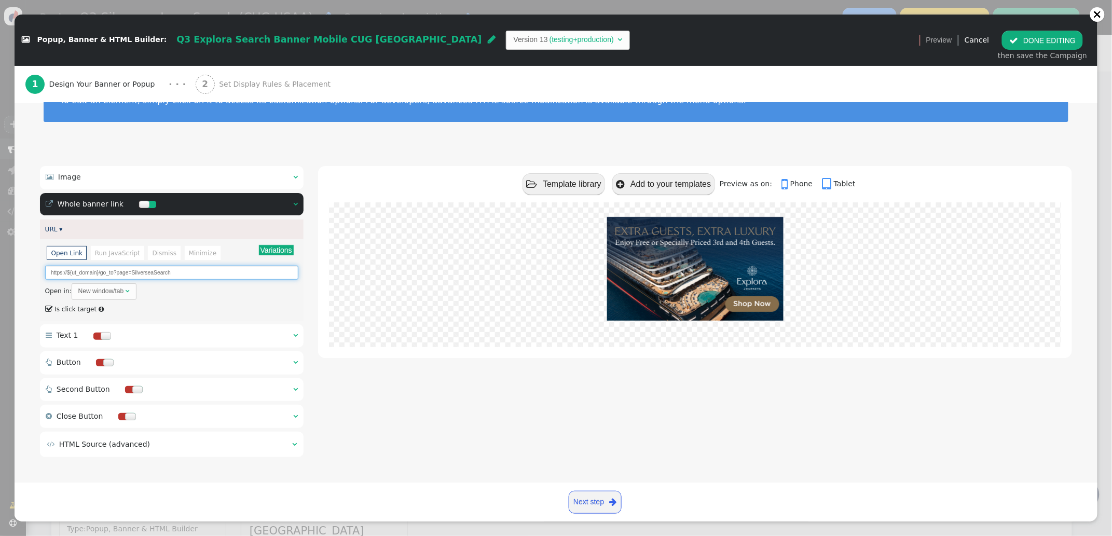
drag, startPoint x: 175, startPoint y: 275, endPoint x: 133, endPoint y: 274, distance: 42.6
click at [132, 274] on input "https://${ut_domain}/go_to?page=SilverseaSearch" at bounding box center [172, 273] width 254 height 14
paste input "Explor"
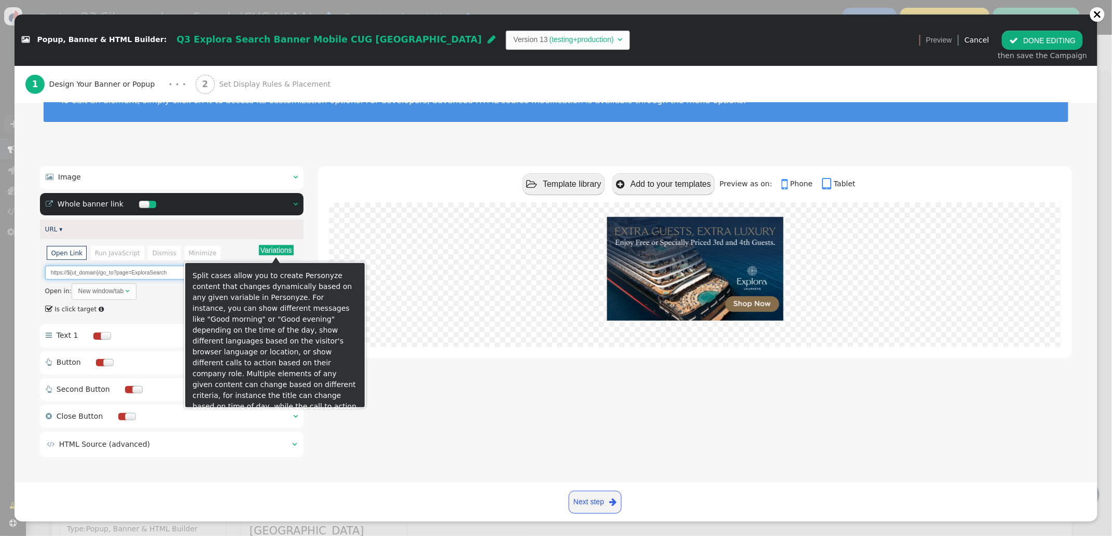
type input "https://${ut_domain}/go_to?page=ExploraSearch"
click at [276, 255] on button "Variations" at bounding box center [276, 250] width 35 height 10
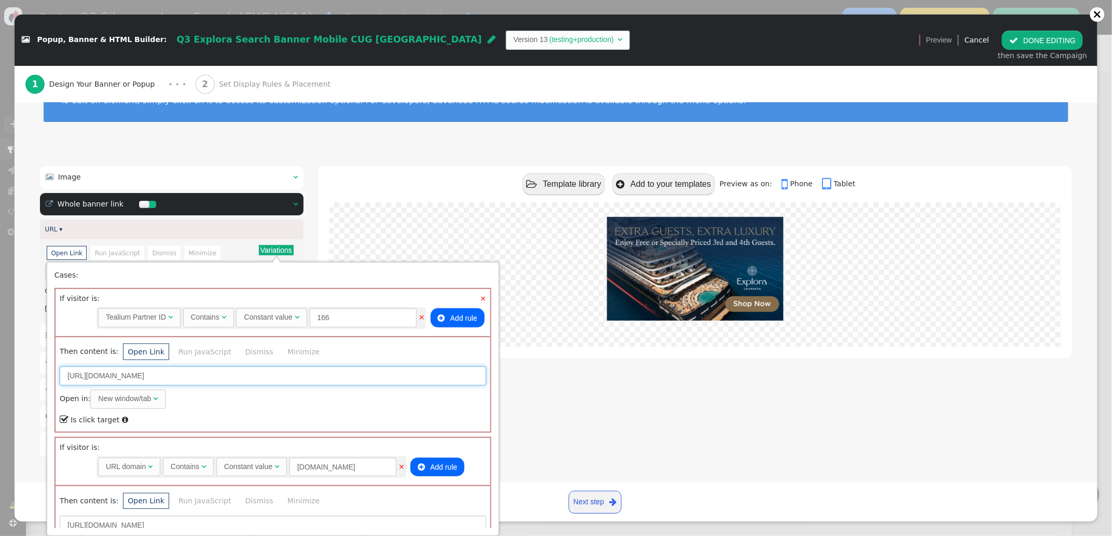
drag, startPoint x: 290, startPoint y: 376, endPoint x: 229, endPoint y: 376, distance: 60.7
click at [228, 377] on input "https://neamb.lifestylecollection.com/go_to?page=SilverseaSearch" at bounding box center [273, 375] width 426 height 19
paste input "Explor"
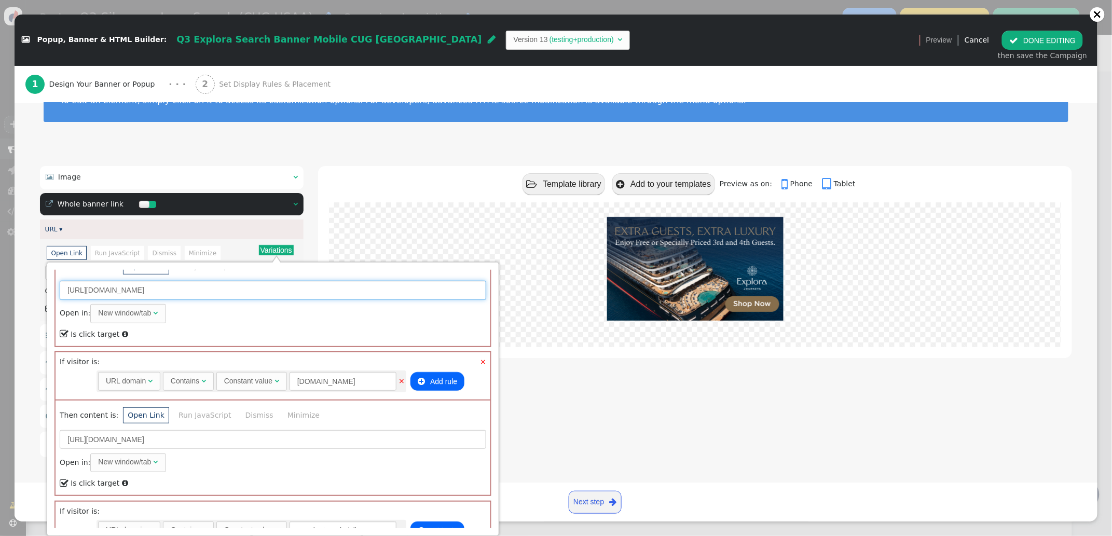
scroll to position [93, 0]
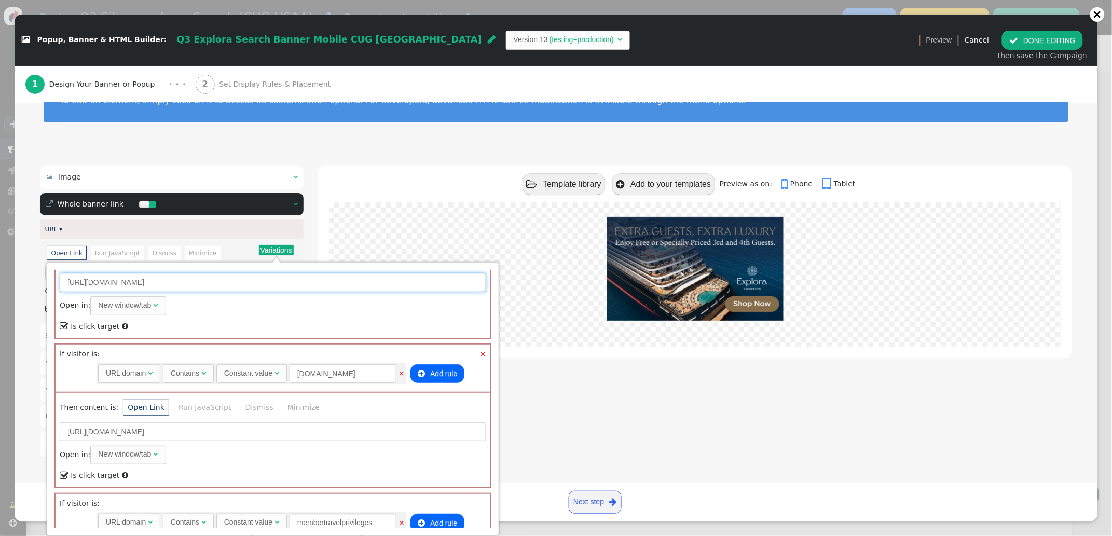
type input "https://neamb.lifestylecollection.com/go_to?page=ExploraSearch"
drag, startPoint x: 247, startPoint y: 431, endPoint x: 200, endPoint y: 433, distance: 46.7
click at [198, 433] on input "https://travel.redweek.com/go_to?page=SilverseaSearch" at bounding box center [273, 431] width 426 height 19
paste input "Explor"
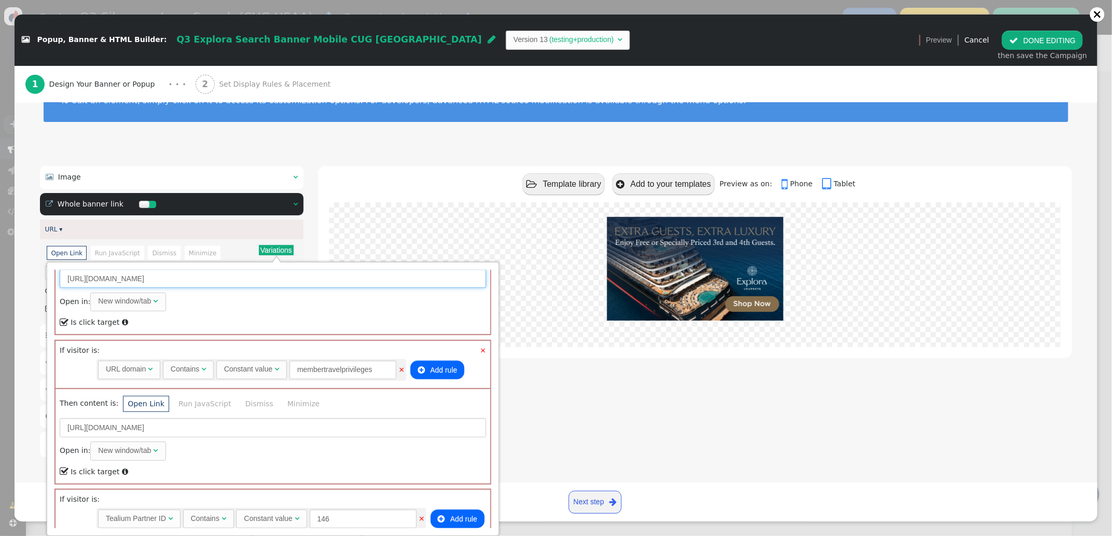
scroll to position [261, 0]
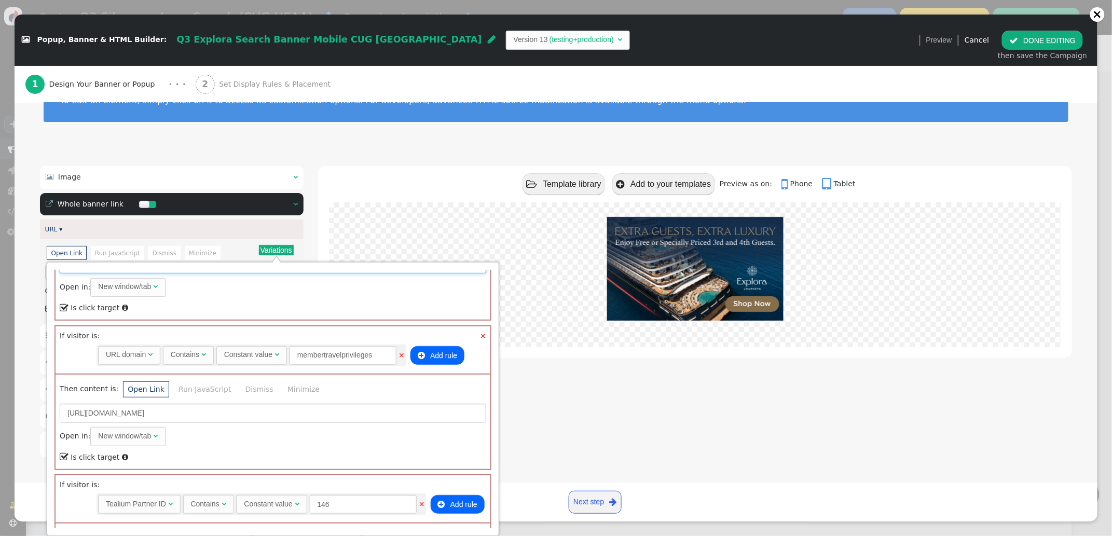
type input "https://travel.redweek.com/go_to?page=ExploraSearch"
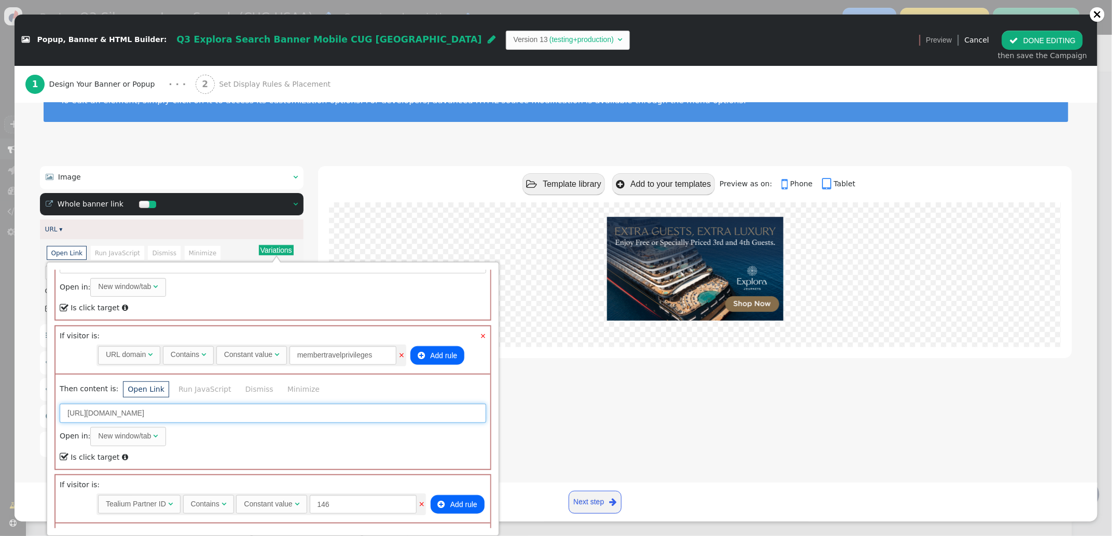
drag, startPoint x: 282, startPoint y: 414, endPoint x: 228, endPoint y: 413, distance: 54.5
click at [225, 413] on input "https://membertravelprivileges.com/go_to?page=SilverseaSearch" at bounding box center [273, 413] width 426 height 19
paste input "Explor"
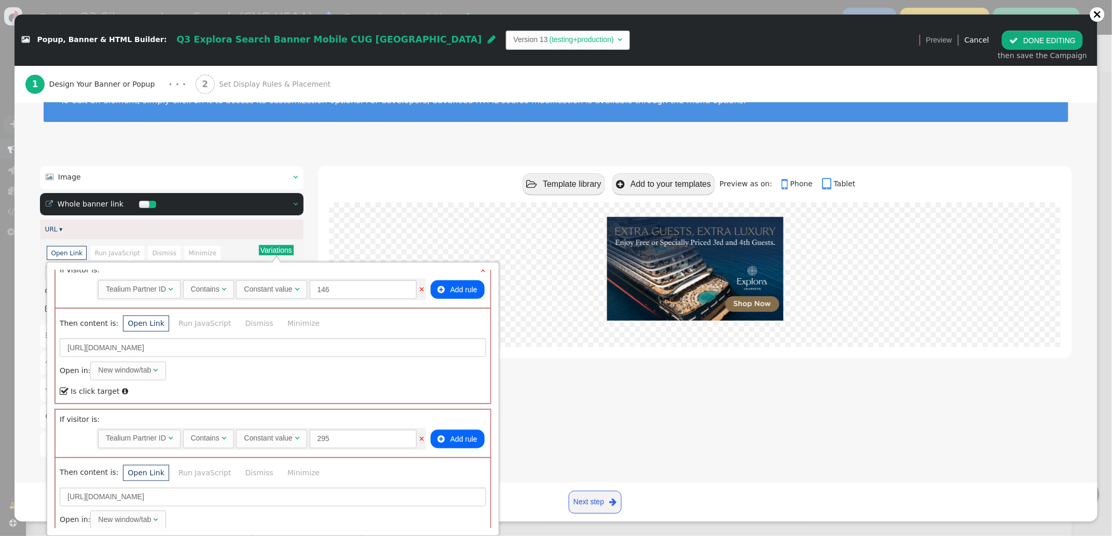
scroll to position [492, 0]
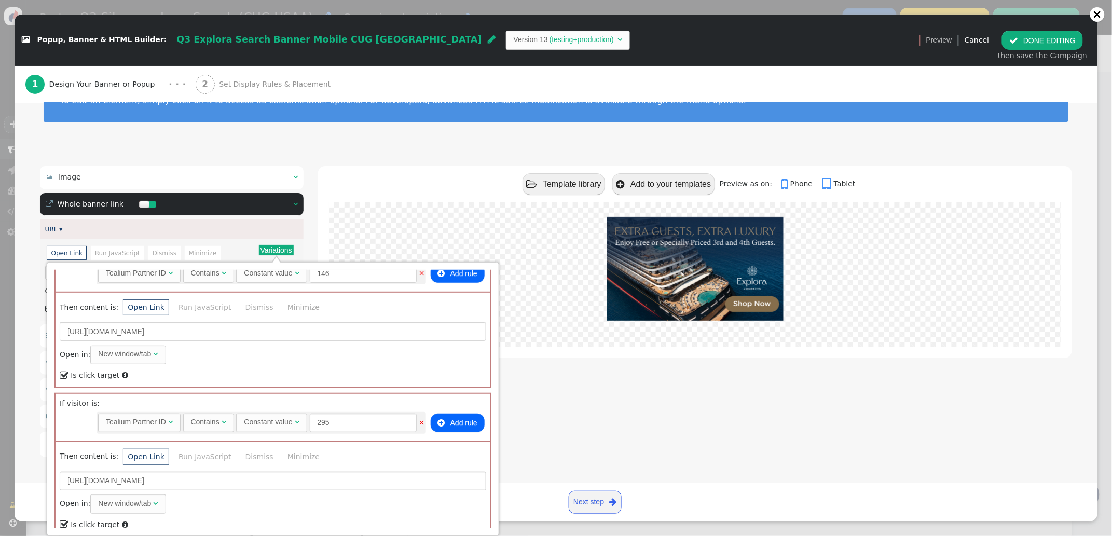
type input "https://membertravelprivileges.com/go_to?page=ExploraSearch"
drag, startPoint x: 233, startPoint y: 329, endPoint x: 200, endPoint y: 331, distance: 33.8
click at [198, 331] on input "https://travel.directbuy.com/go_to?page=SilverseaSearch" at bounding box center [273, 331] width 426 height 19
paste input "Explor"
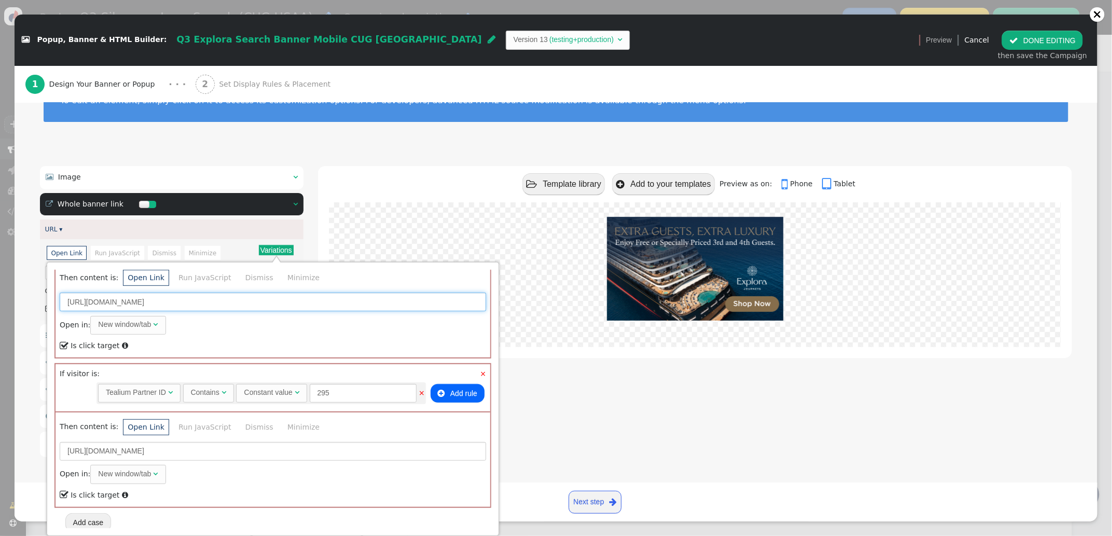
type input "https://travel.directbuy.com/go_to?page=ExploraSearch"
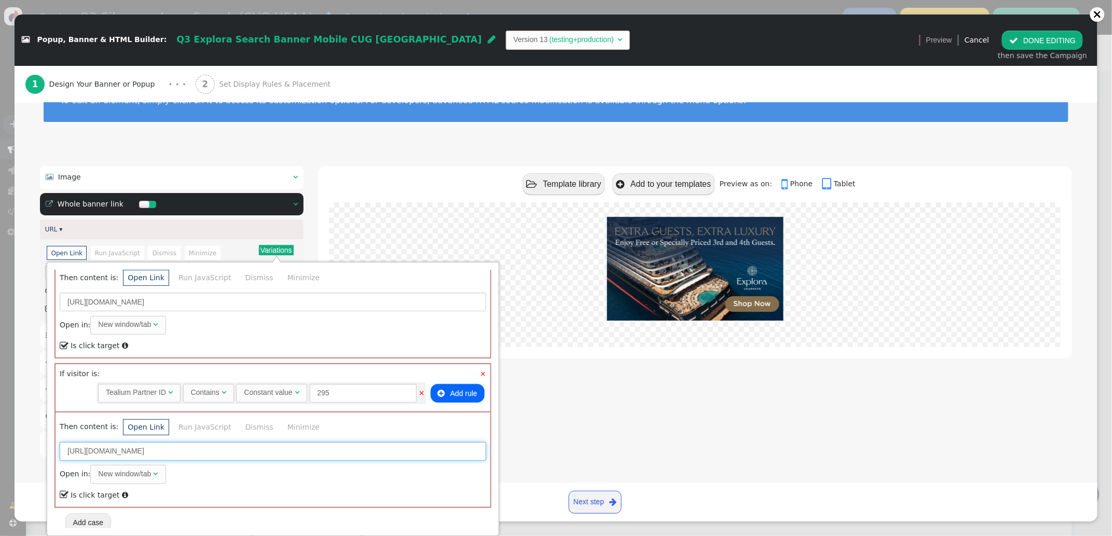
drag, startPoint x: 232, startPoint y: 451, endPoint x: 218, endPoint y: 450, distance: 13.5
click at [218, 450] on input "https://travel.touchofmodern.com/go_to?page=SilverseaSearch" at bounding box center [273, 451] width 426 height 19
paste input "Explor"
type input "https://travel.touchofmodern.com/go_to?page=ExploraSearch"
click at [341, 142] on div "To edit an element, simply click on it to access its customization options. For…" at bounding box center [556, 106] width 1083 height 89
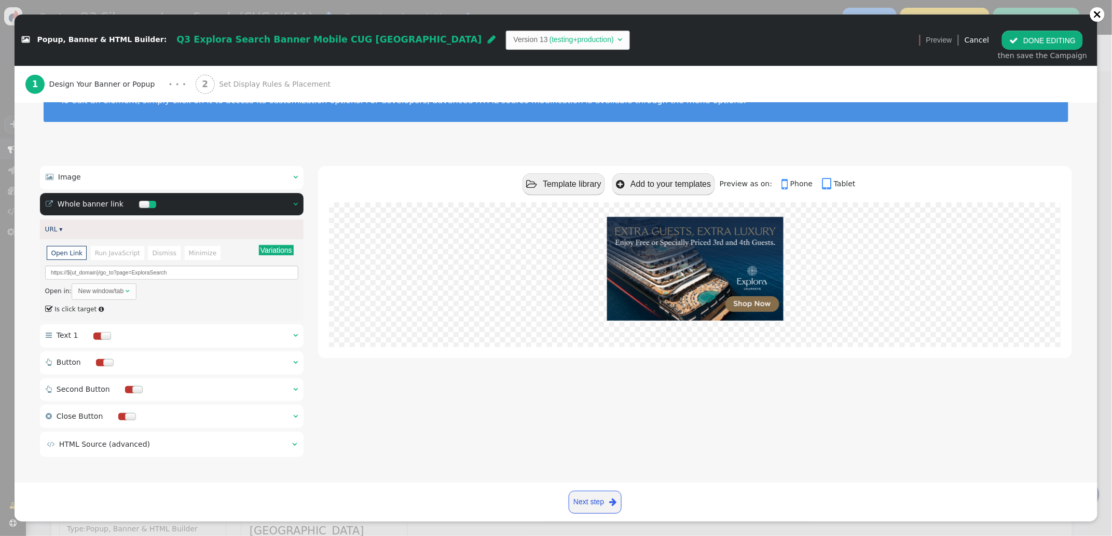
click at [266, 80] on span "Set Display Rules & Placement" at bounding box center [277, 84] width 116 height 11
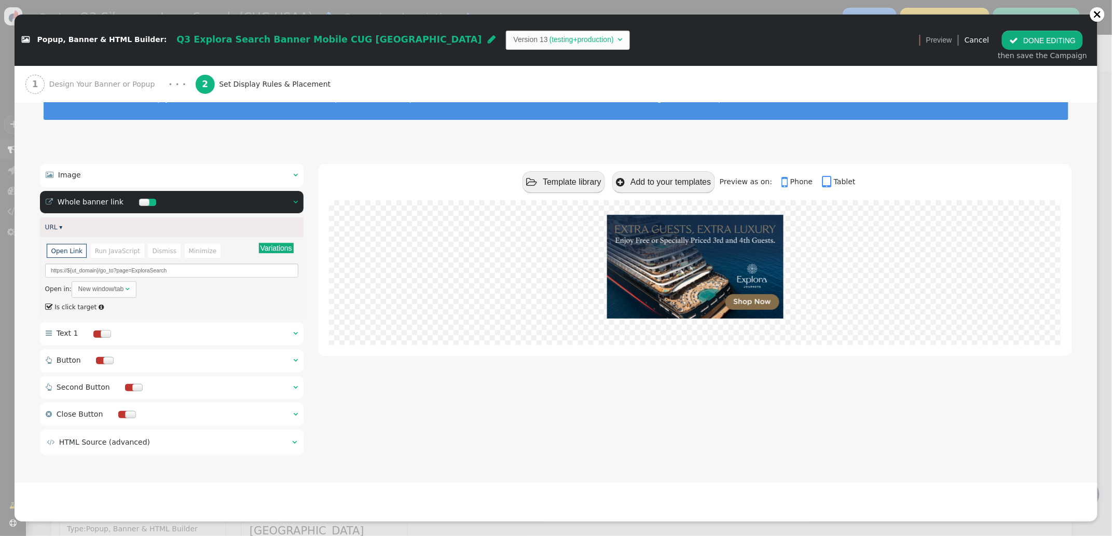
scroll to position [34, 0]
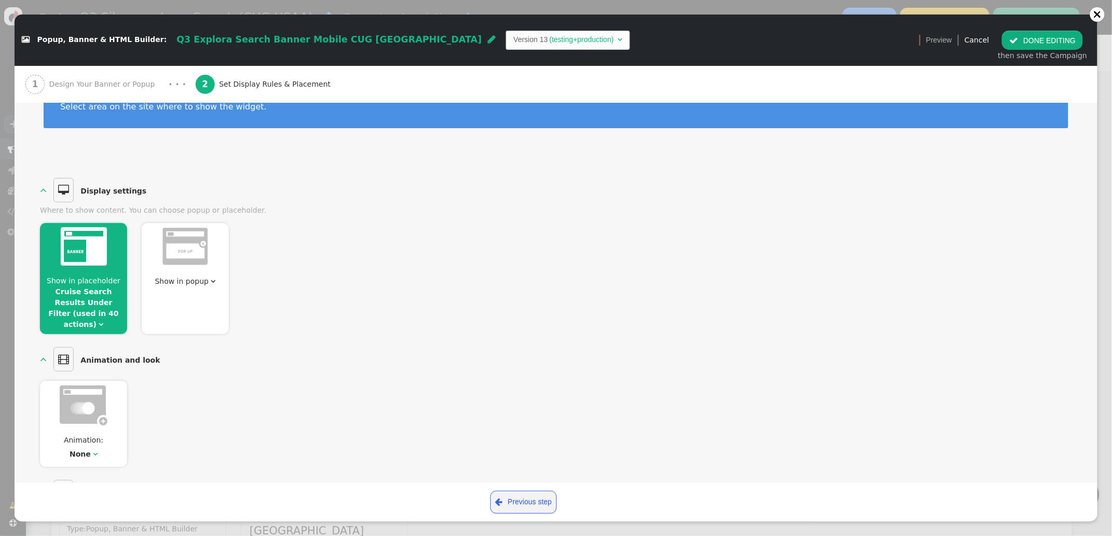
click at [85, 302] on link "Cruise Search Results Under Filter (used in 40 actions)" at bounding box center [83, 307] width 70 height 41
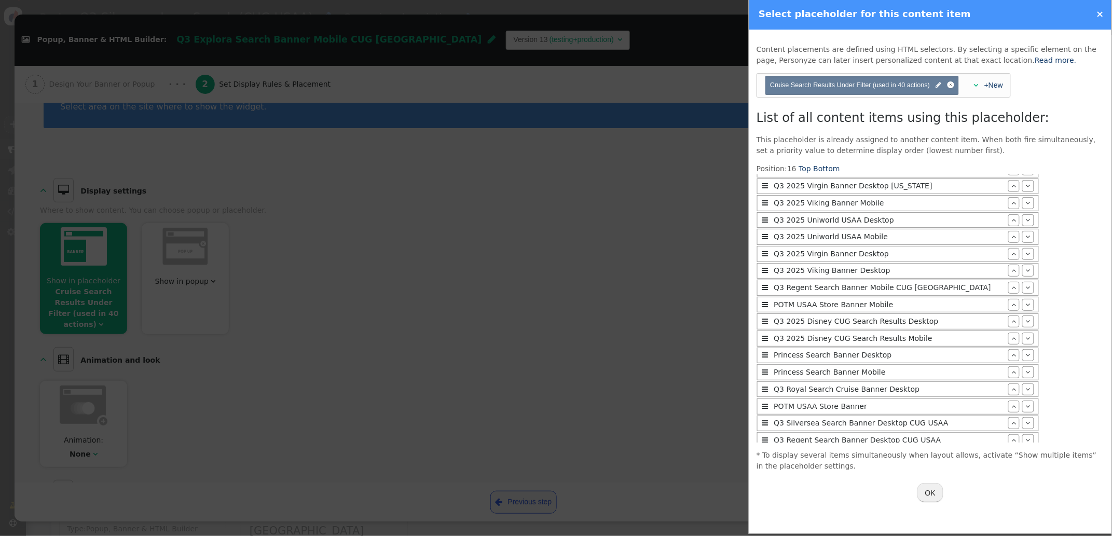
scroll to position [0, 0]
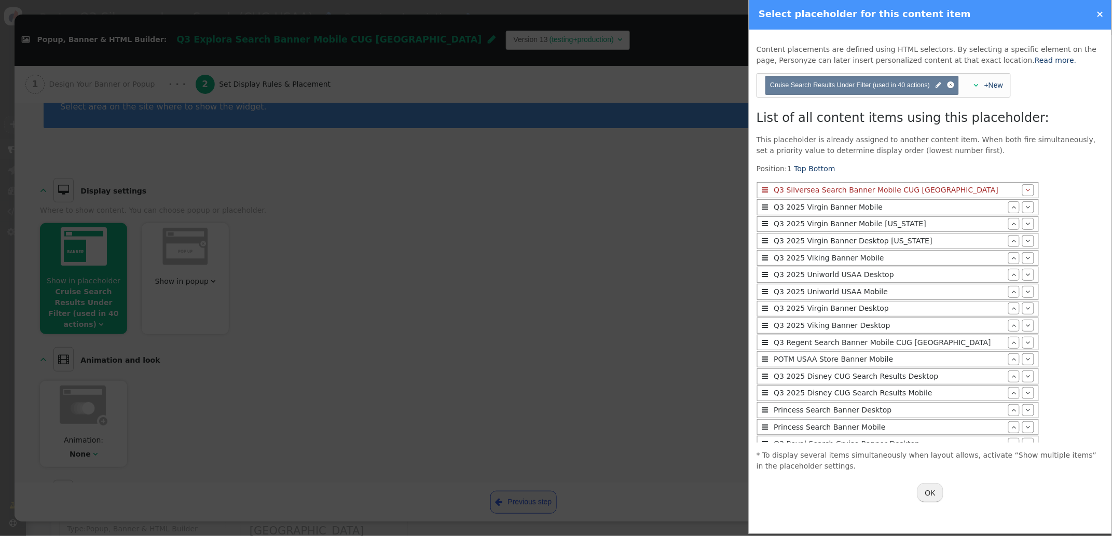
click at [934, 495] on button "OK" at bounding box center [930, 492] width 26 height 19
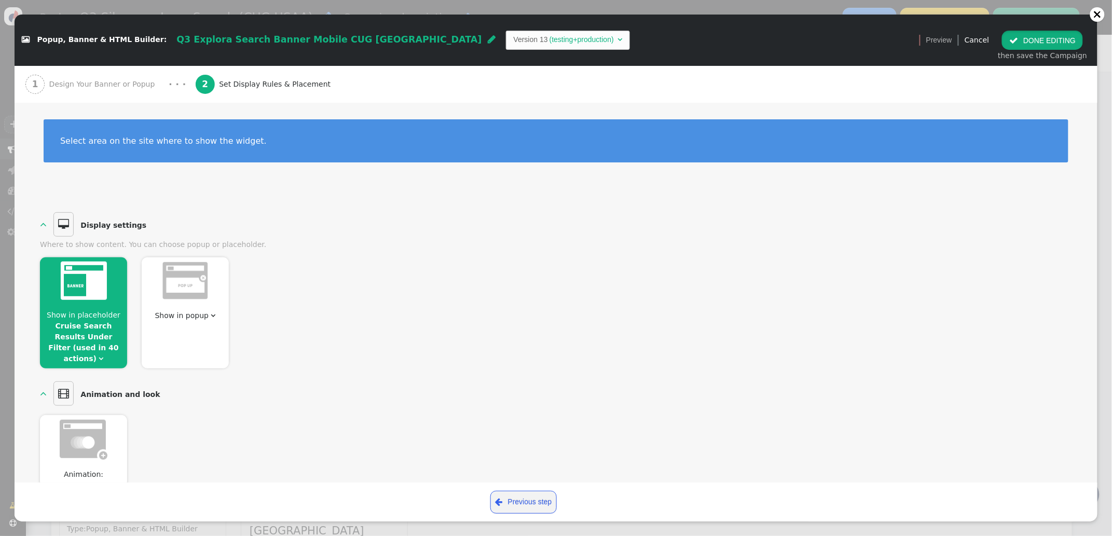
drag, startPoint x: 1041, startPoint y: 39, endPoint x: 1051, endPoint y: 37, distance: 10.0
click at [1041, 39] on button " DONE EDITING" at bounding box center [1042, 40] width 81 height 19
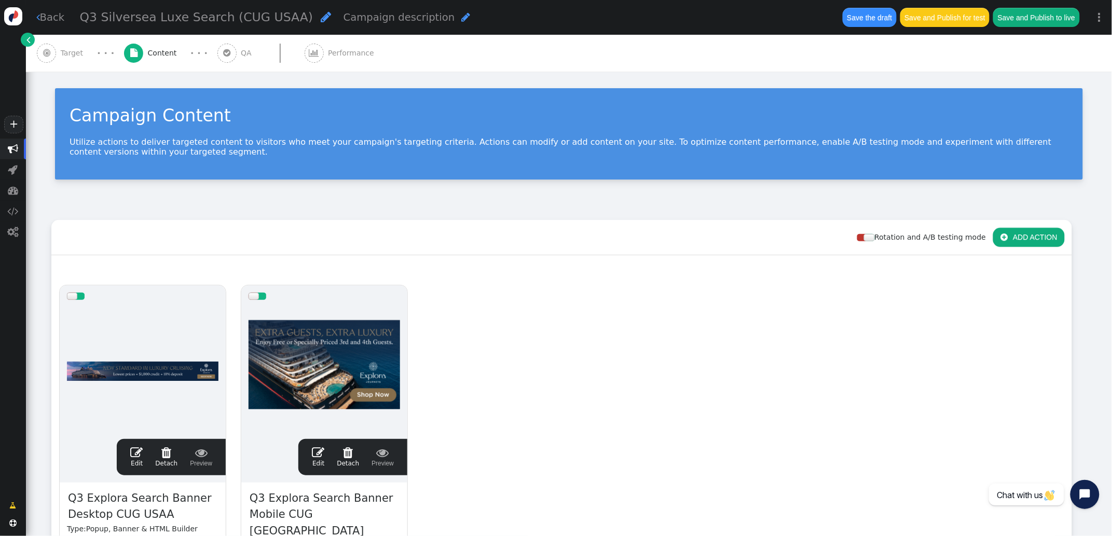
click at [61, 52] on span "Target" at bounding box center [74, 53] width 27 height 11
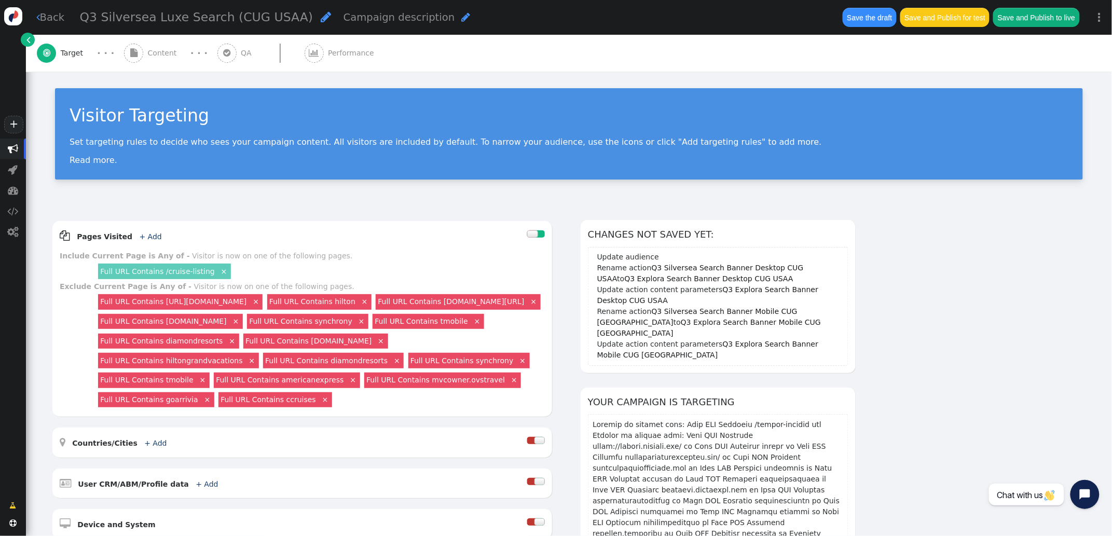
click at [321, 18] on span "" at bounding box center [326, 17] width 10 height 12
drag, startPoint x: 112, startPoint y: 18, endPoint x: 69, endPoint y: 16, distance: 42.6
click at [69, 16] on div " Back Q3 Silversea Luxe Search (CUG USAA) Campaign description  Save the draf…" at bounding box center [569, 17] width 1086 height 35
click at [127, 21] on input "Q3 Silversea Luxe Search (CUG USAA)" at bounding box center [133, 17] width 107 height 19
drag, startPoint x: 128, startPoint y: 18, endPoint x: 100, endPoint y: 16, distance: 27.6
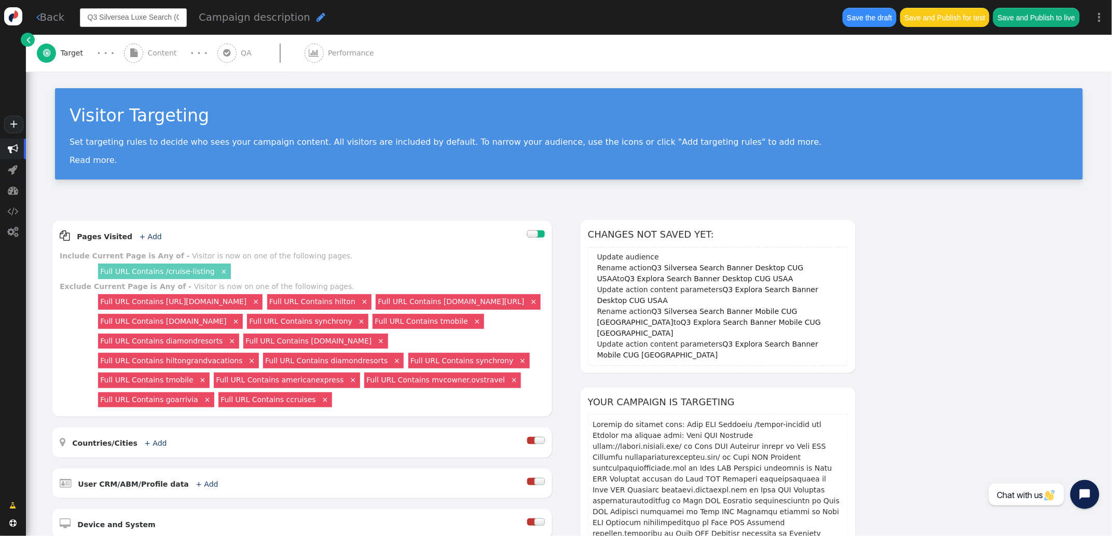
click at [100, 16] on input "Q3 Silversea Luxe Search (CUG USAA)" at bounding box center [133, 17] width 107 height 19
type input "Q3 2025 Explora Luxe Search (CUG USAA)"
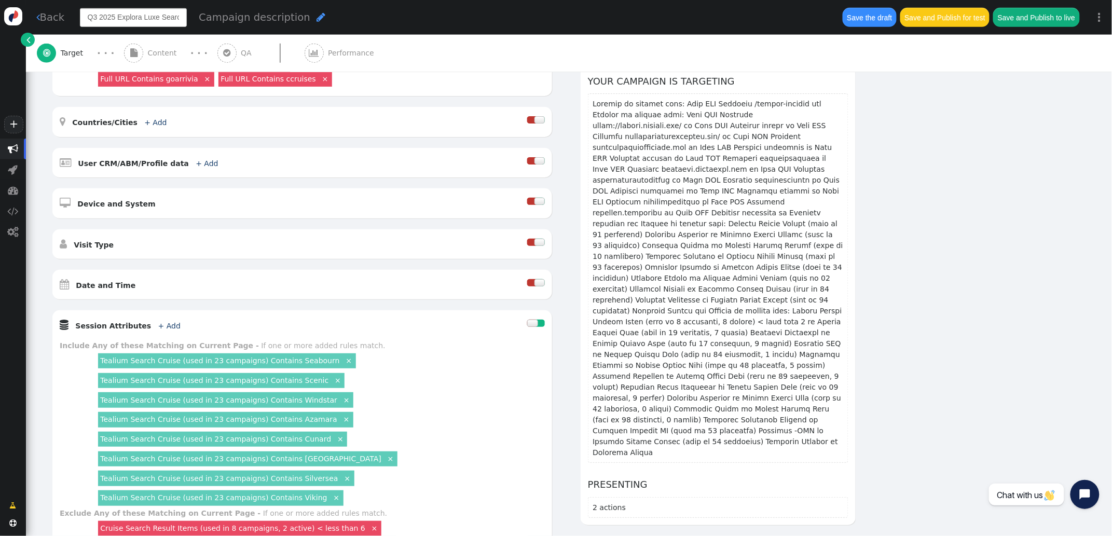
scroll to position [302, 0]
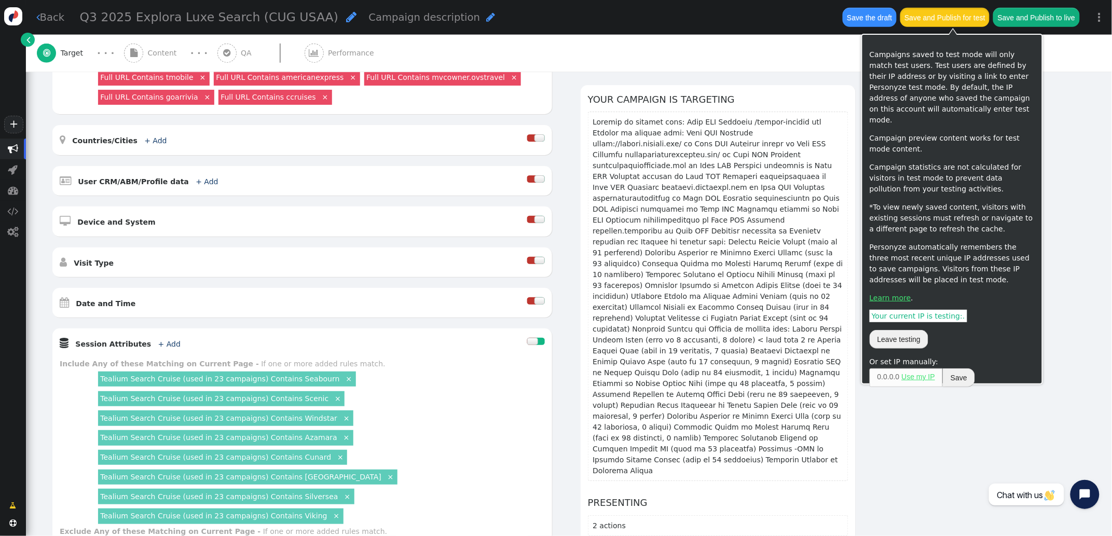
click at [936, 19] on button "Save and Publish for test" at bounding box center [944, 17] width 89 height 19
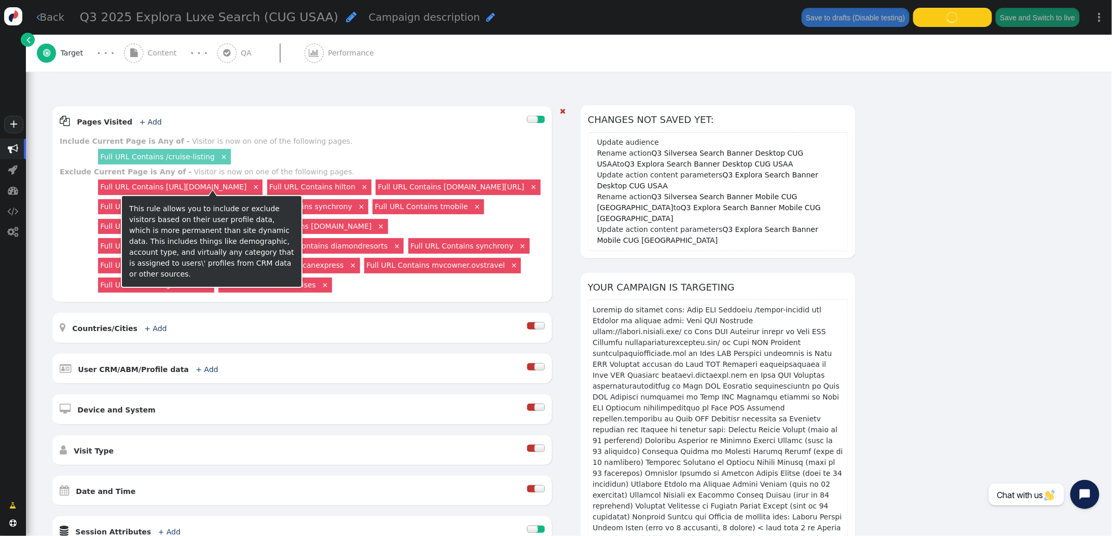
scroll to position [0, 0]
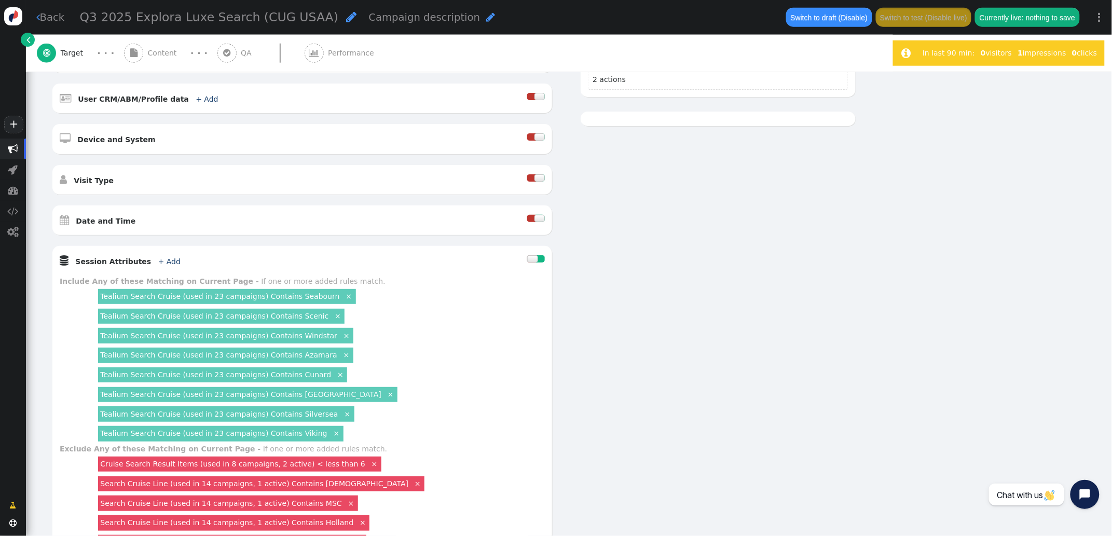
scroll to position [362, 0]
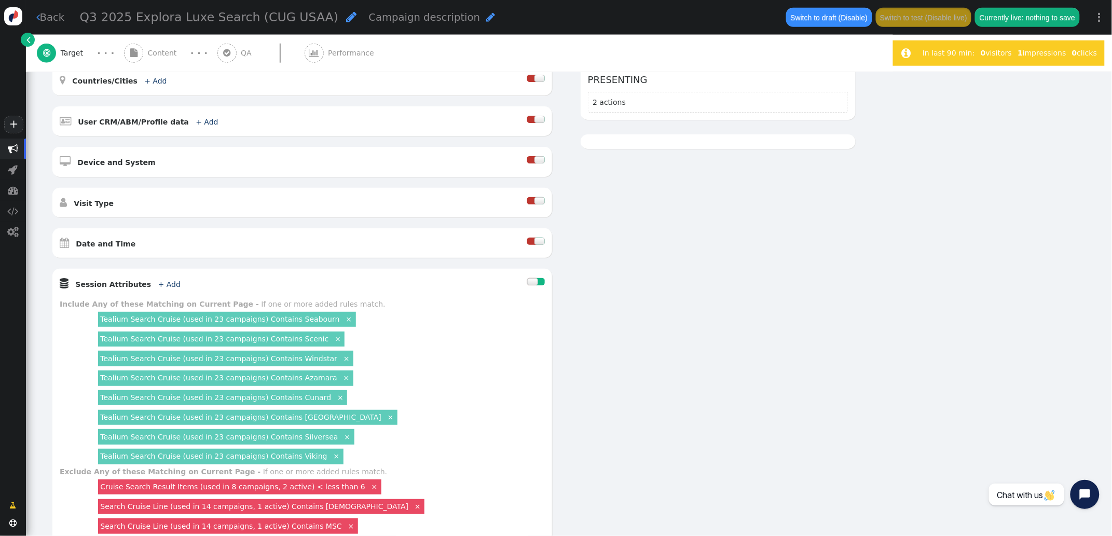
click at [537, 245] on div at bounding box center [539, 241] width 10 height 7
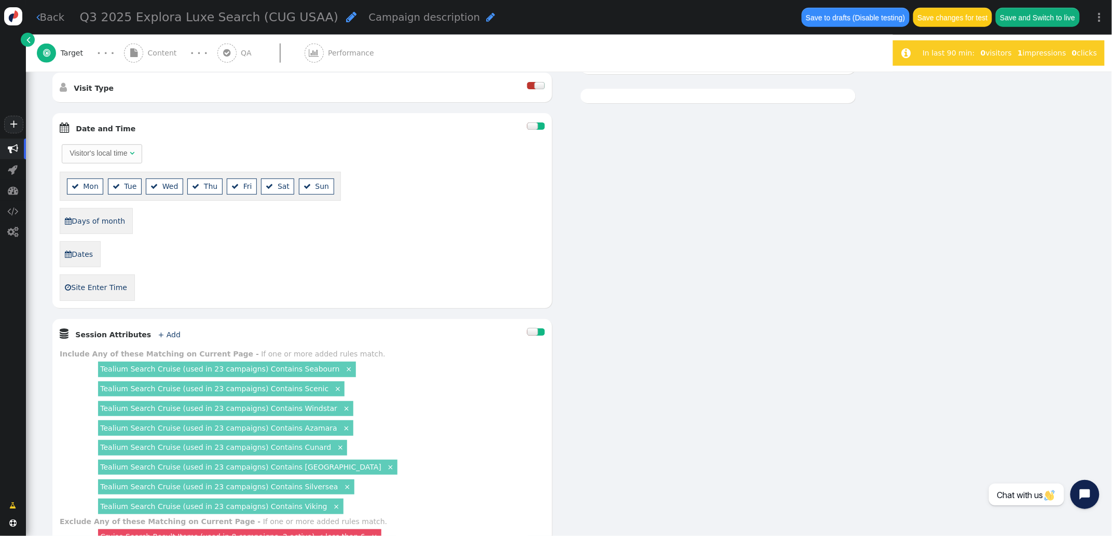
scroll to position [484, 0]
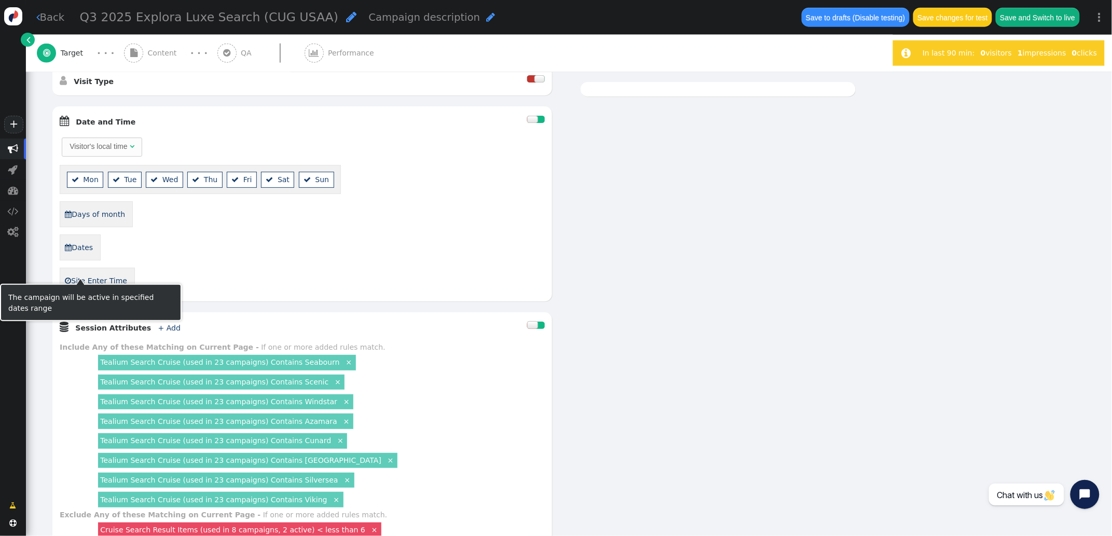
click at [85, 256] on link " Dates" at bounding box center [78, 248] width 29 height 18
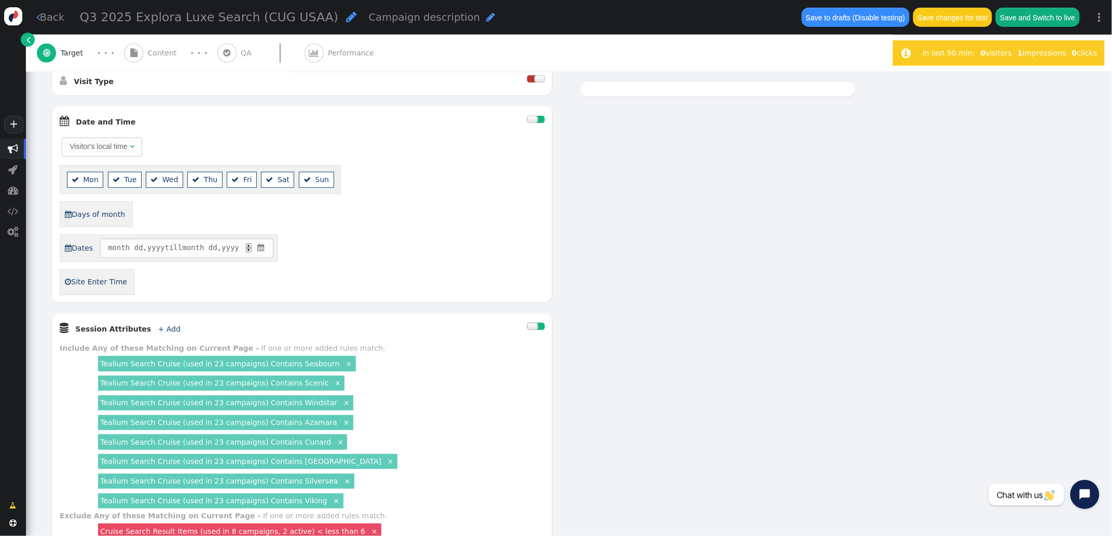
click at [266, 253] on span "" at bounding box center [261, 247] width 10 height 11
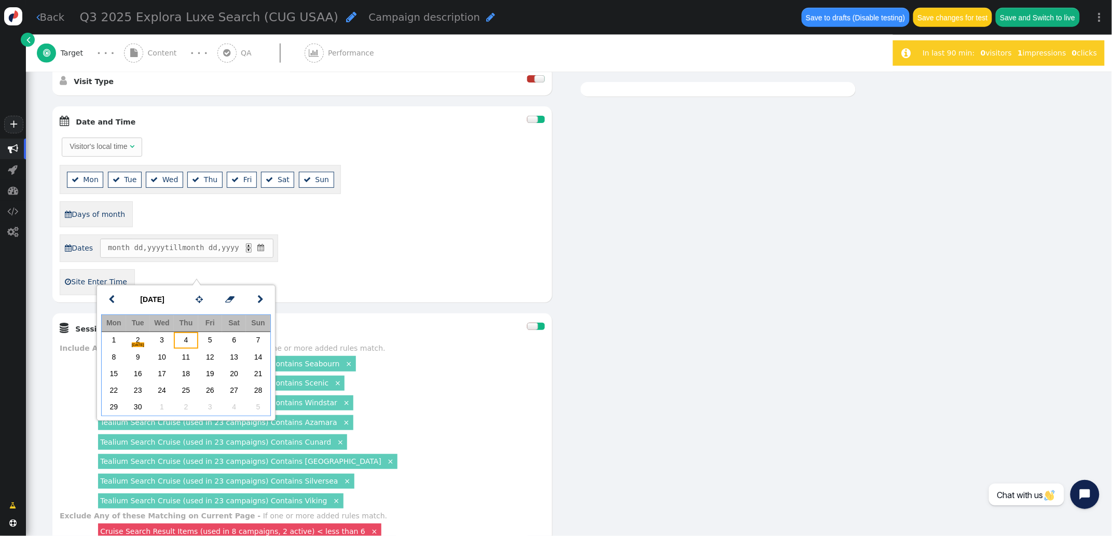
click at [185, 343] on td "4" at bounding box center [186, 340] width 24 height 17
click at [156, 378] on td "17" at bounding box center [162, 373] width 24 height 17
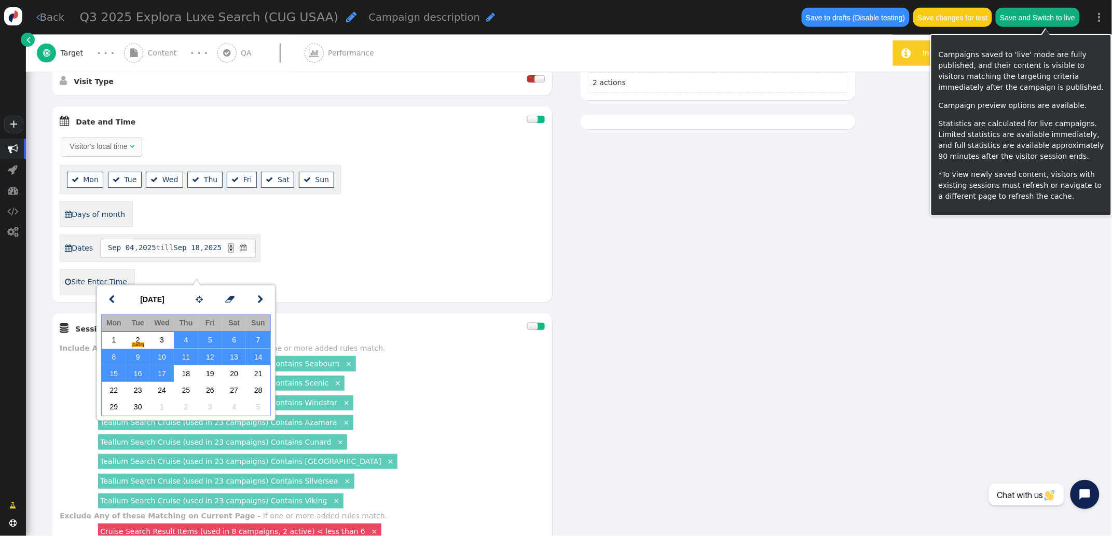
click at [1029, 20] on button "Save and Switch to live" at bounding box center [1037, 17] width 84 height 19
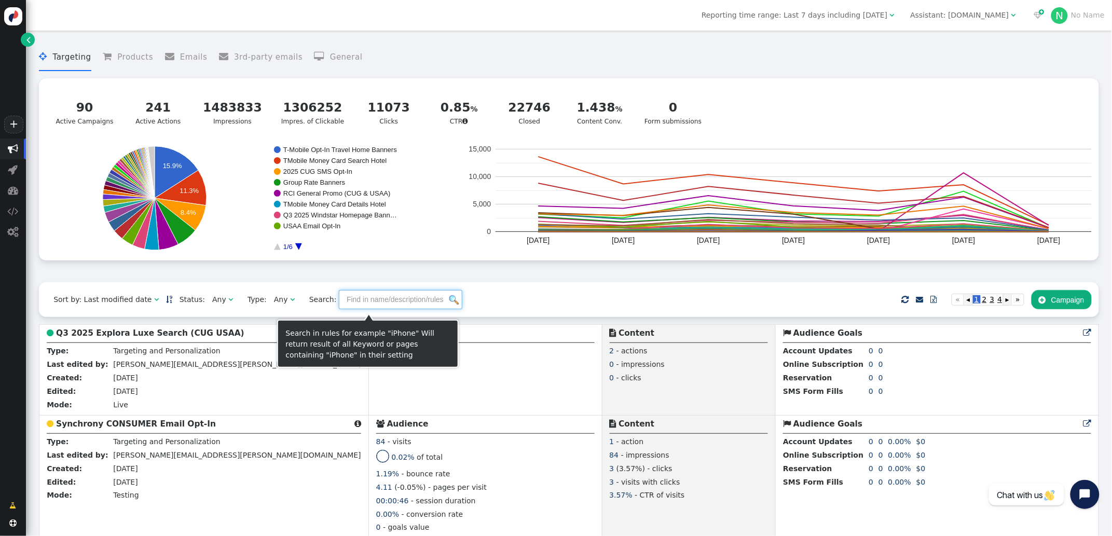
click at [354, 308] on input "text" at bounding box center [400, 299] width 123 height 19
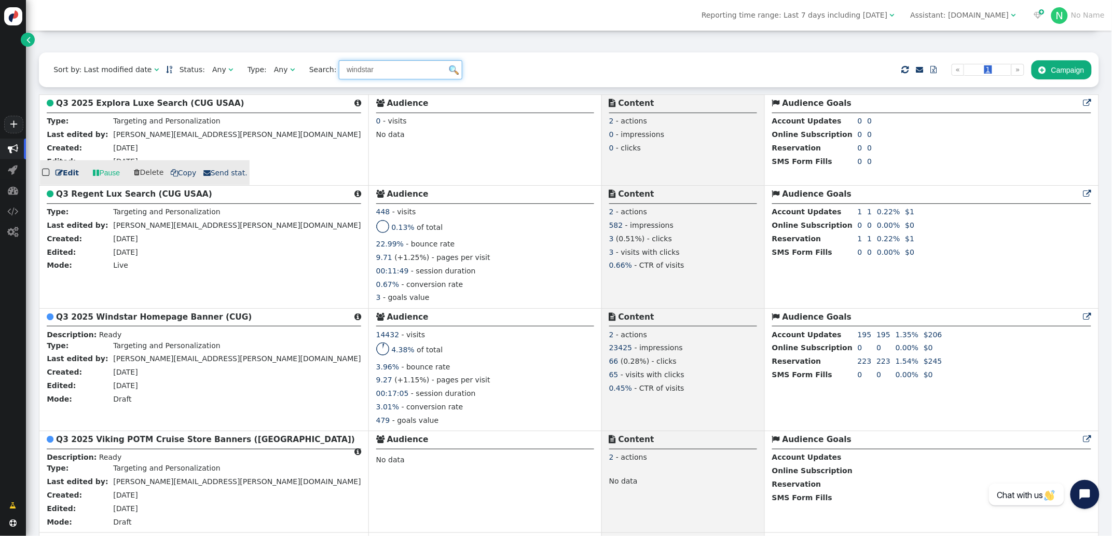
scroll to position [250, 0]
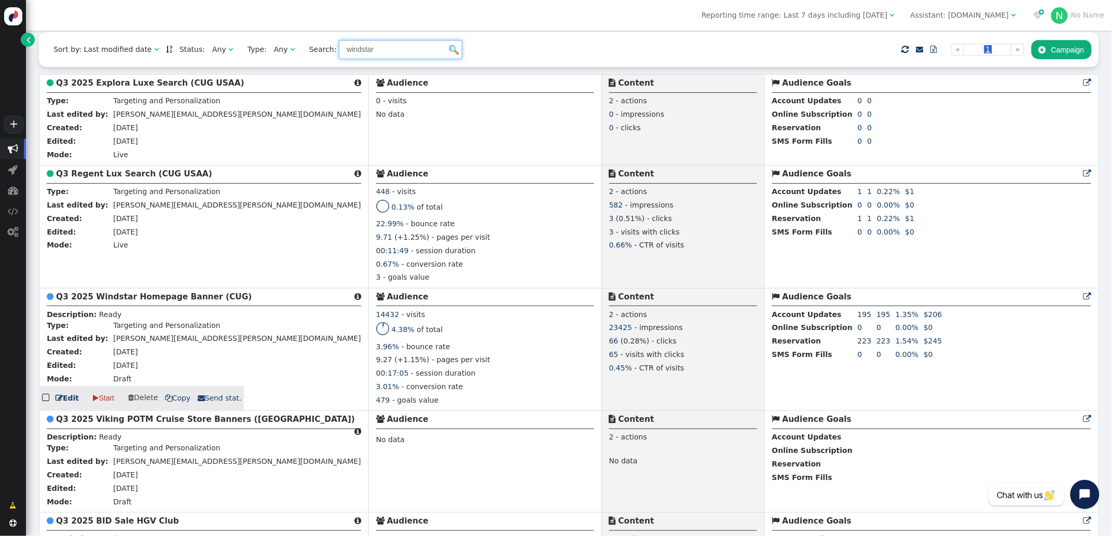
type input "windstar"
click at [126, 301] on b "Q3 2025 Windstar Homepage Banner (CUG)" at bounding box center [154, 296] width 196 height 9
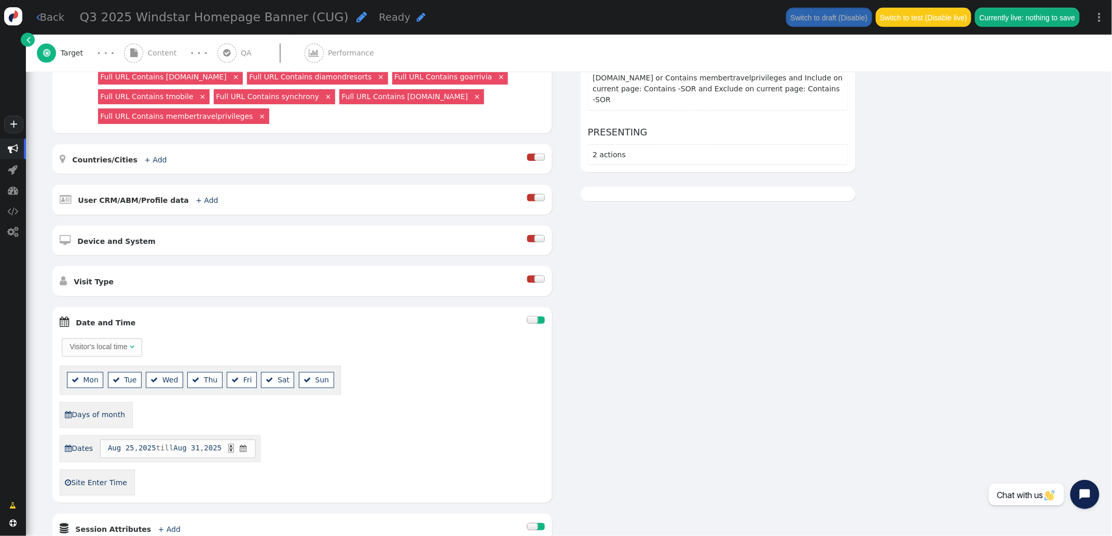
scroll to position [426, 0]
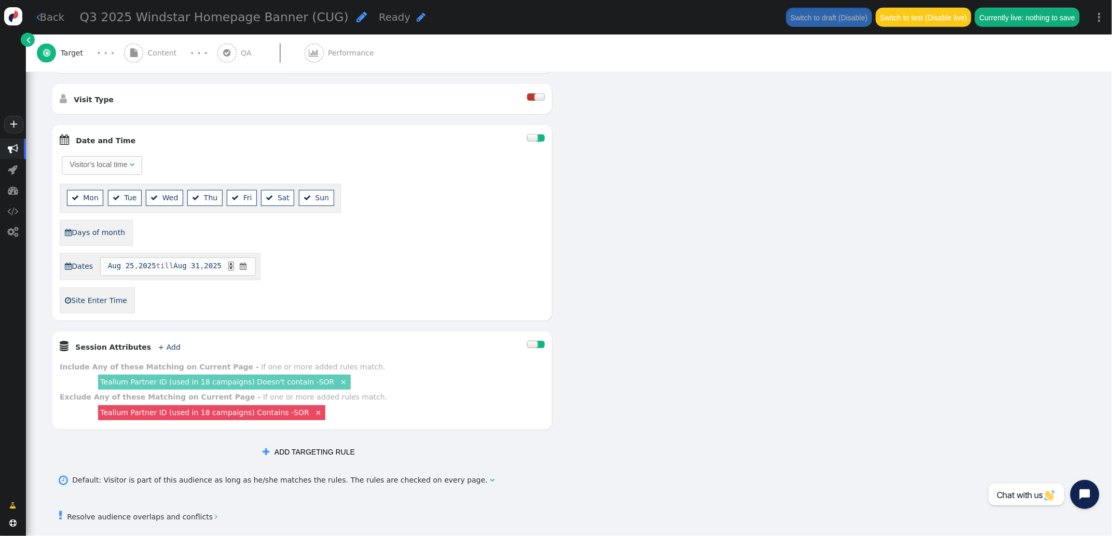
click at [248, 267] on span "" at bounding box center [243, 266] width 10 height 11
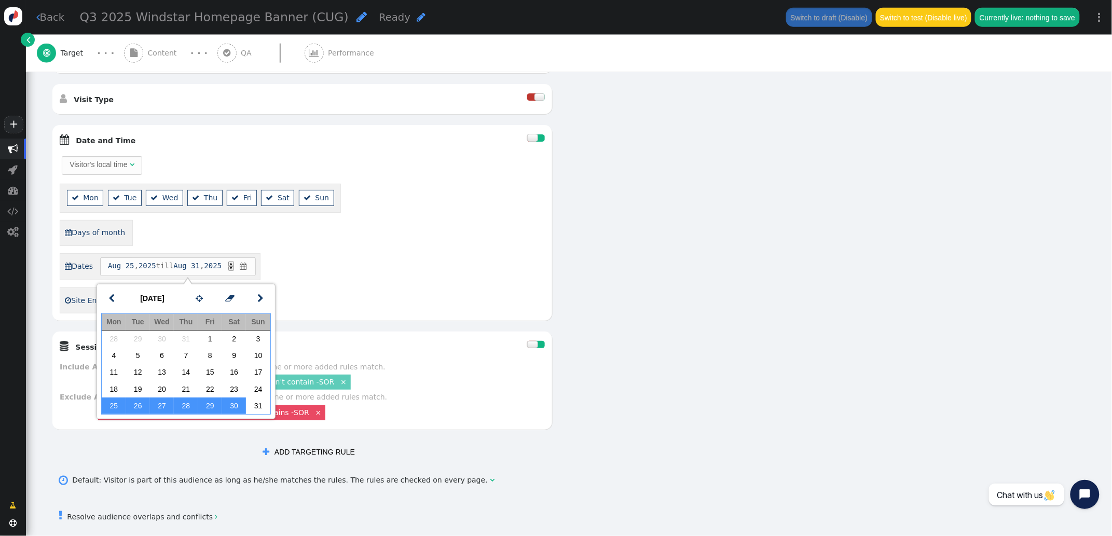
drag, startPoint x: 311, startPoint y: 266, endPoint x: 276, endPoint y: 268, distance: 35.4
click at [311, 266] on div " Dates [DATE] till [DATE] ▲ ▼ " at bounding box center [302, 266] width 485 height 27
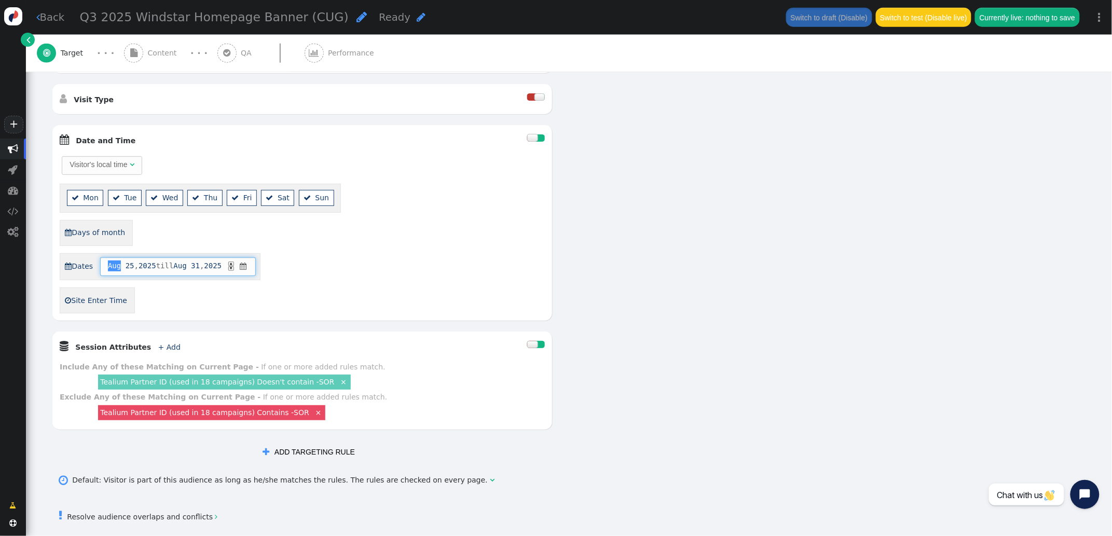
click at [120, 268] on span "Aug" at bounding box center [114, 265] width 13 height 11
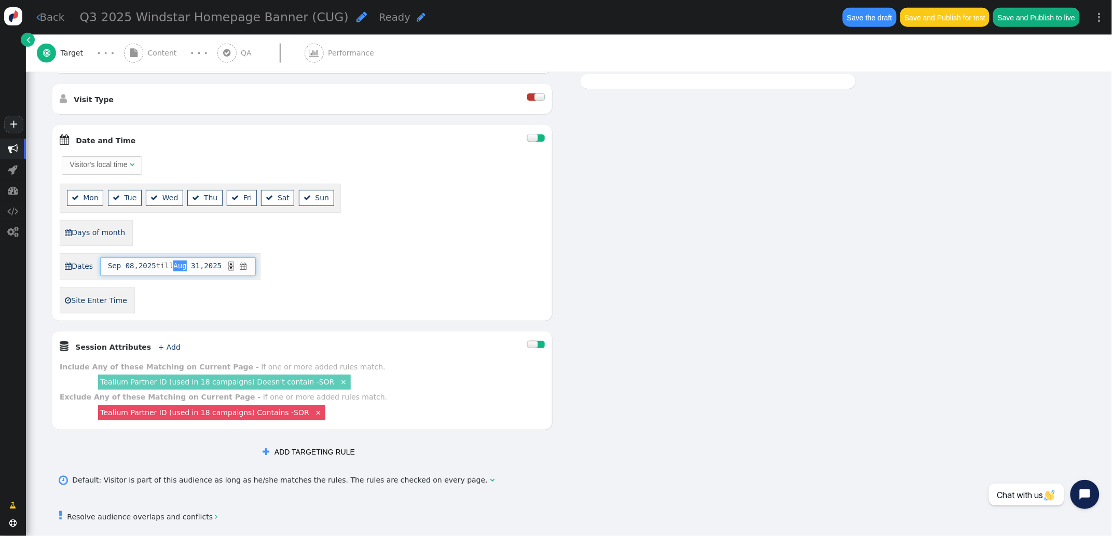
click at [186, 268] on span "Aug" at bounding box center [179, 265] width 13 height 11
click at [200, 269] on span "01" at bounding box center [195, 265] width 9 height 11
click at [334, 256] on div " Dates [DATE] till [DATE] ▲ ▼ " at bounding box center [302, 266] width 485 height 27
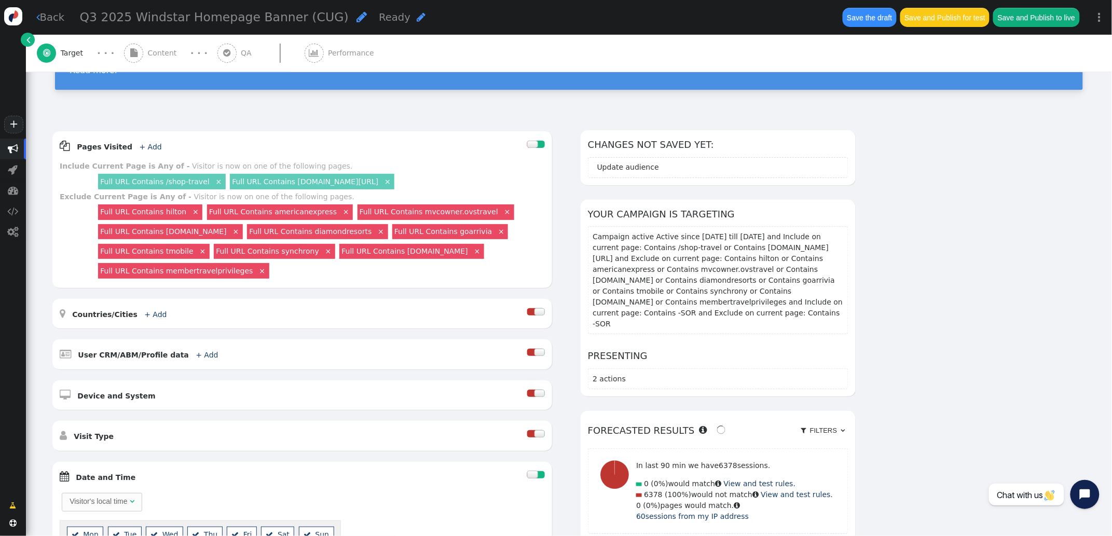
scroll to position [0, 0]
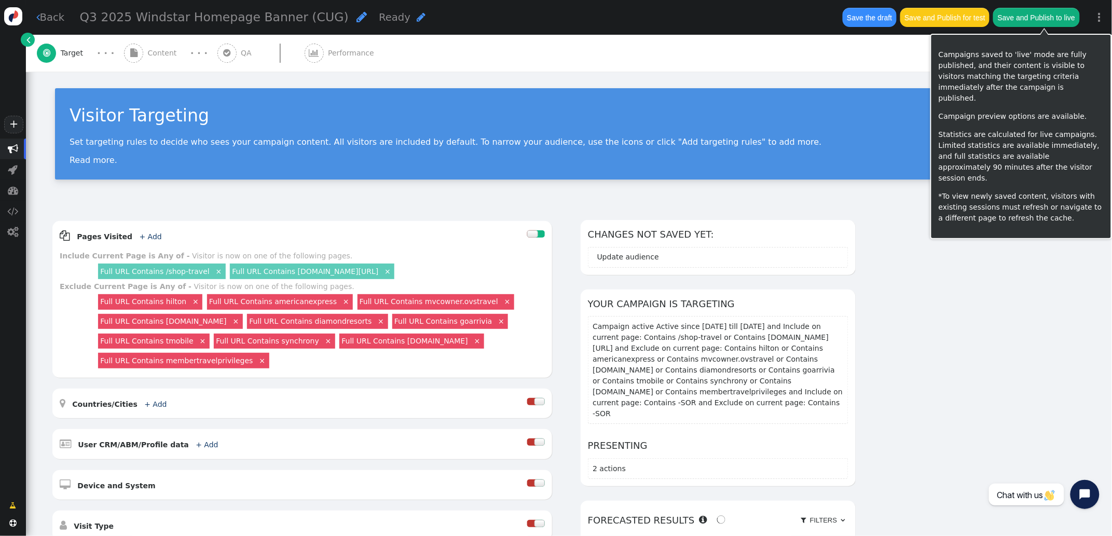
click at [1039, 19] on button "Save and Publish to live" at bounding box center [1036, 17] width 86 height 19
